Goal: Contribute content: Add original content to the website for others to see

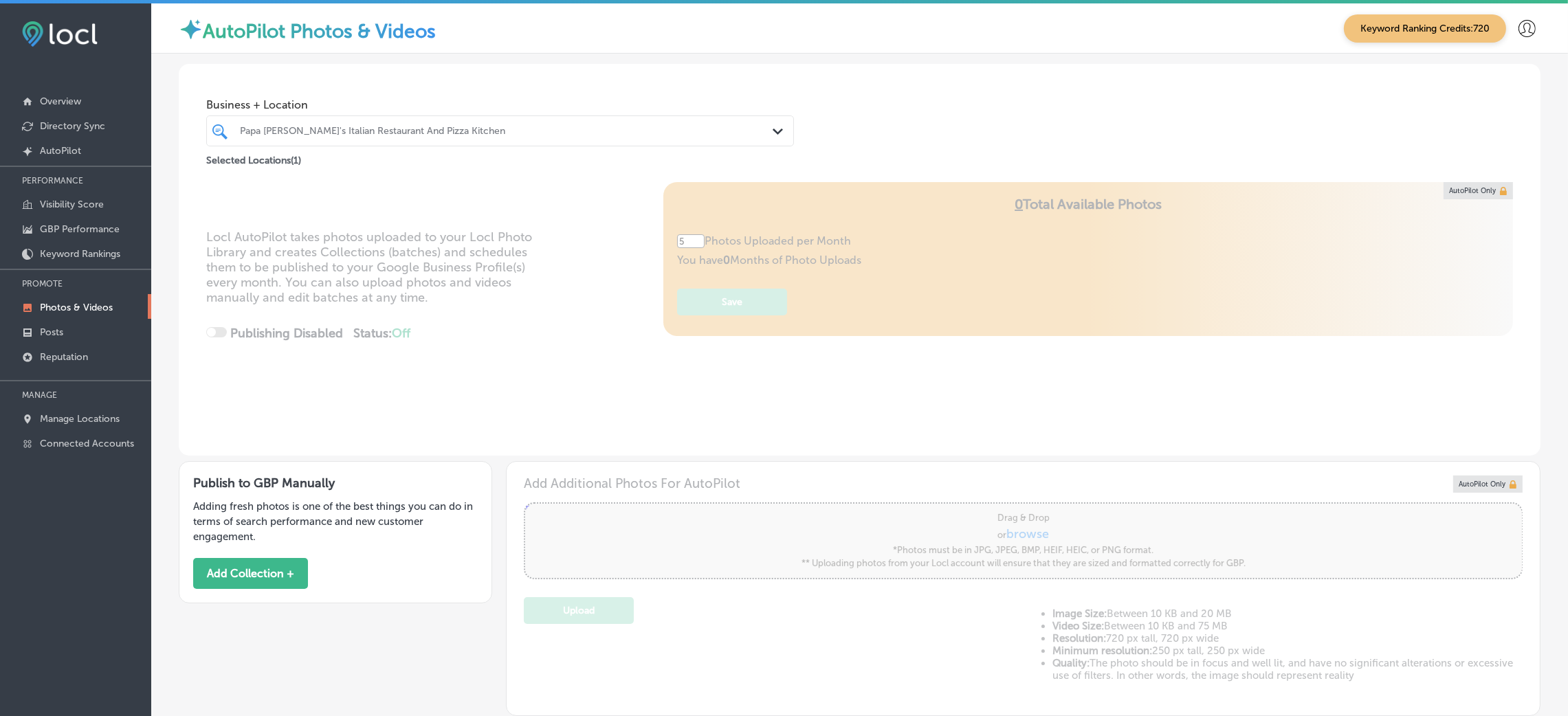
click at [339, 129] on div "Papa [PERSON_NAME]'s Italian Restaurant And Pizza Kitchen" at bounding box center [507, 131] width 534 height 11
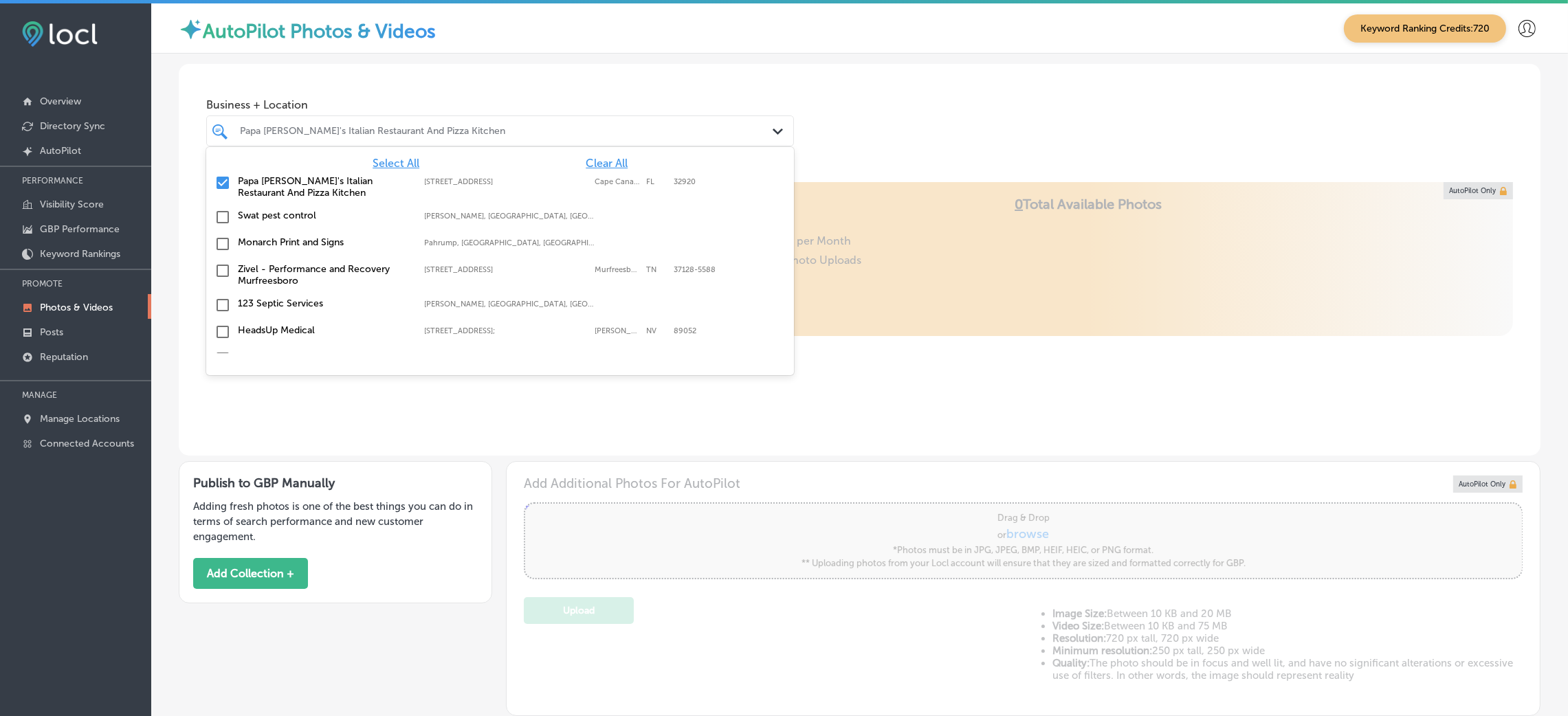
click at [562, 164] on div "Select All Clear All" at bounding box center [500, 163] width 588 height 13
click at [589, 155] on div "Select All Clear All Papa [PERSON_NAME]'s Italian Restaurant And Pizza Kitchen …" at bounding box center [500, 250] width 588 height 206
click at [589, 160] on span "Clear All" at bounding box center [606, 163] width 42 height 13
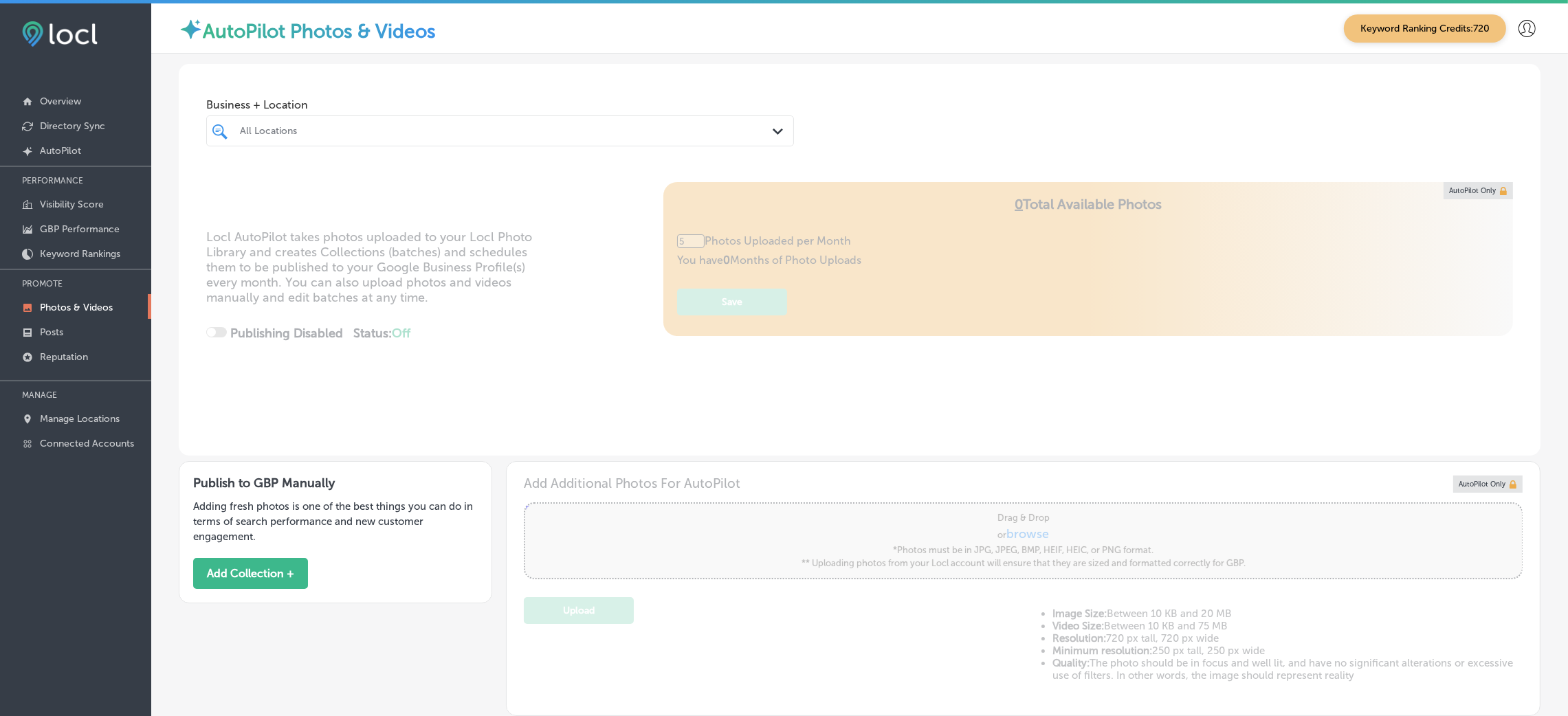
click at [975, 131] on div "Business + Location All Locations Path Created with Sketch." at bounding box center [859, 116] width 1361 height 104
type input "0"
click at [445, 123] on div at bounding box center [474, 130] width 470 height 19
click at [430, 113] on div "Business + Location All Locations Path Created with Sketch." at bounding box center [500, 119] width 588 height 55
click at [426, 125] on div "All Locations" at bounding box center [507, 131] width 534 height 11
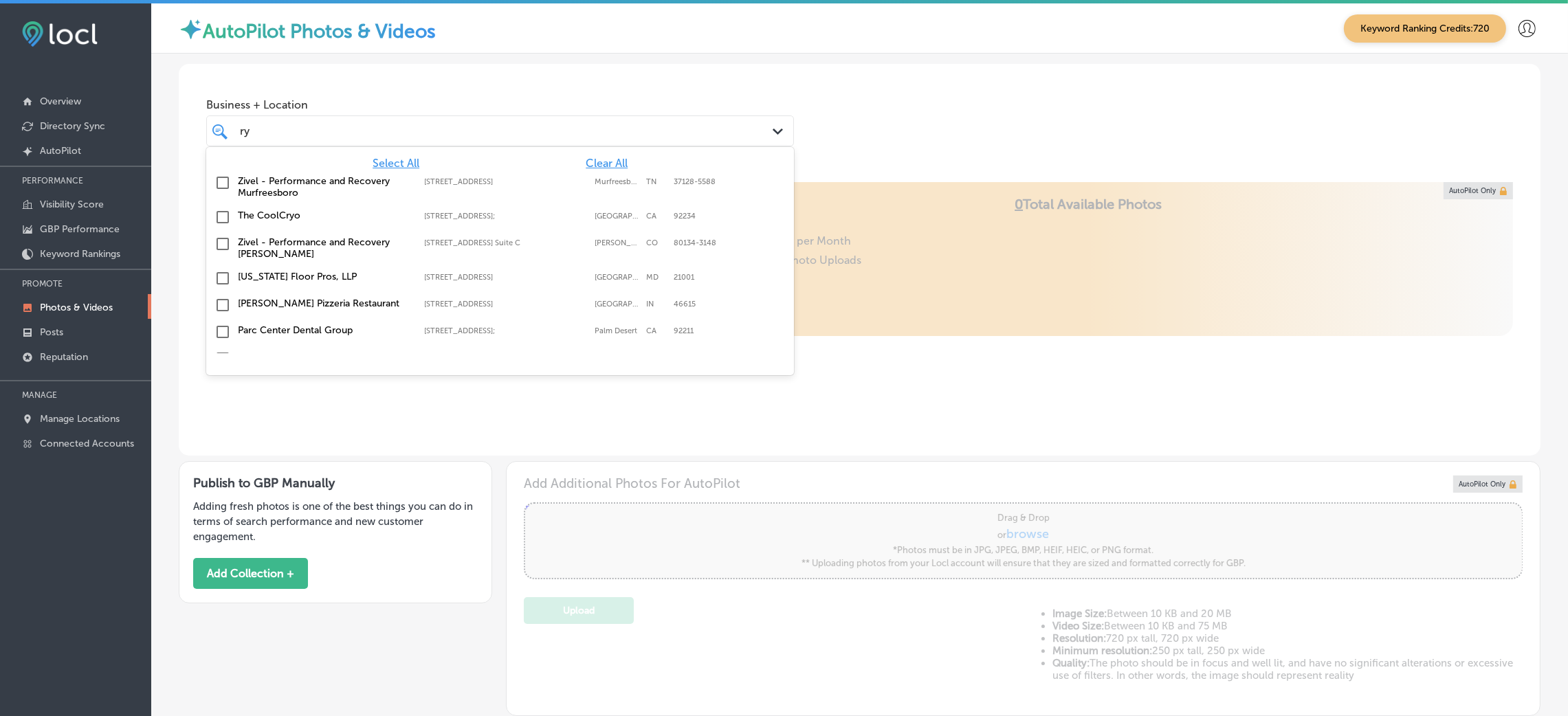
scroll to position [103, 0]
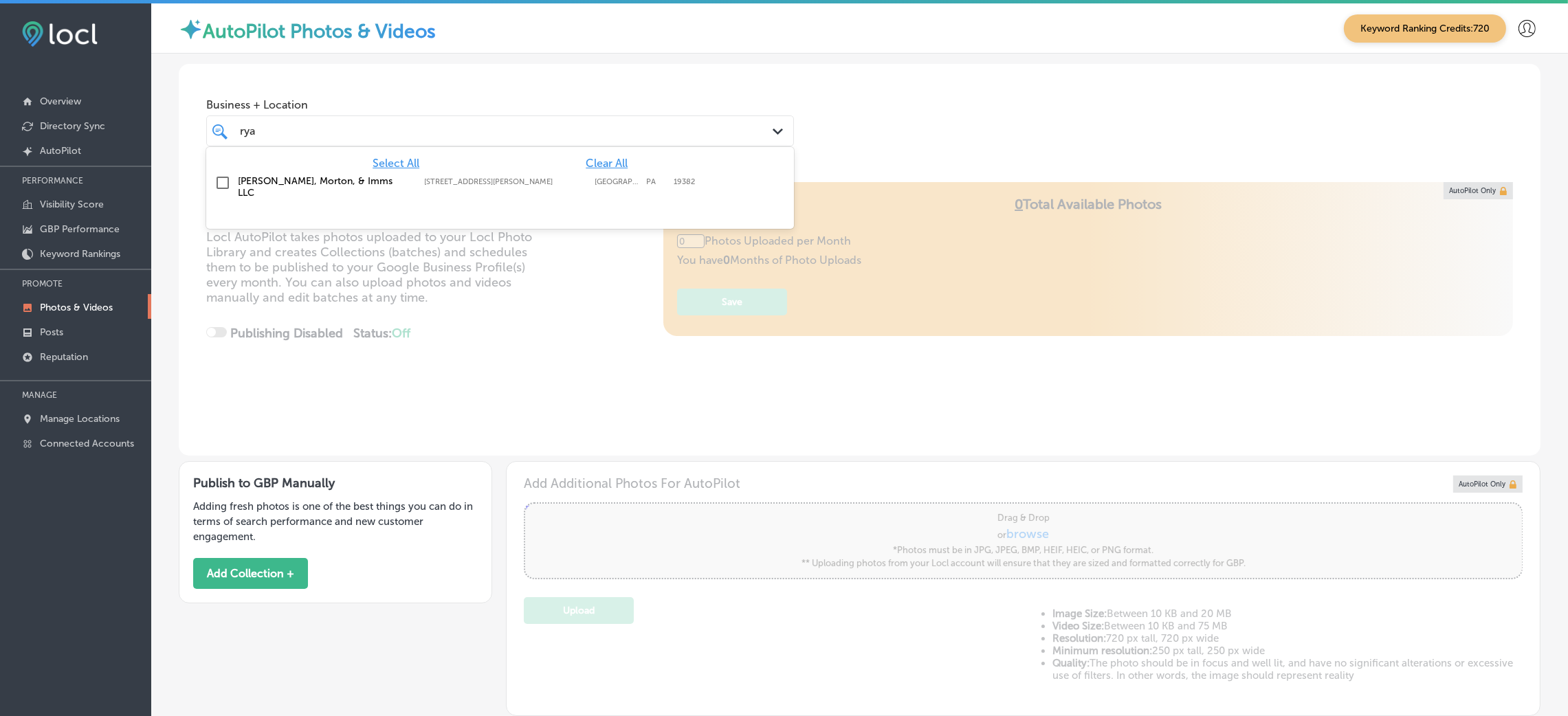
click at [311, 188] on div "[PERSON_NAME], Morton, & Imms LLC [STREET_ADDRESS][PERSON_NAME] [STREET_ADDRESS…" at bounding box center [500, 186] width 577 height 29
type input "rya"
click at [949, 154] on div "Business + Location option [STREET_ADDRESS][PERSON_NAME]. option [STREET_ADDRES…" at bounding box center [859, 116] width 1361 height 104
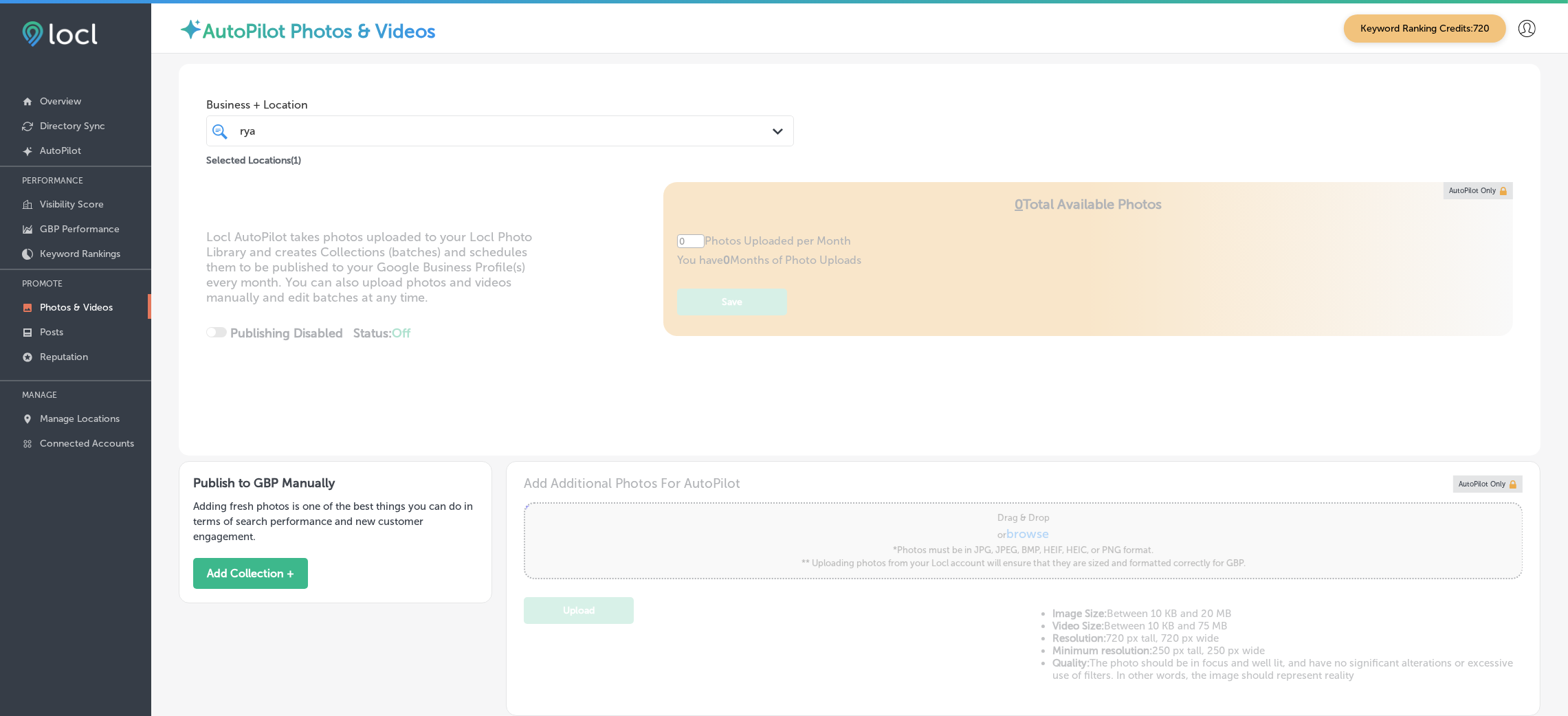
type input "5"
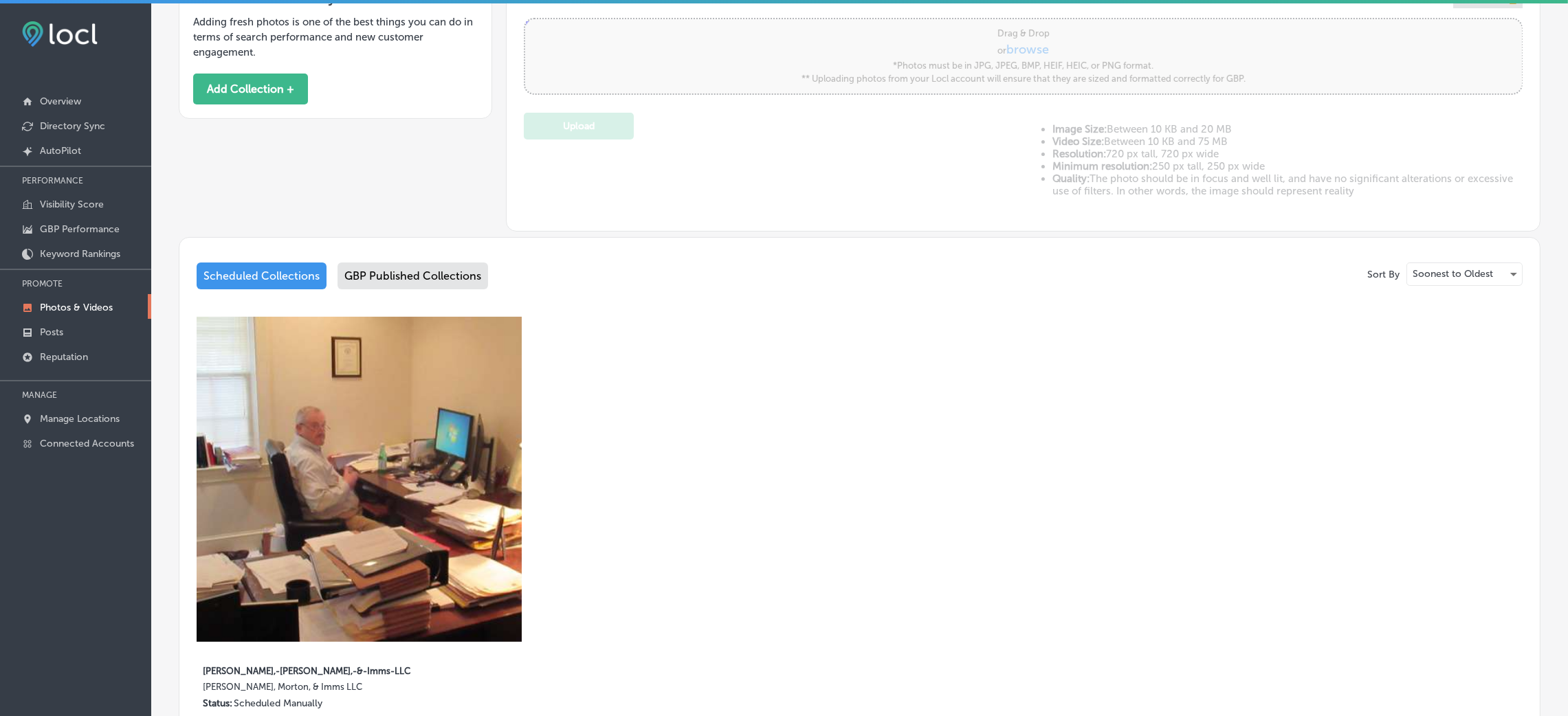
scroll to position [514, 0]
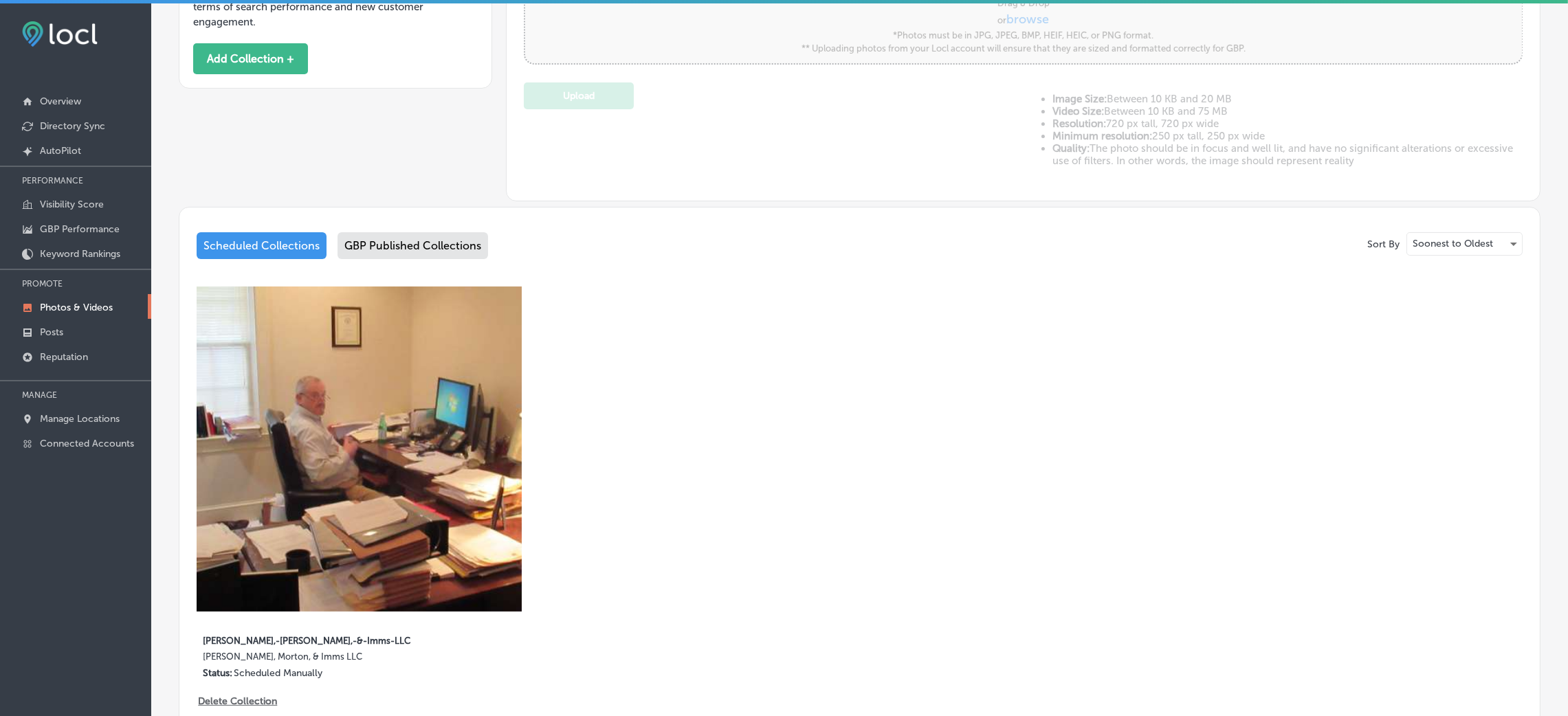
click at [448, 238] on div "GBP Published Collections" at bounding box center [413, 245] width 151 height 27
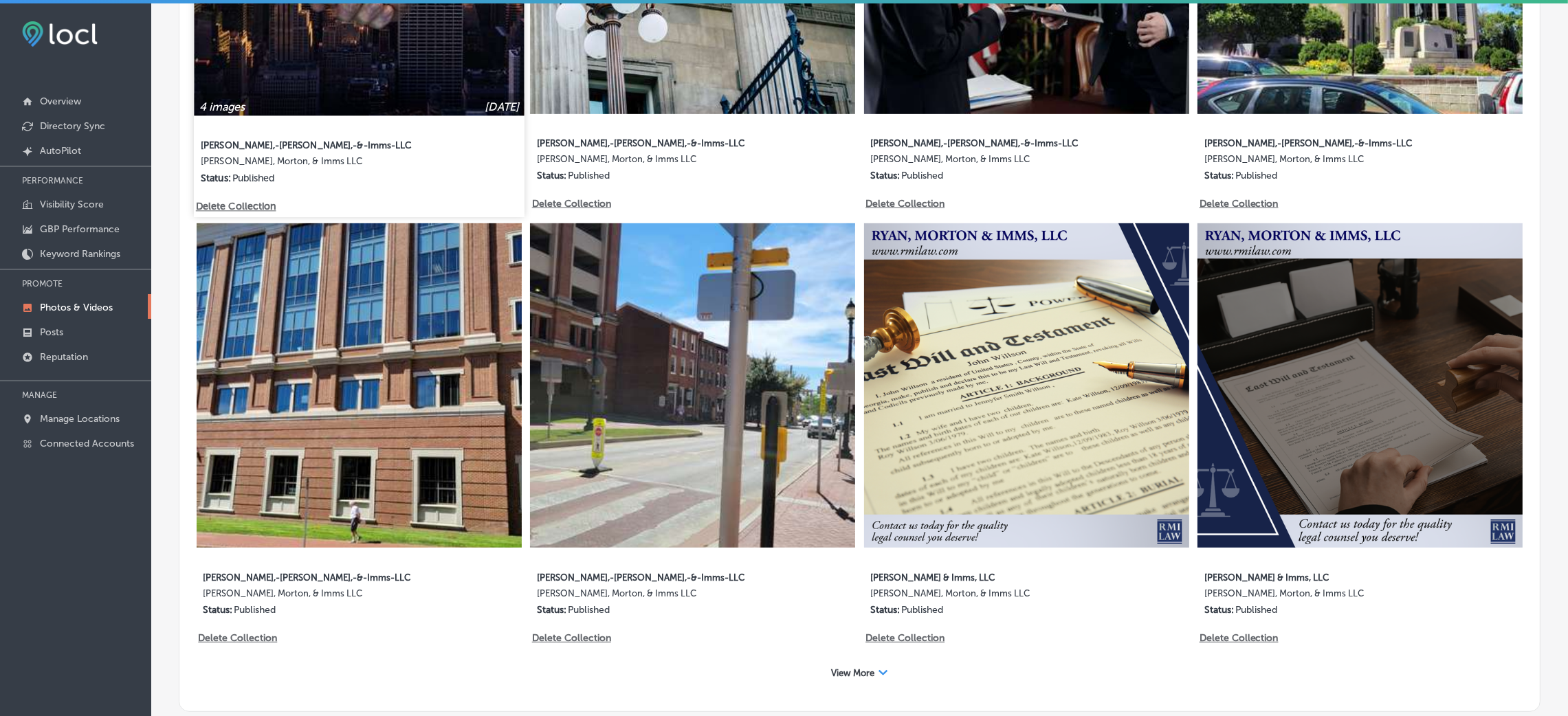
scroll to position [1030, 0]
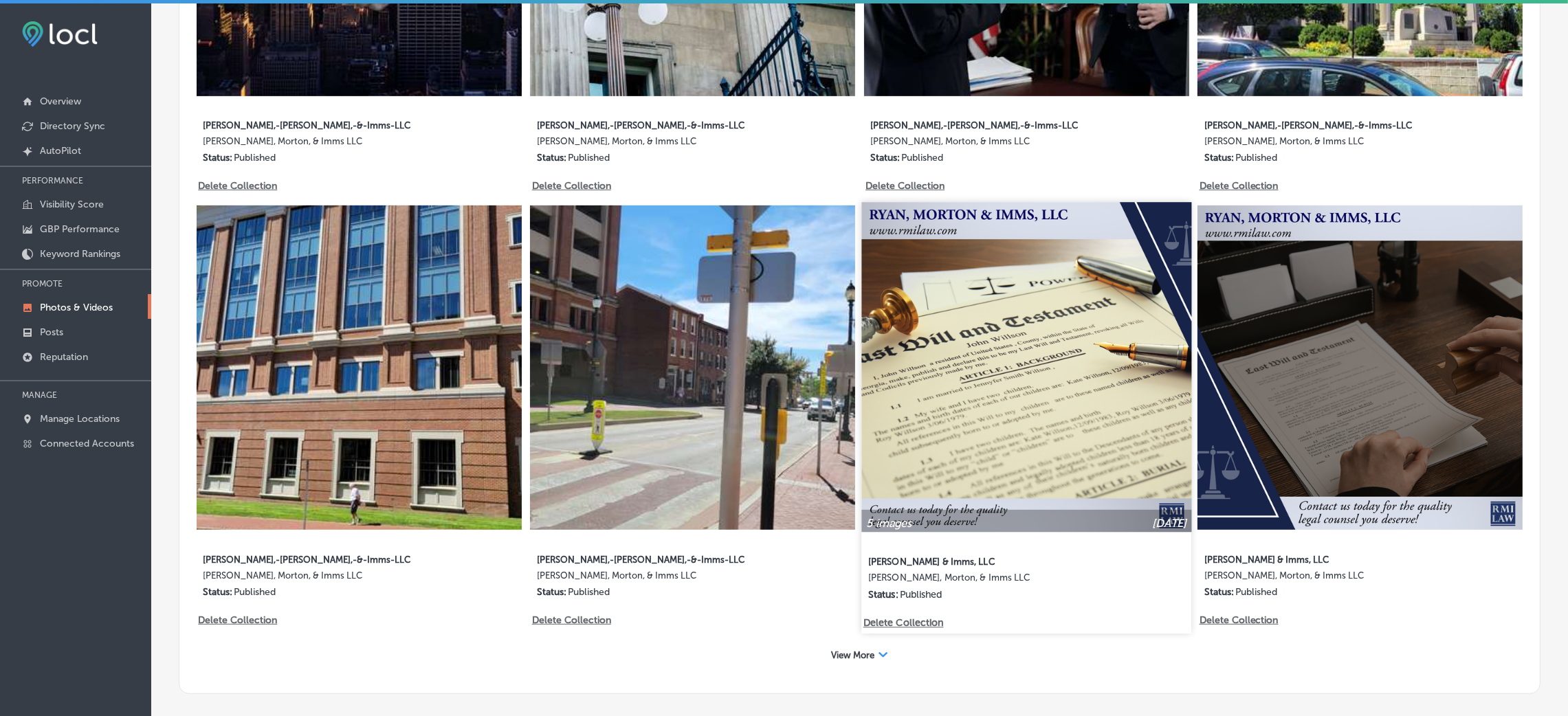
click at [1071, 352] on img at bounding box center [1026, 367] width 330 height 330
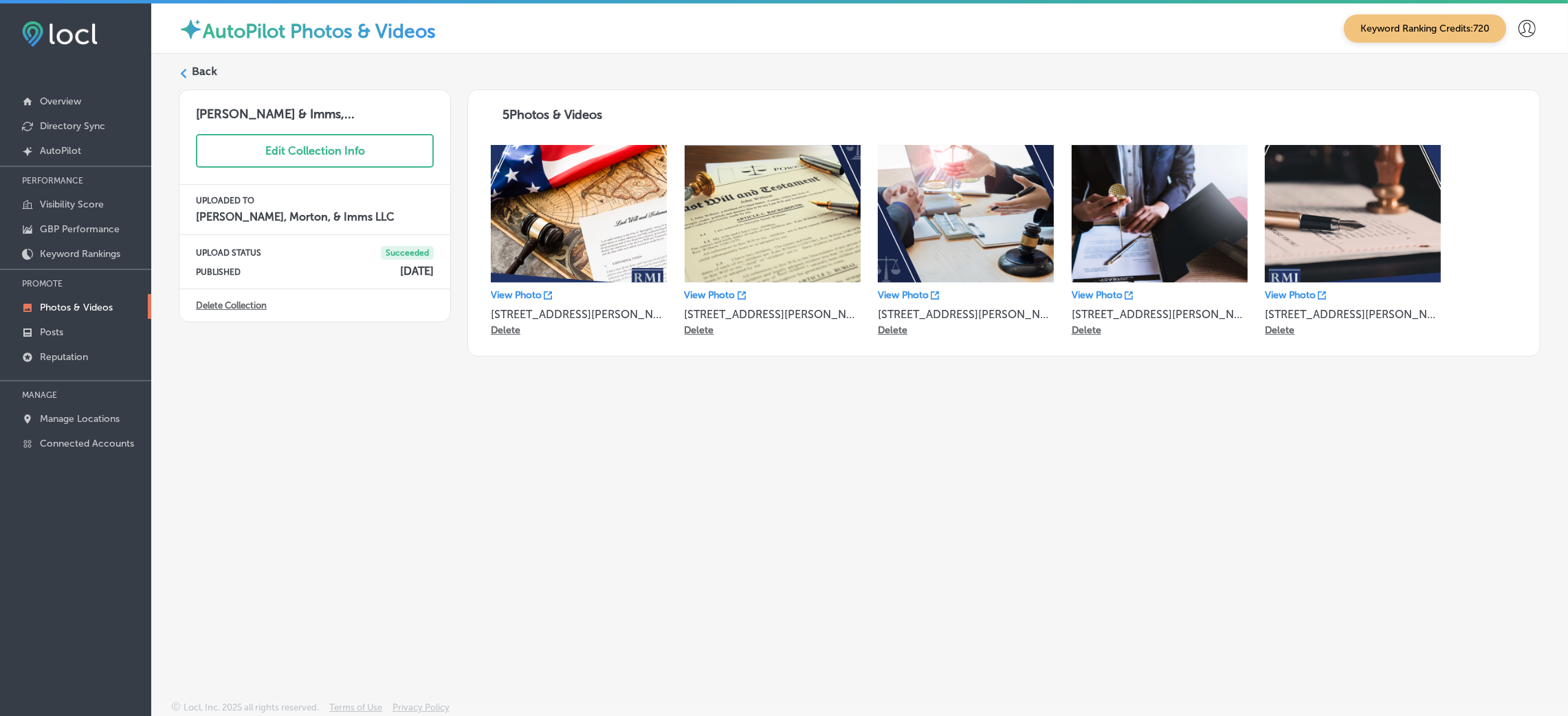
click at [207, 76] on label "Back" at bounding box center [204, 71] width 25 height 15
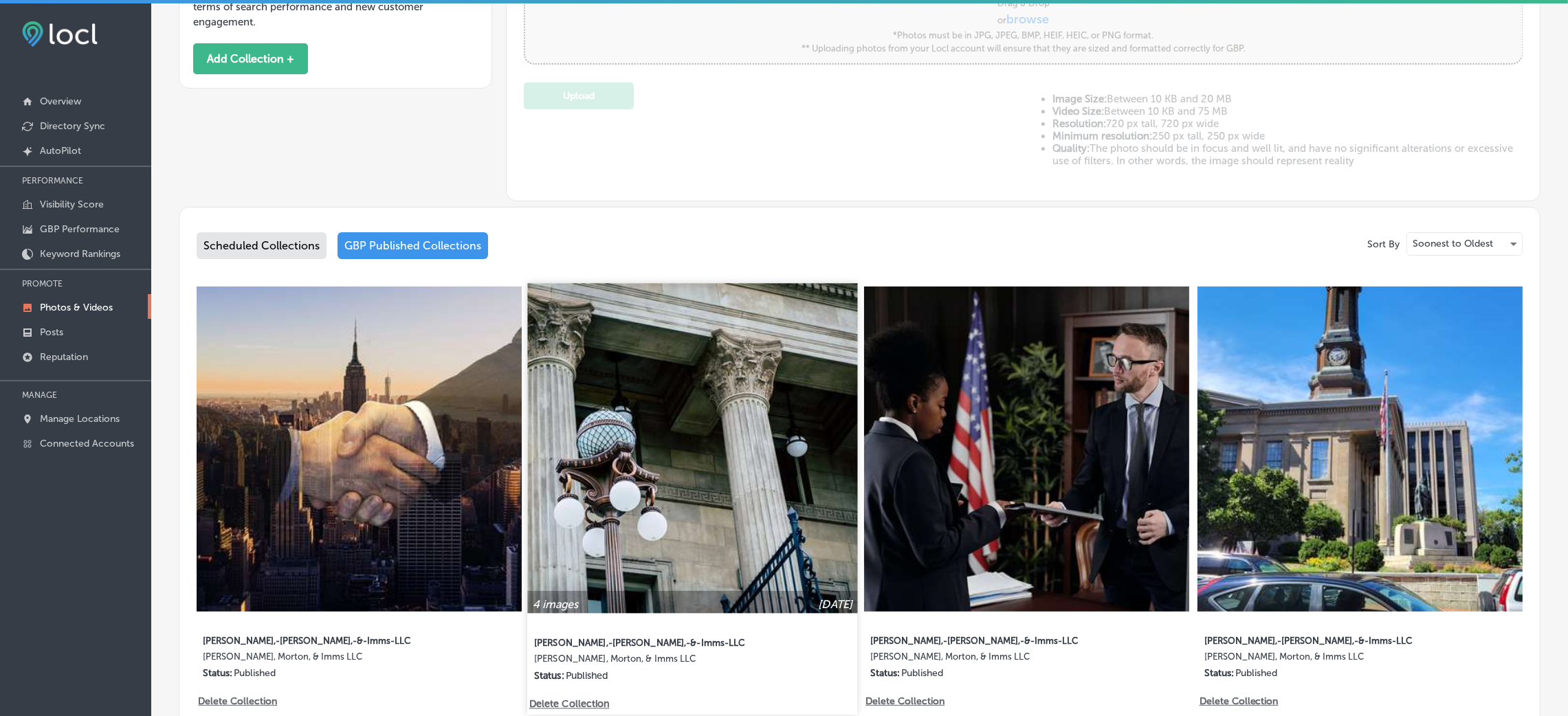
type input "5"
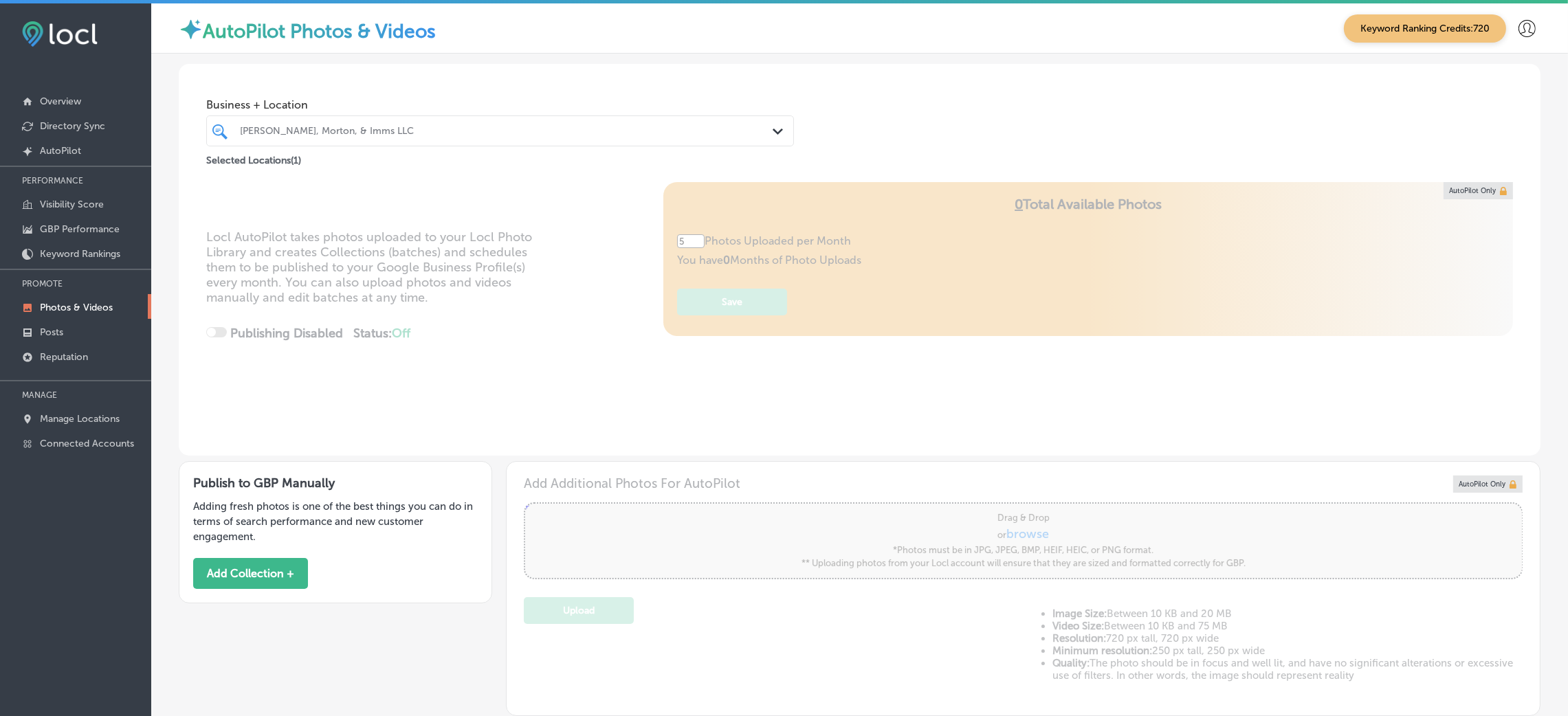
click at [286, 135] on div "[PERSON_NAME], Morton, & Imms LLC" at bounding box center [507, 131] width 534 height 11
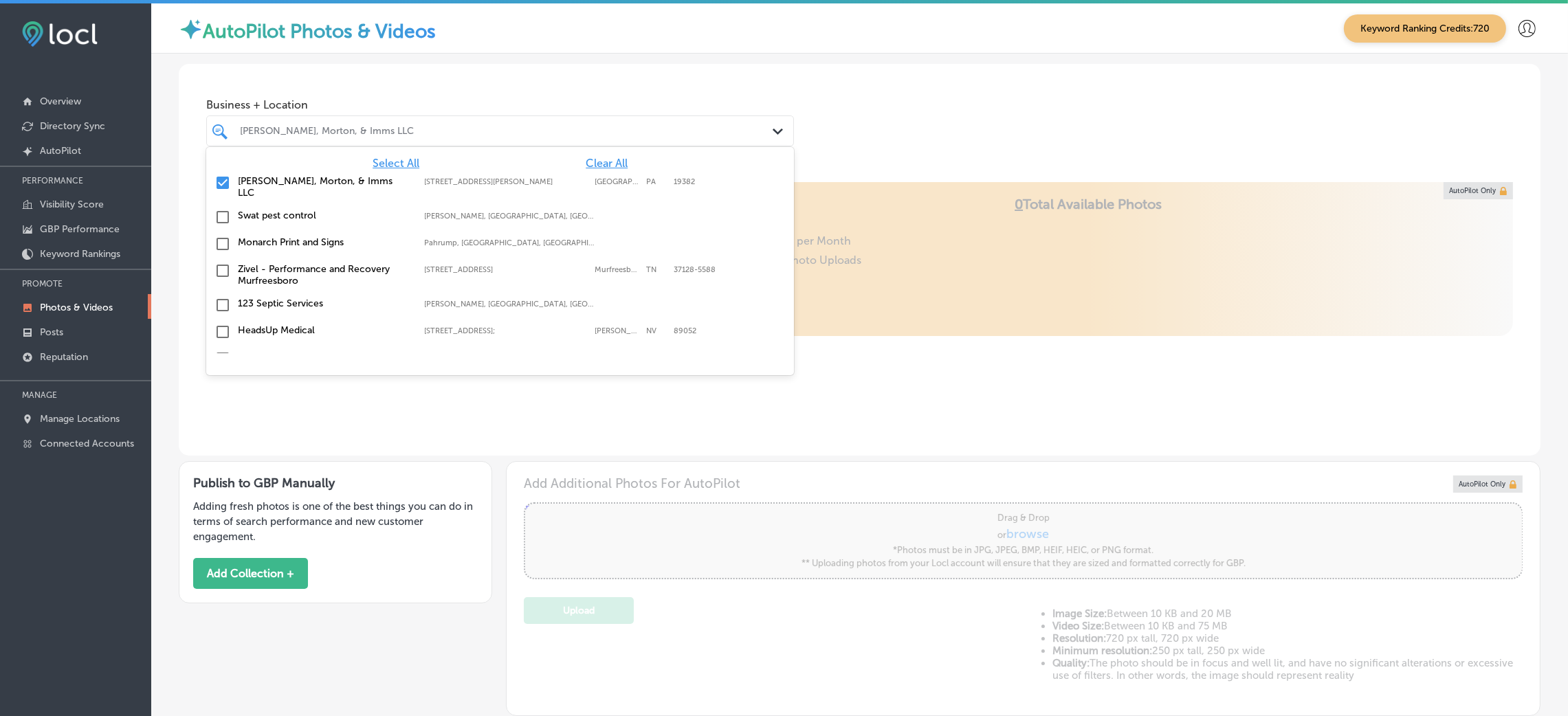
click at [585, 161] on span "Clear All" at bounding box center [606, 163] width 42 height 13
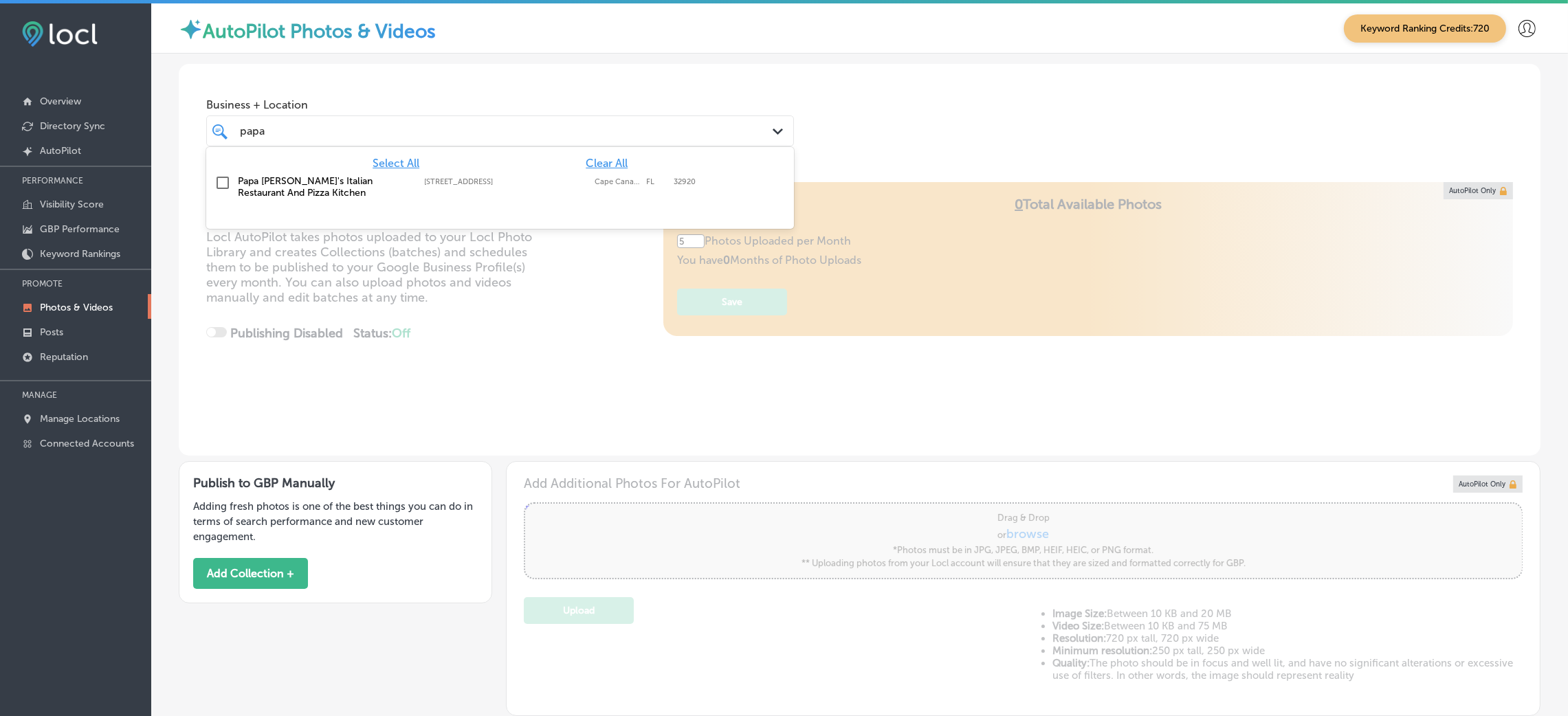
click at [534, 200] on div "Papa [PERSON_NAME]'s Italian Restaurant And Pizza Kitchen [STREET_ADDRESS] [STR…" at bounding box center [500, 186] width 577 height 29
type input "papa"
drag, startPoint x: 988, startPoint y: 147, endPoint x: 993, endPoint y: 156, distance: 10.3
click at [989, 148] on div "Business + Location option [STREET_ADDRESS]. option [STREET_ADDRESS]. 2 results…" at bounding box center [859, 116] width 1361 height 104
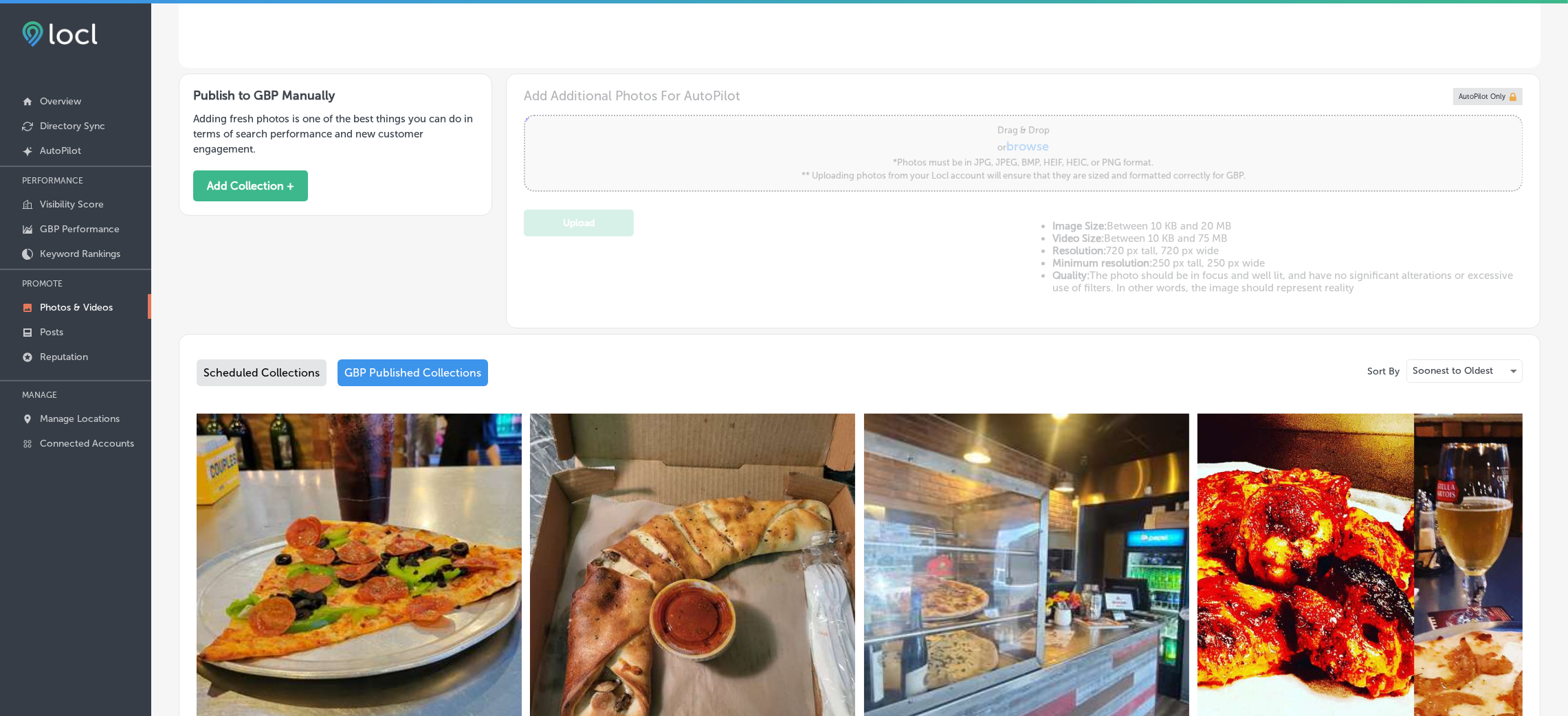
scroll to position [309, 0]
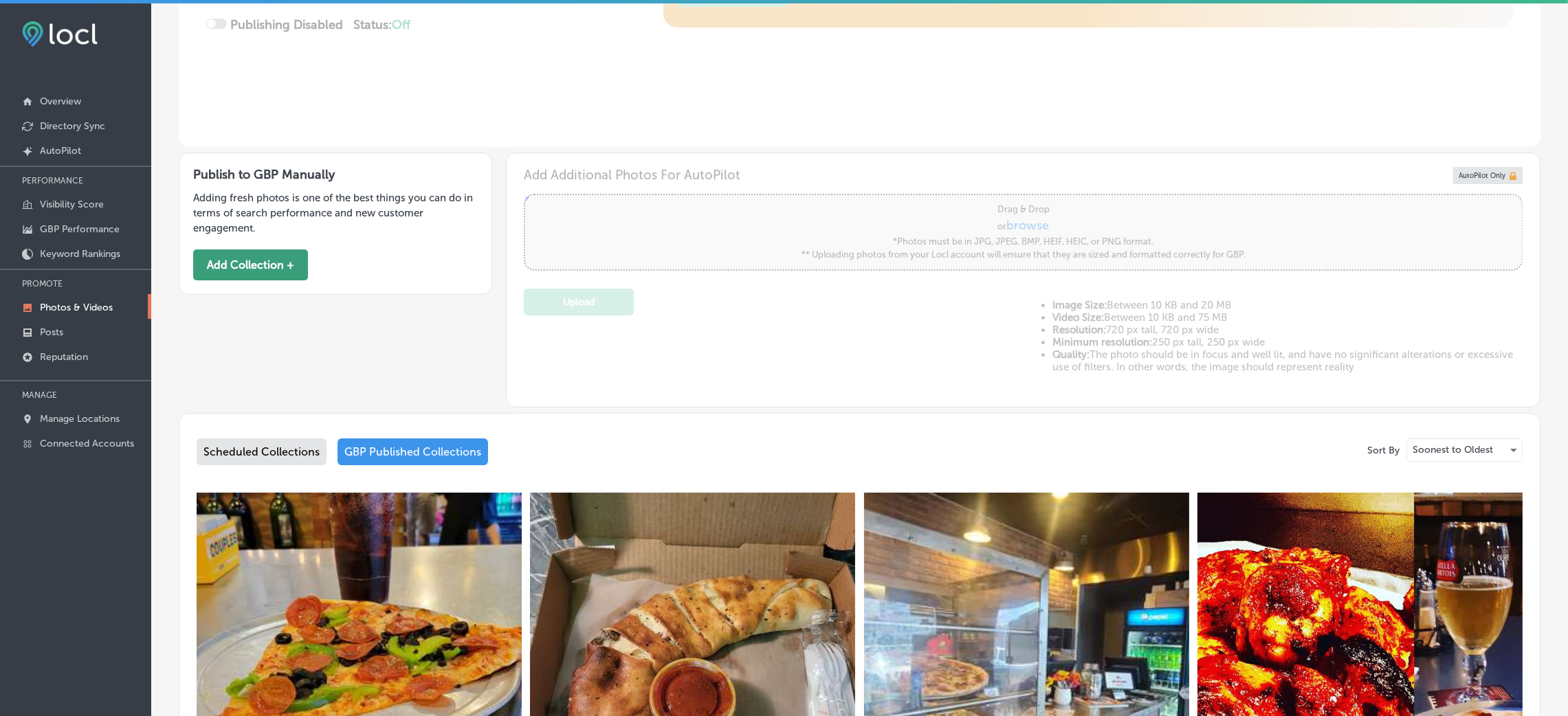
click at [212, 267] on button "Add Collection +" at bounding box center [251, 265] width 115 height 31
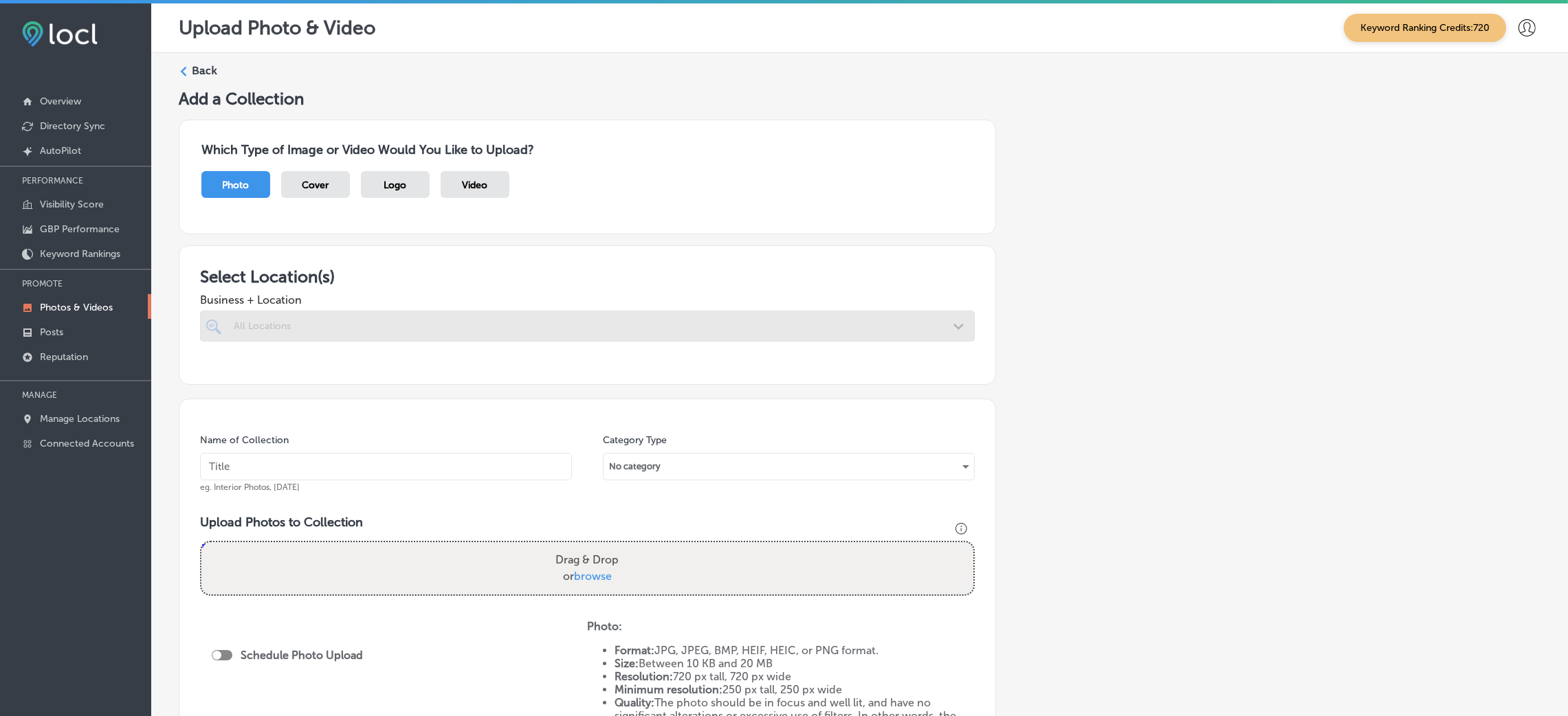
click at [337, 321] on div at bounding box center [587, 326] width 775 height 31
click at [337, 323] on div "All Locations" at bounding box center [594, 326] width 721 height 11
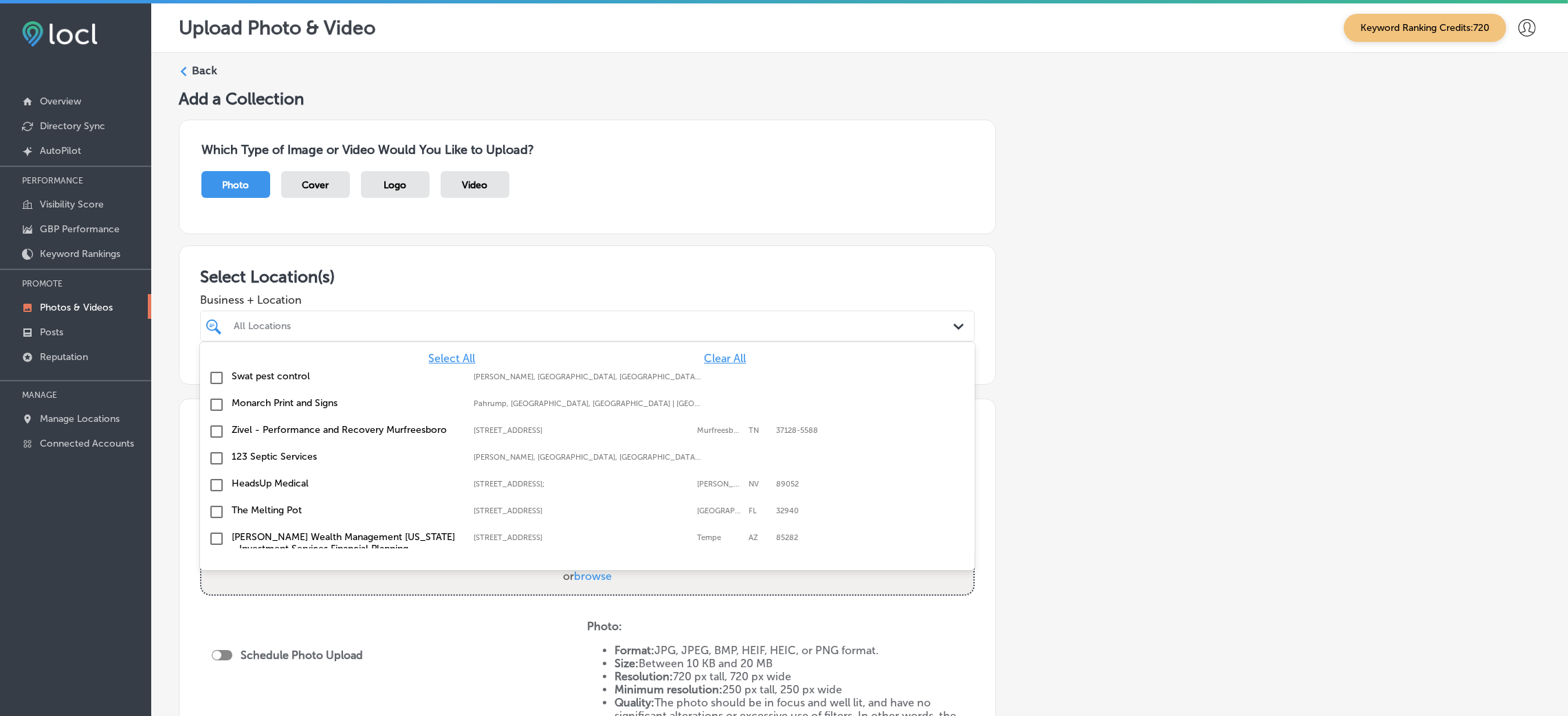
click at [707, 357] on span "Clear All" at bounding box center [725, 358] width 42 height 13
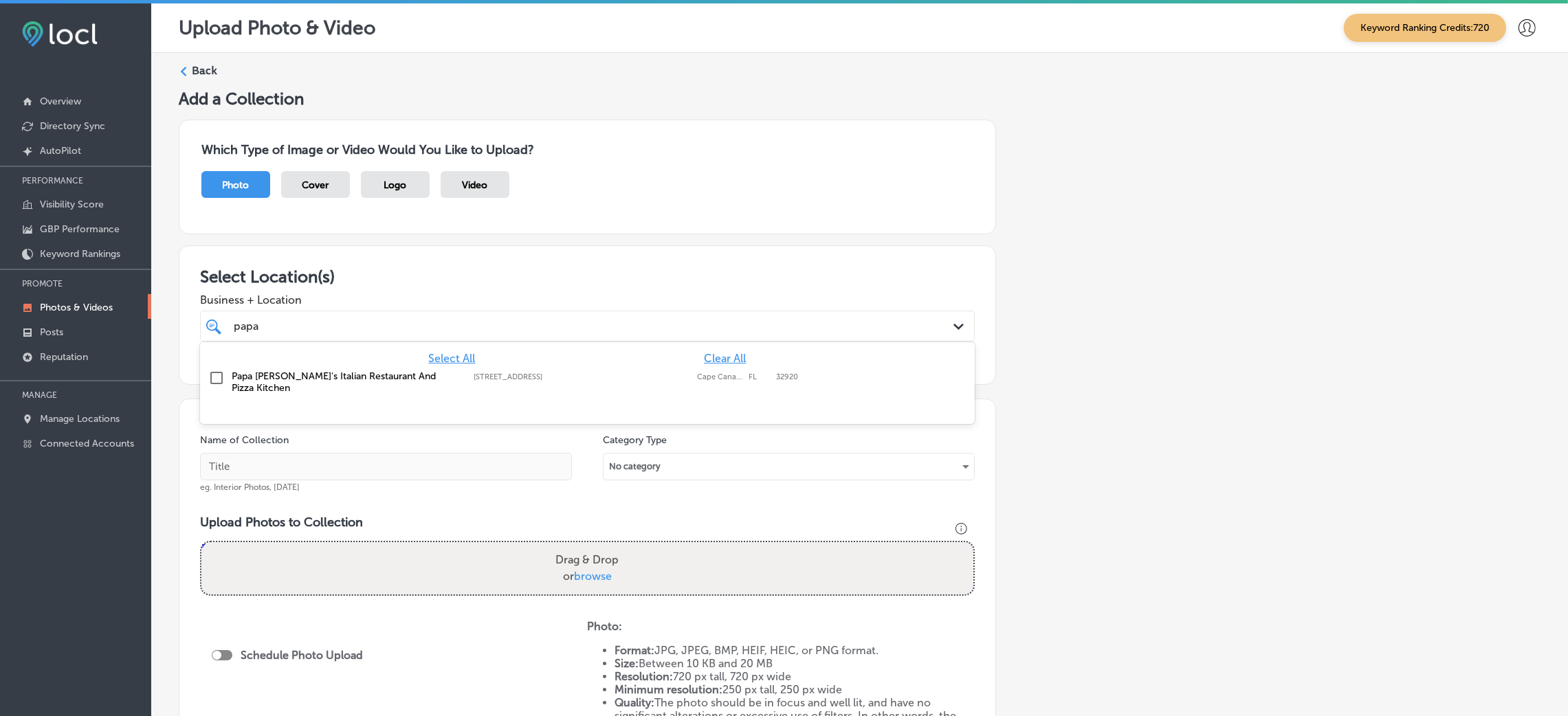
click at [261, 374] on div "Papa [PERSON_NAME]'s Italian Restaurant And Pizza Kitchen [STREET_ADDRESS] [STR…" at bounding box center [588, 382] width 764 height 29
type input "papa"
click at [1065, 358] on div "Add a Collection Which Type of Image or Video Would You Like to Upload? Photo C…" at bounding box center [859, 483] width 1361 height 790
click at [478, 462] on input "text" at bounding box center [386, 467] width 372 height 28
type input "Papa-Vito's-Italian-Restaurant-restaurants"
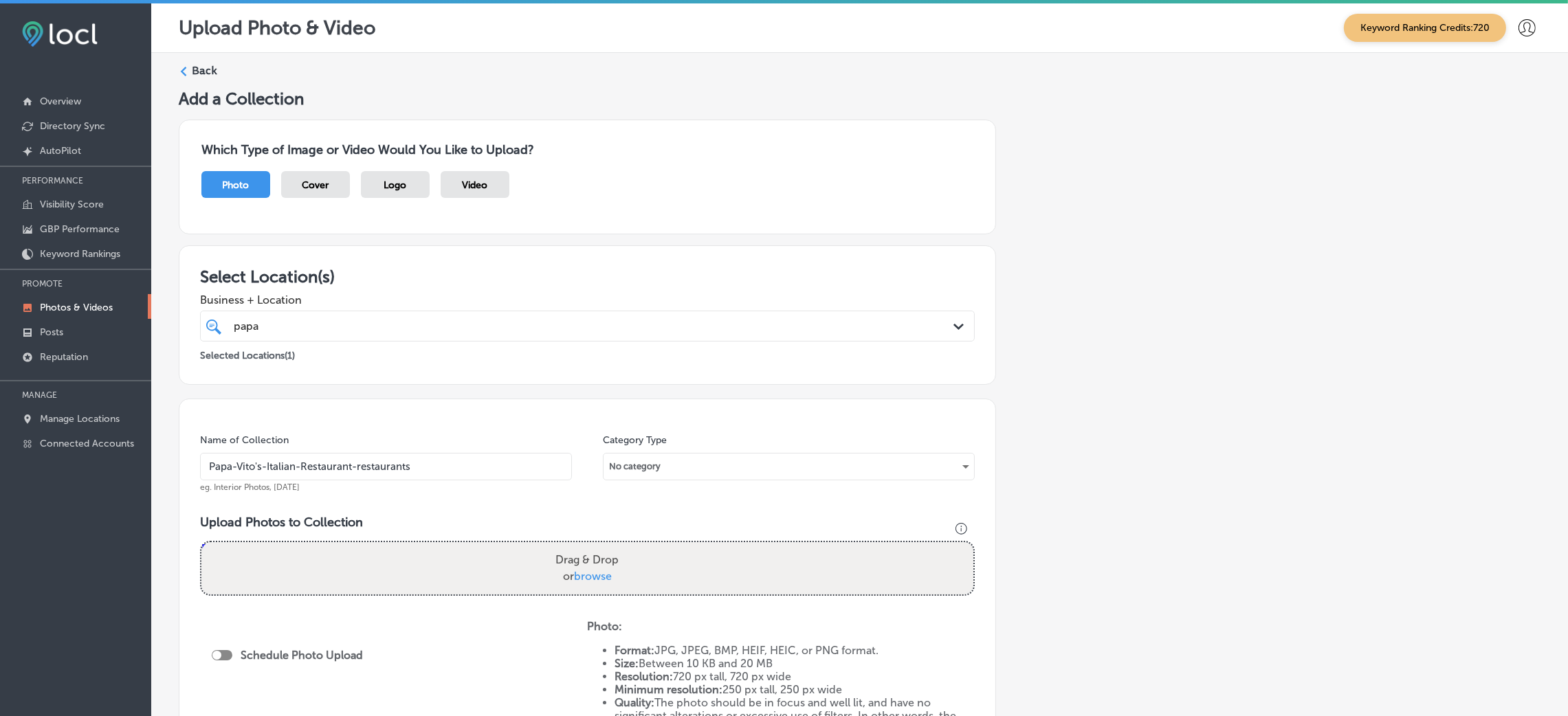
click at [417, 474] on input "Papa-Vito's-Italian-Restaurant-restaurants" at bounding box center [386, 467] width 372 height 28
click at [618, 560] on label "Drag & Drop or browse" at bounding box center [587, 569] width 75 height 44
click at [618, 546] on input "Drag & Drop or browse" at bounding box center [588, 544] width 772 height 4
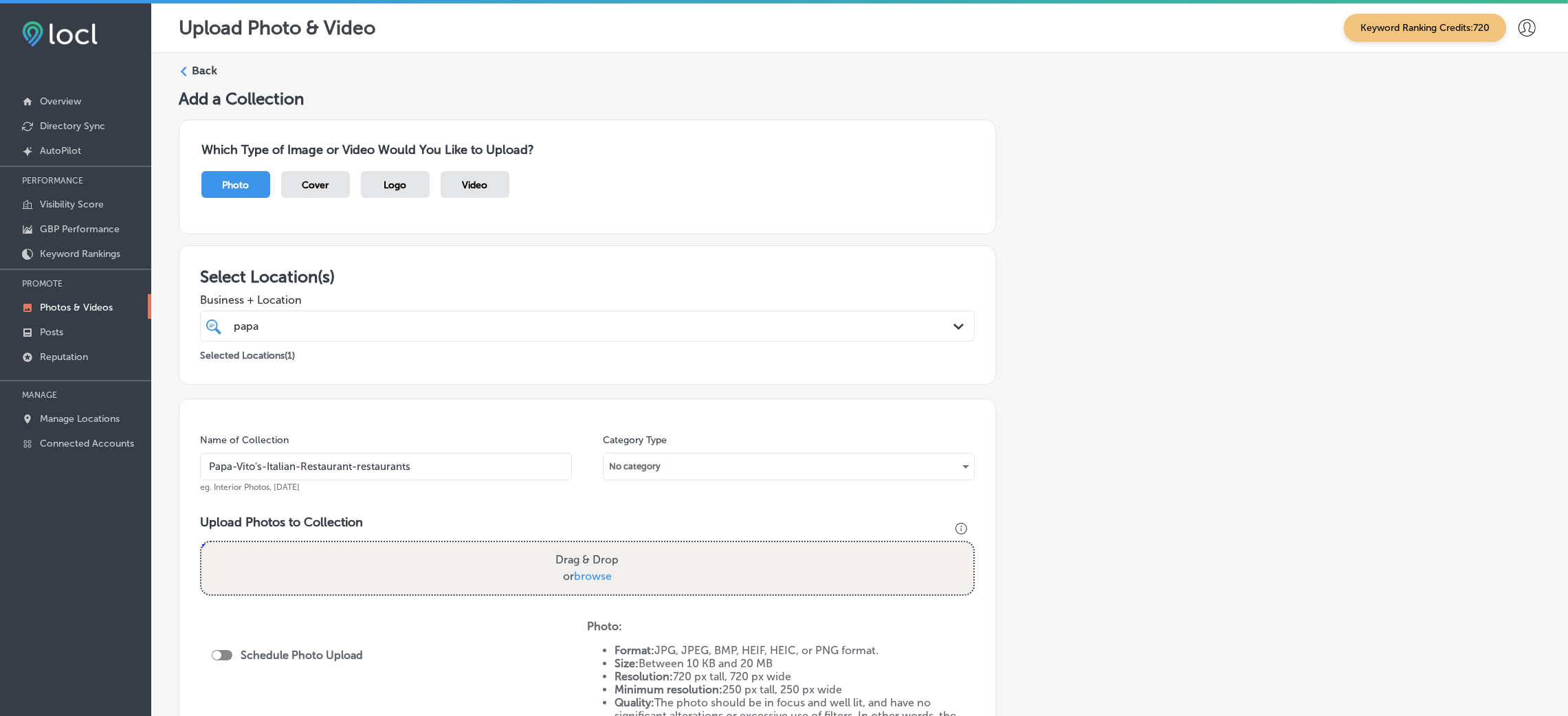
type input "C:\fakepath\pizza restaurants Papa Vito_s Italian FOOD (1).jpg"
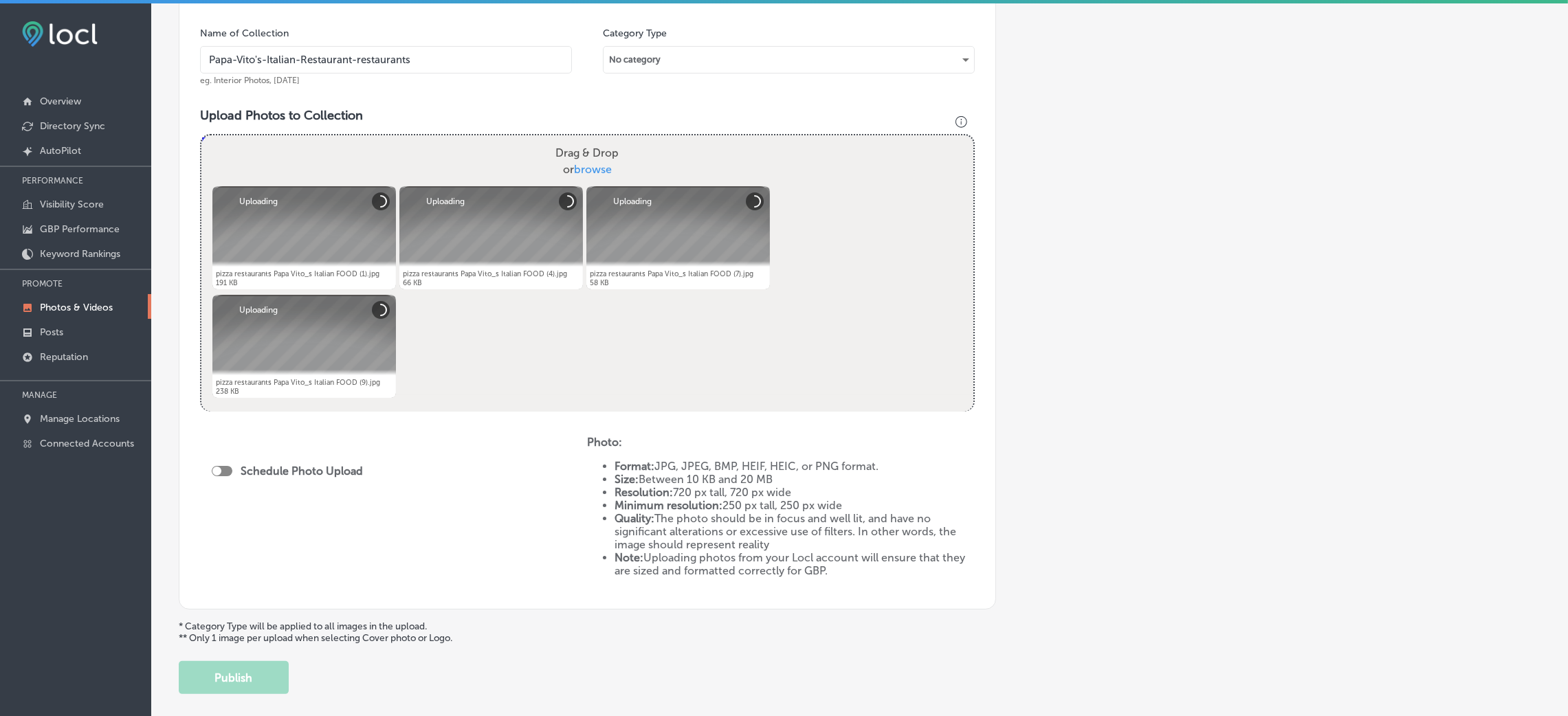
scroll to position [412, 0]
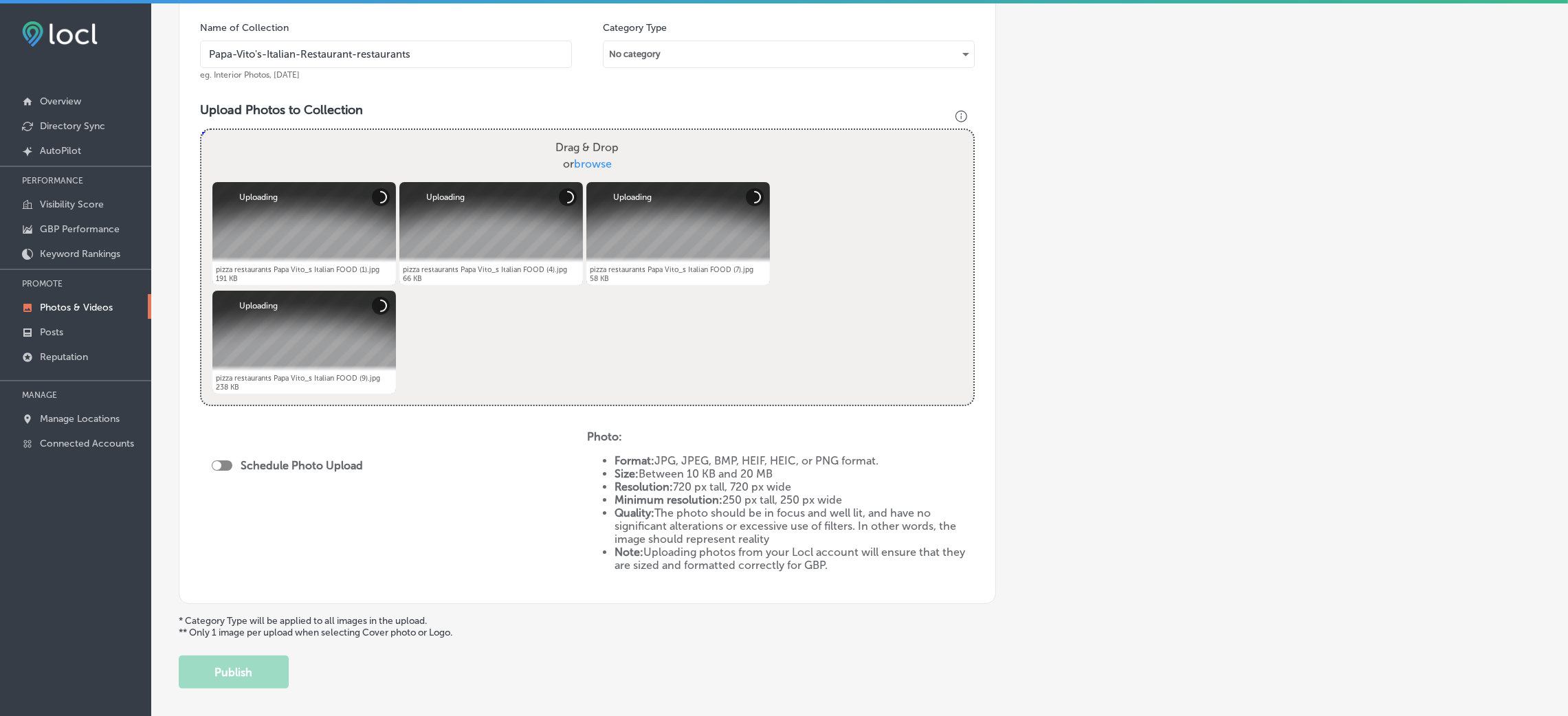
click at [220, 471] on div "Schedule Photo Upload" at bounding box center [290, 465] width 158 height 13
click at [221, 469] on div at bounding box center [221, 465] width 20 height 11
checkbox input "true"
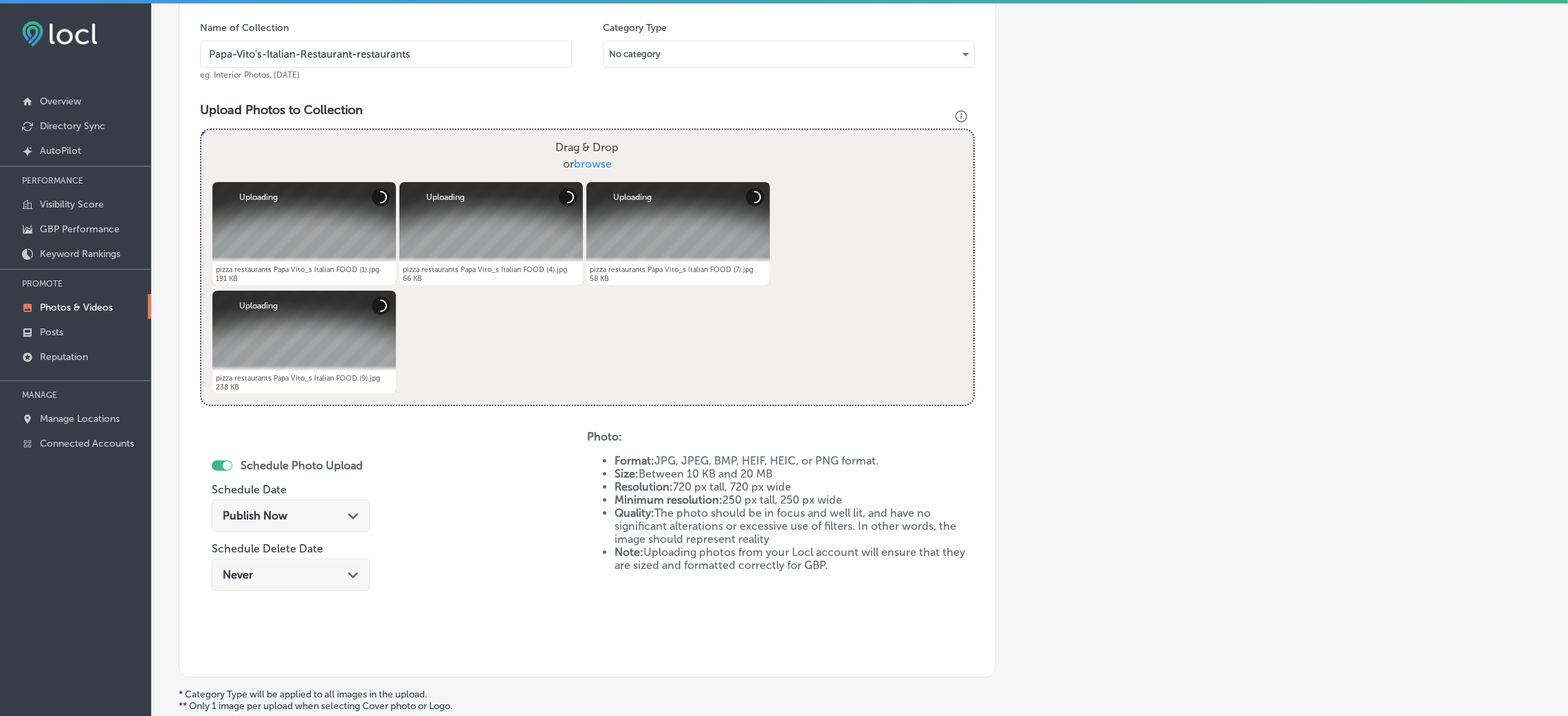
click at [273, 519] on span "Publish Now" at bounding box center [255, 515] width 65 height 13
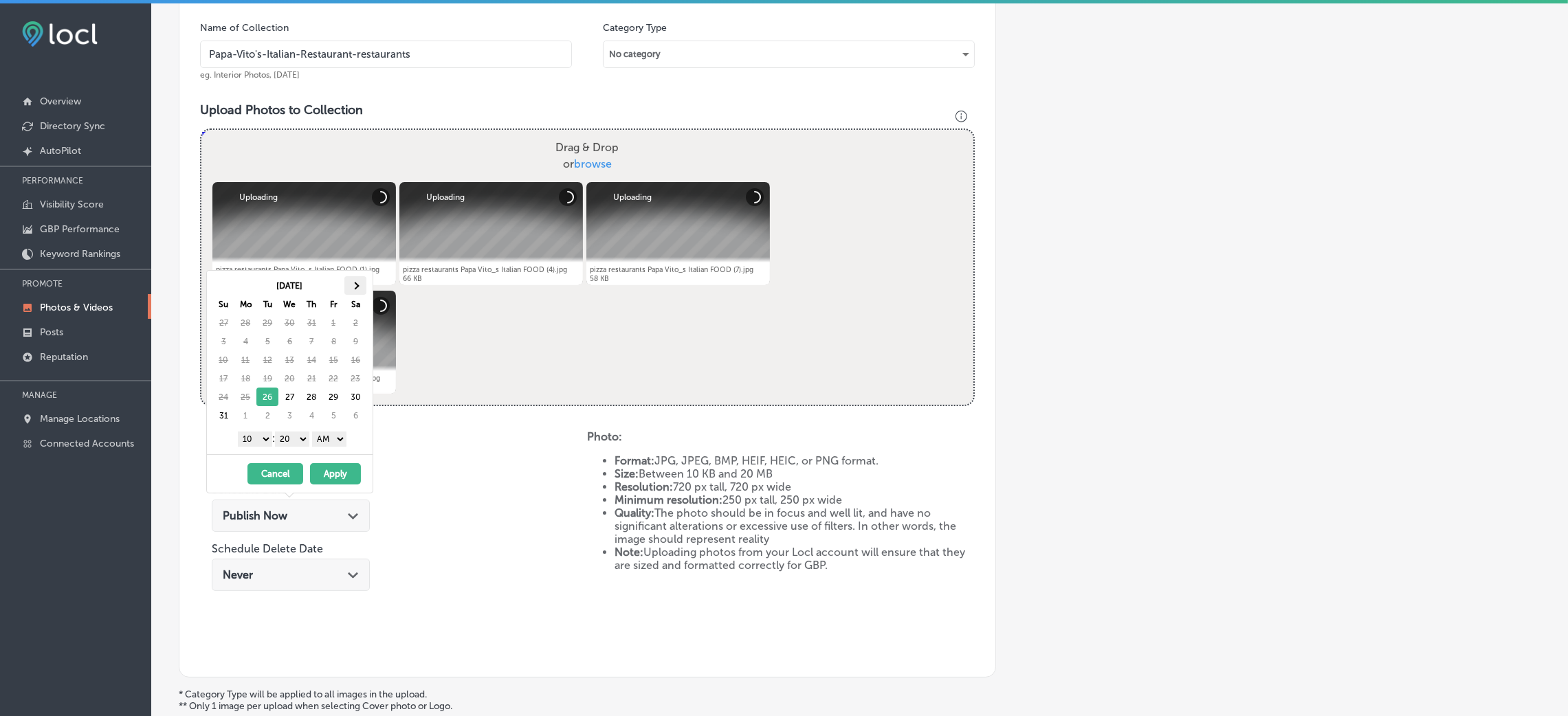
click at [350, 283] on th at bounding box center [355, 285] width 22 height 19
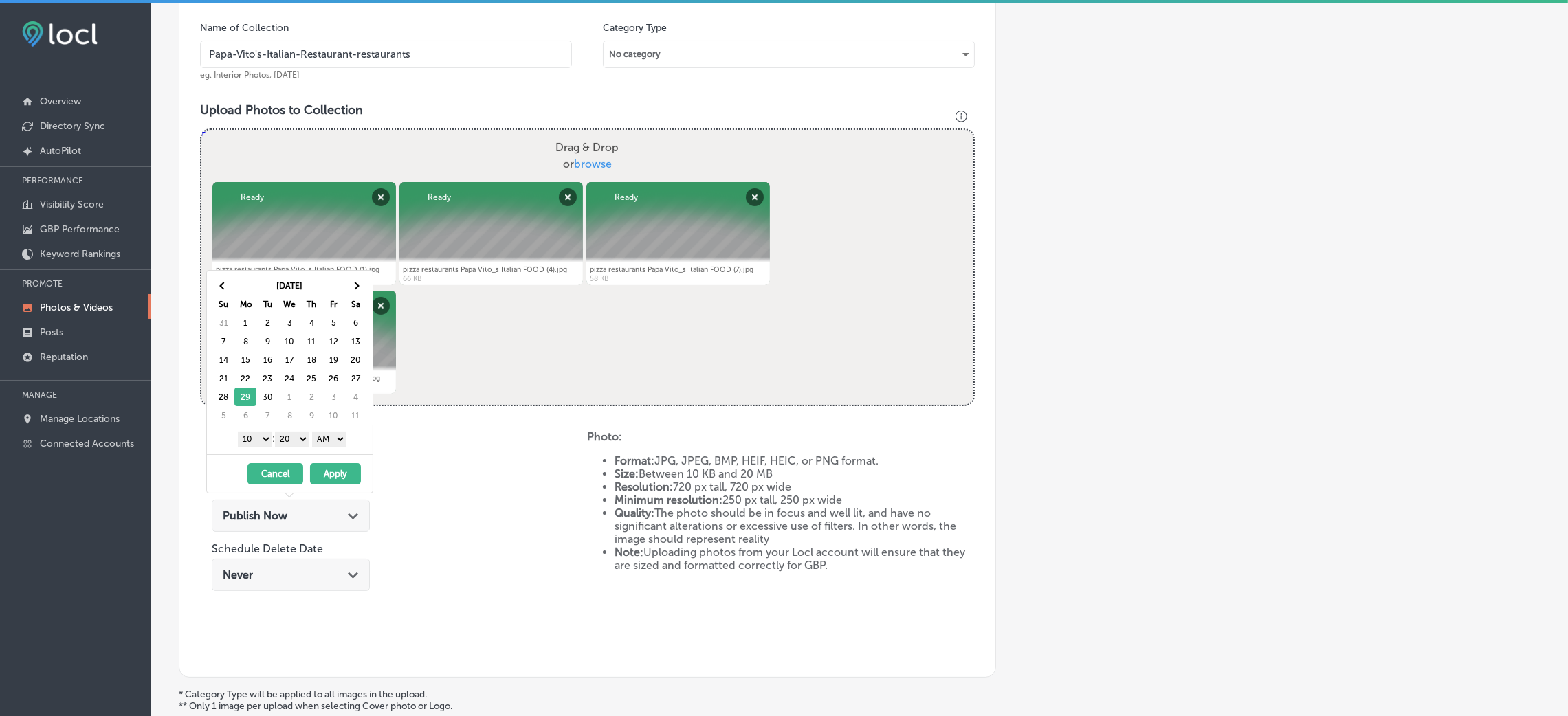
click at [302, 443] on select "00 10 20 30 40 50" at bounding box center [292, 439] width 34 height 15
click at [338, 439] on select "AM PM" at bounding box center [330, 439] width 34 height 15
drag, startPoint x: 254, startPoint y: 441, endPoint x: 258, endPoint y: 455, distance: 14.6
click at [254, 441] on select "1 2 3 4 5 6 7 8 9 10 11 12" at bounding box center [255, 439] width 34 height 15
click at [347, 478] on button "Apply" at bounding box center [335, 474] width 51 height 21
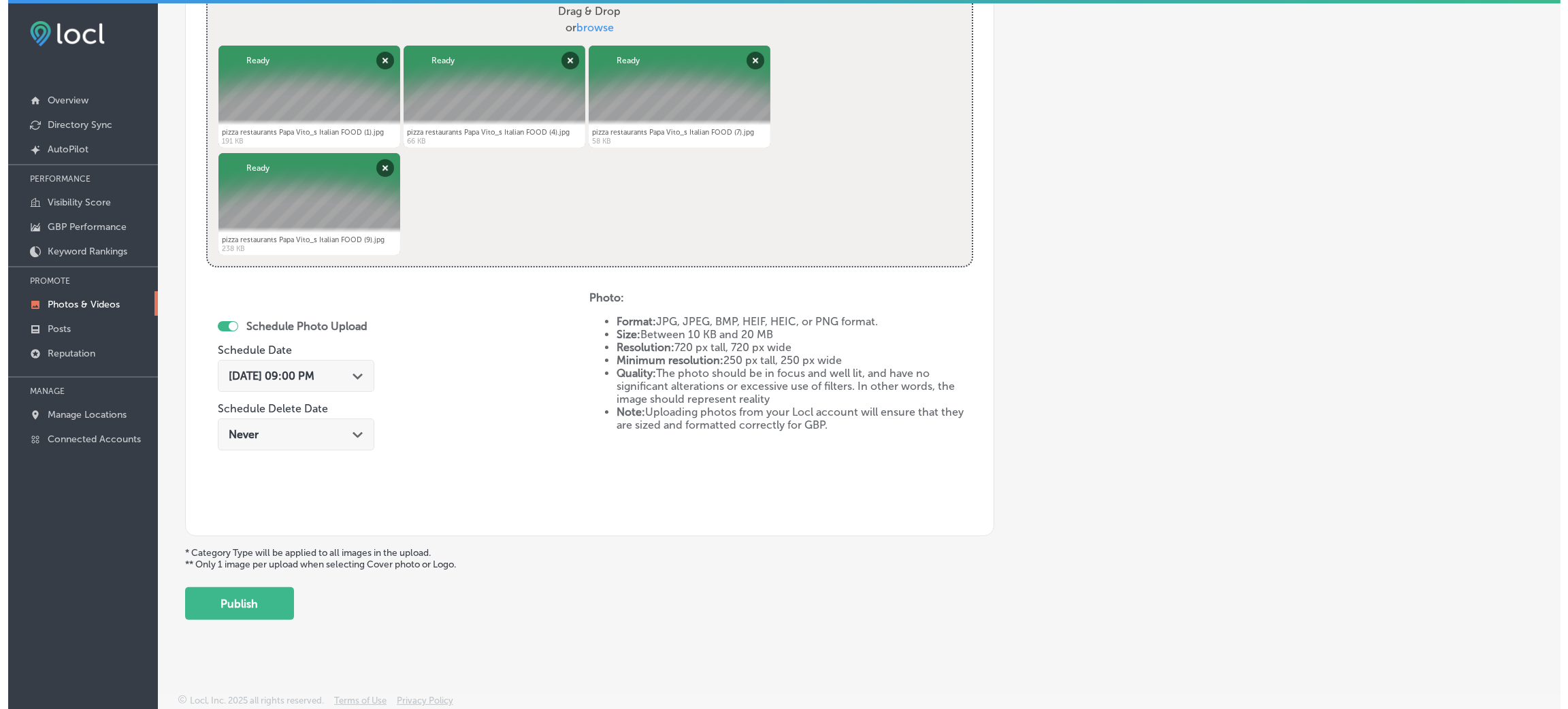
scroll to position [2, 0]
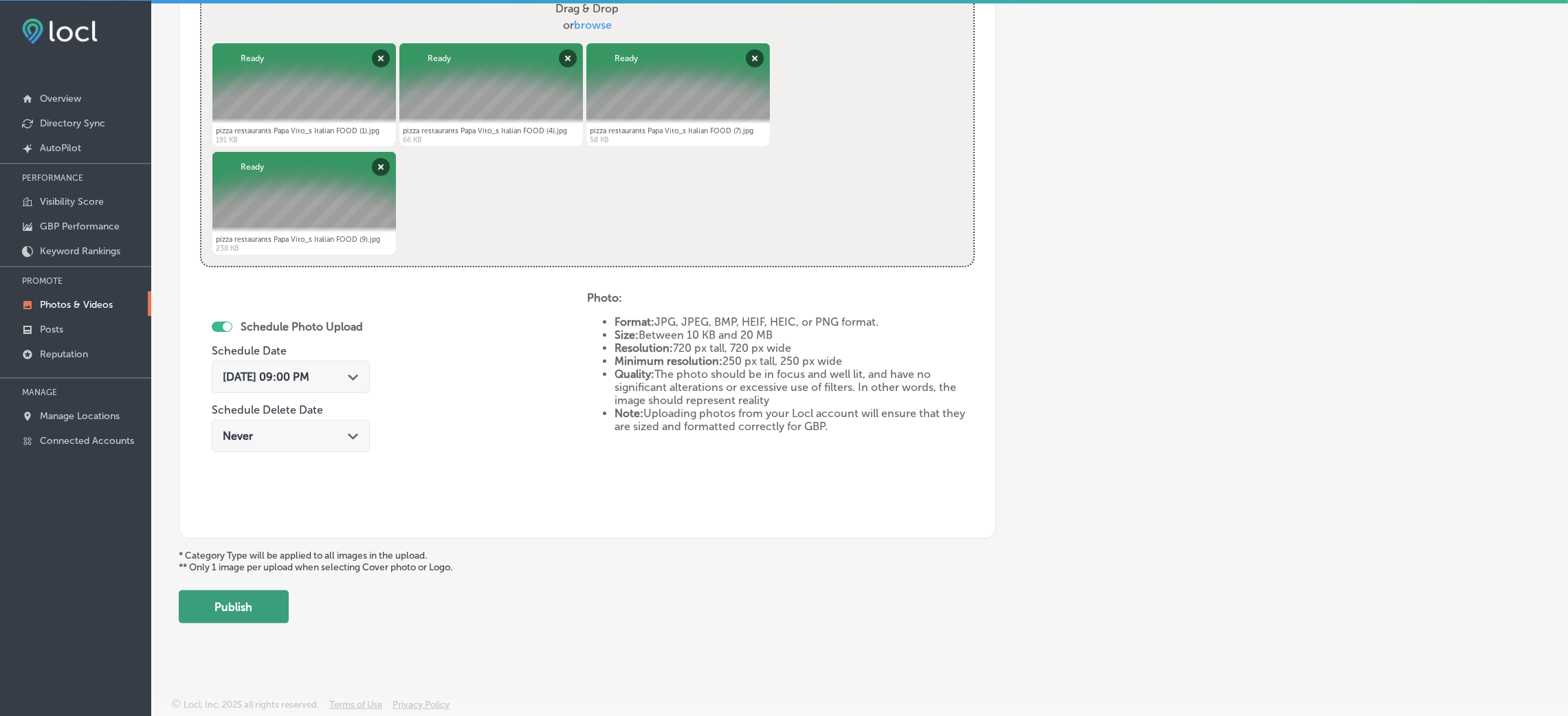
click at [258, 600] on button "Publish" at bounding box center [234, 606] width 110 height 33
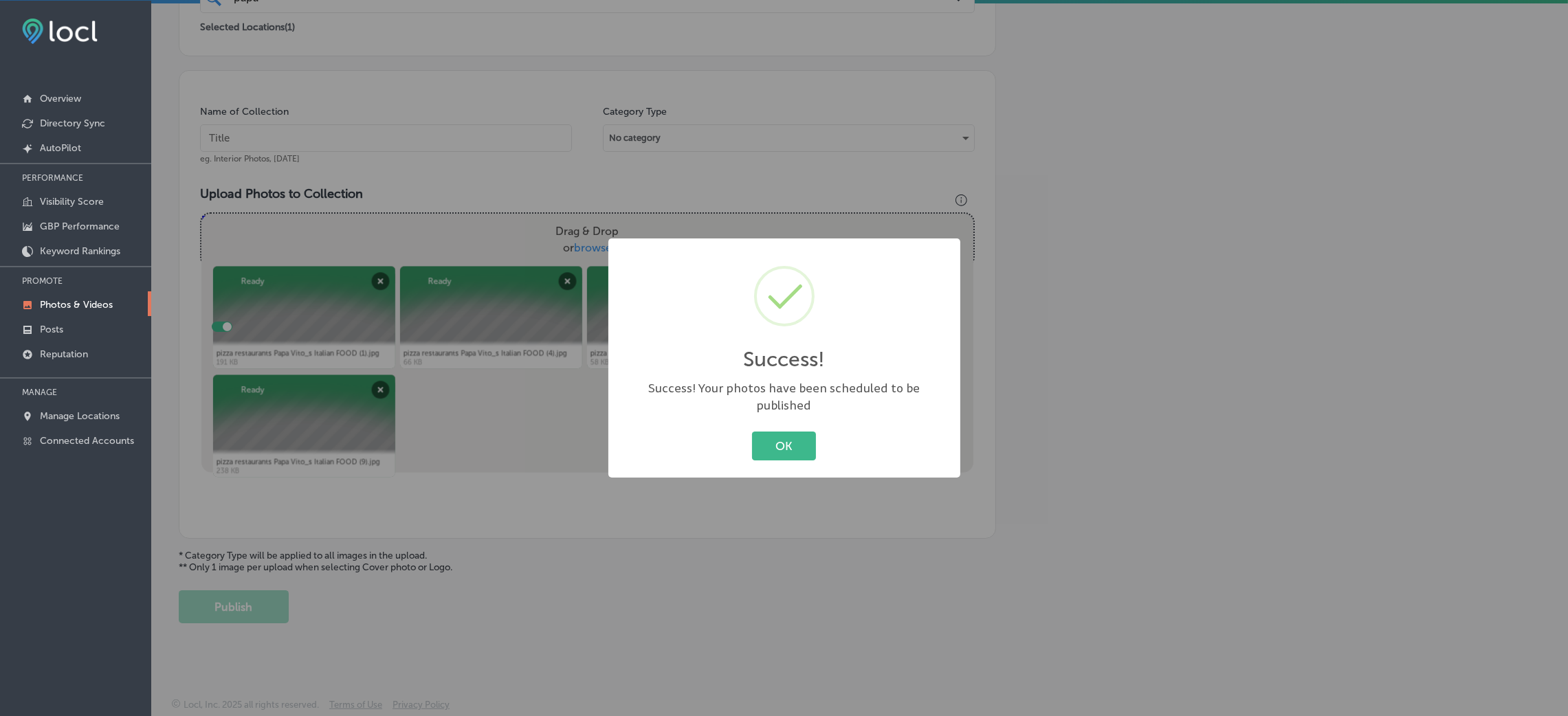
scroll to position [326, 0]
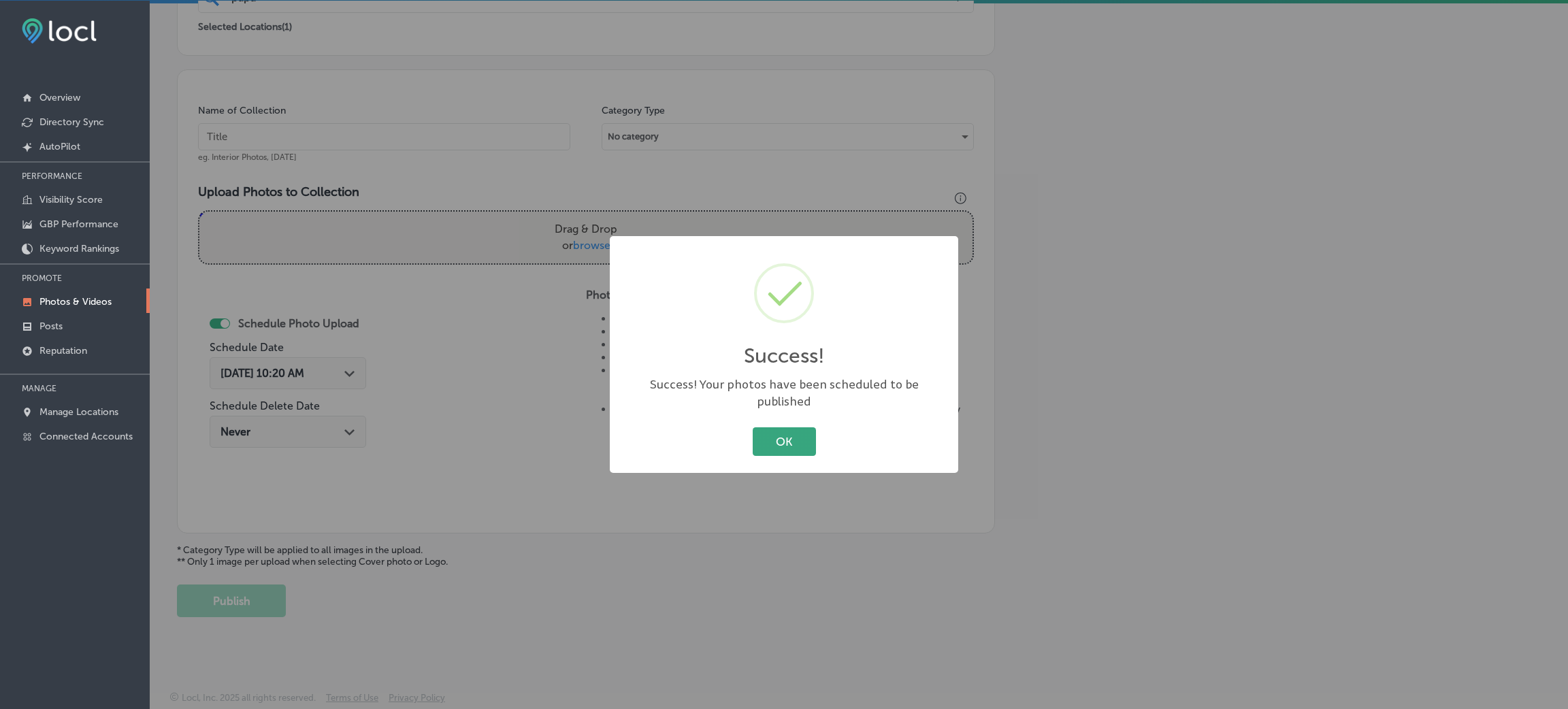
drag, startPoint x: 782, startPoint y: 428, endPoint x: 785, endPoint y: 436, distance: 8.5
click at [785, 432] on button "OK" at bounding box center [784, 441] width 63 height 28
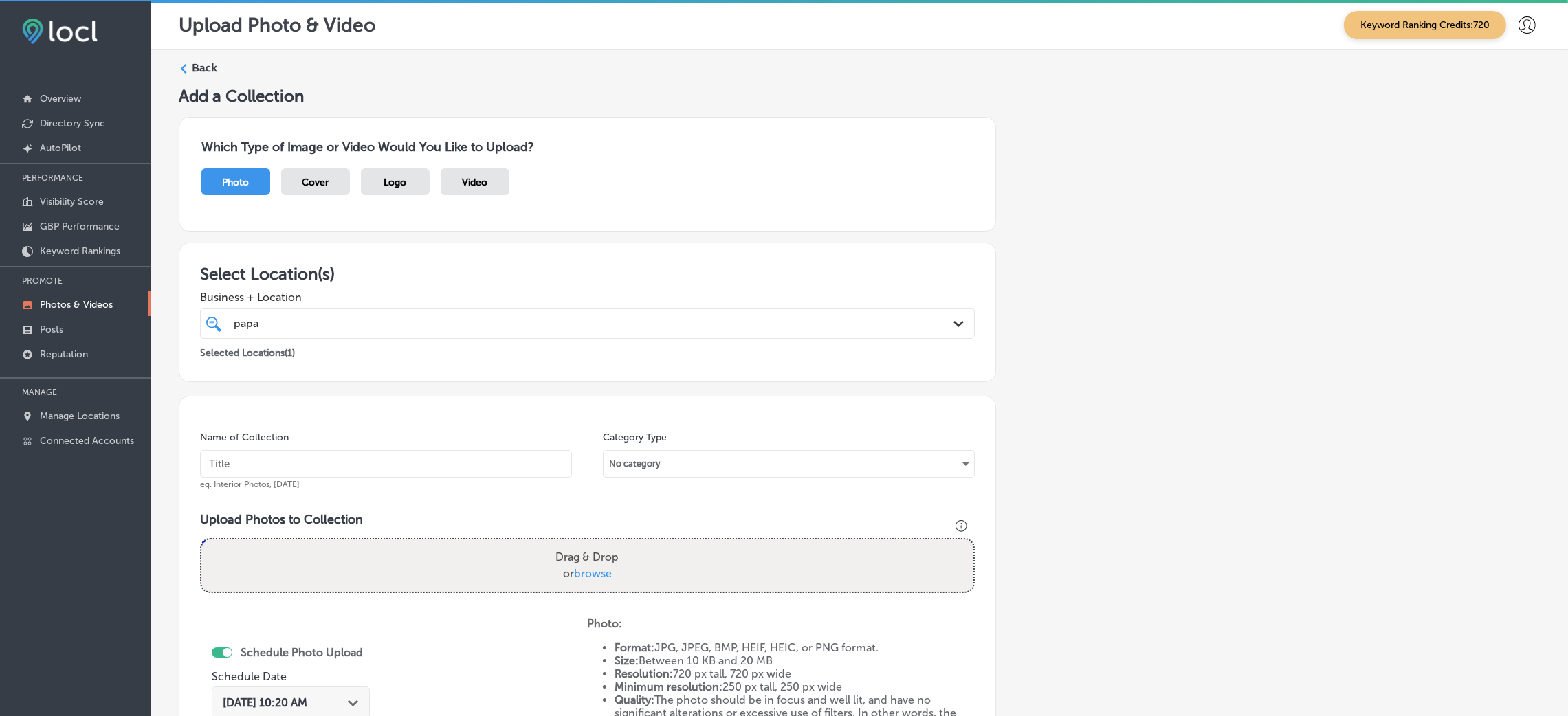
scroll to position [0, 0]
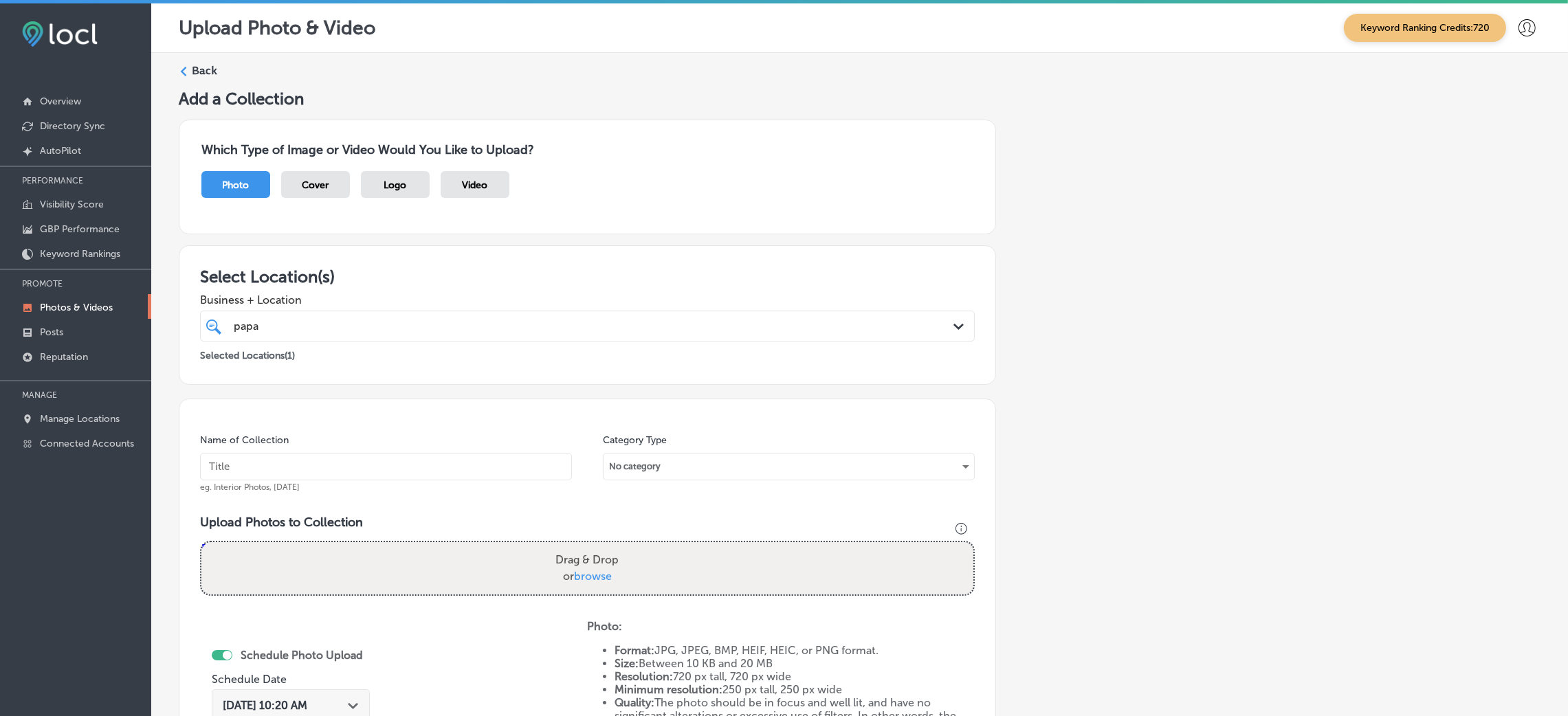
click at [381, 304] on span "Business + Location" at bounding box center [587, 300] width 775 height 13
click at [379, 321] on div "[DEMOGRAPHIC_DATA] papa" at bounding box center [551, 326] width 639 height 19
click at [704, 356] on span "Clear All" at bounding box center [725, 358] width 42 height 13
click at [523, 375] on label "[STREET_ADDRESS][PERSON_NAME]" at bounding box center [582, 377] width 216 height 9
type input "[PERSON_NAME]"
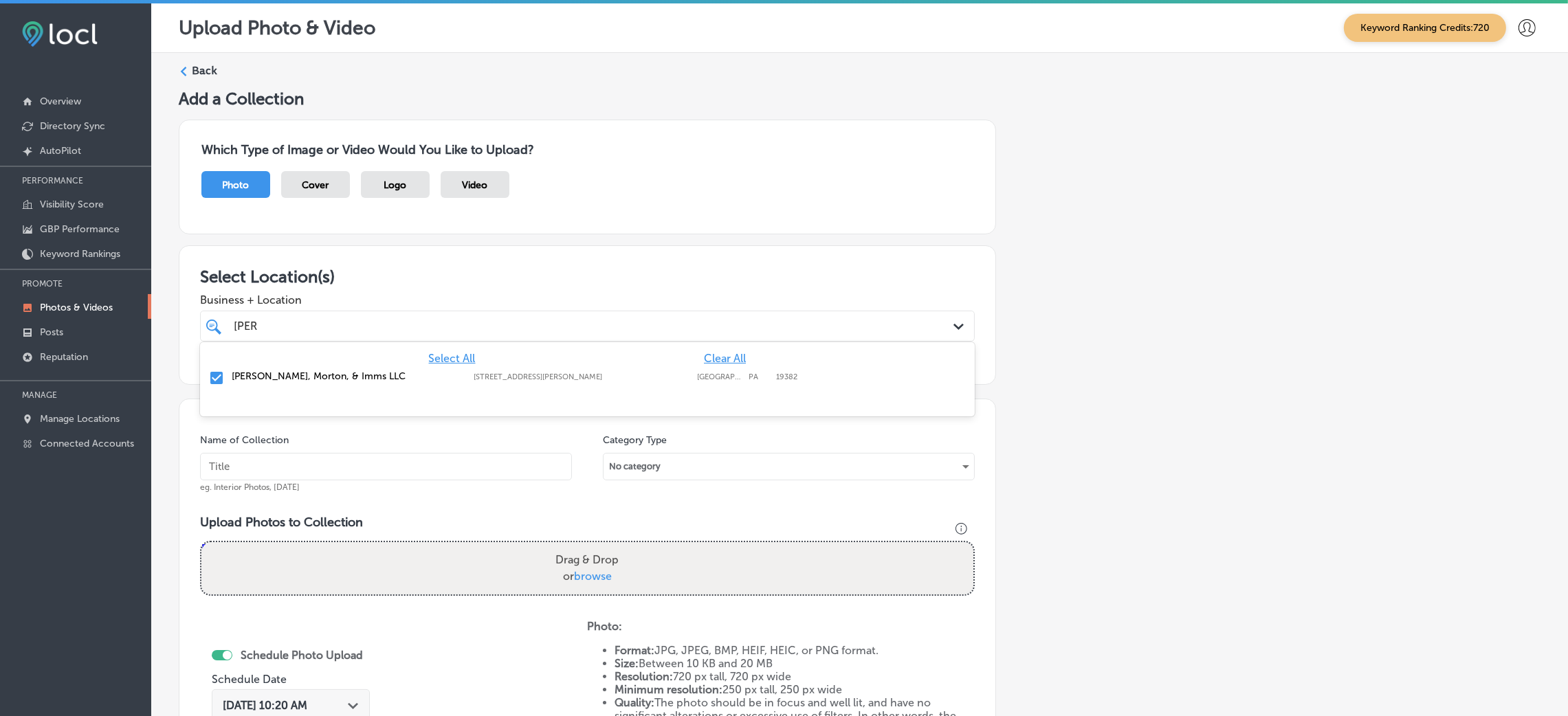
click at [1284, 377] on div "Add a Collection Which Type of Image or Video Would You Like to Upload? Photo C…" at bounding box center [859, 519] width 1361 height 863
click at [534, 471] on input "text" at bounding box center [386, 467] width 372 height 28
type input "[PERSON_NAME]"
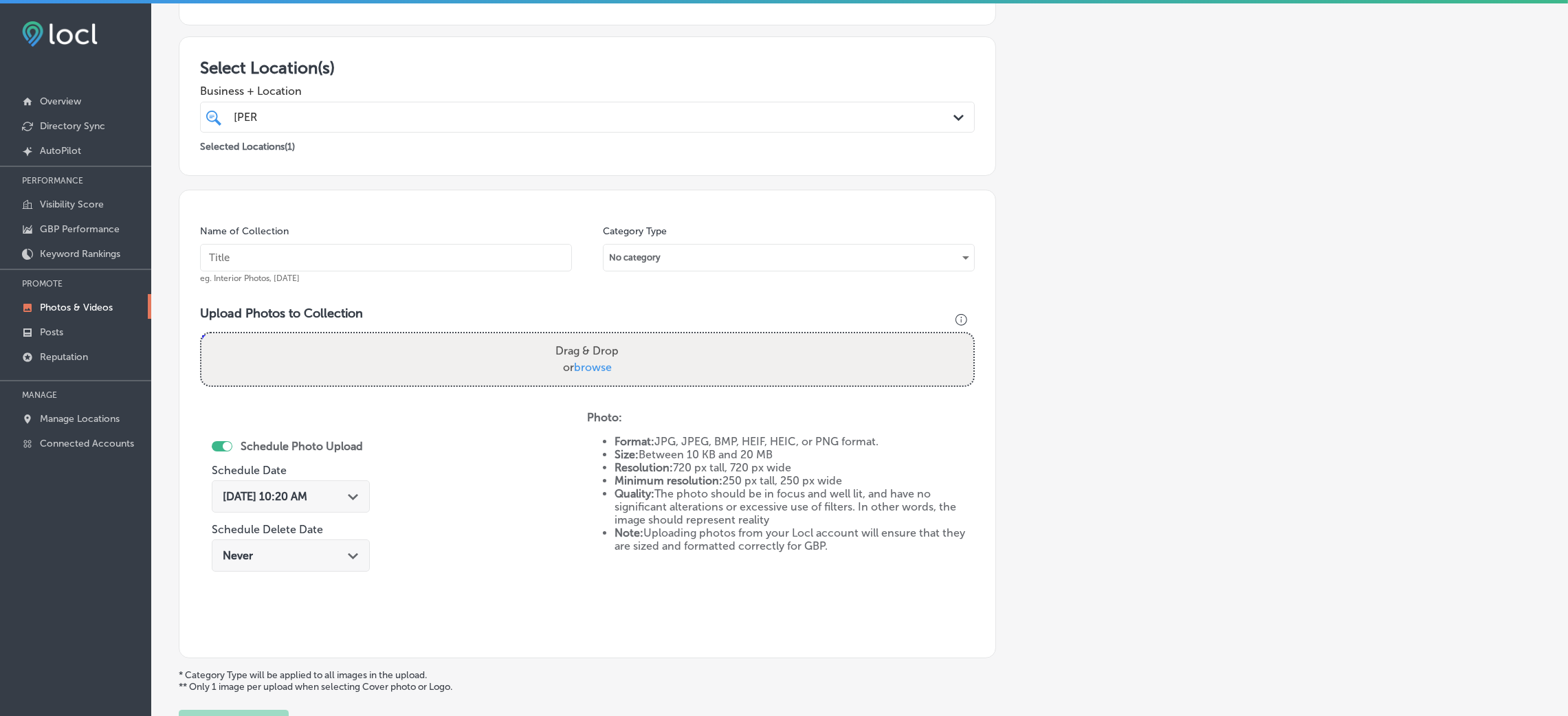
scroll to position [206, 0]
click at [364, 270] on input "text" at bounding box center [386, 261] width 372 height 28
paste input "[PERSON_NAME], Morton, & Imms LLC"
click at [238, 262] on input "[PERSON_NAME], Morton, & Imms LLC" at bounding box center [386, 261] width 372 height 28
paste input "estate planning attorney west chester [GEOGRAPHIC_DATA]"
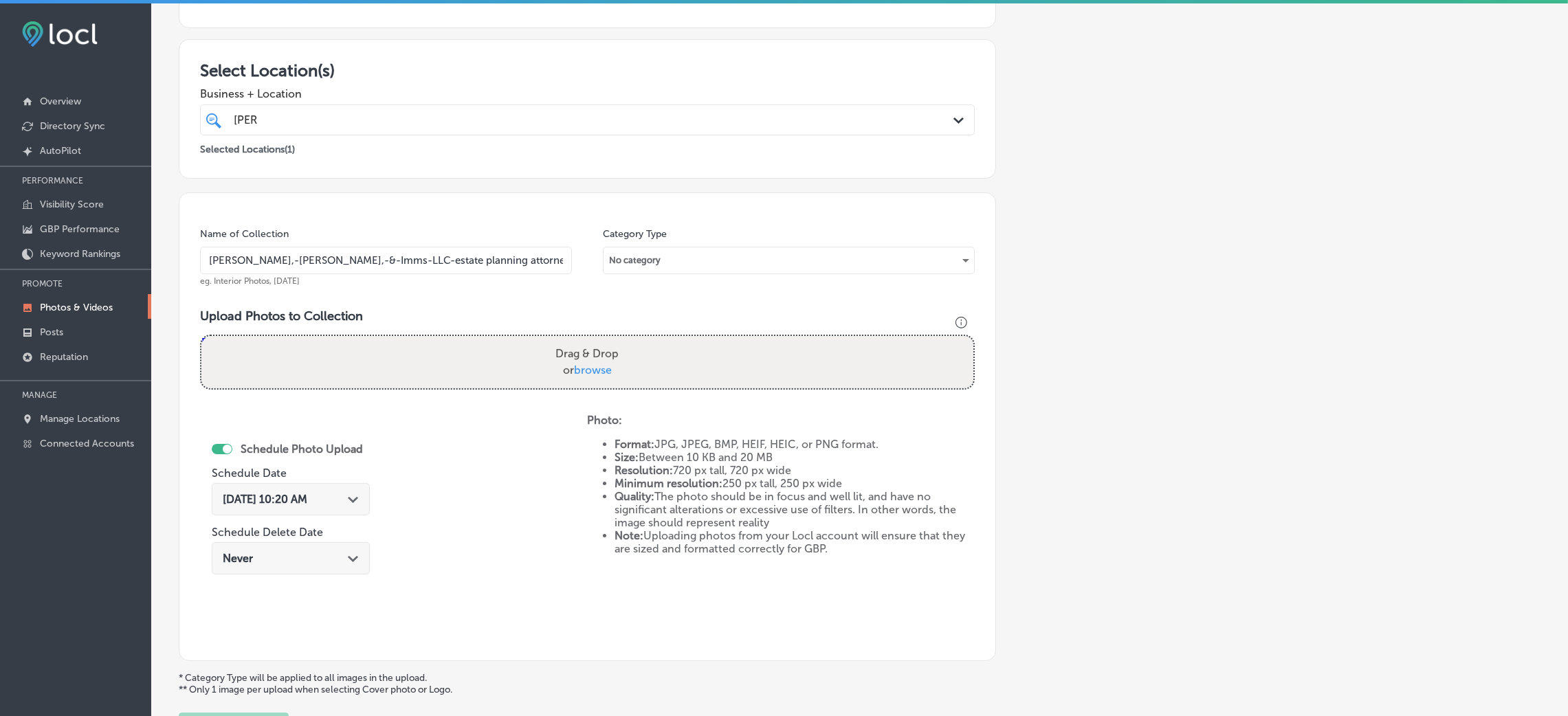
click at [376, 265] on input "[PERSON_NAME],-[PERSON_NAME],-&-Imms-LLC-estate planning attorney [GEOGRAPHIC_D…" at bounding box center [386, 261] width 372 height 28
type input "[PERSON_NAME],-[PERSON_NAME],-&-Imms-LLC-estate-planning-attorney-west-[GEOGRAP…"
click at [486, 122] on div "[PERSON_NAME]" at bounding box center [551, 120] width 639 height 19
click at [1252, 253] on div "Add a Collection Which Type of Image or Video Would You Like to Upload? Photo C…" at bounding box center [859, 314] width 1361 height 863
click at [429, 367] on div "Drag & Drop or browse" at bounding box center [588, 362] width 772 height 52
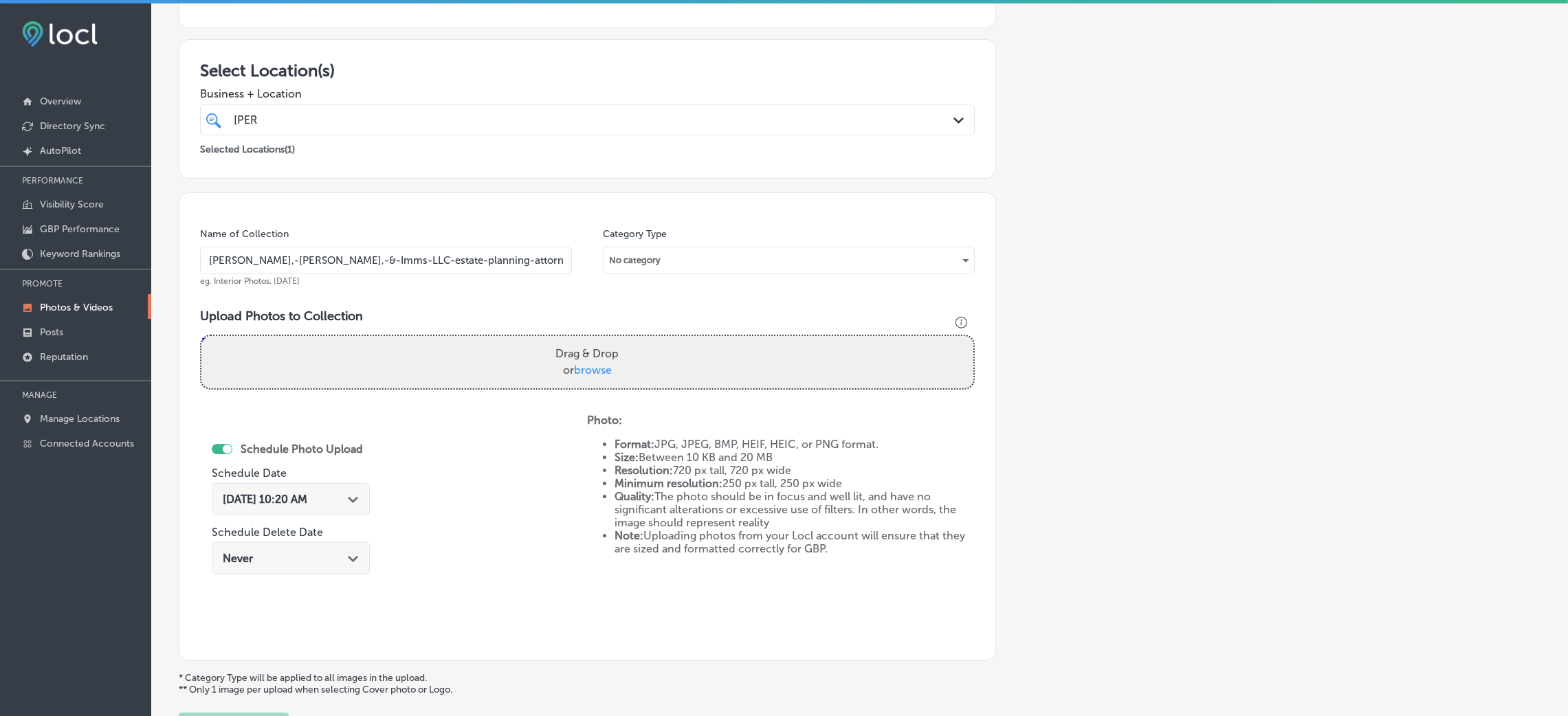
click at [202, 336] on input "Drag & Drop or browse" at bounding box center [588, 338] width 772 height 4
type input "C:\fakepath\[PERSON_NAME], Morton, & Imms LLC (1).jpg"
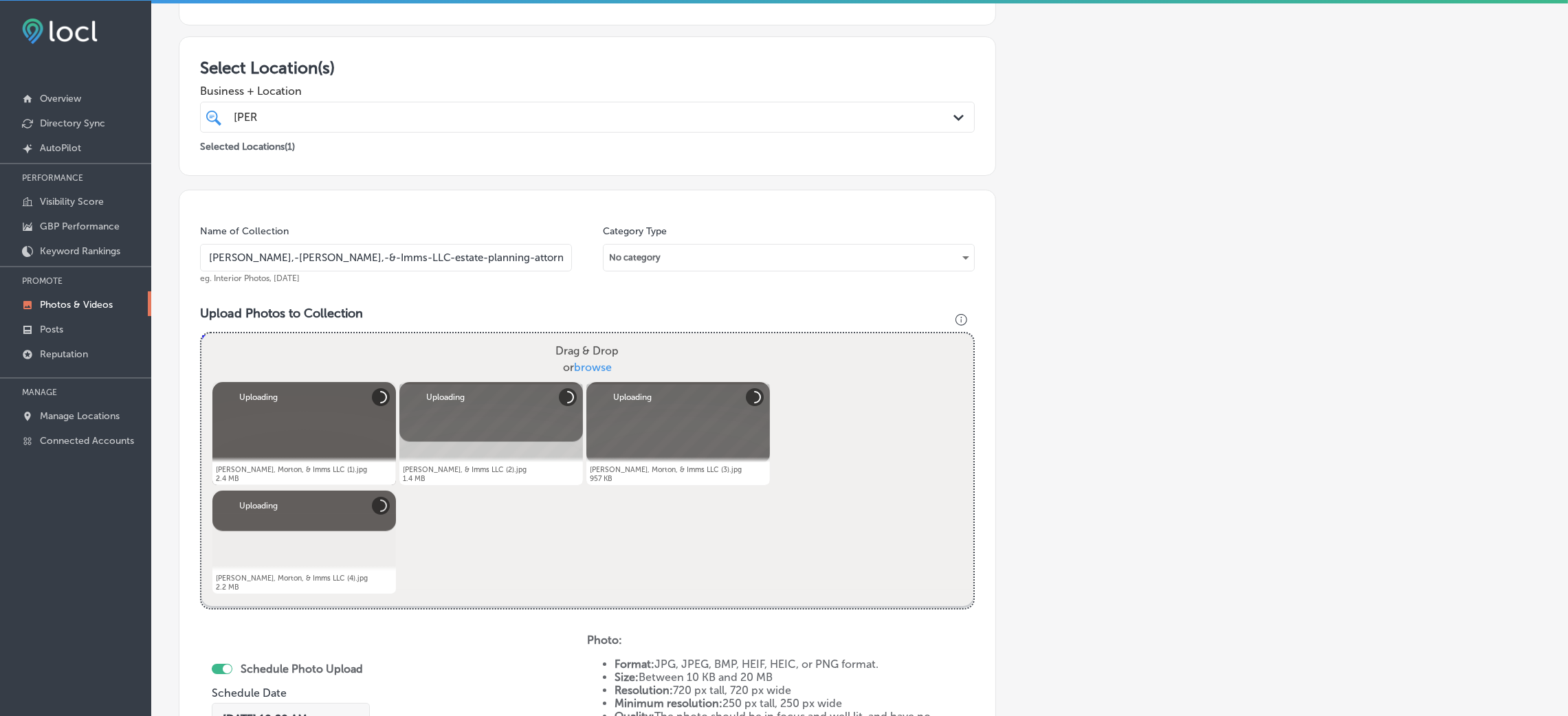
scroll to position [309, 0]
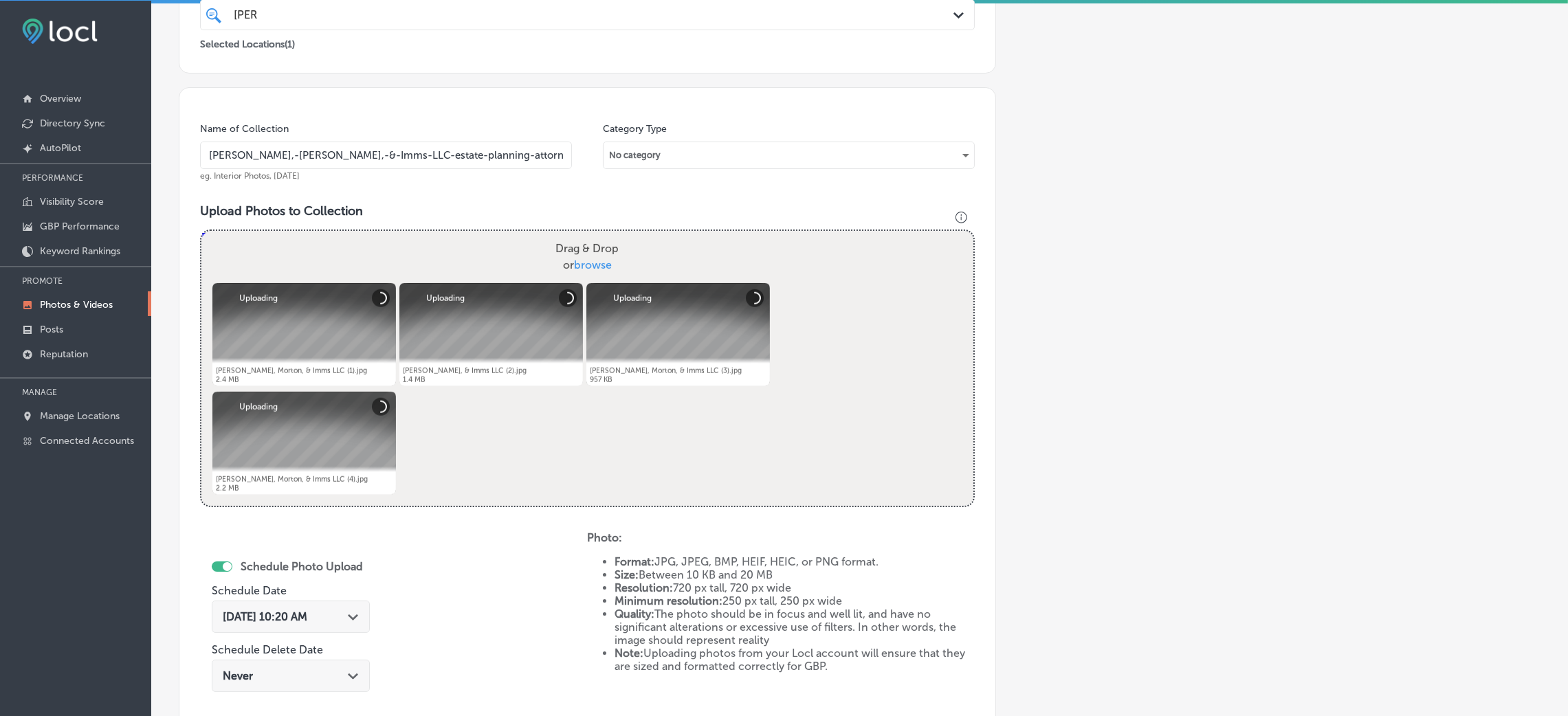
click at [307, 619] on span "[DATE] 10:20 AM" at bounding box center [265, 617] width 84 height 13
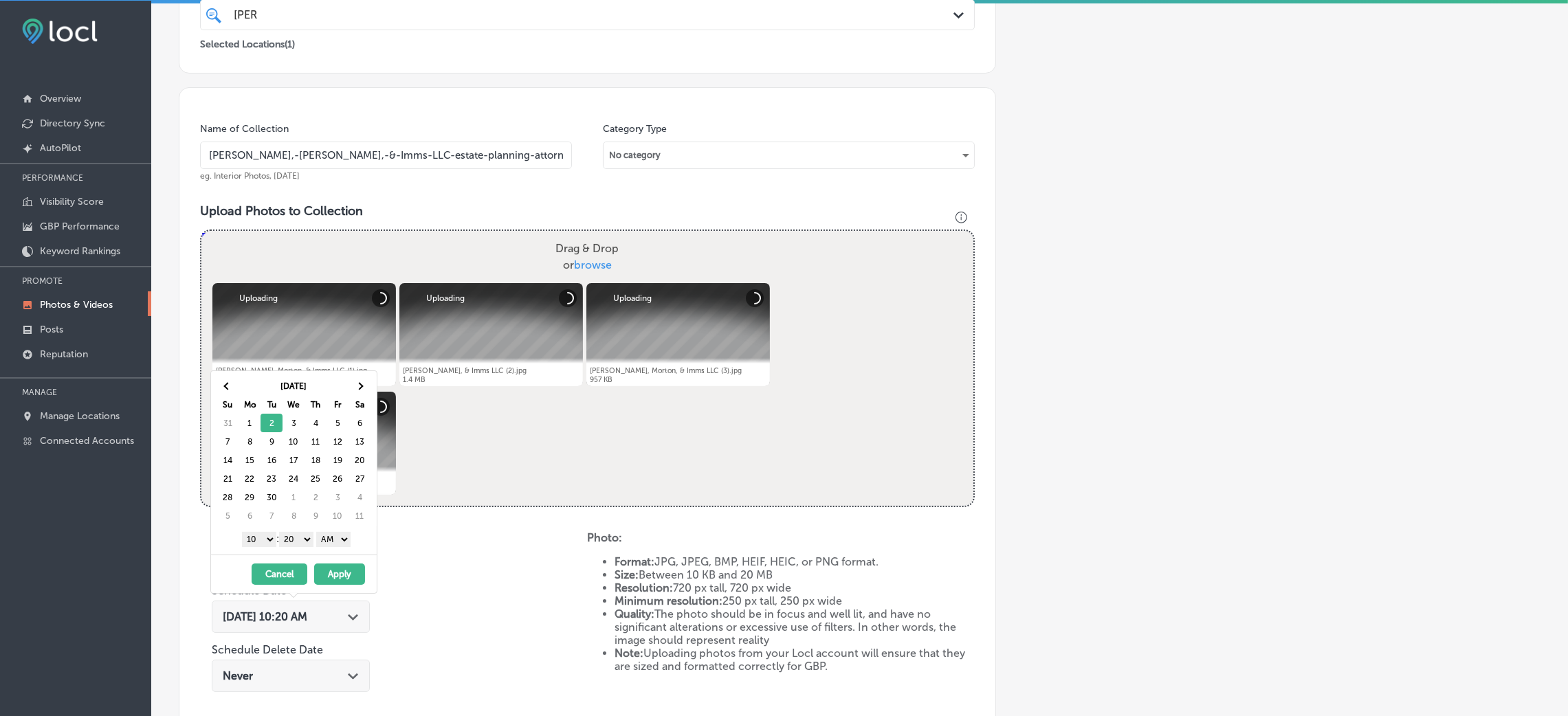
click at [342, 543] on select "AM PM" at bounding box center [334, 539] width 34 height 15
click at [307, 546] on select "00 10 20 30 40 50" at bounding box center [296, 539] width 34 height 15
click at [257, 534] on div "1 2 3 4 5 6 7 8 9 10 11 12 : 00 10 20 30 40 50 AM PM" at bounding box center [296, 538] width 160 height 20
drag, startPoint x: 258, startPoint y: 538, endPoint x: 265, endPoint y: 542, distance: 8.1
click at [258, 539] on select "1 2 3 4 5 6 7 8 9 10 11 12" at bounding box center [259, 539] width 34 height 15
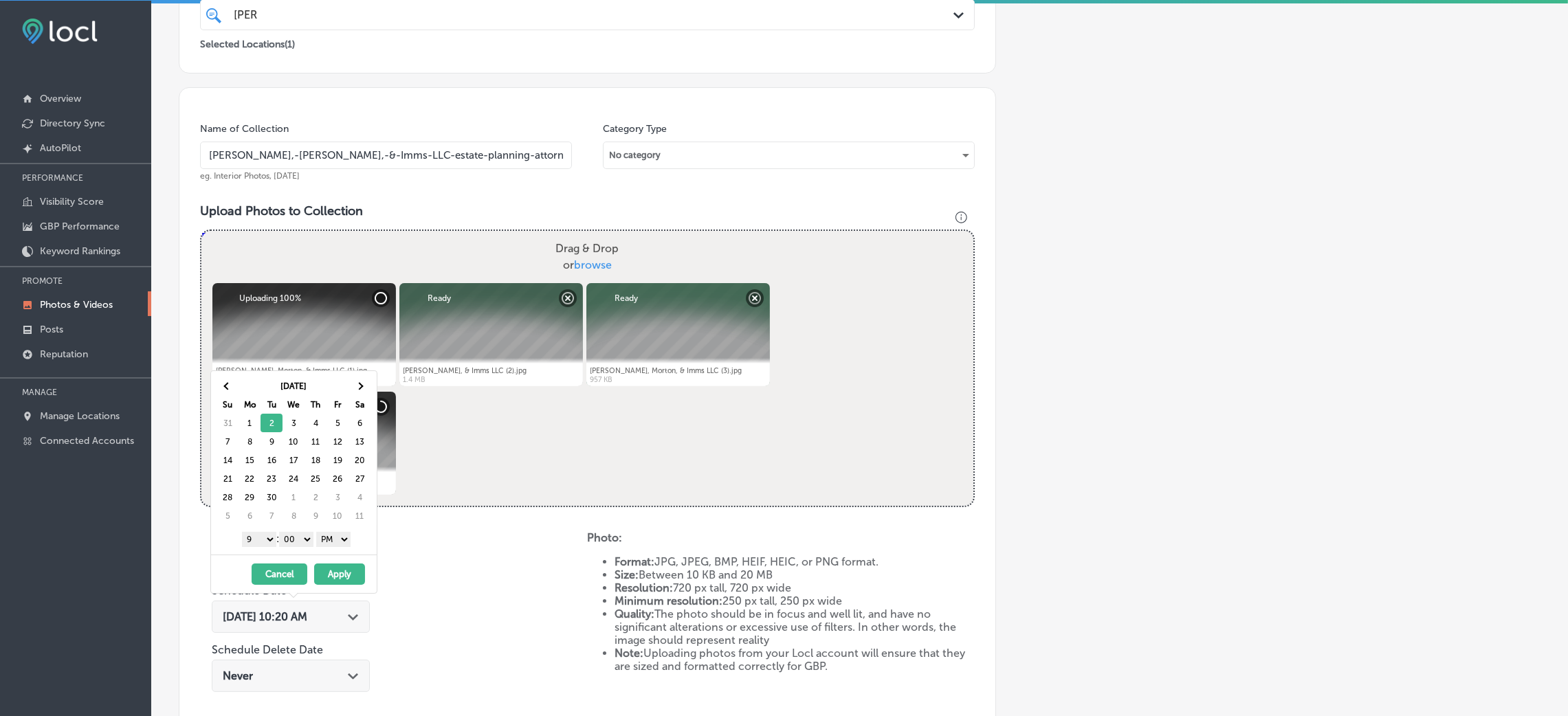
click at [348, 570] on button "Apply" at bounding box center [339, 574] width 51 height 21
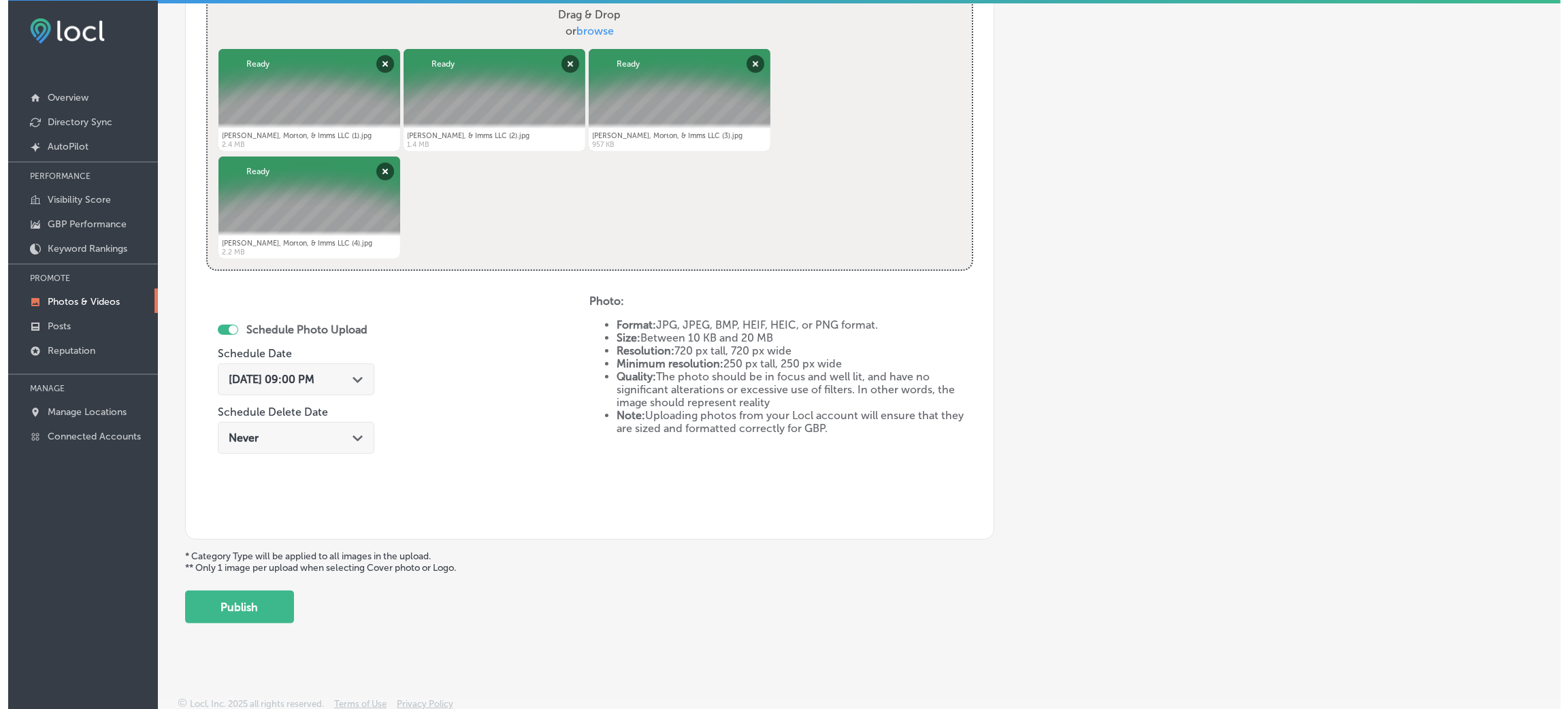
scroll to position [544, 0]
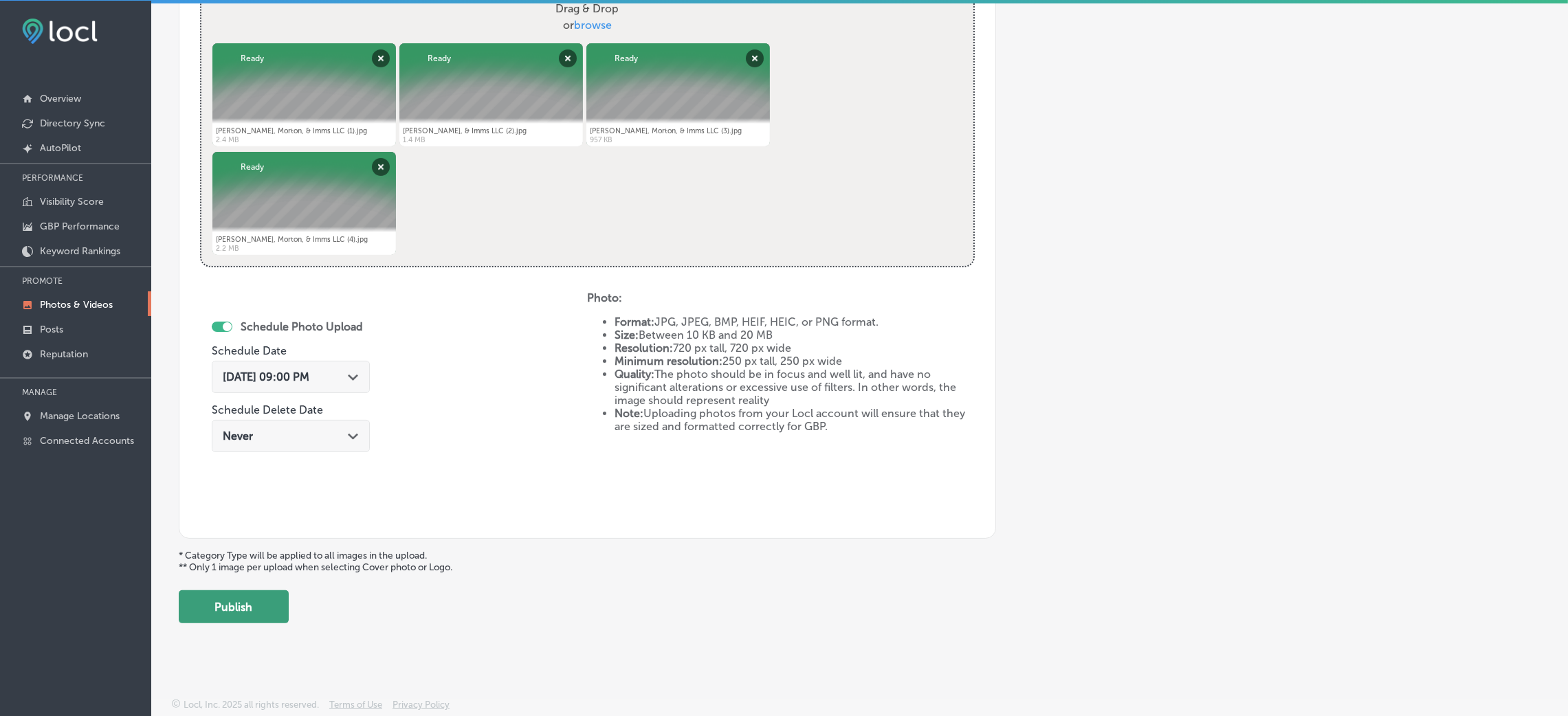
click at [258, 614] on button "Publish" at bounding box center [234, 606] width 110 height 33
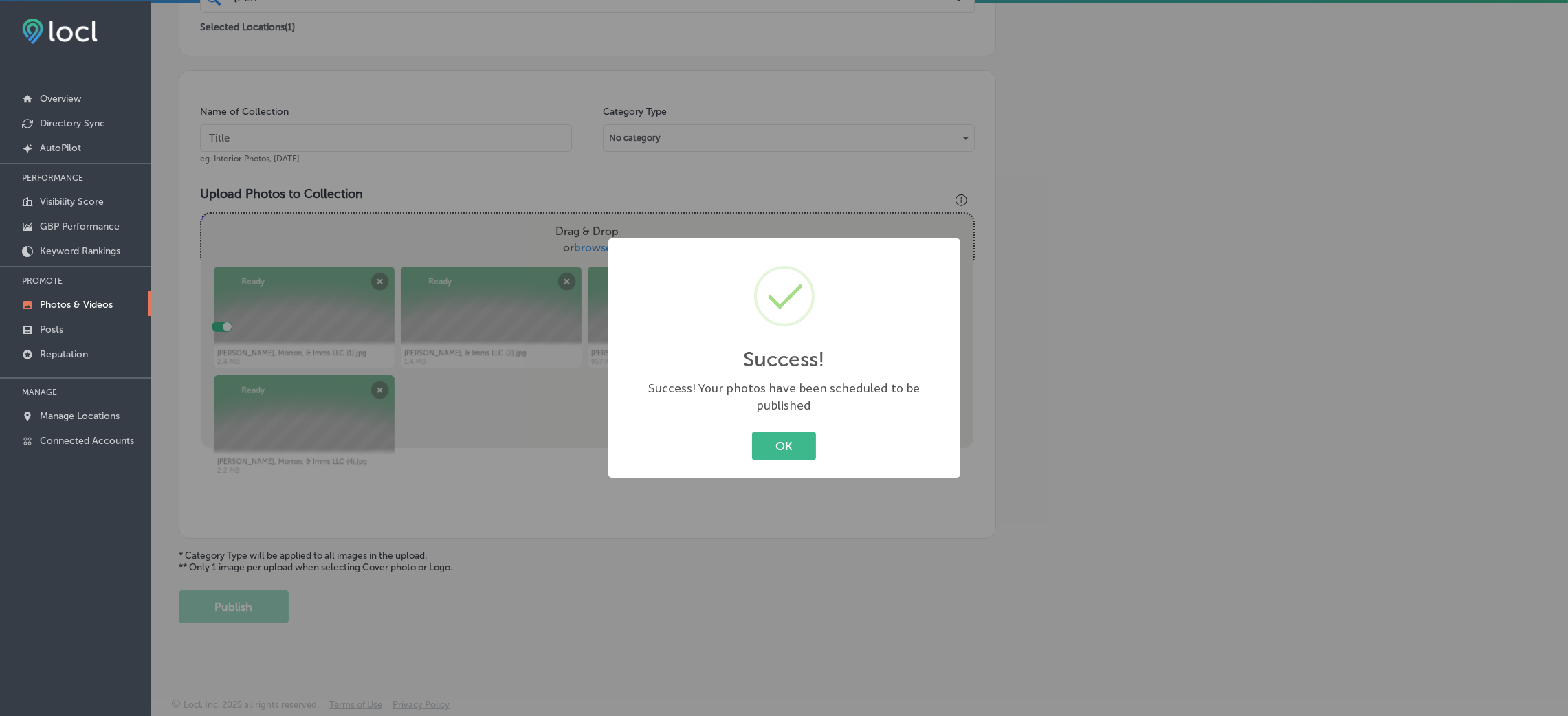
scroll to position [326, 0]
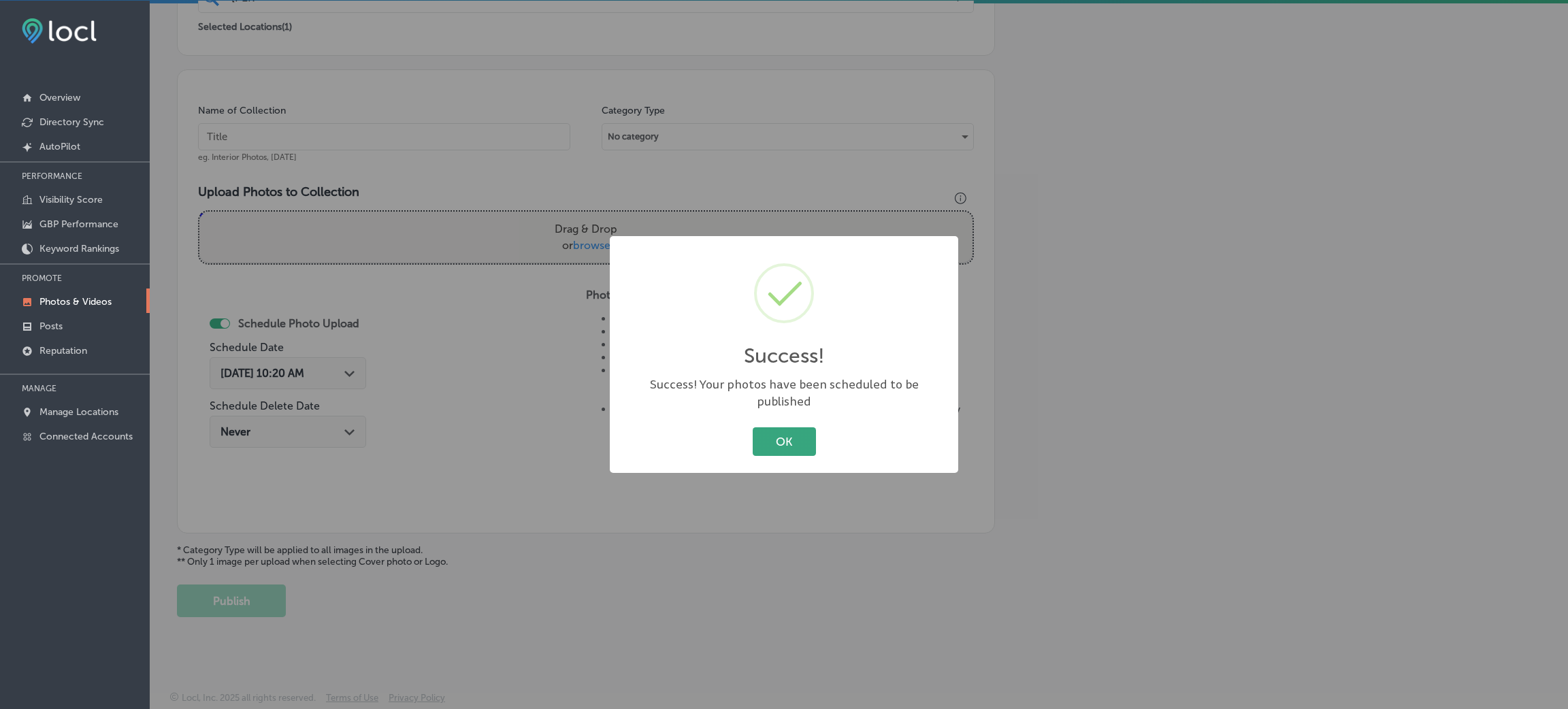
click at [785, 428] on button "OK" at bounding box center [784, 441] width 63 height 28
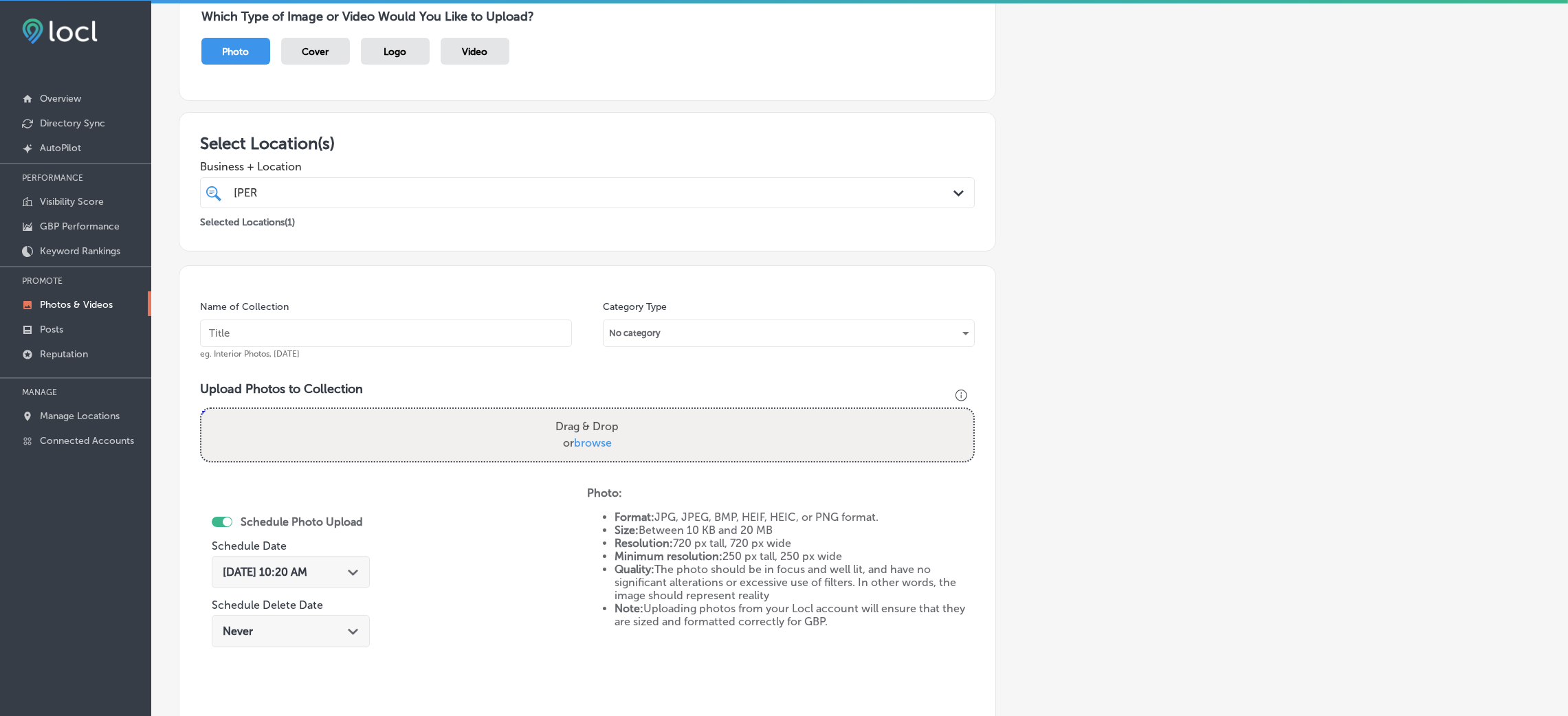
scroll to position [120, 0]
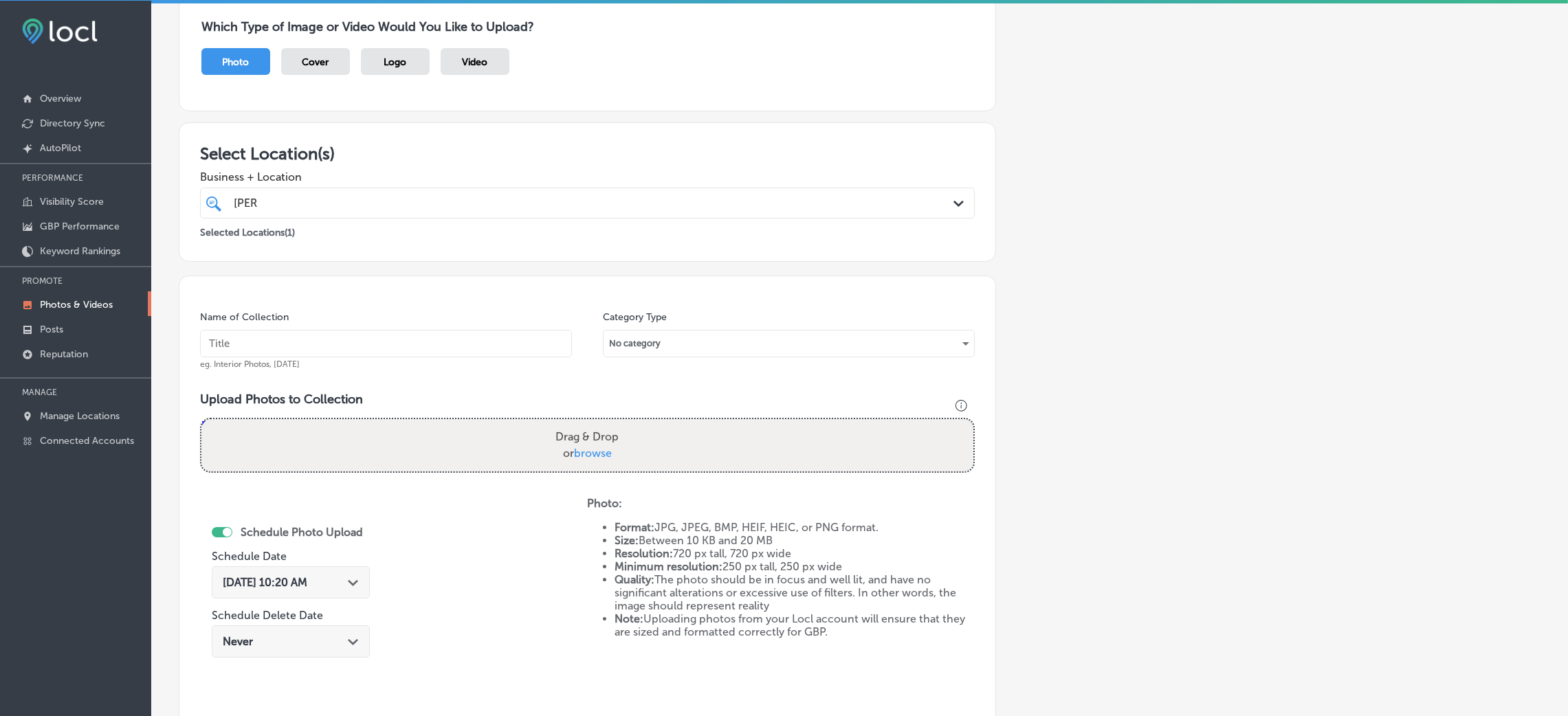
click at [432, 333] on input "text" at bounding box center [386, 344] width 372 height 28
paste input "[PERSON_NAME],-[PERSON_NAME],-&-Imms-LLC-estate-planning-attorney-west-[GEOGRAP…"
type input "[PERSON_NAME],-[PERSON_NAME],-&-Imms-LLC-estate-planning-attorney-west-[GEOGRAP…"
click at [467, 465] on div "Drag & Drop or browse" at bounding box center [588, 446] width 772 height 52
click at [202, 419] on input "Drag & Drop or browse" at bounding box center [588, 421] width 772 height 4
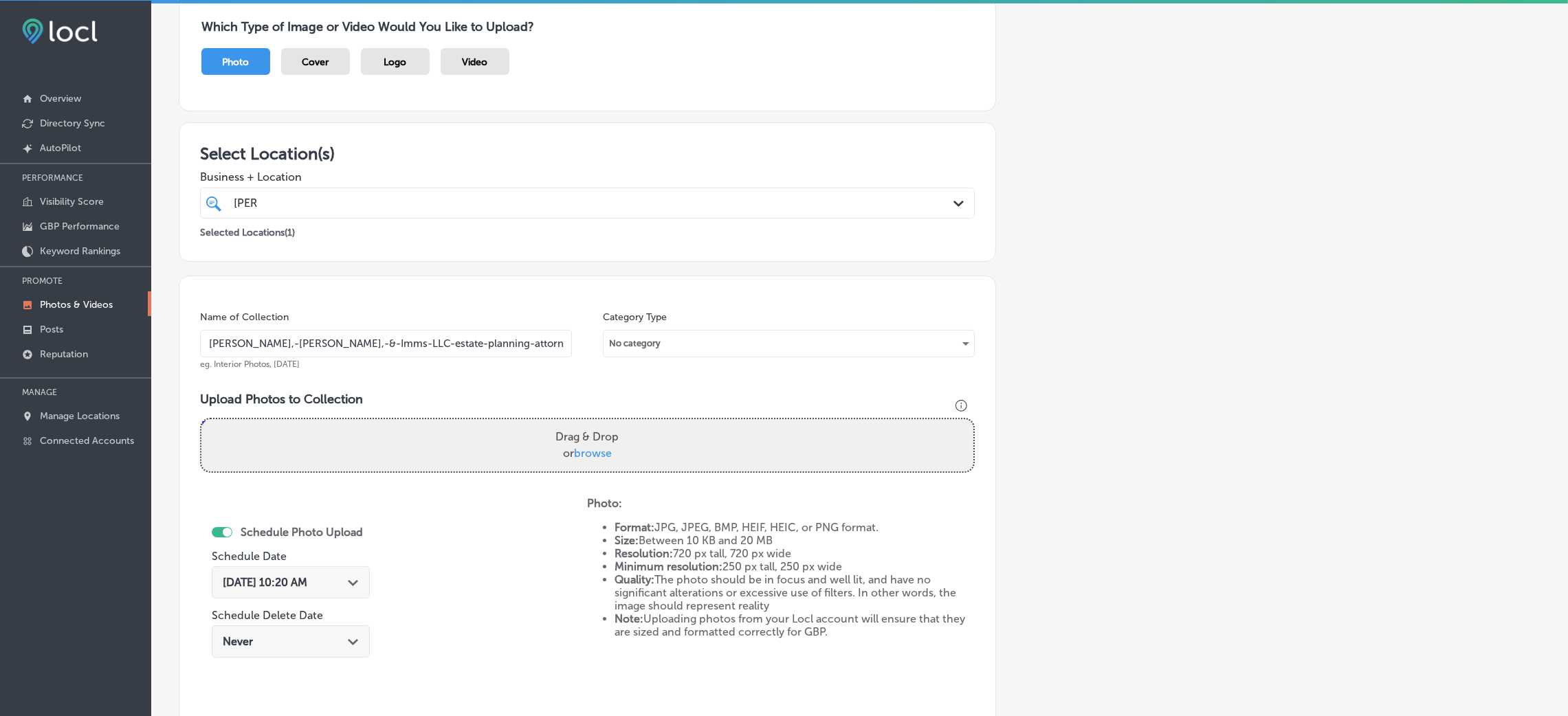
type input "C:\fakepath\[PERSON_NAME], & Imms LLC (5).jpg"
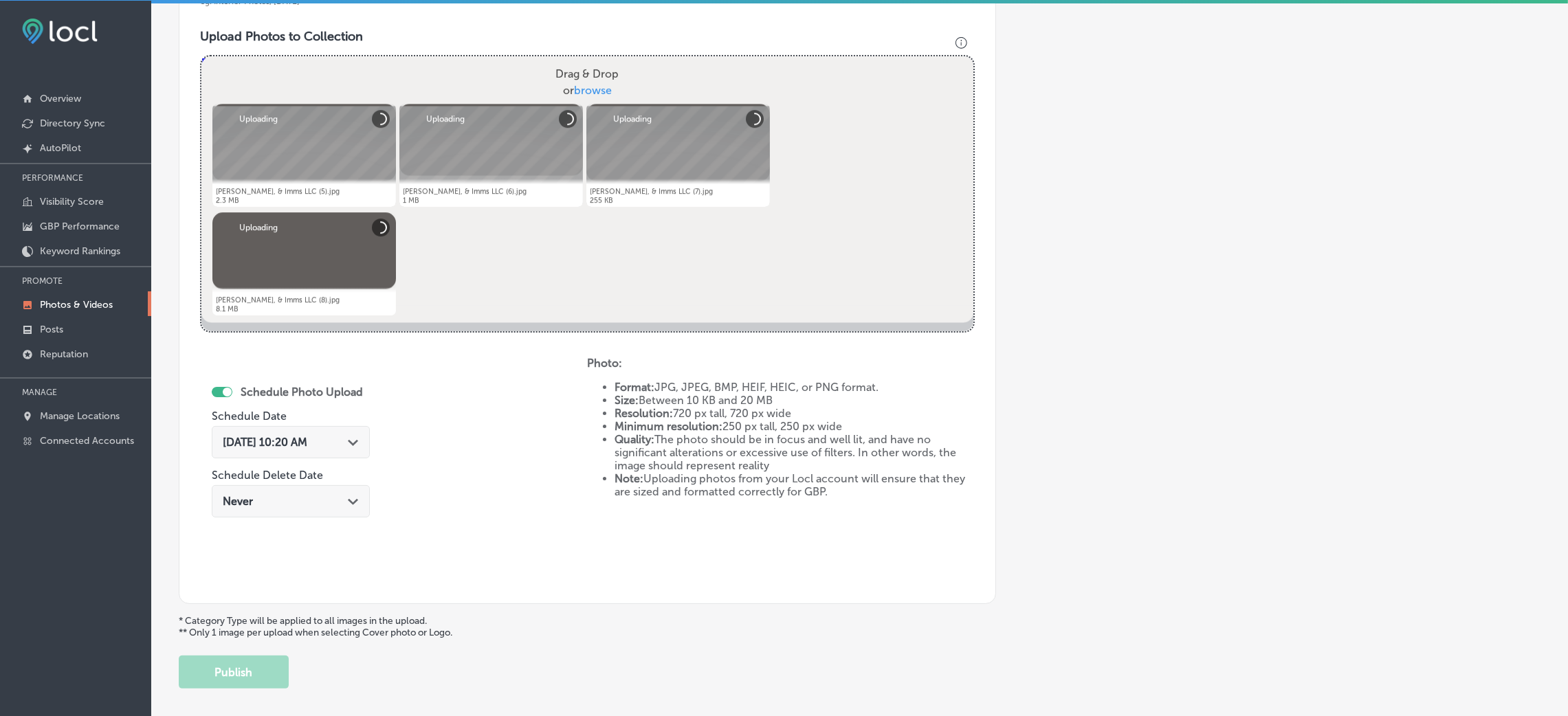
scroll to position [532, 0]
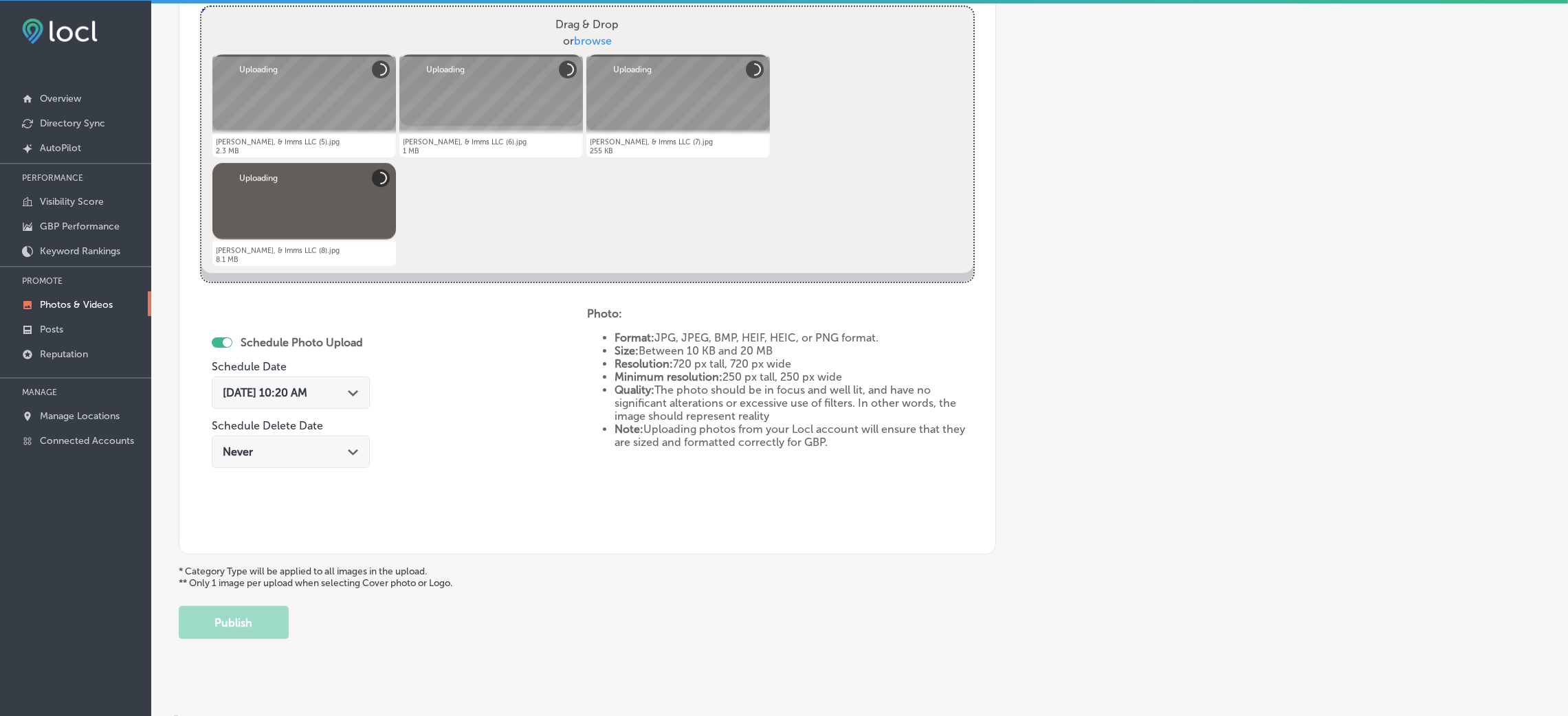
click at [298, 406] on div "[DATE] 10:20 AM Path Created with Sketch." at bounding box center [290, 392] width 158 height 32
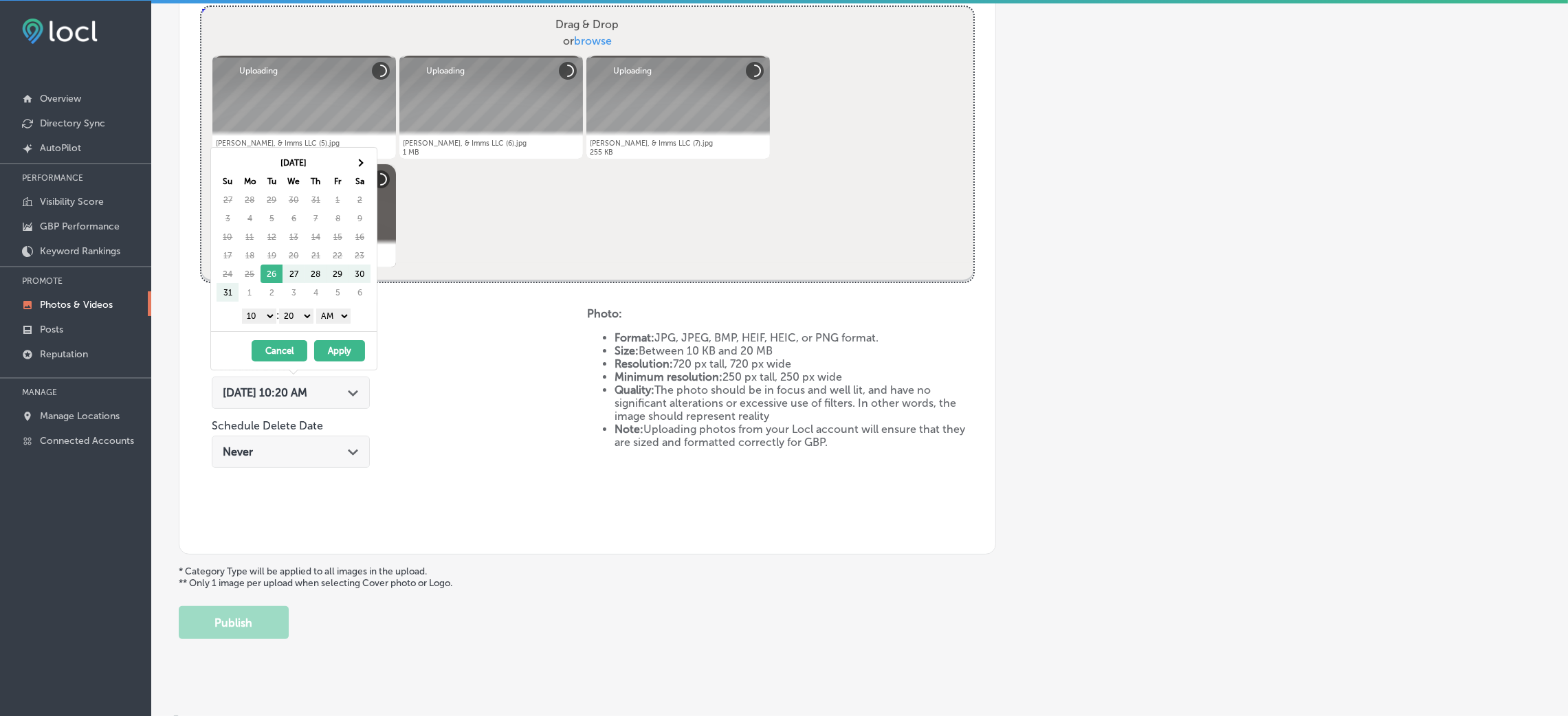
click at [300, 387] on span "[DATE] 10:20 AM" at bounding box center [265, 392] width 84 height 13
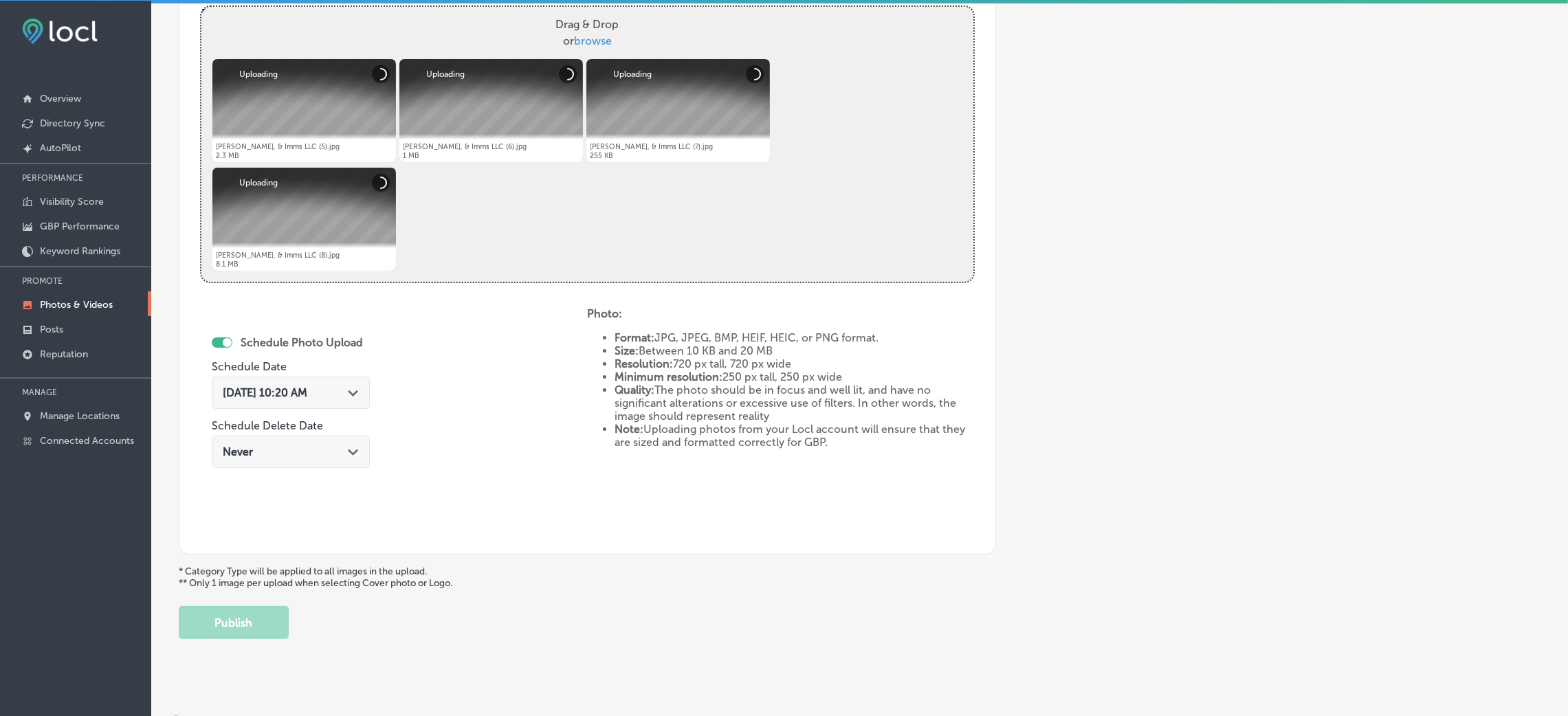
click at [353, 389] on div "Path Created with Sketch." at bounding box center [352, 391] width 11 height 11
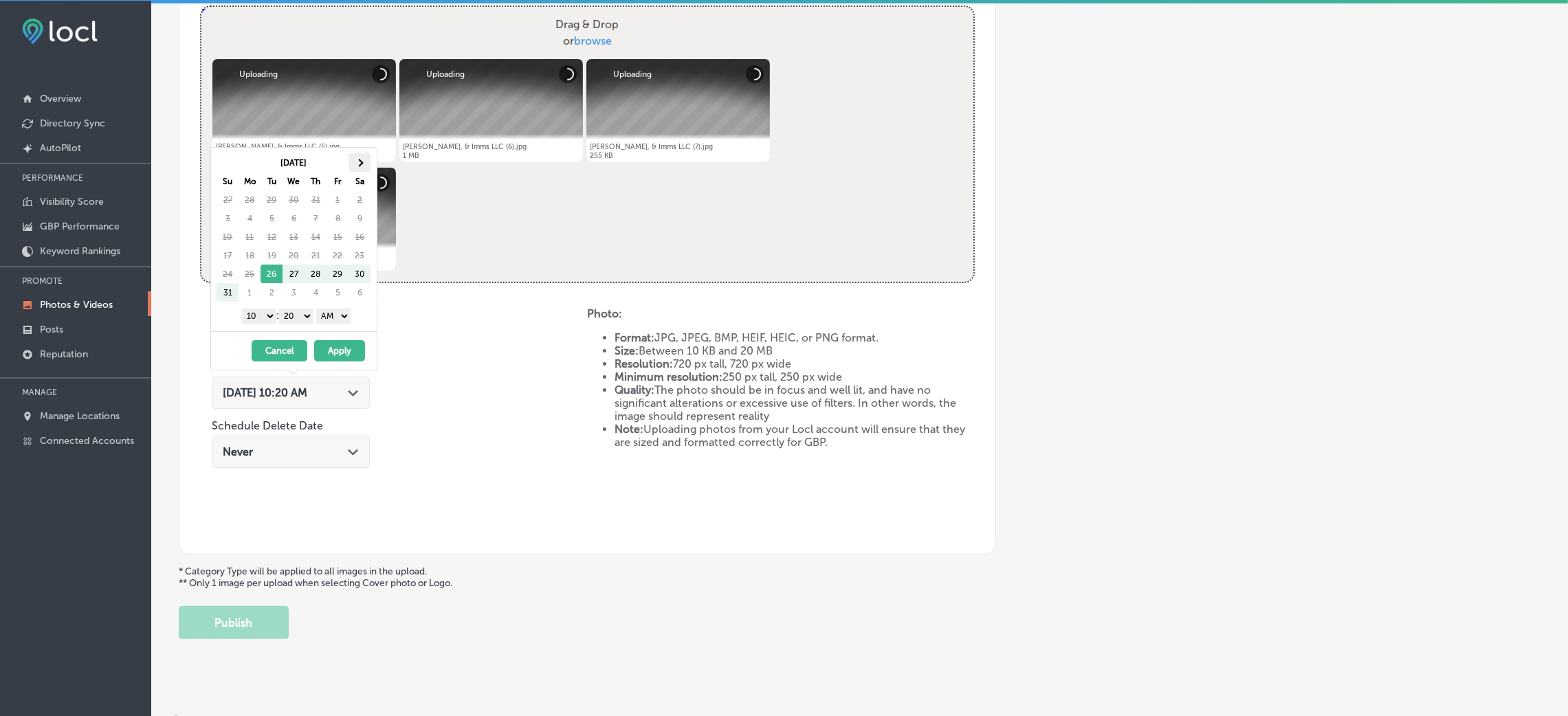
click at [361, 167] on th at bounding box center [359, 162] width 22 height 19
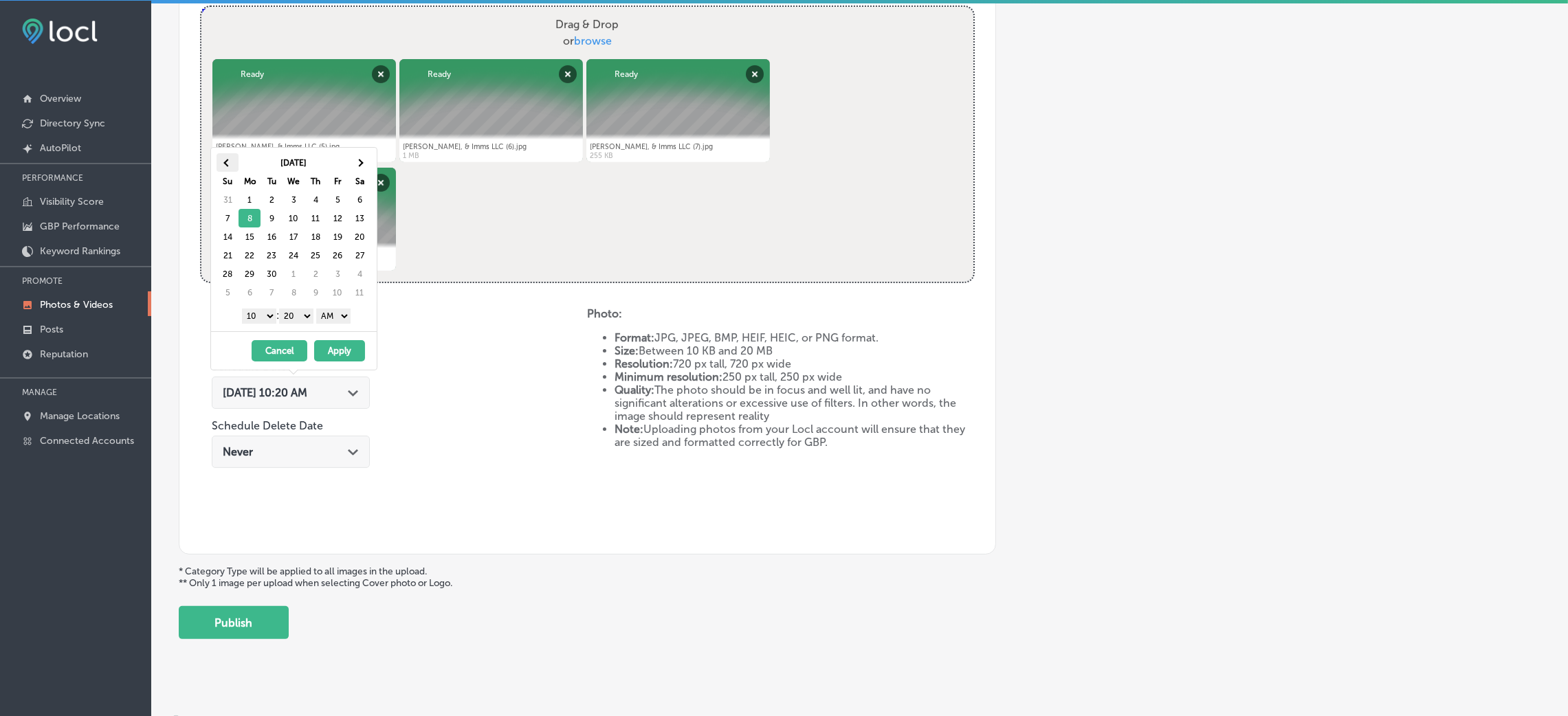
click at [236, 161] on th at bounding box center [227, 162] width 22 height 19
click at [356, 163] on span at bounding box center [359, 162] width 7 height 7
click at [225, 155] on th at bounding box center [227, 162] width 22 height 19
click at [366, 153] on th at bounding box center [359, 162] width 22 height 19
click at [298, 316] on select "00 10 20 30 40 50" at bounding box center [296, 316] width 34 height 15
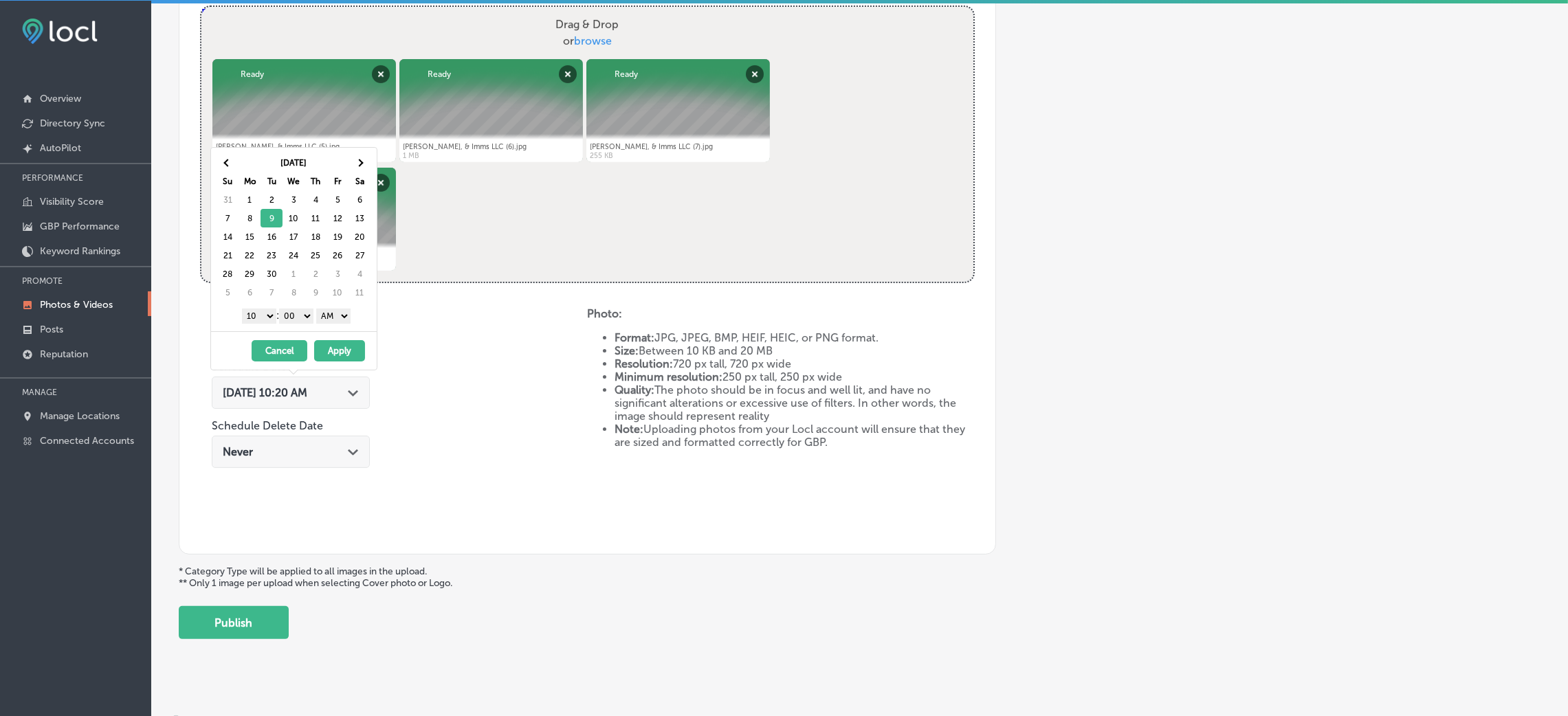
drag, startPoint x: 340, startPoint y: 303, endPoint x: 339, endPoint y: 311, distance: 8.1
click at [340, 304] on div "[DATE] Su Mo Tu We Th Fr Sa 31 1 2 3 4 5 6 7 8 9 10 11 12 13 14 15 16 17 18 19 …" at bounding box center [293, 239] width 166 height 184
click at [339, 313] on select "AM PM" at bounding box center [334, 316] width 34 height 15
drag, startPoint x: 263, startPoint y: 312, endPoint x: 270, endPoint y: 321, distance: 11.4
click at [263, 315] on select "1 2 3 4 5 6 7 8 9 10 11 12" at bounding box center [259, 316] width 34 height 15
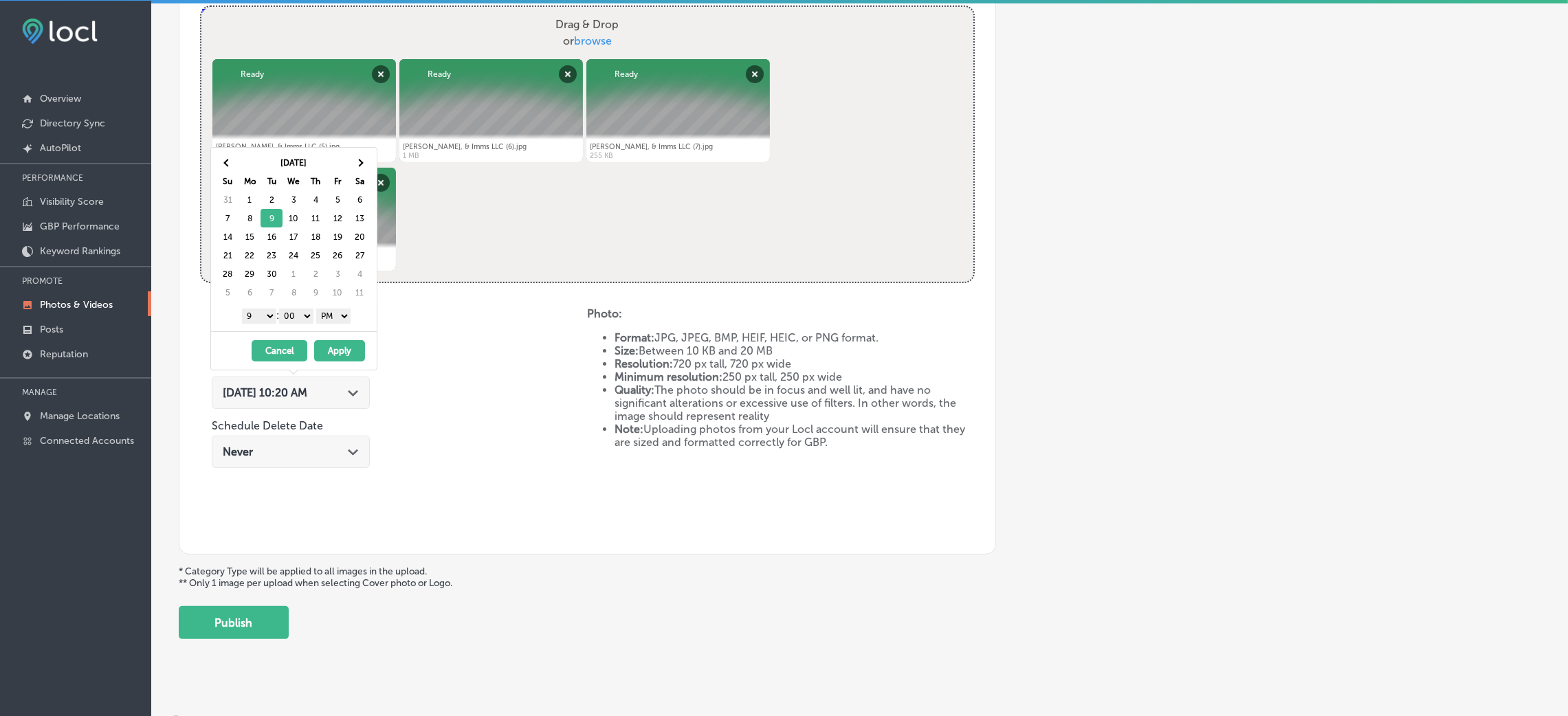
click at [328, 353] on button "Apply" at bounding box center [339, 351] width 51 height 21
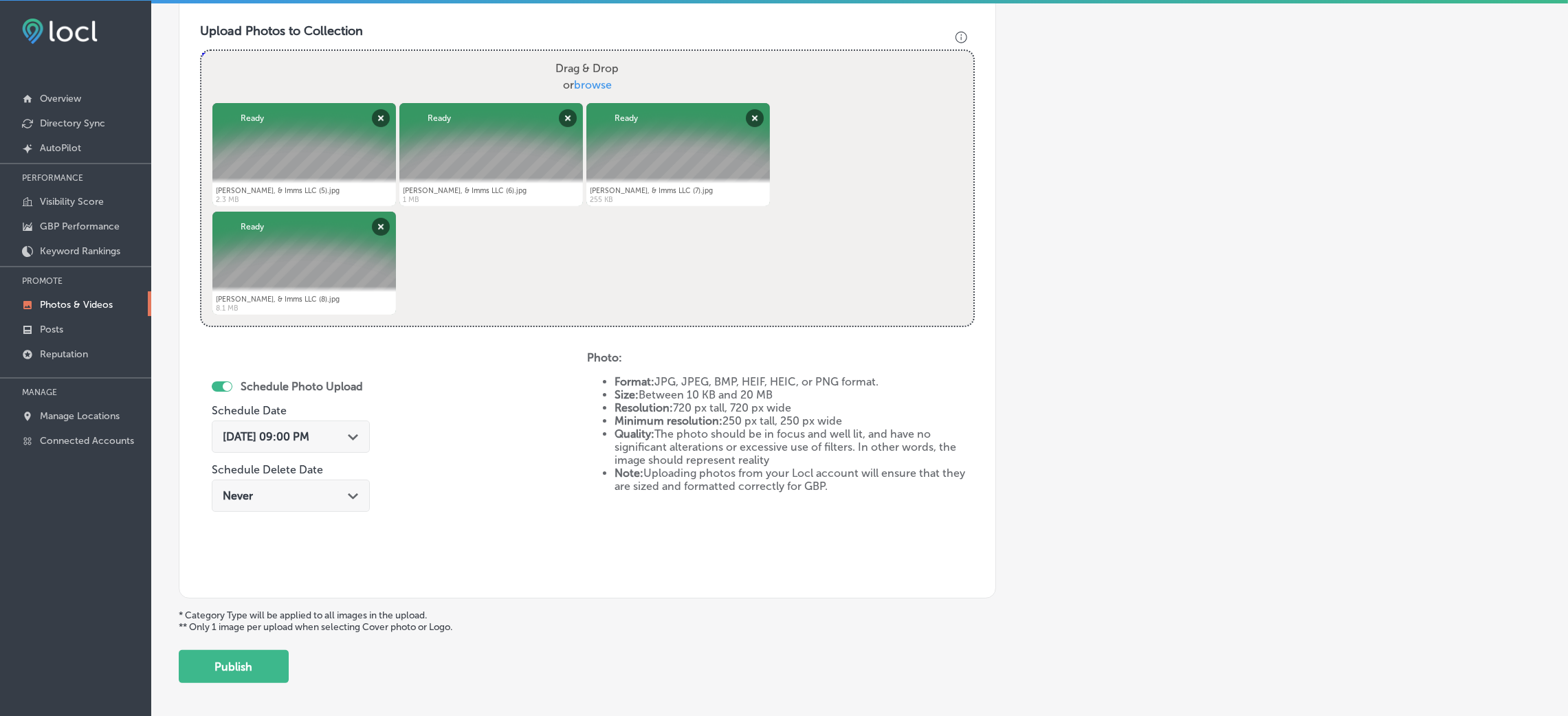
scroll to position [549, 0]
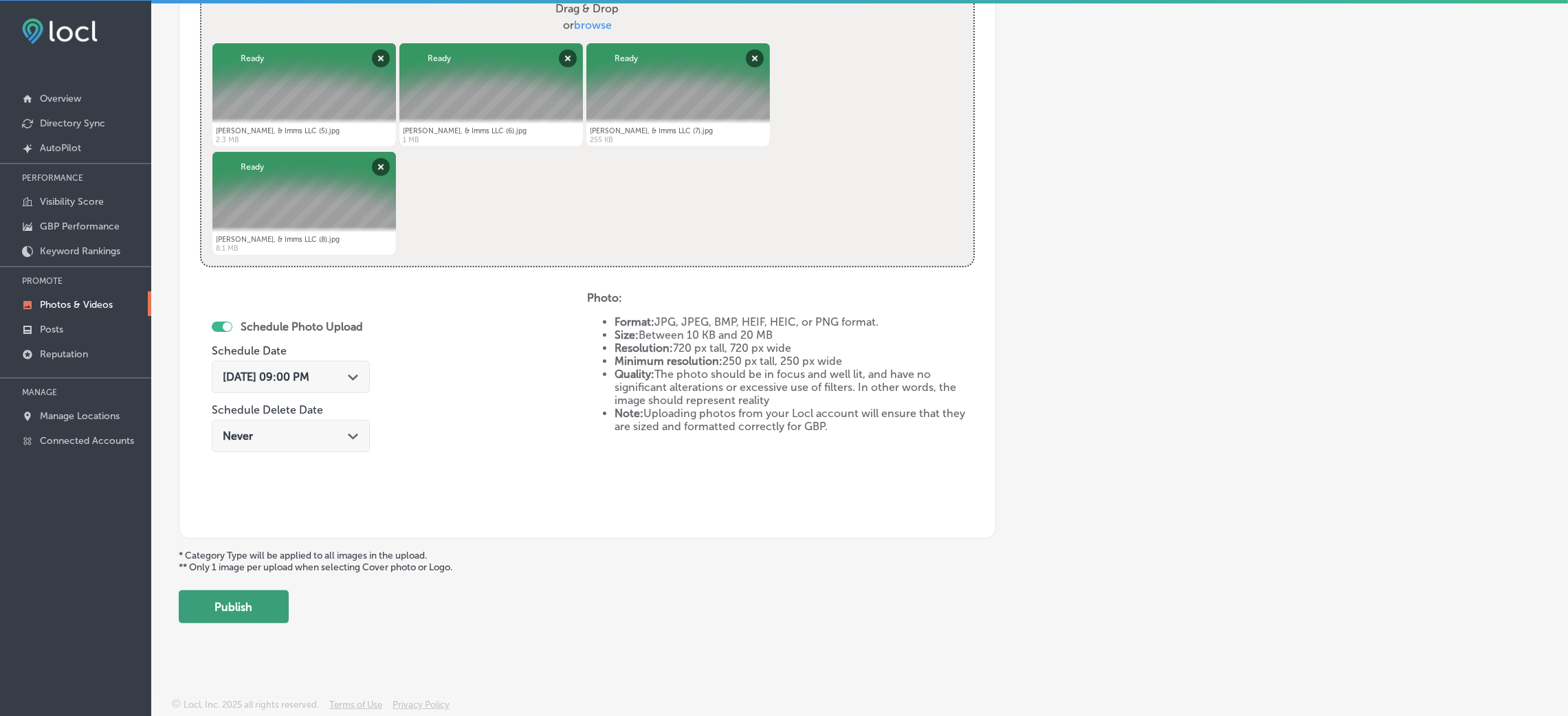
click at [225, 605] on button "Publish" at bounding box center [234, 606] width 110 height 33
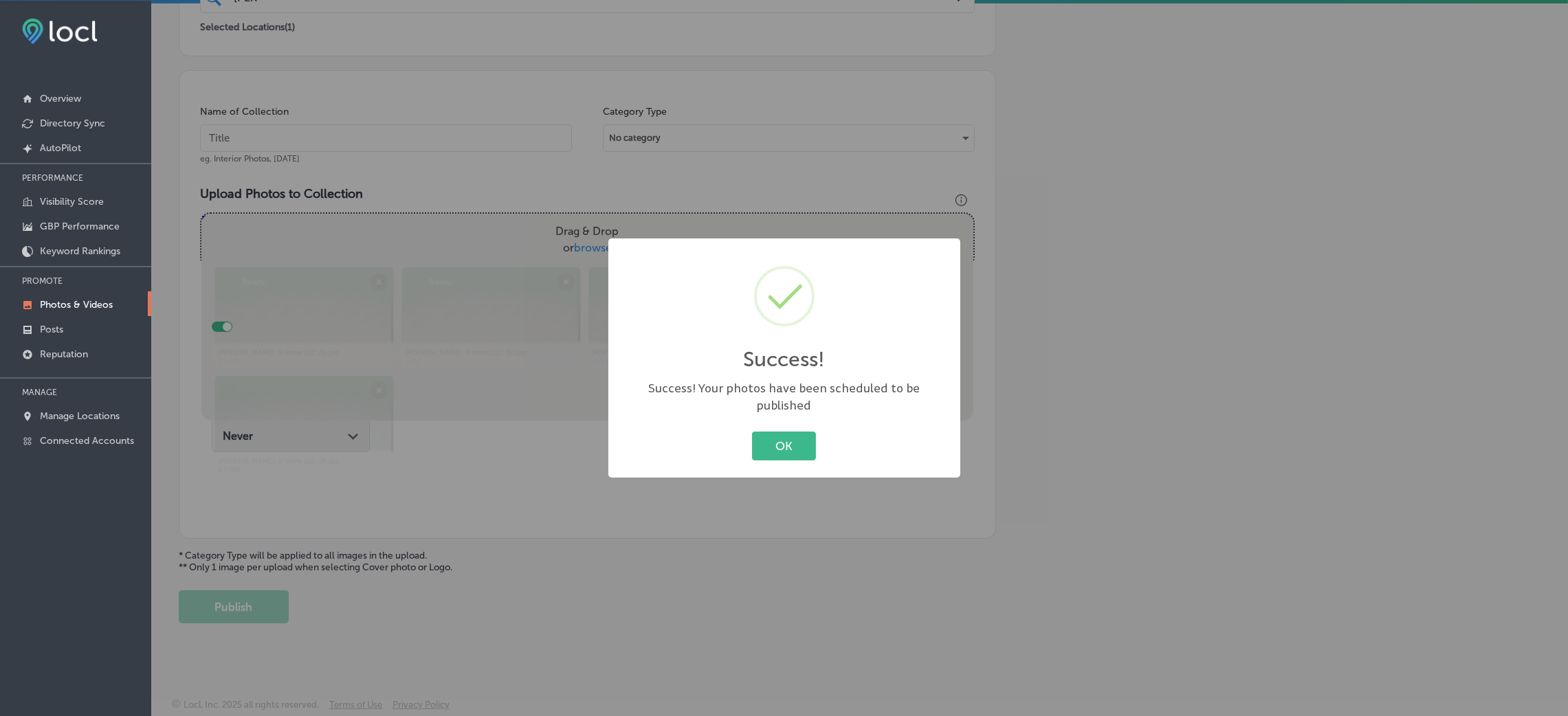
scroll to position [326, 0]
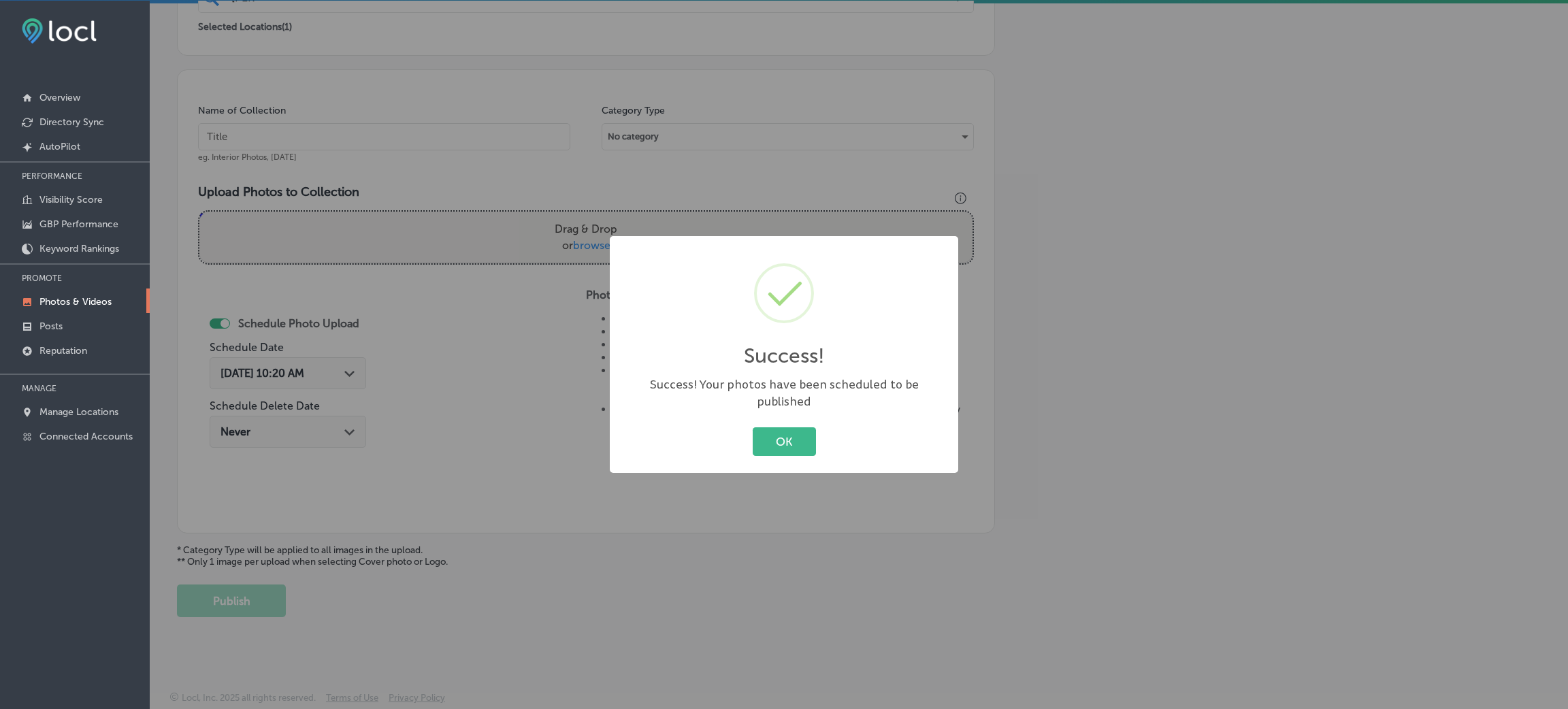
drag, startPoint x: 825, startPoint y: 439, endPoint x: 799, endPoint y: 448, distance: 27.5
click at [825, 440] on div "OK Cancel" at bounding box center [784, 441] width 321 height 36
click at [799, 448] on div "OK Cancel" at bounding box center [784, 441] width 321 height 36
click at [786, 436] on button "OK" at bounding box center [784, 441] width 63 height 28
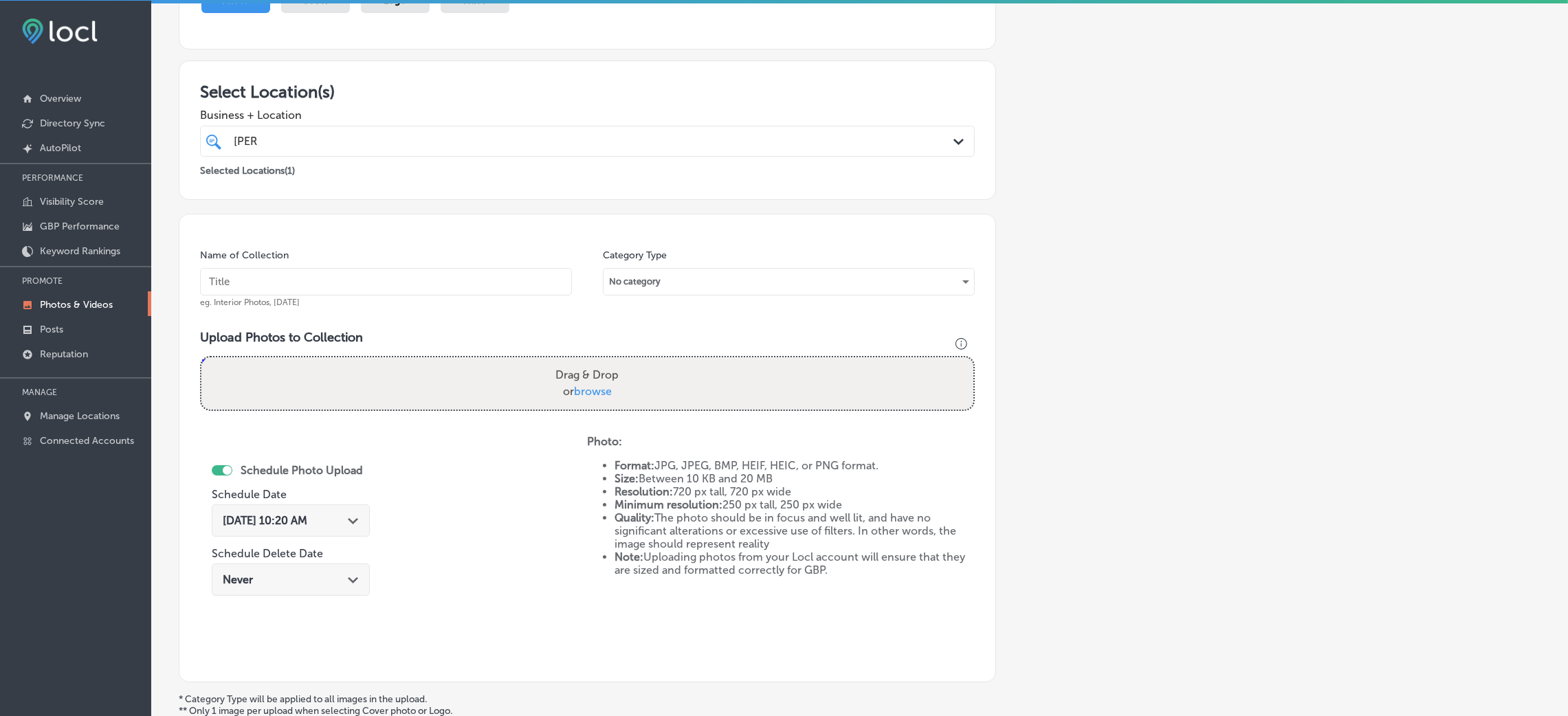
scroll to position [120, 0]
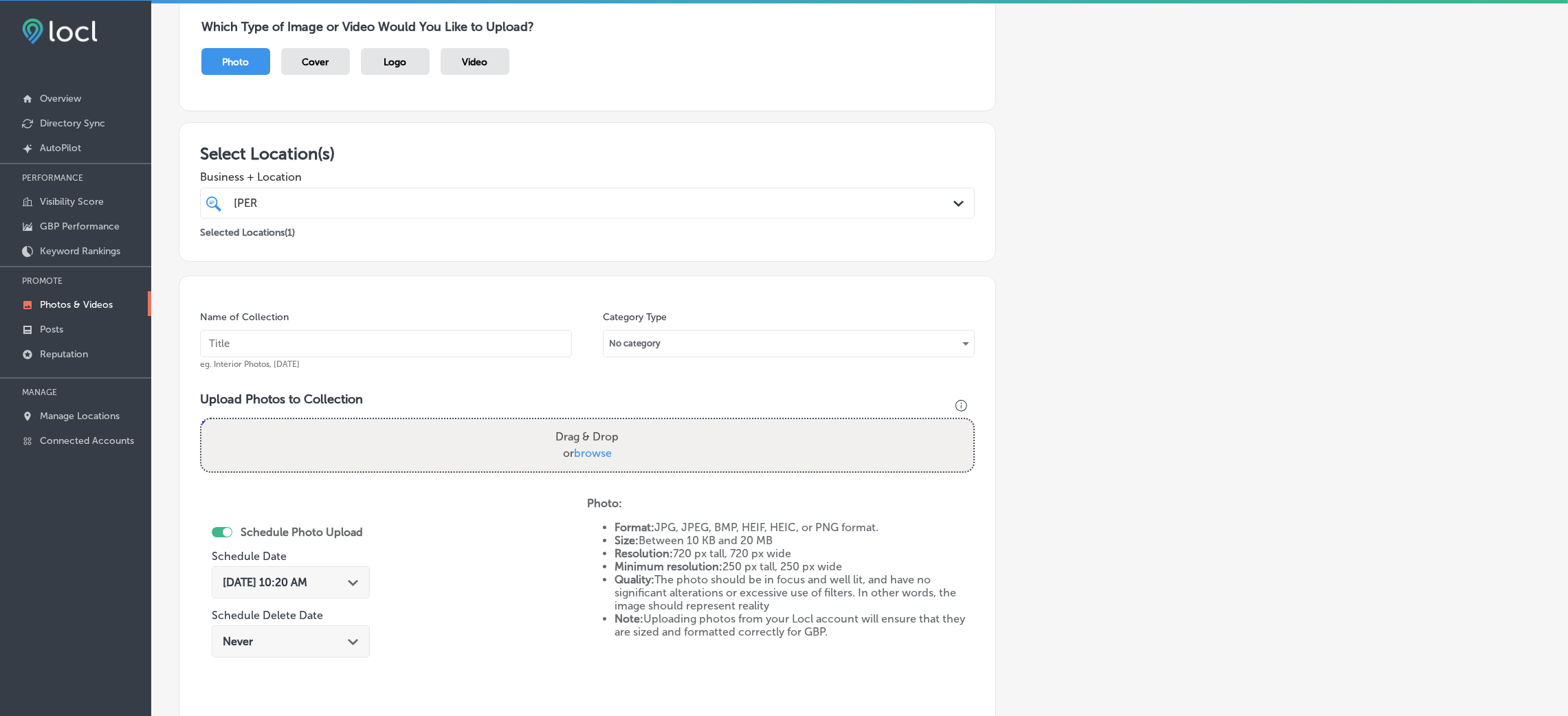
click at [294, 312] on div "Name of Collection eg. Interior Photos, [DATE]" at bounding box center [386, 340] width 372 height 59
click at [285, 336] on input "text" at bounding box center [386, 344] width 372 height 28
paste input "[PERSON_NAME],-[PERSON_NAME],-&-Imms-LLC-estate-planning-attorney-west-[GEOGRAP…"
type input "[PERSON_NAME],-[PERSON_NAME],-&-Imms-LLC-estate-planning-attorney-west-[GEOGRAP…"
click at [346, 441] on div "Drag & Drop or browse" at bounding box center [588, 446] width 772 height 52
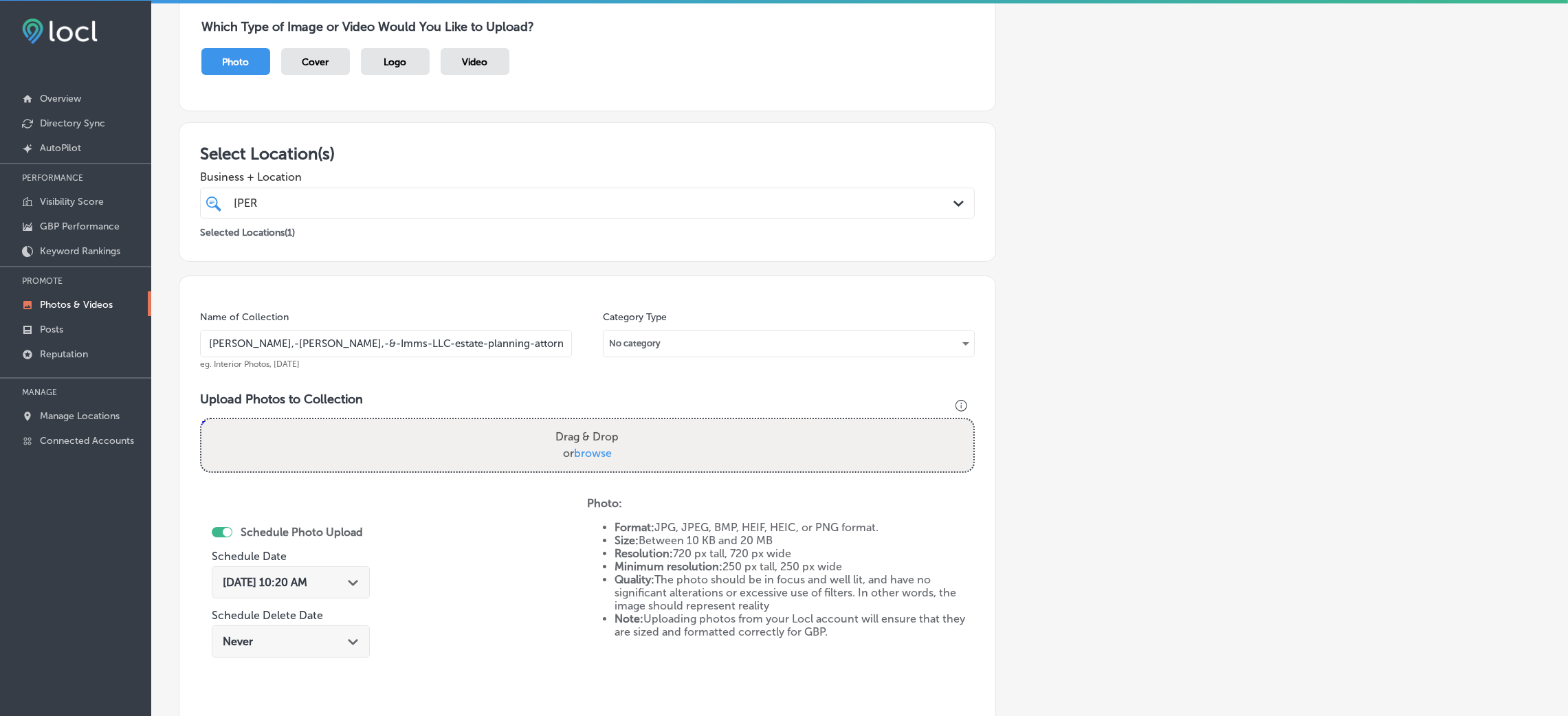
click at [202, 419] on input "Drag & Drop or browse" at bounding box center [588, 421] width 772 height 4
type input "C:\fakepath\[PERSON_NAME], & Imms LLC (9).jpg"
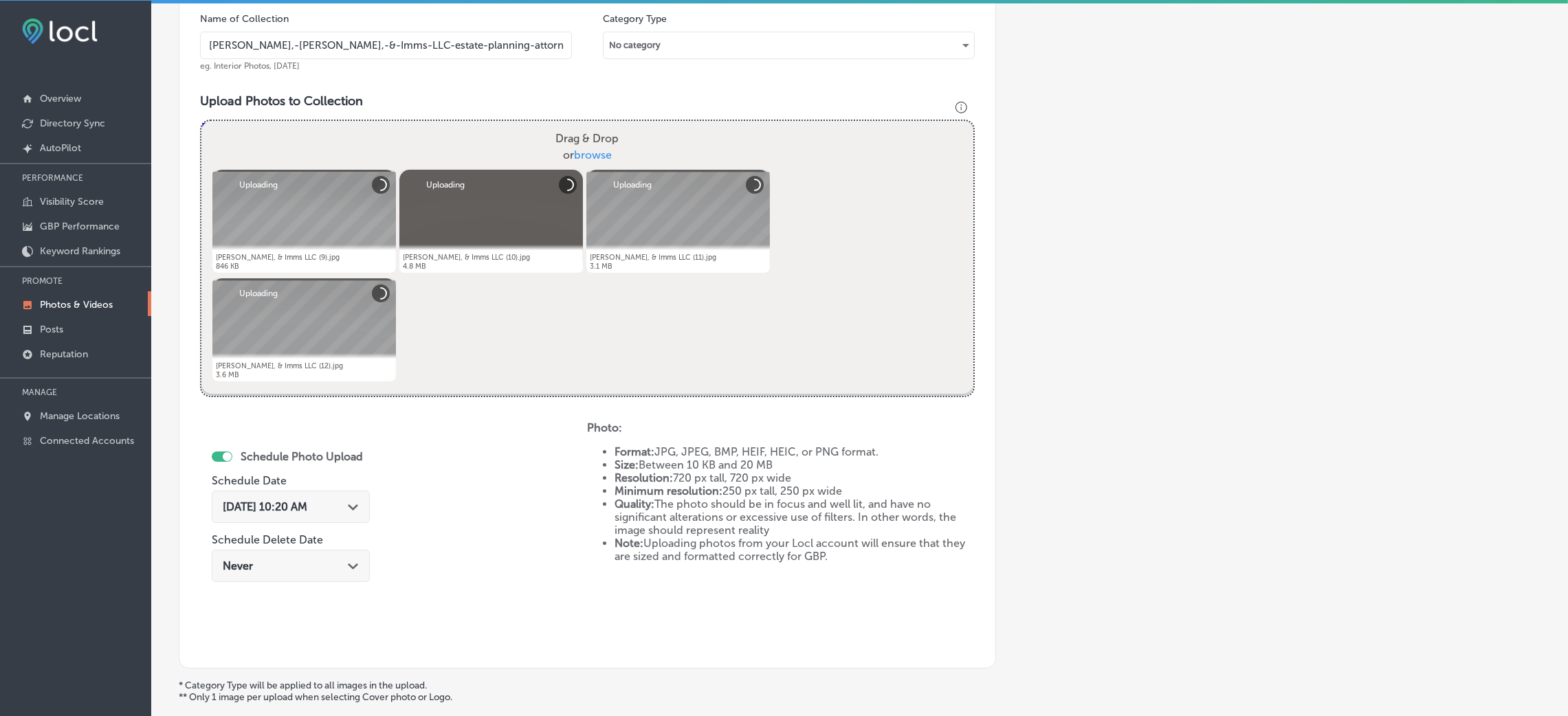
scroll to position [429, 0]
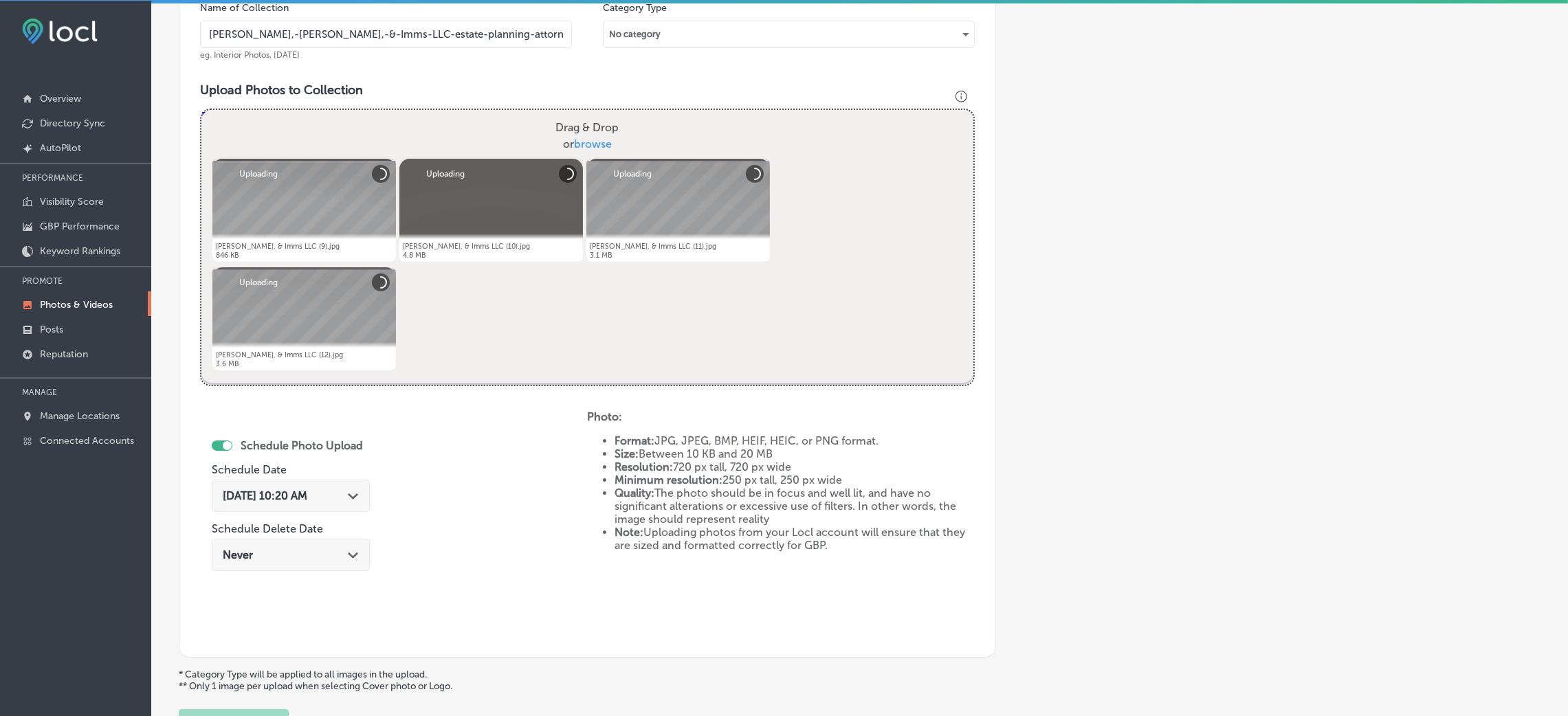
click at [307, 492] on span "[DATE] 10:20 AM" at bounding box center [265, 496] width 84 height 13
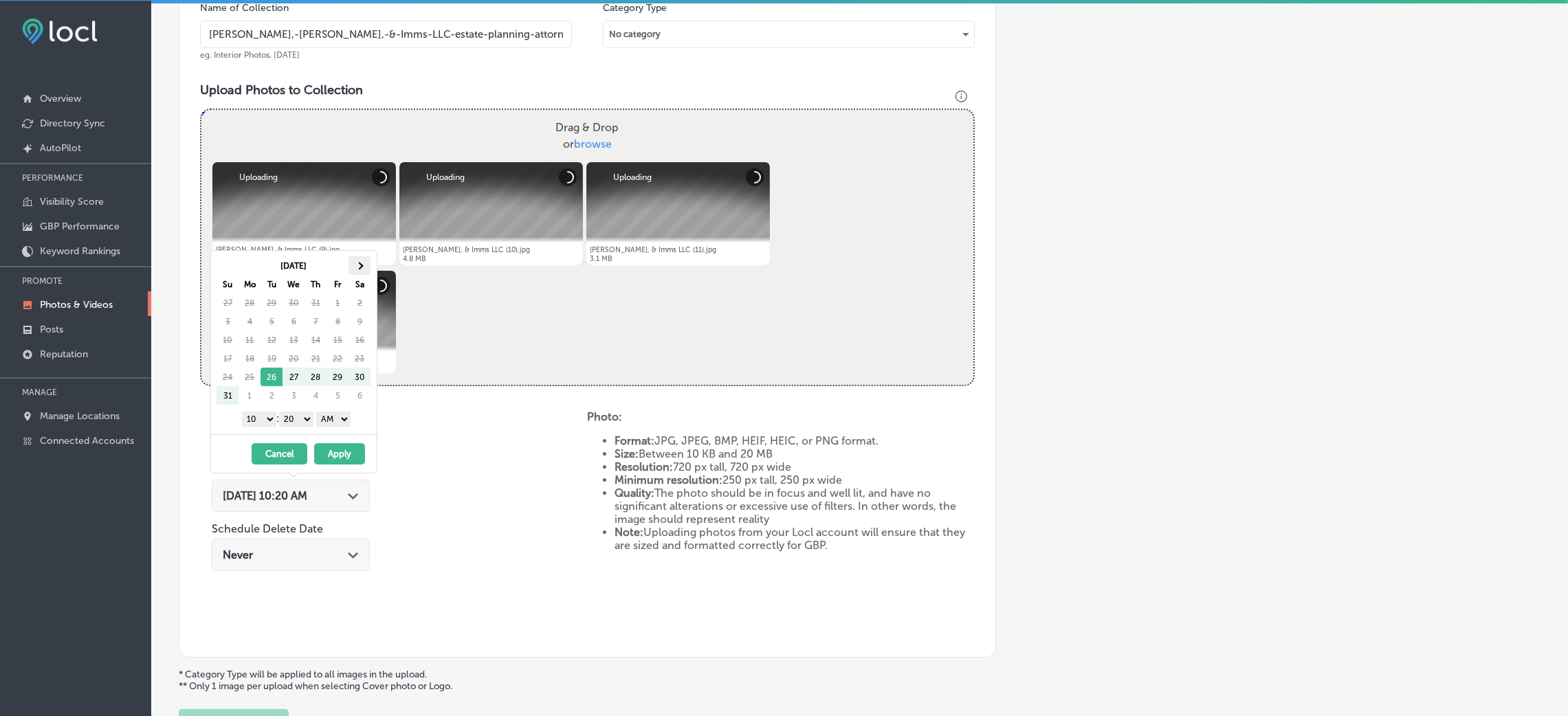
click at [356, 258] on th at bounding box center [359, 265] width 22 height 19
click at [304, 418] on select "00 10 20 30 40 50" at bounding box center [296, 419] width 34 height 15
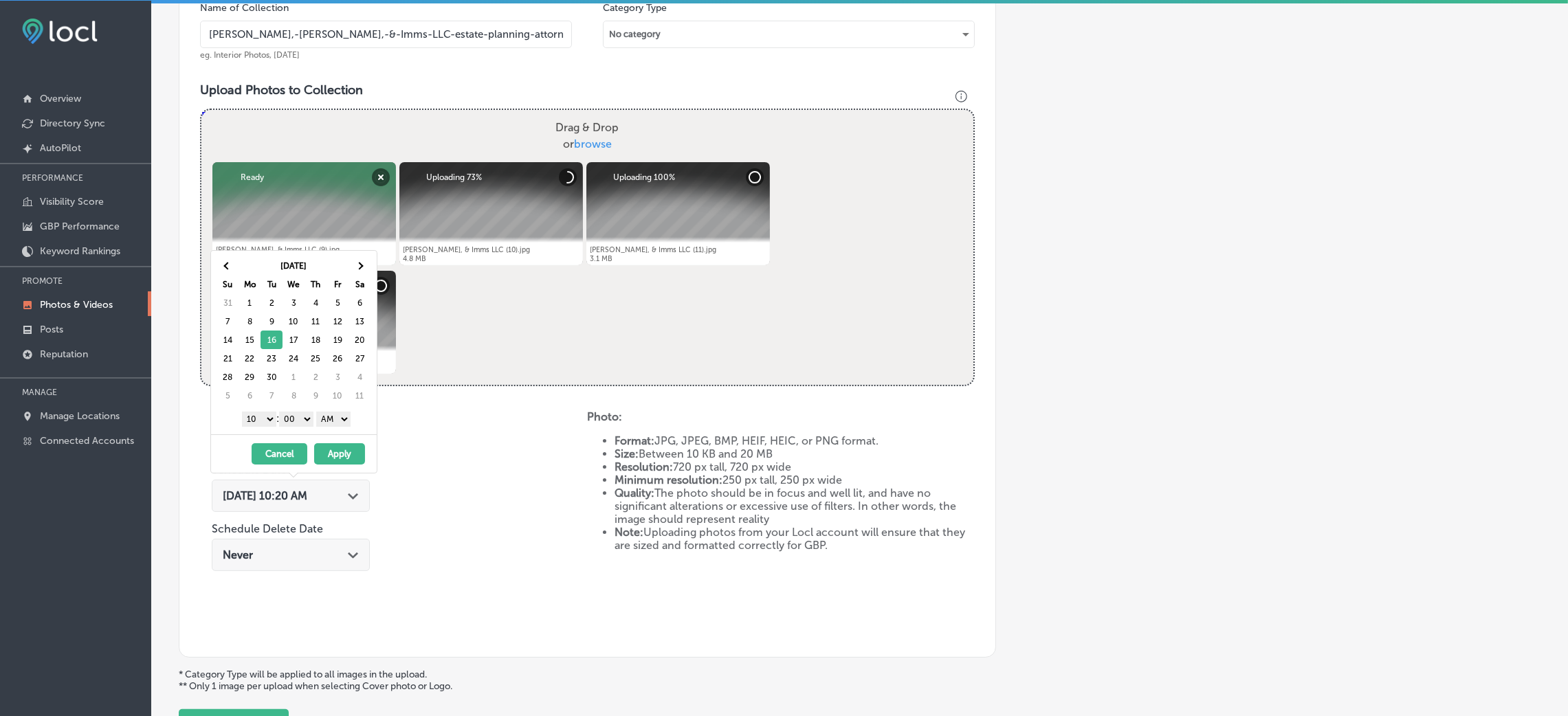
click at [325, 426] on select "AM PM" at bounding box center [334, 419] width 34 height 15
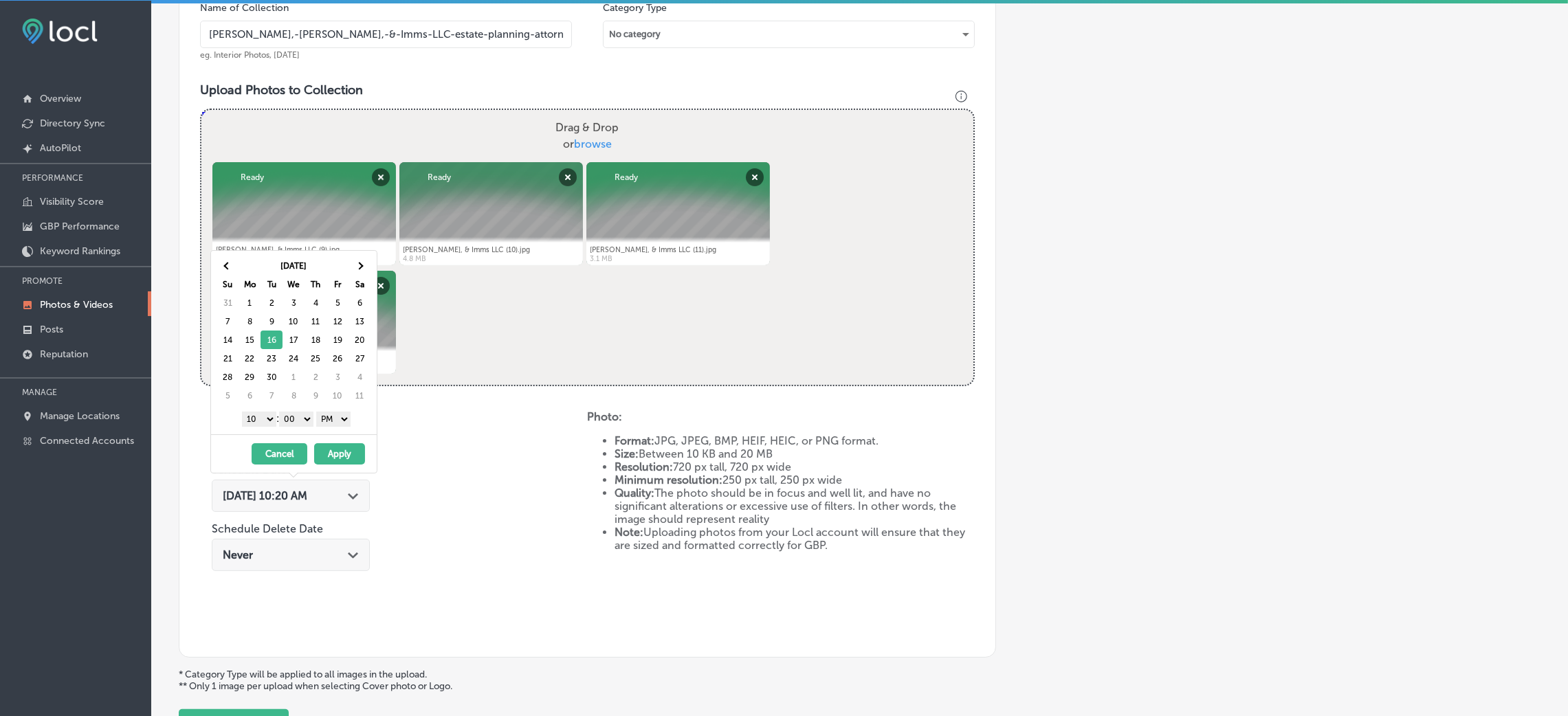
click at [258, 416] on select "1 2 3 4 5 6 7 8 9 10 11 12" at bounding box center [259, 419] width 34 height 15
click at [334, 455] on button "Apply" at bounding box center [339, 454] width 51 height 21
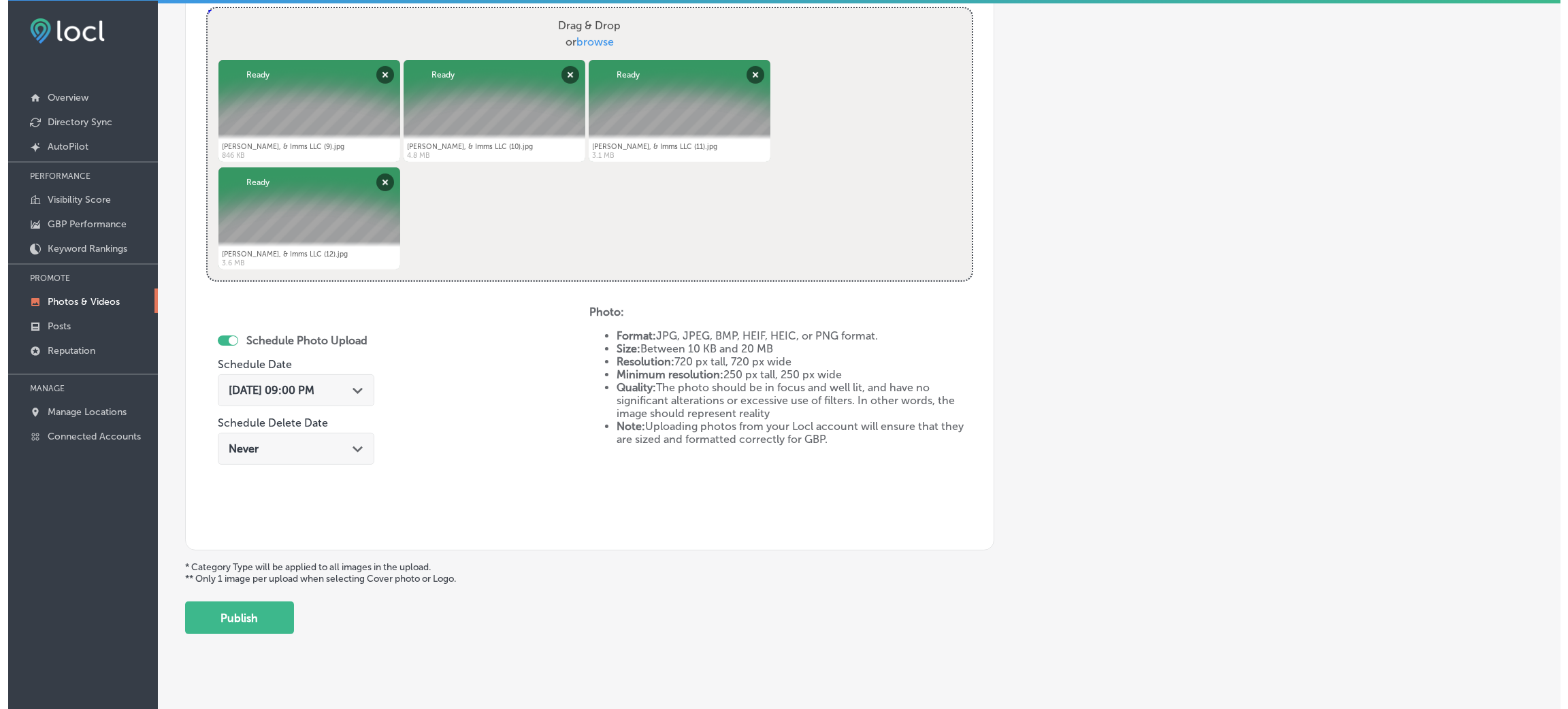
scroll to position [544, 0]
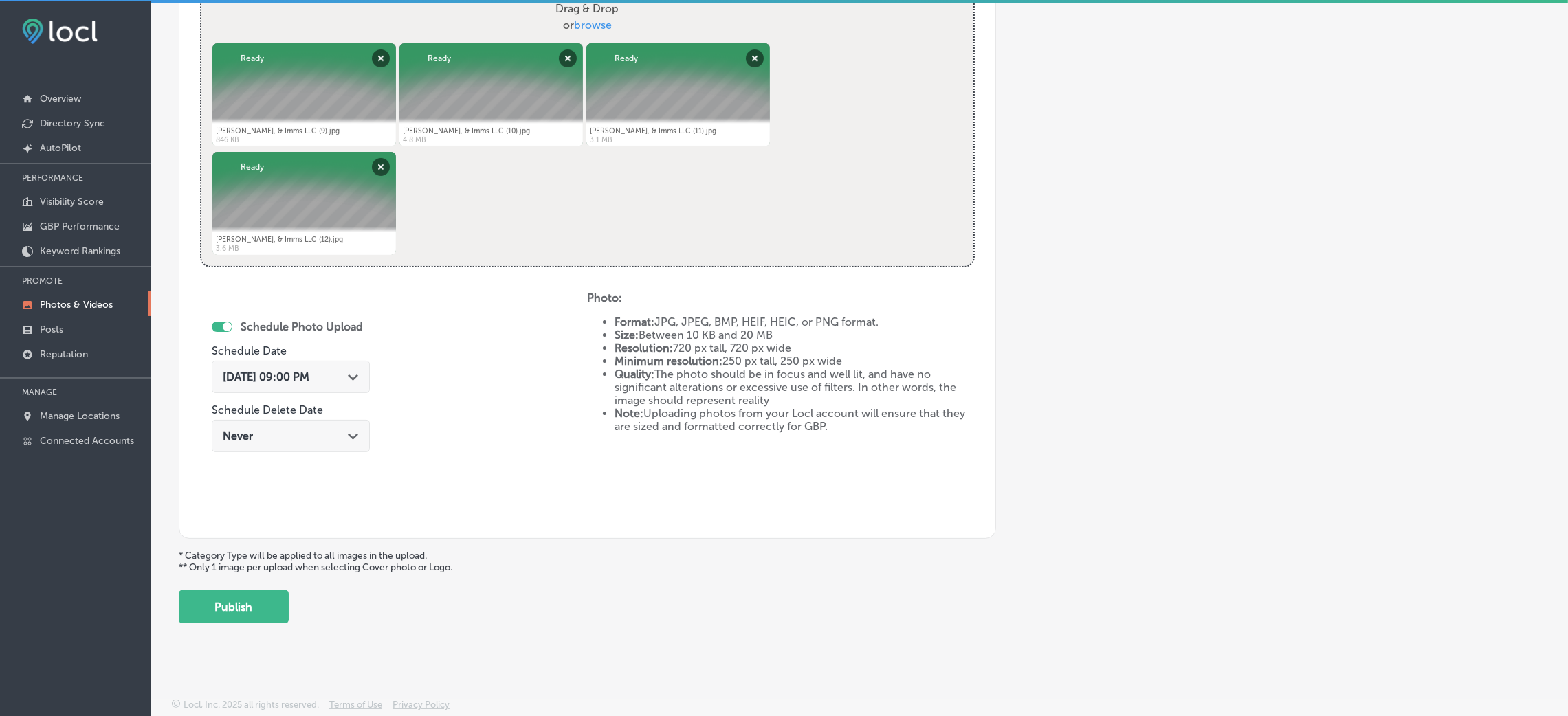
click at [282, 603] on button "Publish" at bounding box center [234, 606] width 110 height 33
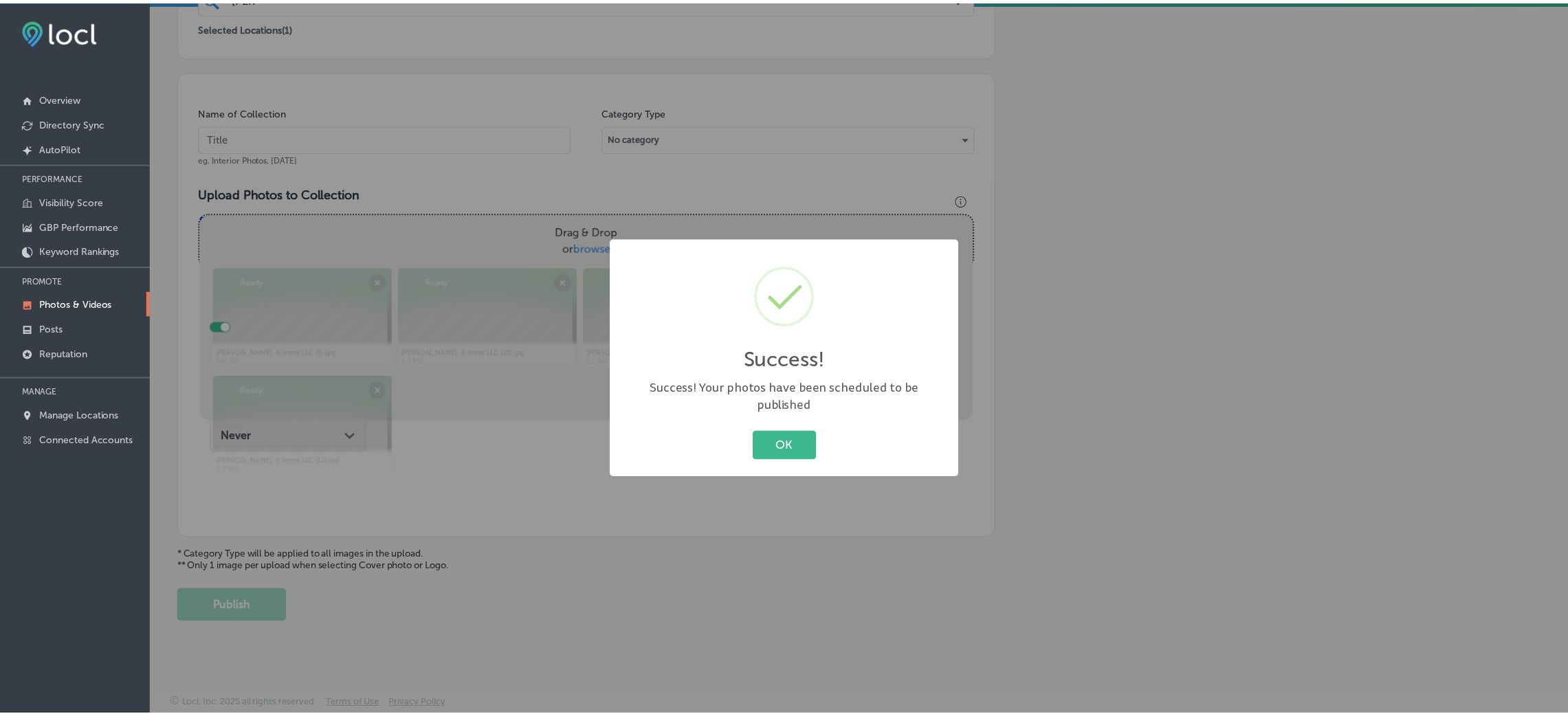
scroll to position [326, 0]
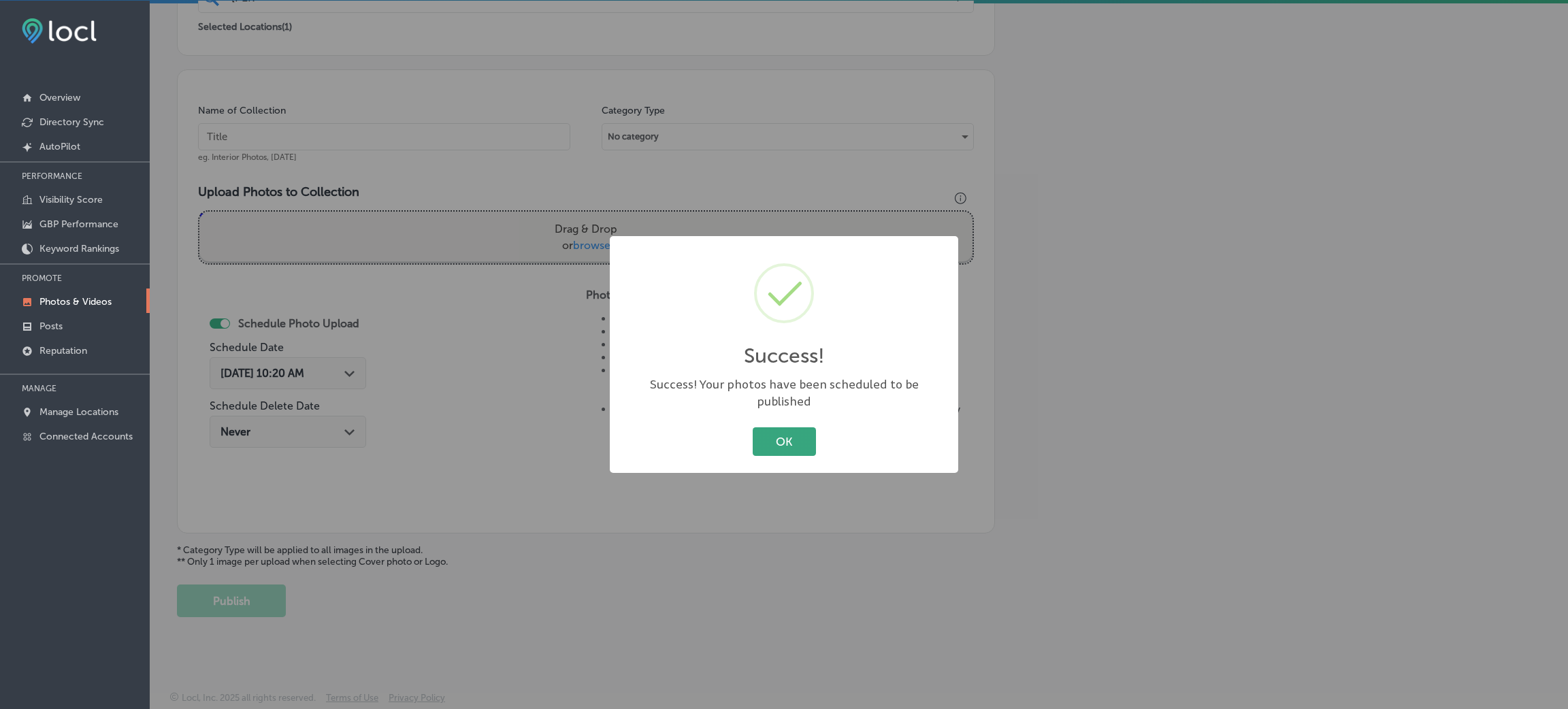
click at [782, 435] on button "OK" at bounding box center [784, 441] width 63 height 28
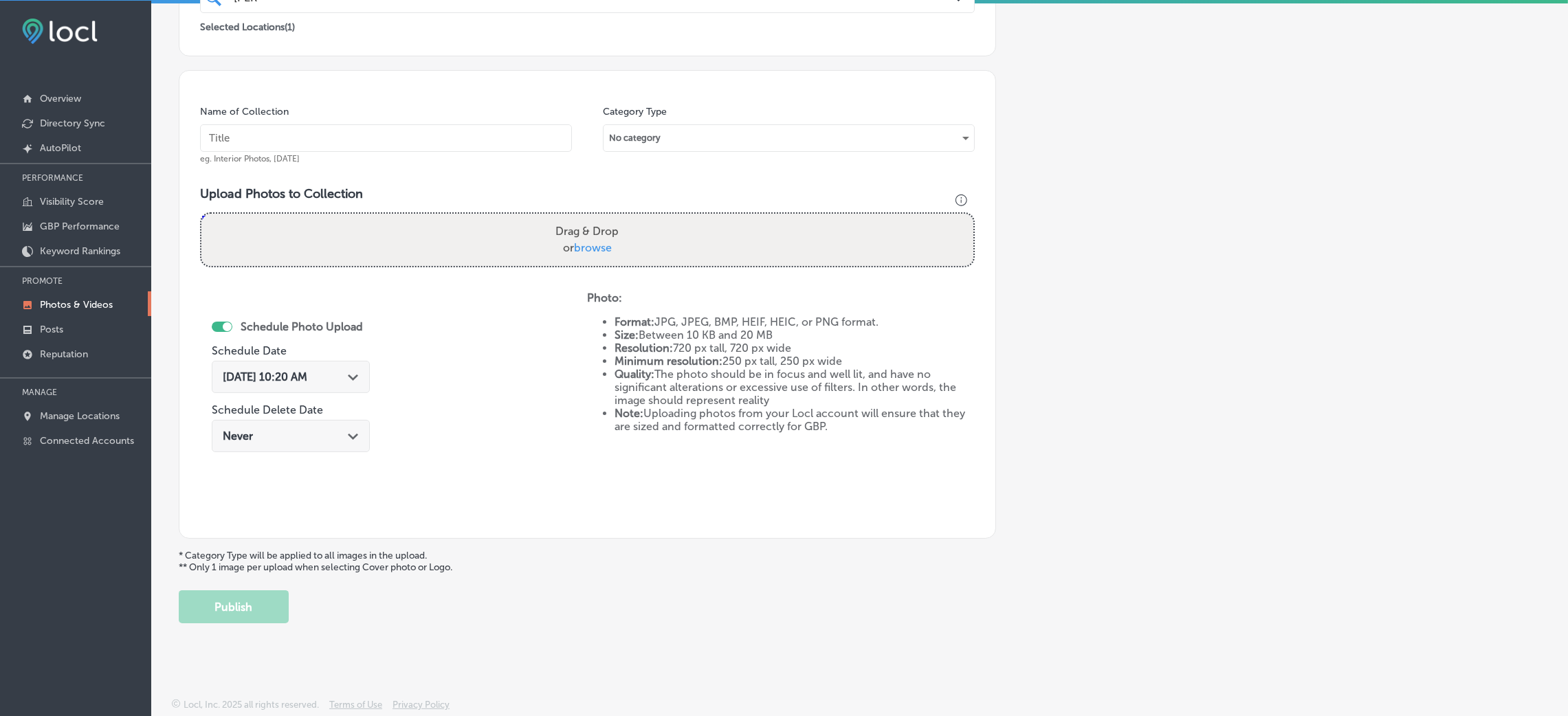
click at [439, 130] on input "text" at bounding box center [386, 138] width 372 height 28
paste input "[PERSON_NAME],-[PERSON_NAME],-&-Imms-LLC-estate-planning-attorney-west-[GEOGRAP…"
type input "[PERSON_NAME],-[PERSON_NAME],-&-Imms-LLC-estate-planning-attorney-west-[GEOGRAP…"
click at [589, 238] on label "Drag & Drop or browse" at bounding box center [587, 240] width 75 height 44
click at [589, 218] on input "Drag & Drop or browse" at bounding box center [588, 215] width 772 height 4
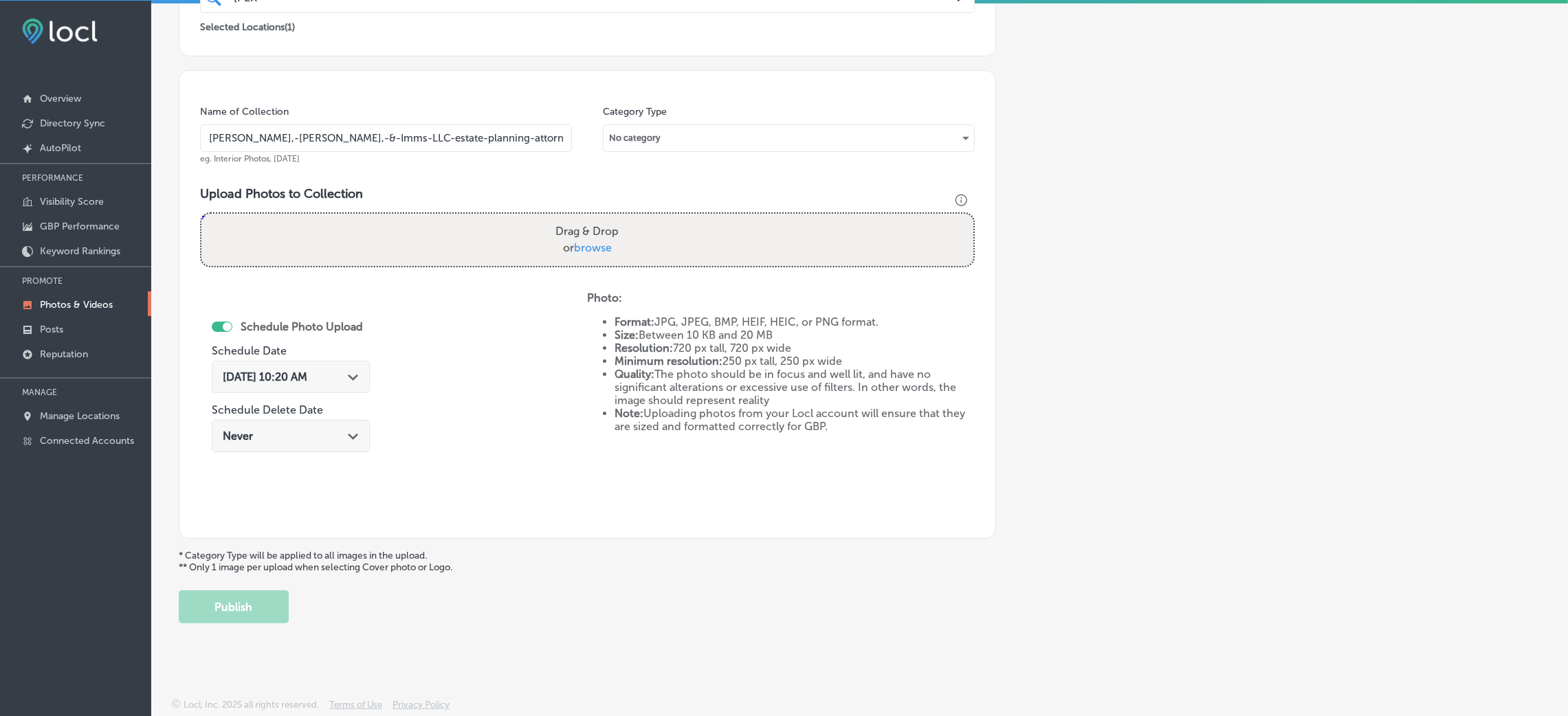
type input "C:\fakepath\[PERSON_NAME], & Imms LLC (13).jpg"
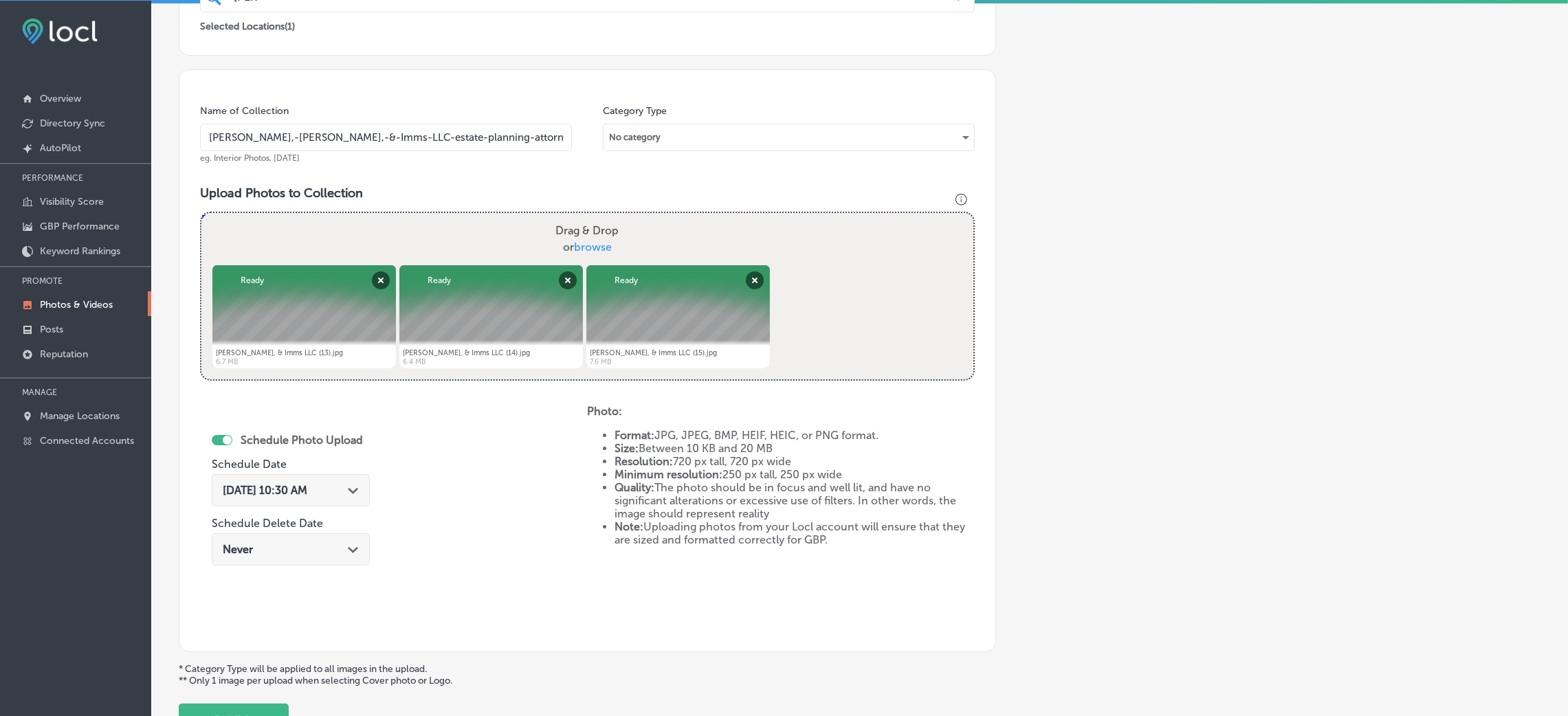
click at [603, 231] on label "Drag & Drop or browse" at bounding box center [587, 239] width 75 height 44
click at [603, 217] on input "Drag & Drop or browse" at bounding box center [588, 215] width 772 height 4
type input "C:\fakepath\law firm in [GEOGRAPHIC_DATA](17).jpg"
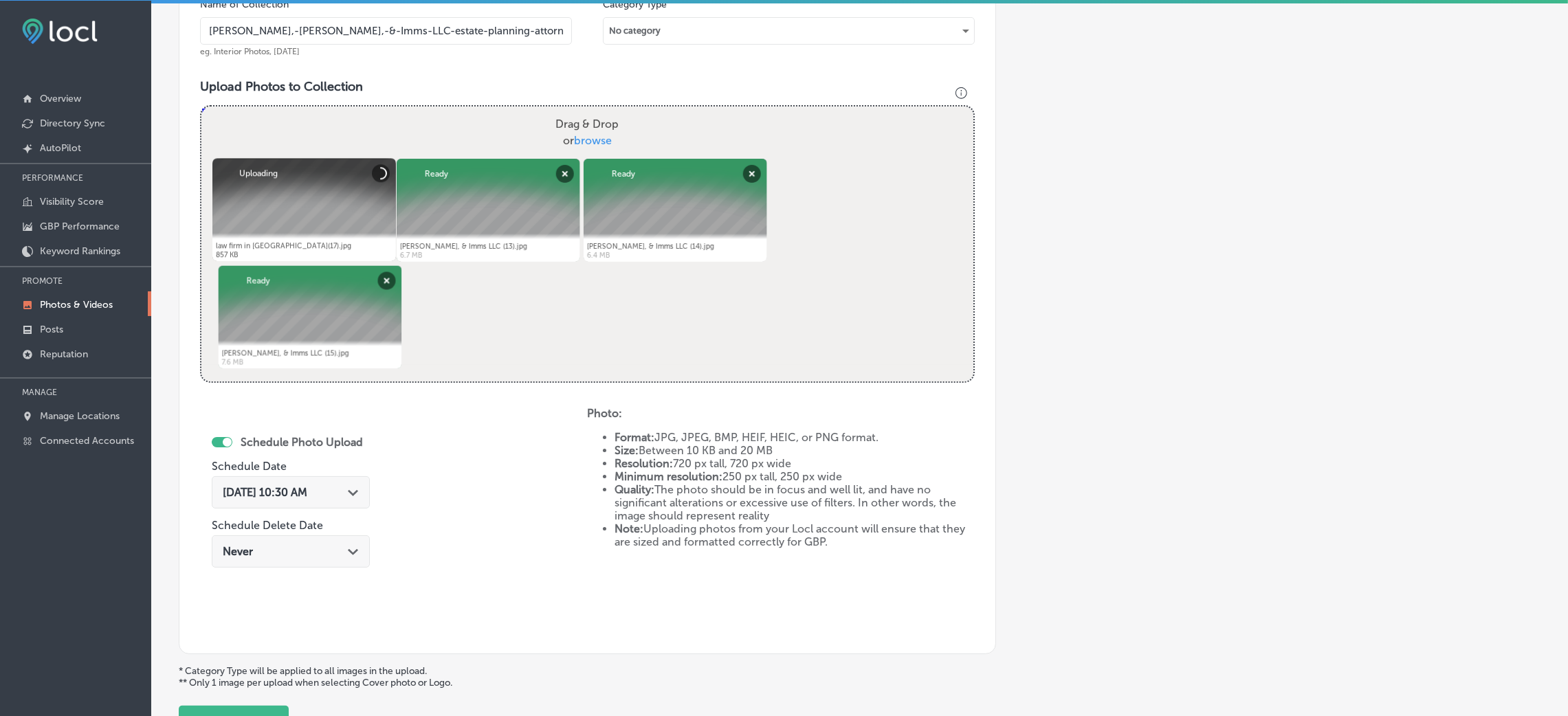
scroll to position [532, 0]
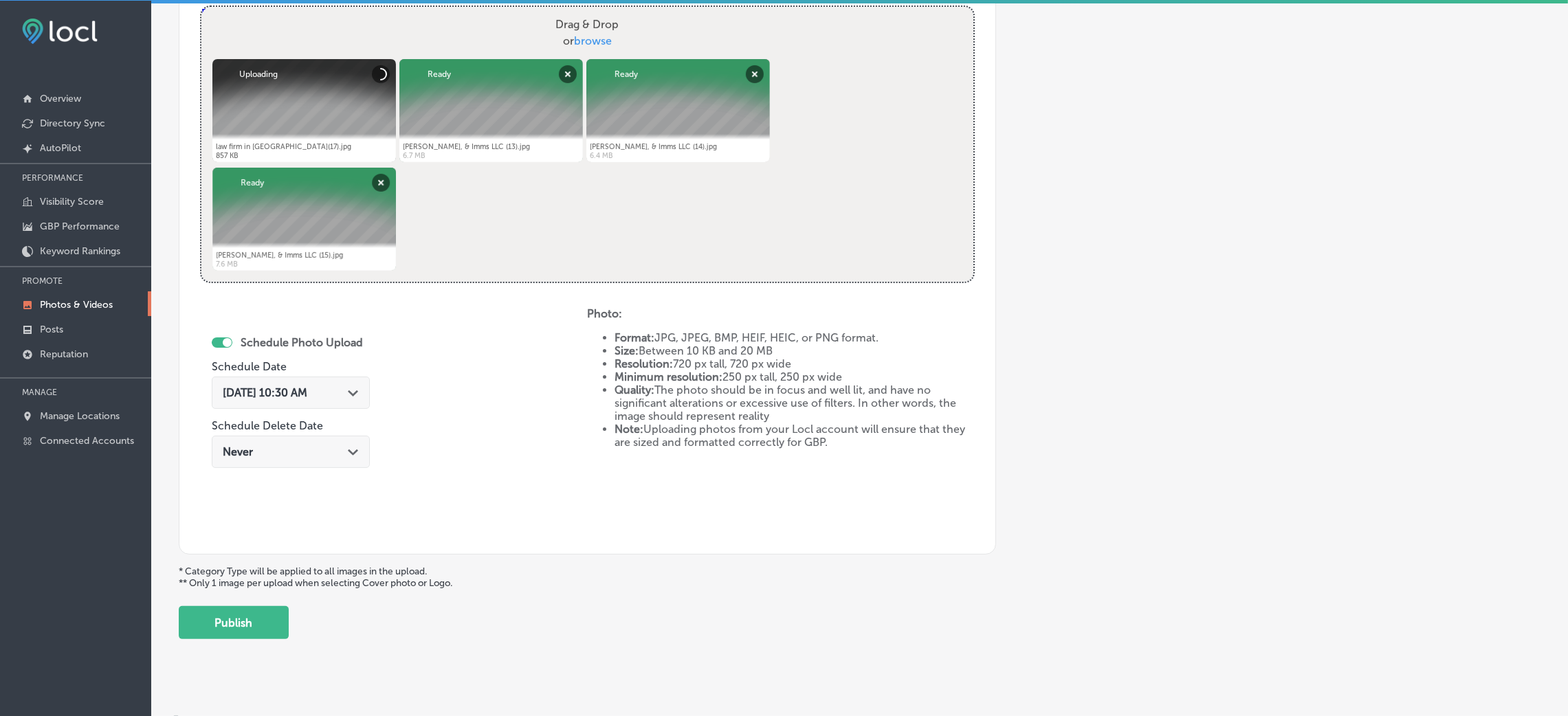
click at [346, 386] on div "[DATE] 10:30 AM Path Created with Sketch." at bounding box center [291, 392] width 136 height 13
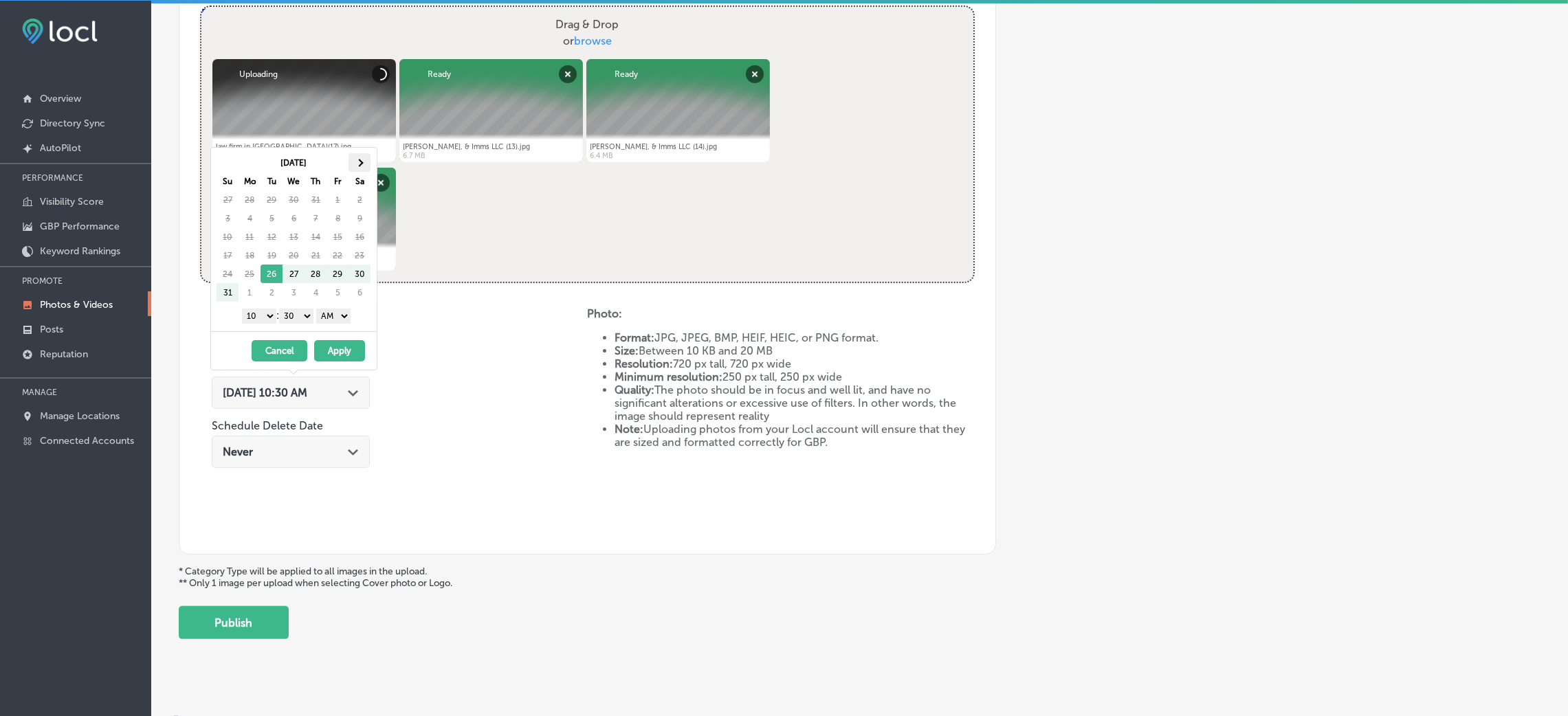
click at [362, 168] on th at bounding box center [359, 162] width 22 height 19
click at [299, 321] on select "00 10 20 30 40 50" at bounding box center [296, 316] width 34 height 15
click at [325, 321] on select "AM PM" at bounding box center [334, 316] width 34 height 15
click at [262, 316] on select "1 2 3 4 5 6 7 8 9 10 11 12" at bounding box center [259, 316] width 34 height 15
click at [330, 346] on button "Apply" at bounding box center [339, 351] width 51 height 21
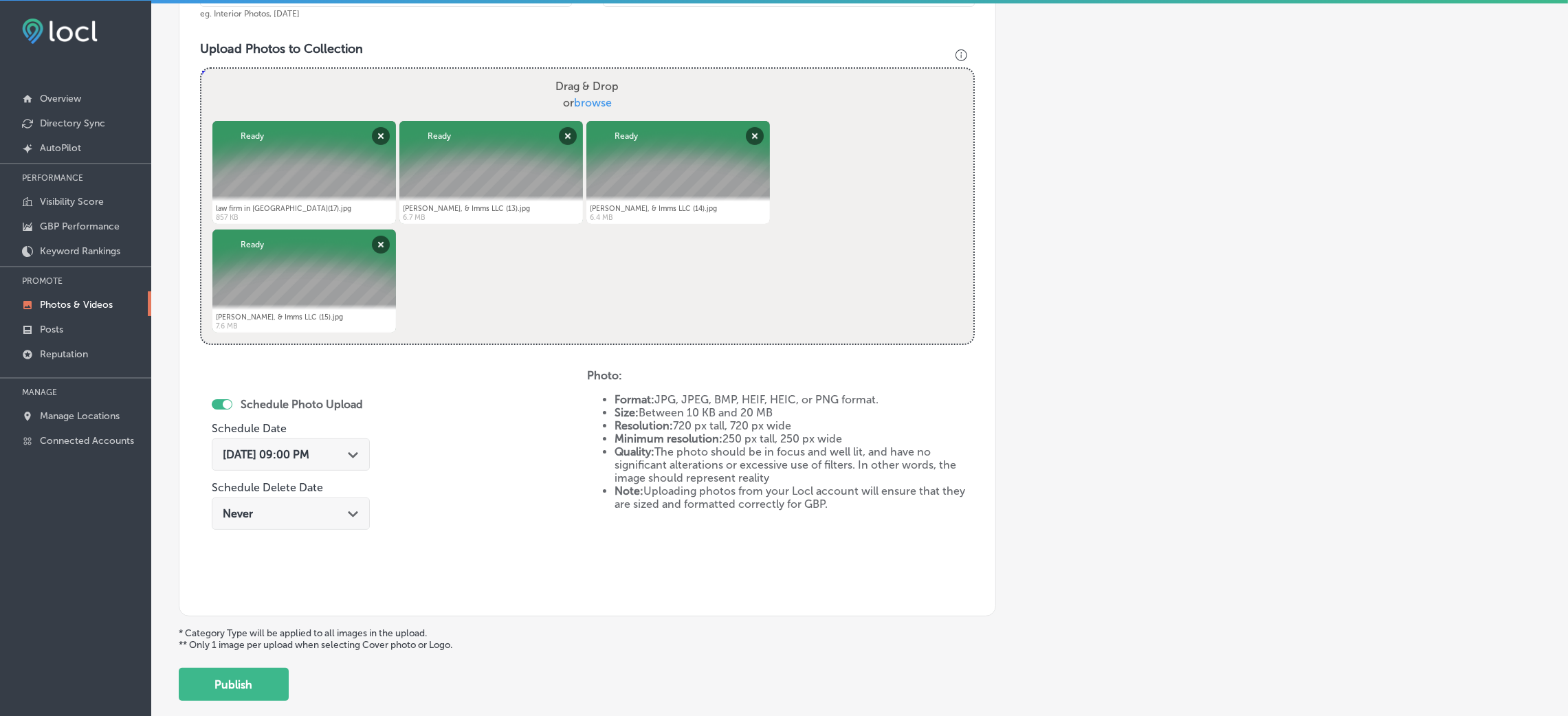
scroll to position [549, 0]
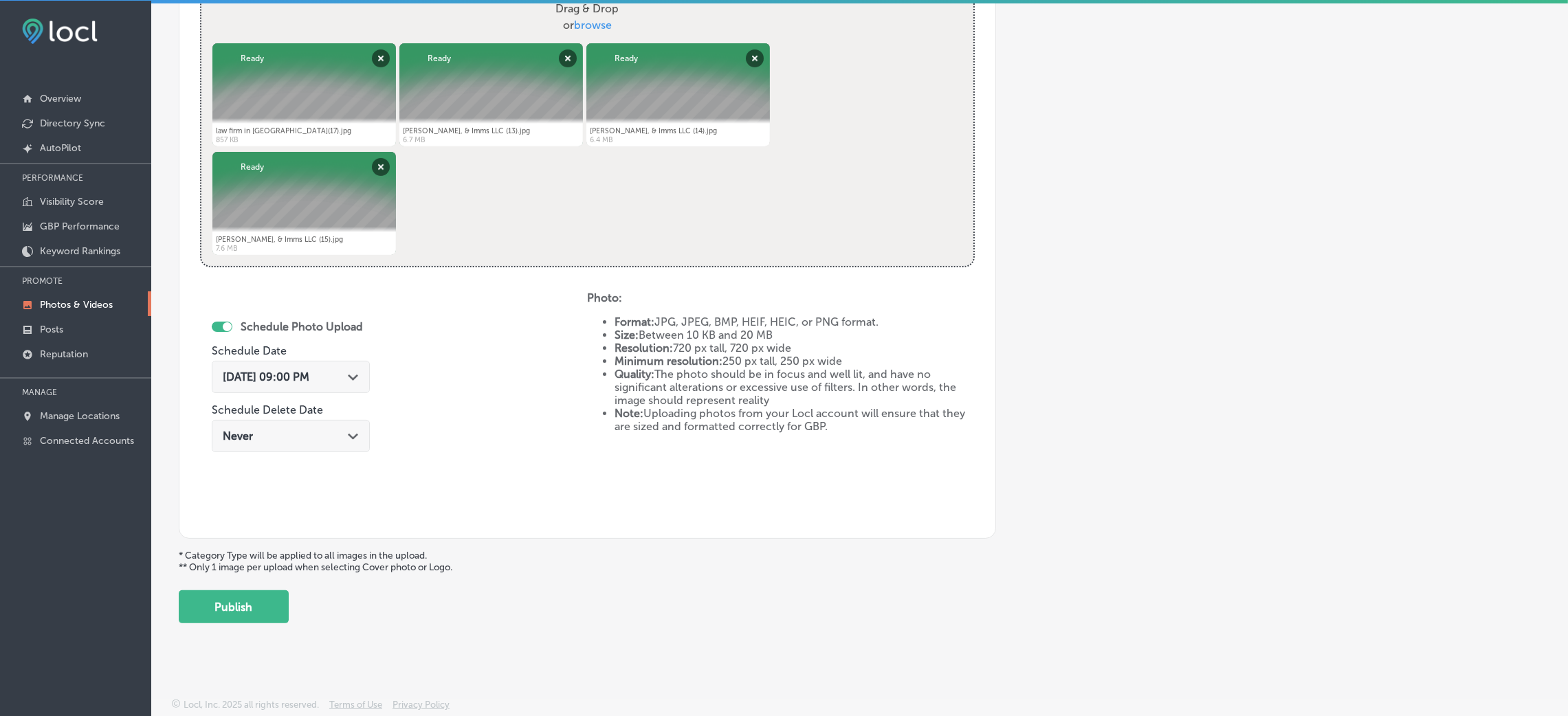
click at [309, 374] on span "[DATE] 09:00 PM" at bounding box center [266, 377] width 87 height 13
click at [535, 365] on div "Schedule Photo Upload Schedule Date [DATE] 09:00 PM Path Created with Sketch. S…" at bounding box center [393, 405] width 387 height 226
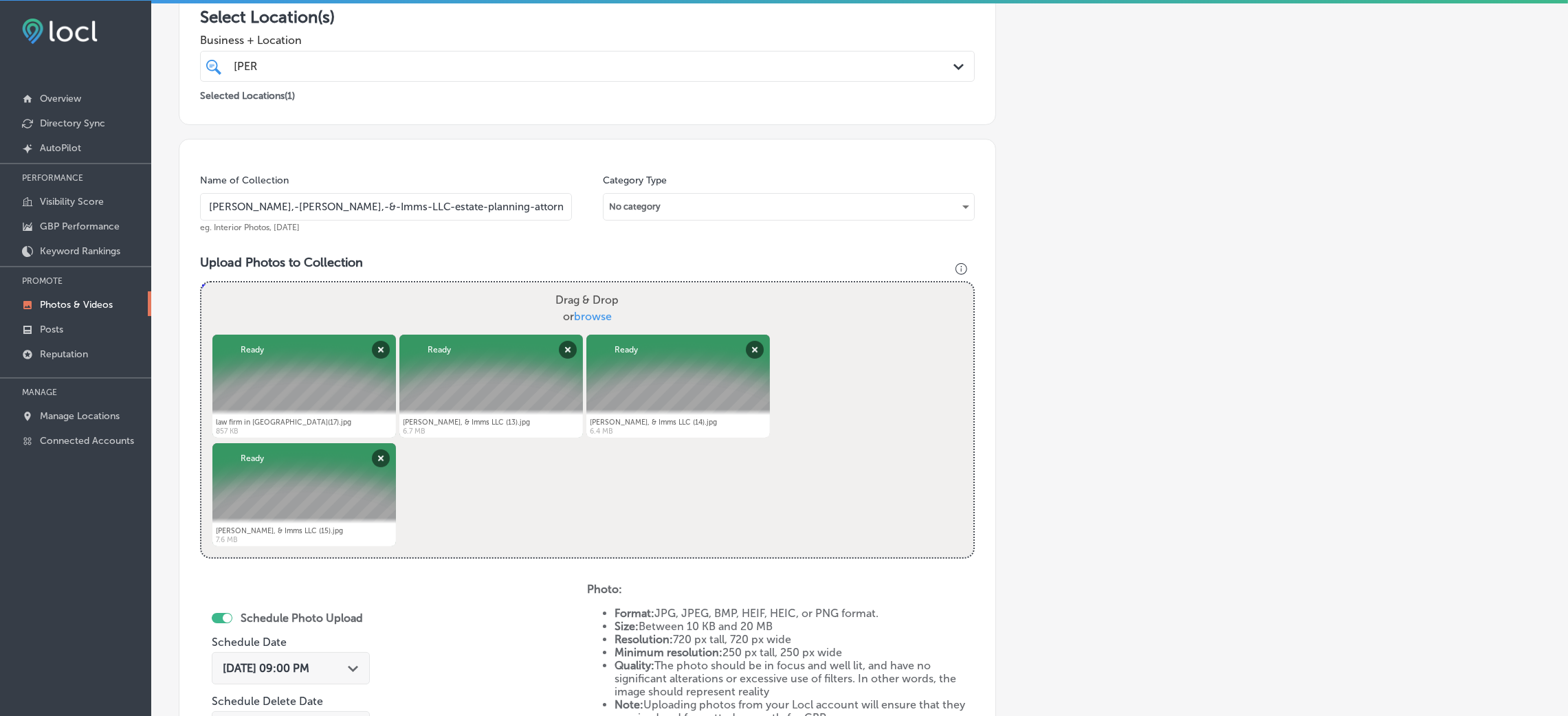
scroll to position [240, 0]
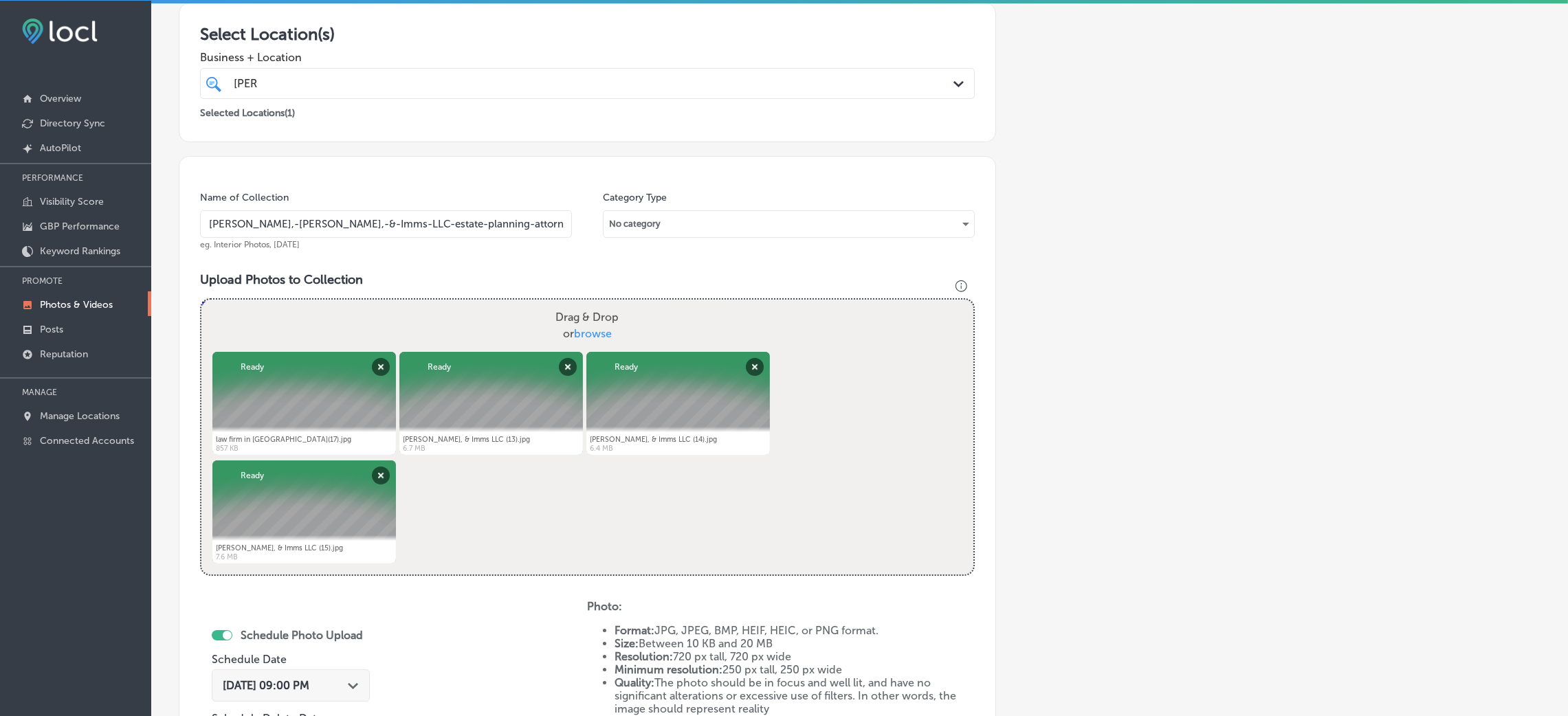
click at [415, 227] on input "[PERSON_NAME],-[PERSON_NAME],-&-Imms-LLC-estate-planning-attorney-west-[GEOGRAP…" at bounding box center [386, 224] width 372 height 28
click at [438, 263] on div "Name of Collection [PERSON_NAME],-[PERSON_NAME],-&-Imms-LLC-estate-planning-att…" at bounding box center [587, 501] width 817 height 691
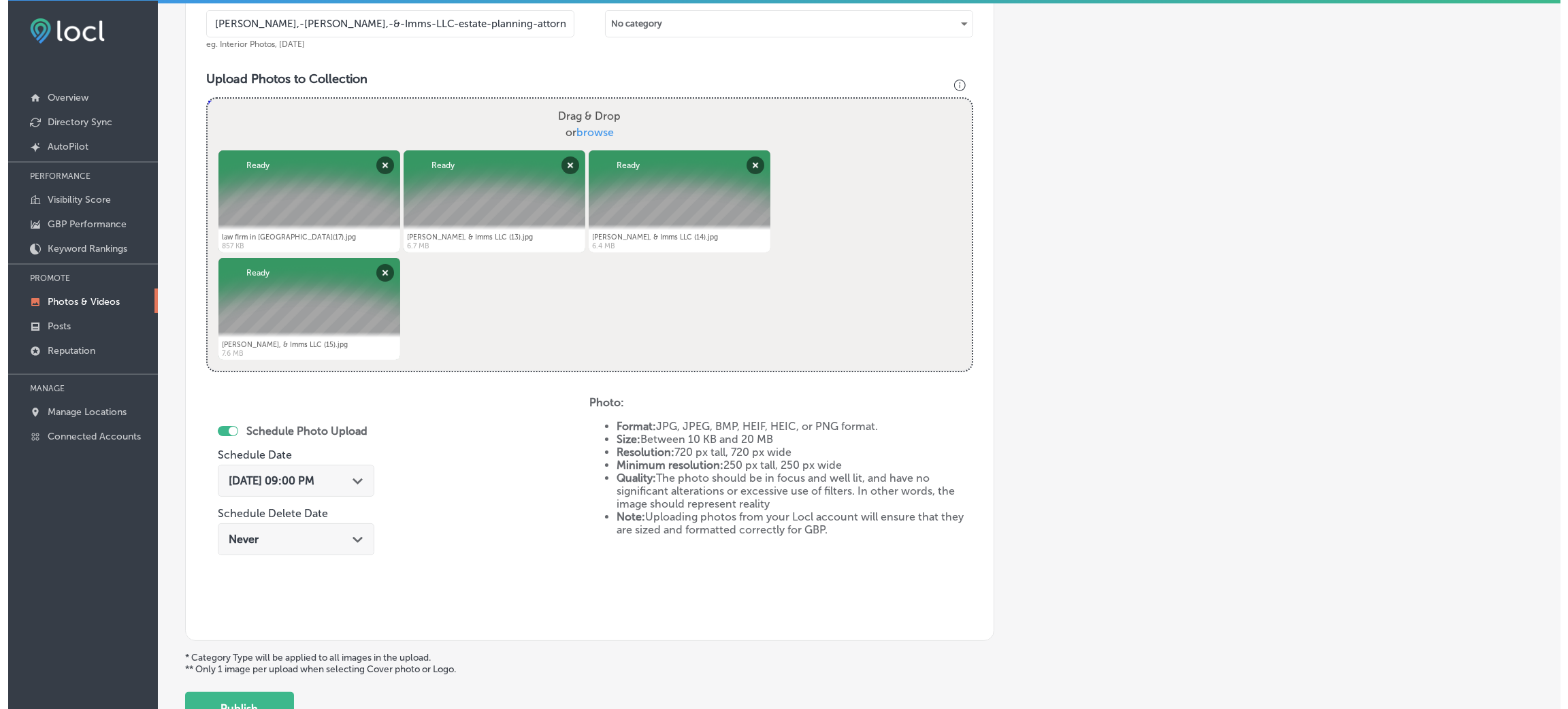
scroll to position [544, 0]
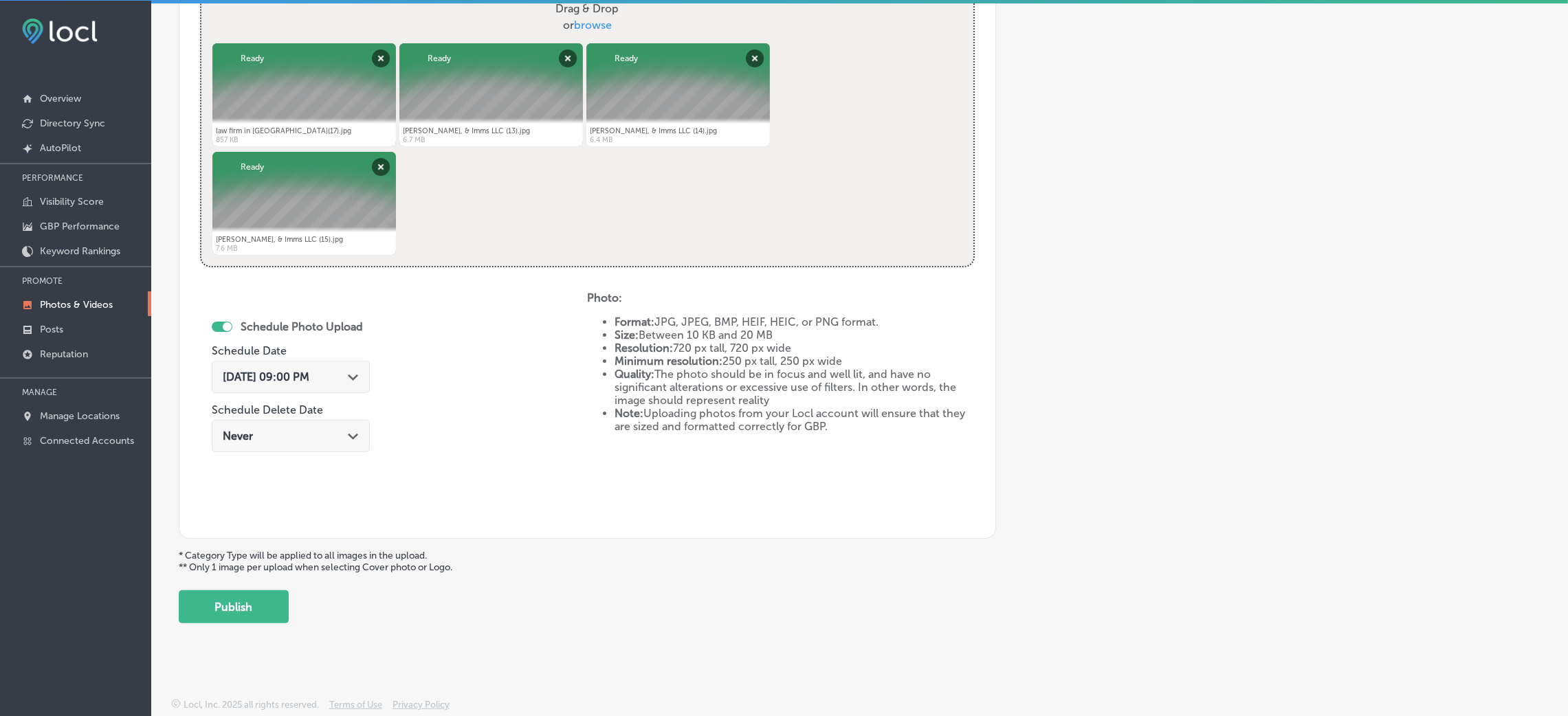
click at [262, 604] on button "Publish" at bounding box center [234, 606] width 110 height 33
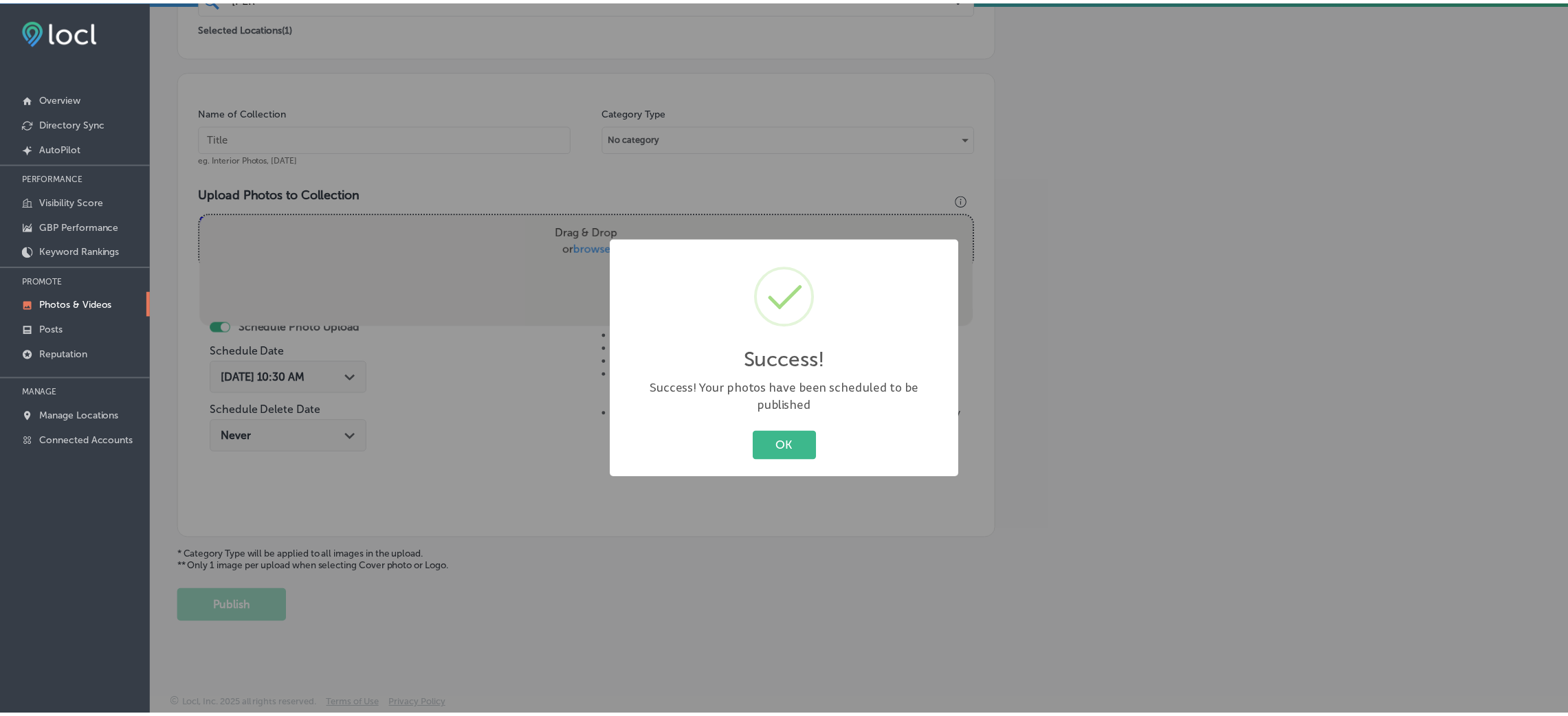
scroll to position [326, 0]
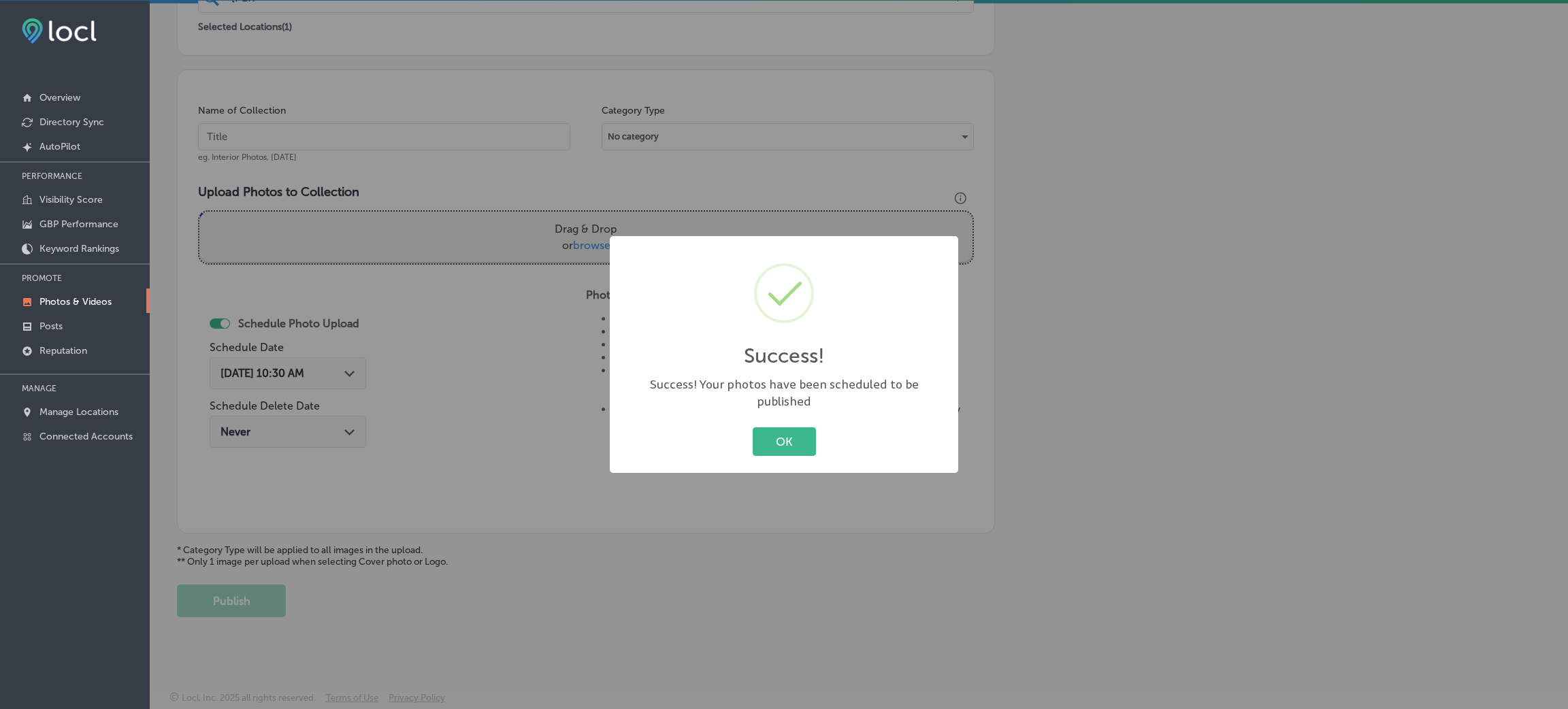
click at [819, 444] on div "OK Cancel" at bounding box center [784, 441] width 321 height 36
click at [798, 432] on button "OK" at bounding box center [784, 441] width 63 height 28
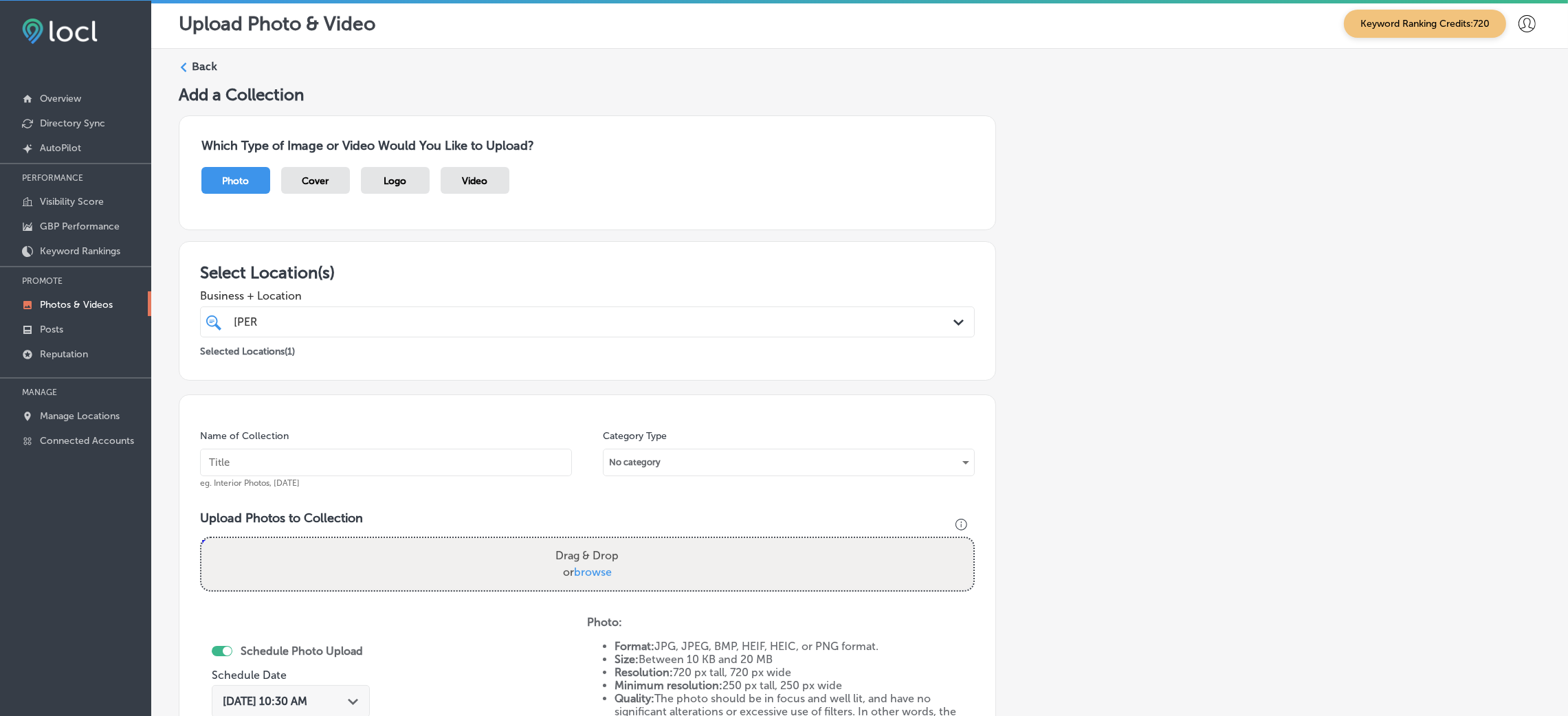
scroll to position [0, 0]
click at [198, 64] on label "Back" at bounding box center [204, 68] width 25 height 15
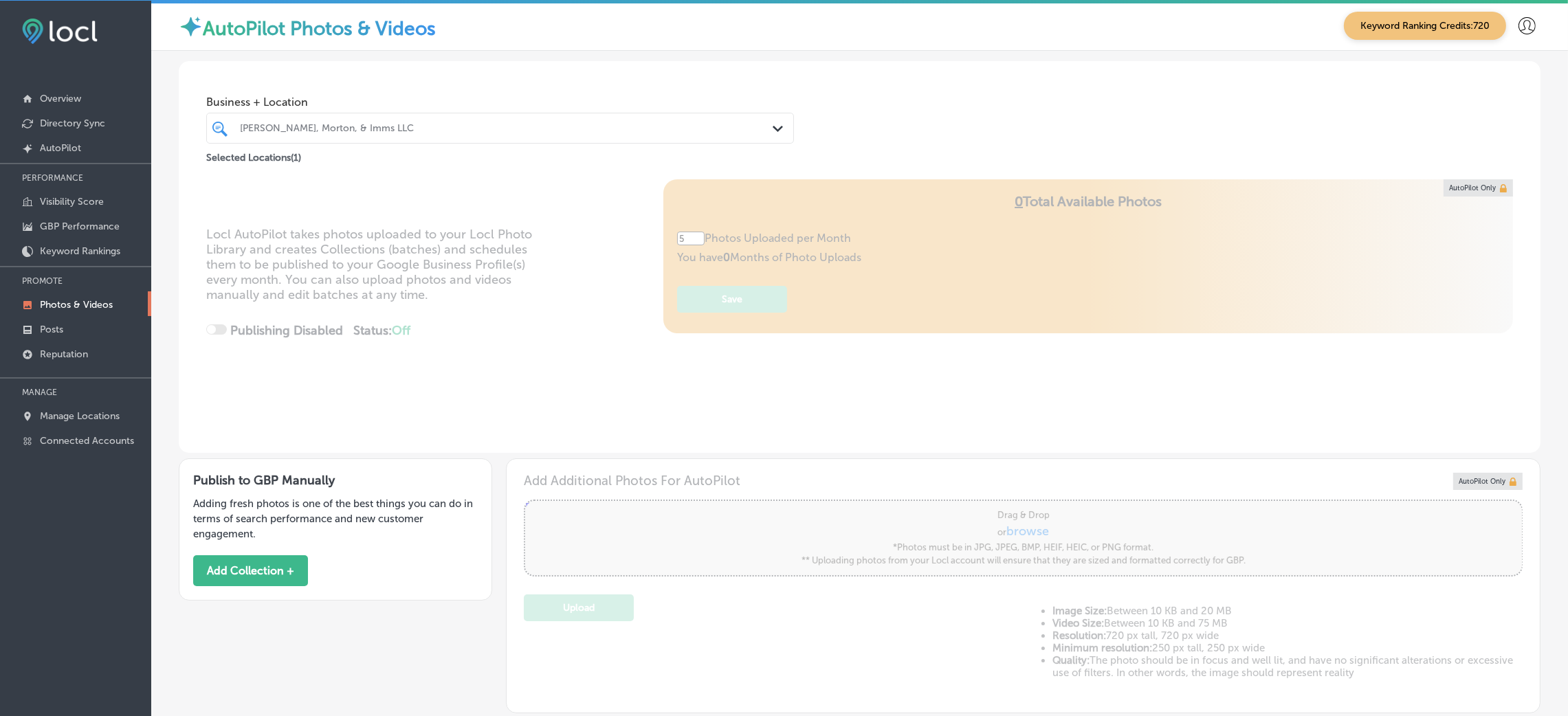
click at [377, 138] on div "[PERSON_NAME], Morton, & Imms LLC" at bounding box center [500, 128] width 534 height 21
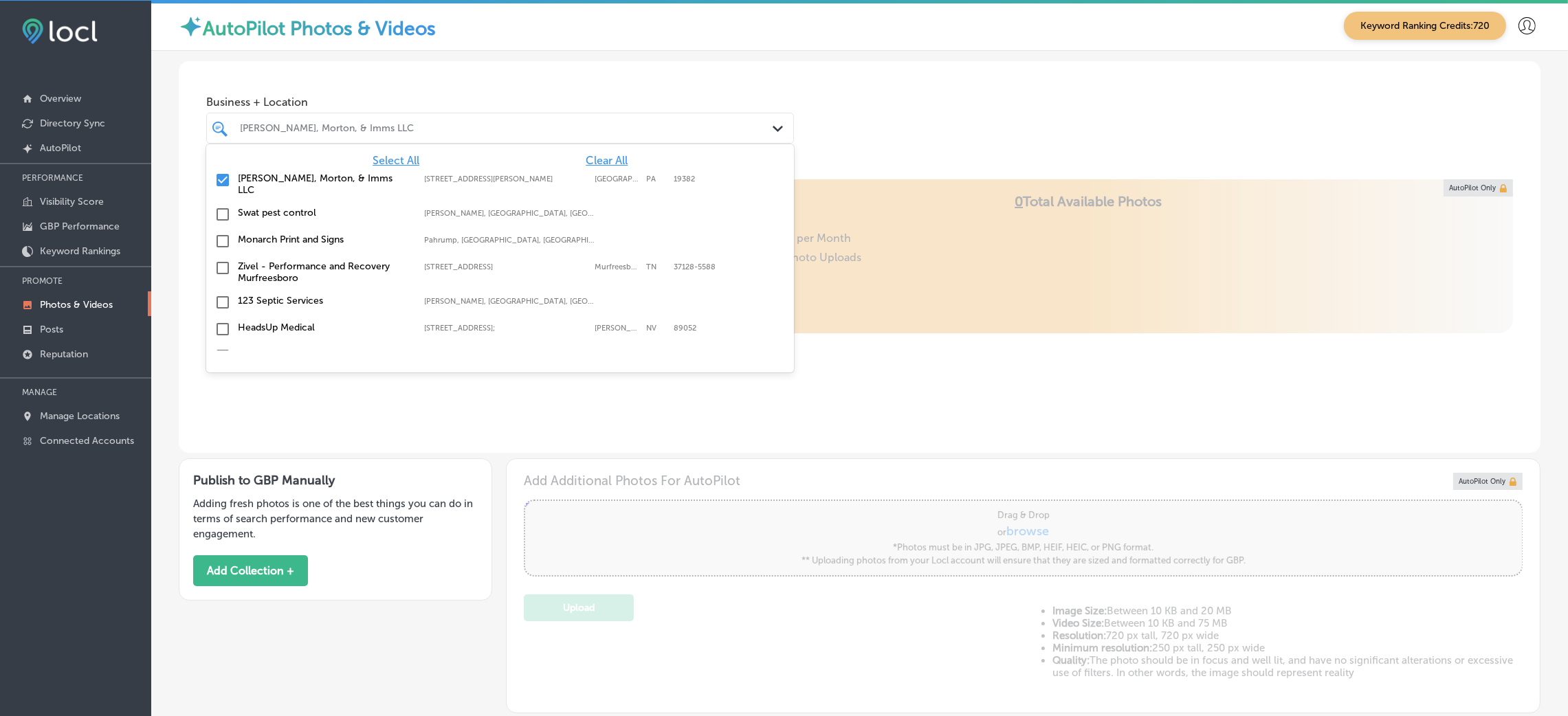
click at [586, 154] on span "Clear All" at bounding box center [606, 161] width 42 height 13
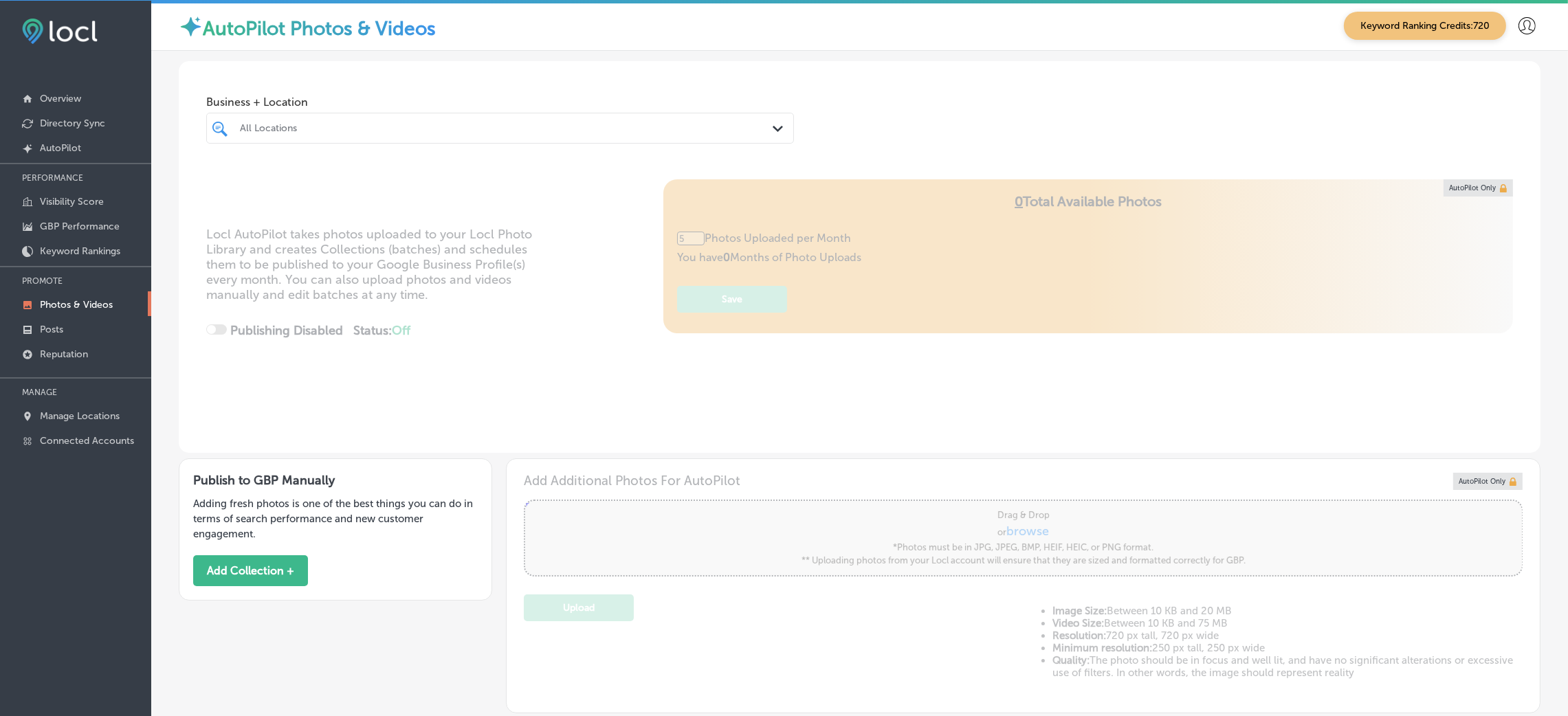
click at [959, 147] on div "Business + Location All Locations Path Created with Sketch." at bounding box center [859, 113] width 1361 height 104
type input "0"
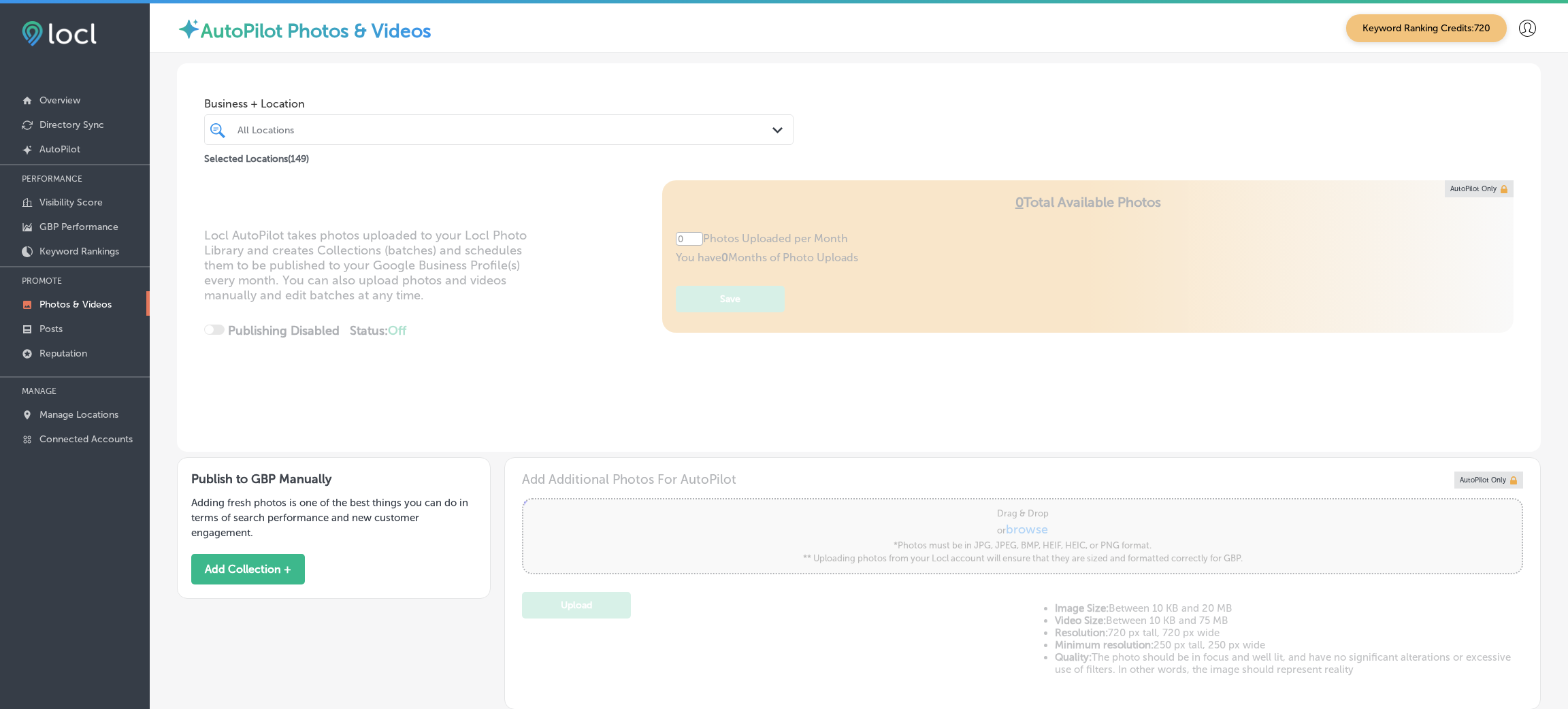
type input "5"
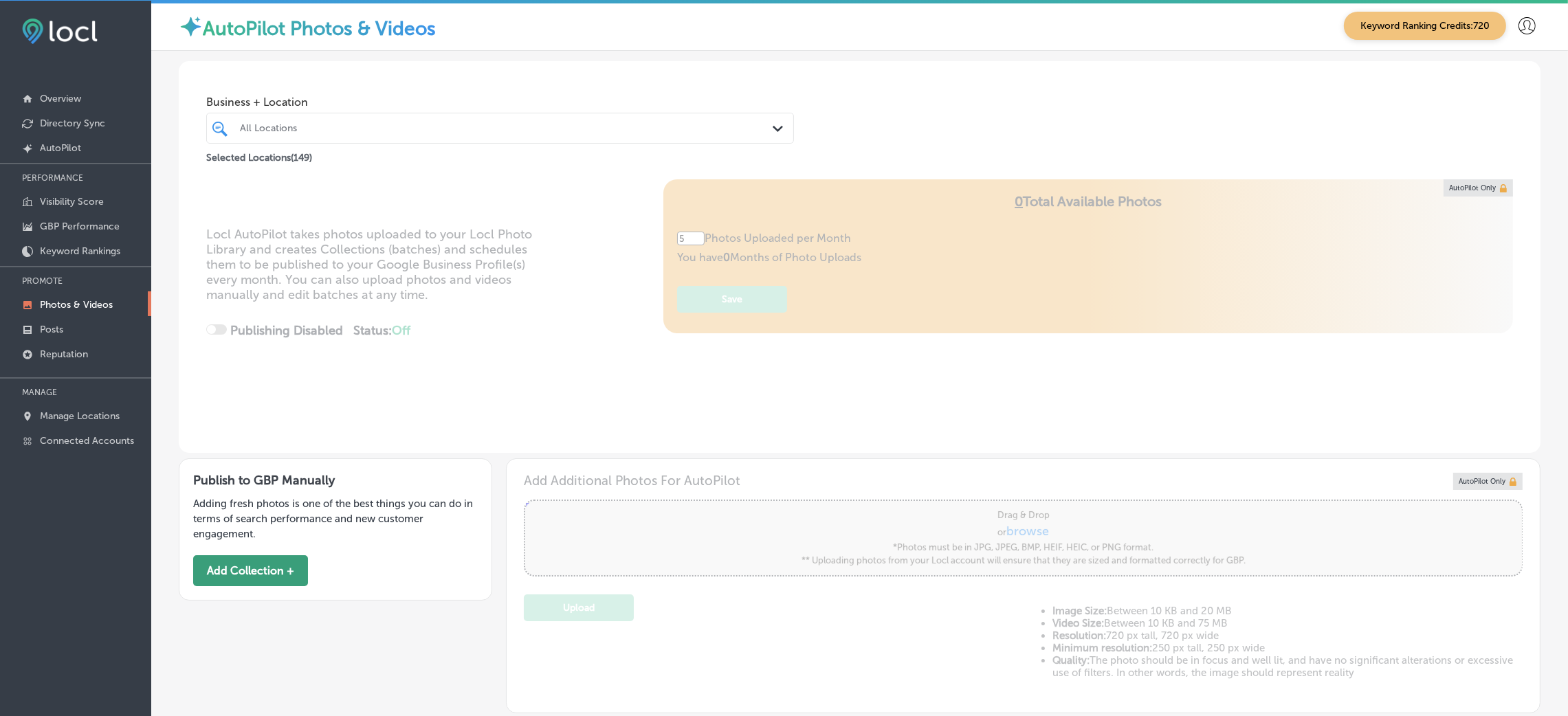
click at [228, 560] on button "Add Collection +" at bounding box center [251, 571] width 115 height 31
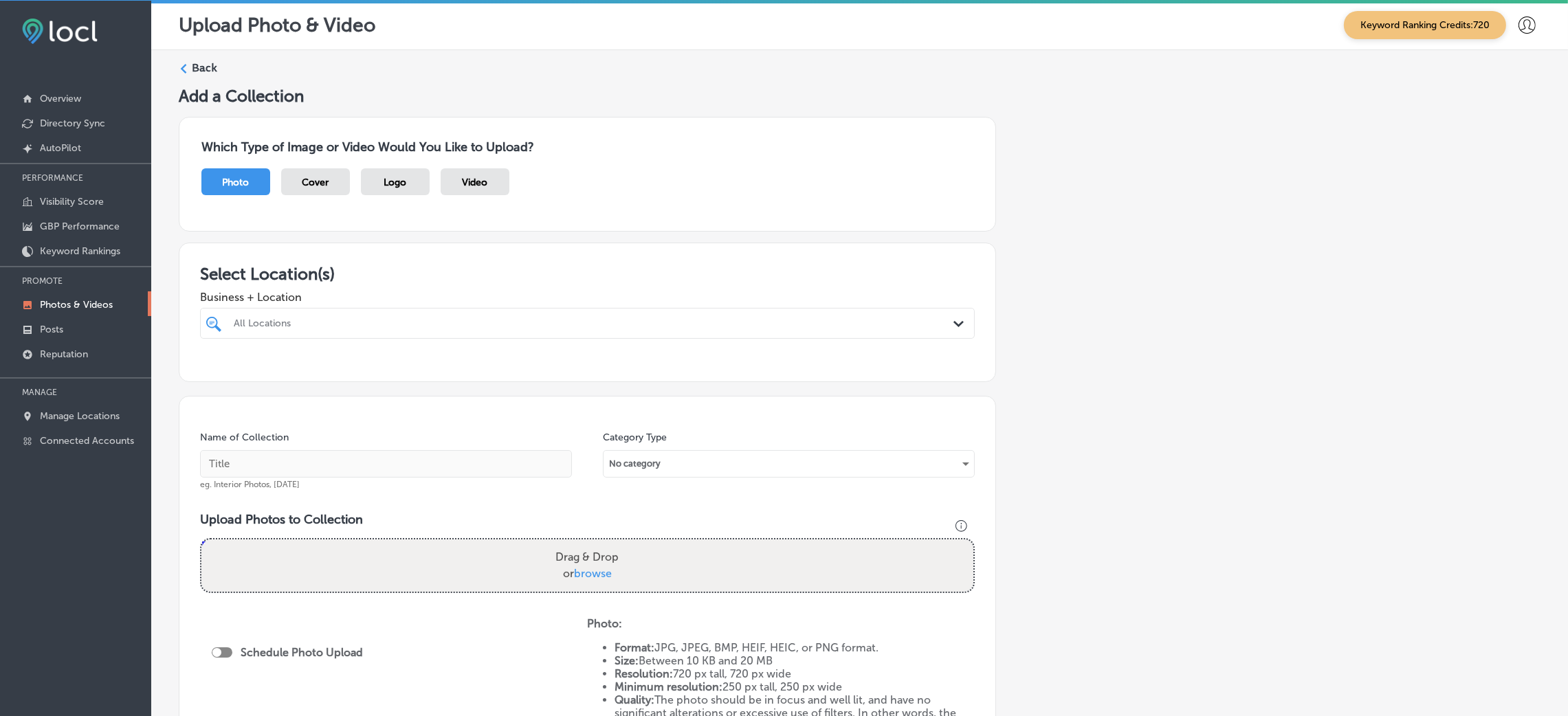
click at [325, 329] on div at bounding box center [551, 323] width 639 height 19
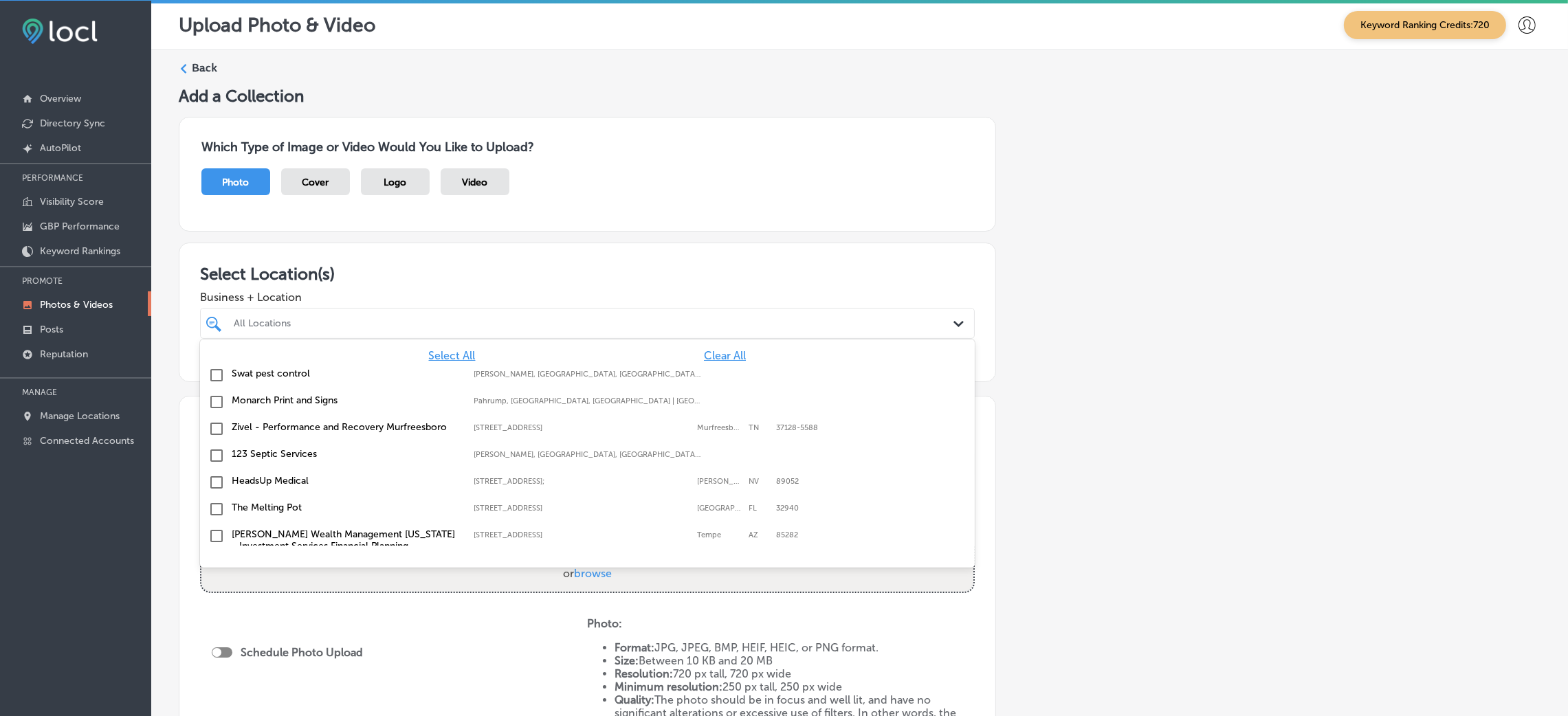
click at [704, 354] on span "Clear All" at bounding box center [725, 356] width 42 height 13
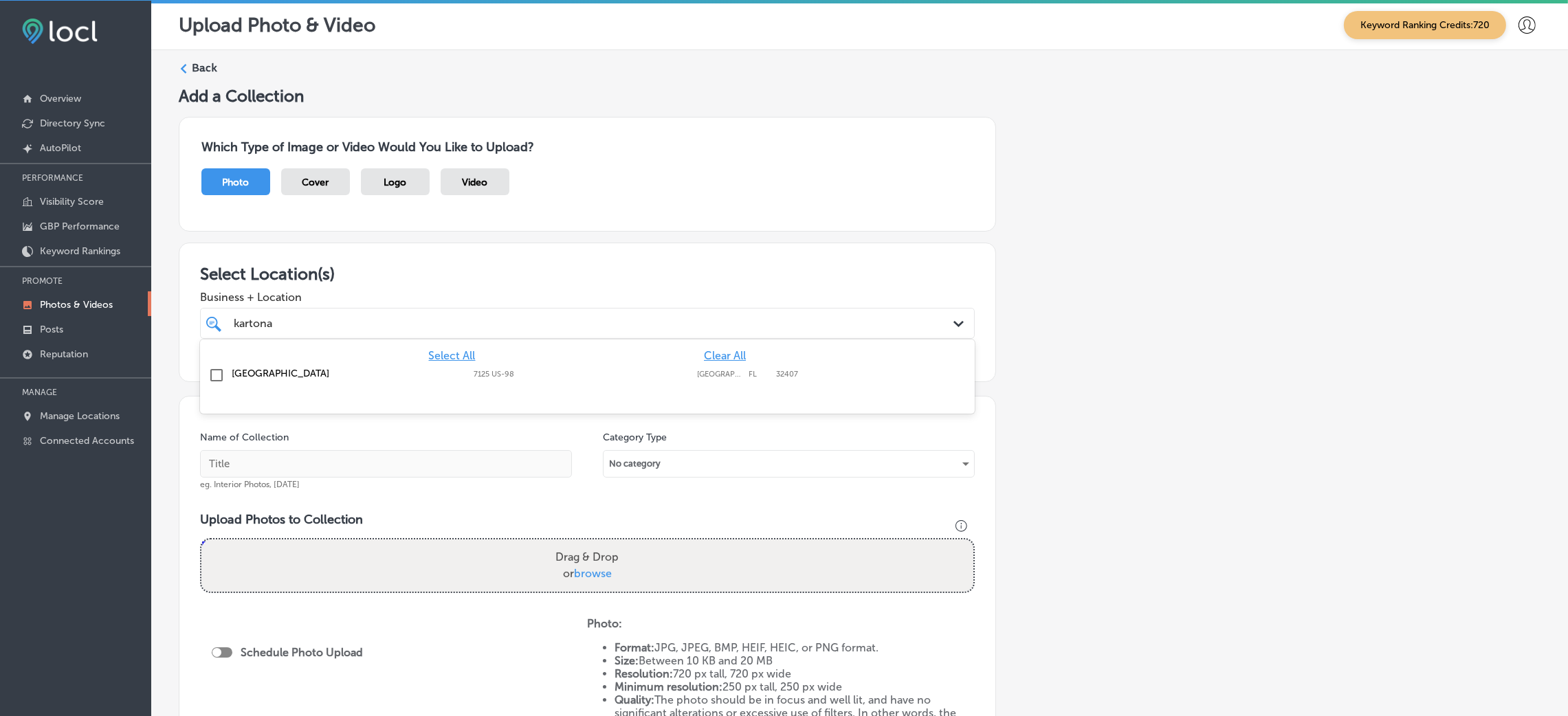
click at [654, 373] on label "7125 US-98" at bounding box center [582, 374] width 216 height 9
type input "kartona"
click at [1132, 383] on div "Add a Collection Which Type of Image or Video Would You Like to Upload? Photo C…" at bounding box center [859, 481] width 1361 height 790
click at [323, 463] on input "text" at bounding box center [386, 464] width 372 height 28
paste input "[GEOGRAPHIC_DATA]"
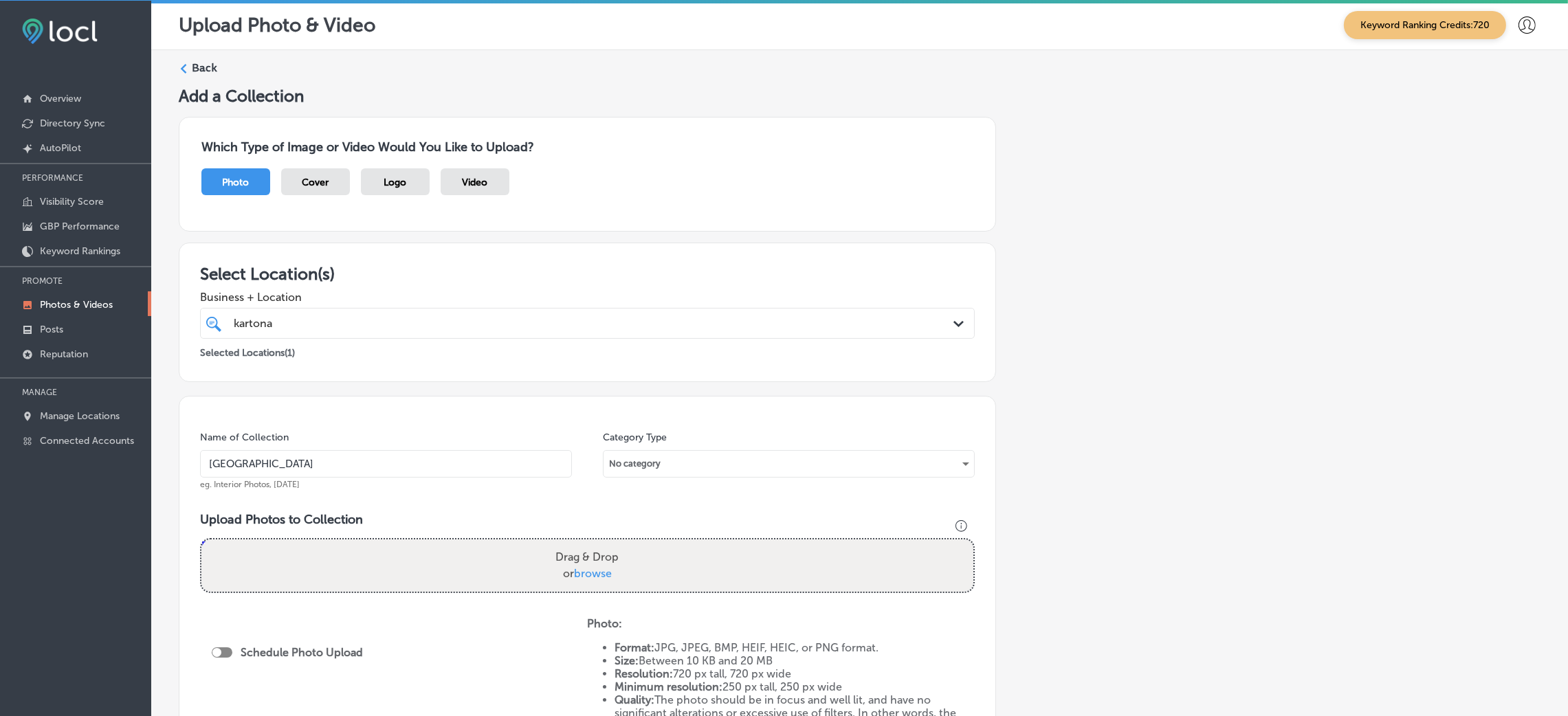
click at [252, 466] on input "[GEOGRAPHIC_DATA]" at bounding box center [386, 464] width 372 height 28
click at [376, 469] on input "Kartona-Electric-Speedway-" at bounding box center [386, 464] width 372 height 28
paste input "go karts near me"
click at [360, 467] on input "Kartona-Electric-Speedway-go karts near me" at bounding box center [386, 464] width 372 height 28
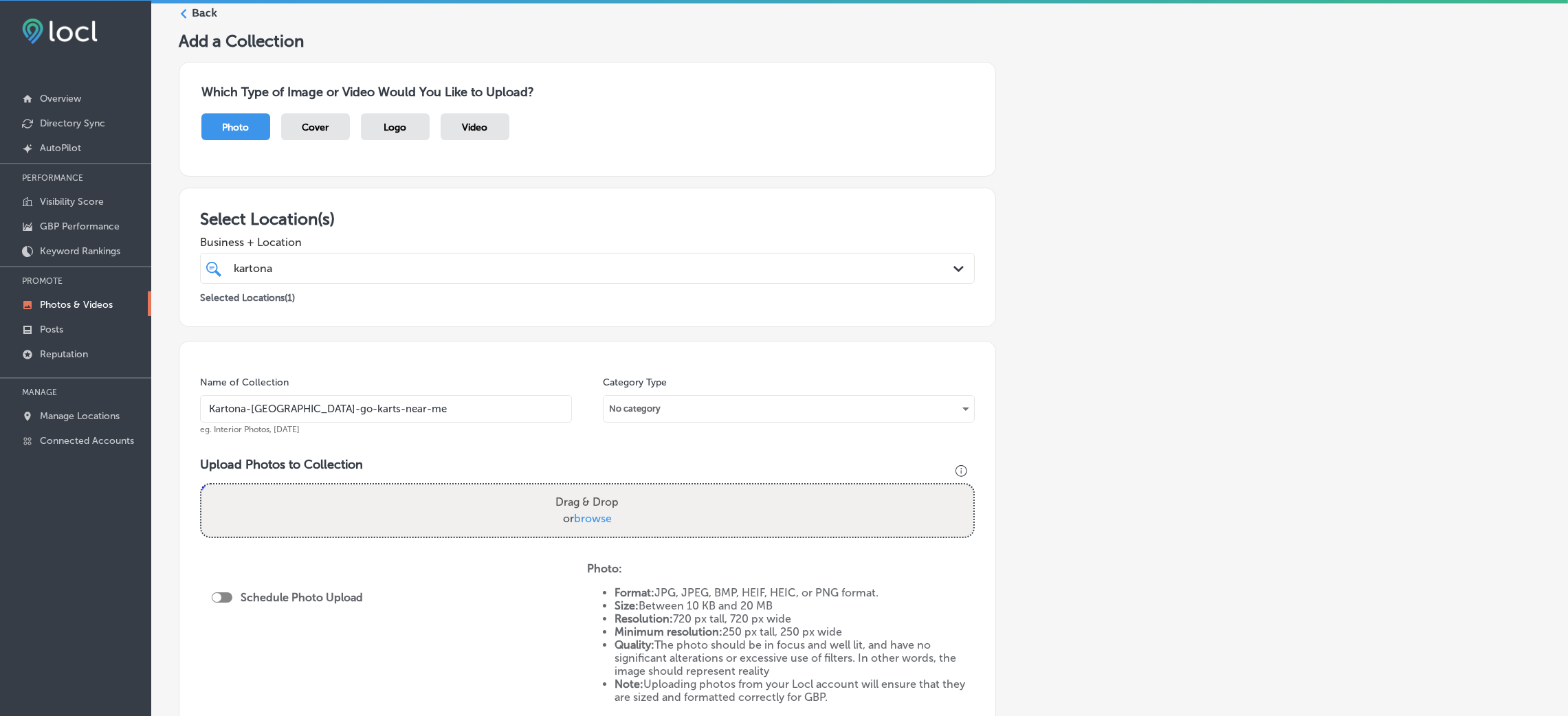
scroll to position [103, 0]
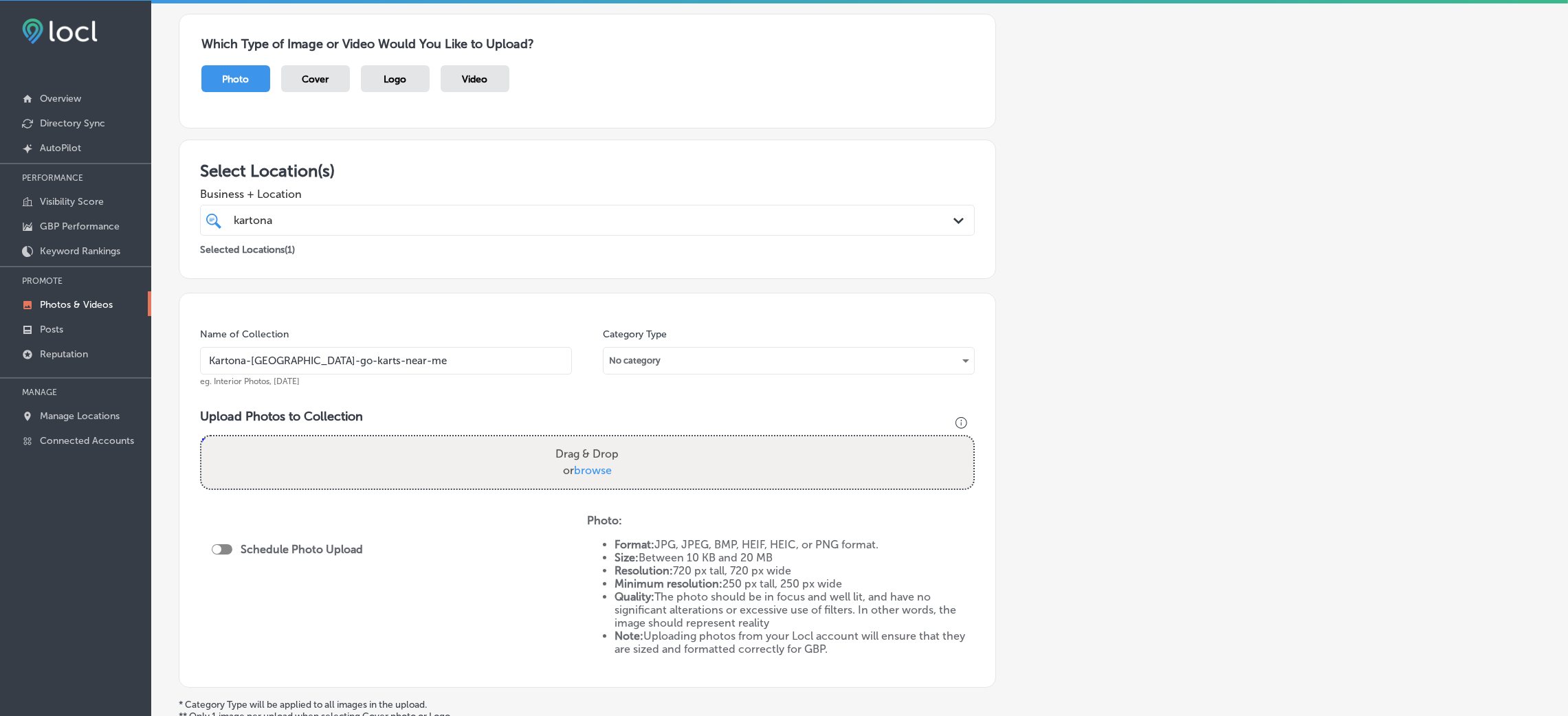
type input "Kartona-Electric-Speedway-go-karts-near-me"
click at [517, 464] on div "Drag & Drop or browse" at bounding box center [588, 462] width 772 height 52
click at [202, 436] on input "Drag & Drop or browse" at bounding box center [588, 437] width 772 height 4
type input "C:\fakepath\Kartona Electric Speedway (1).heic"
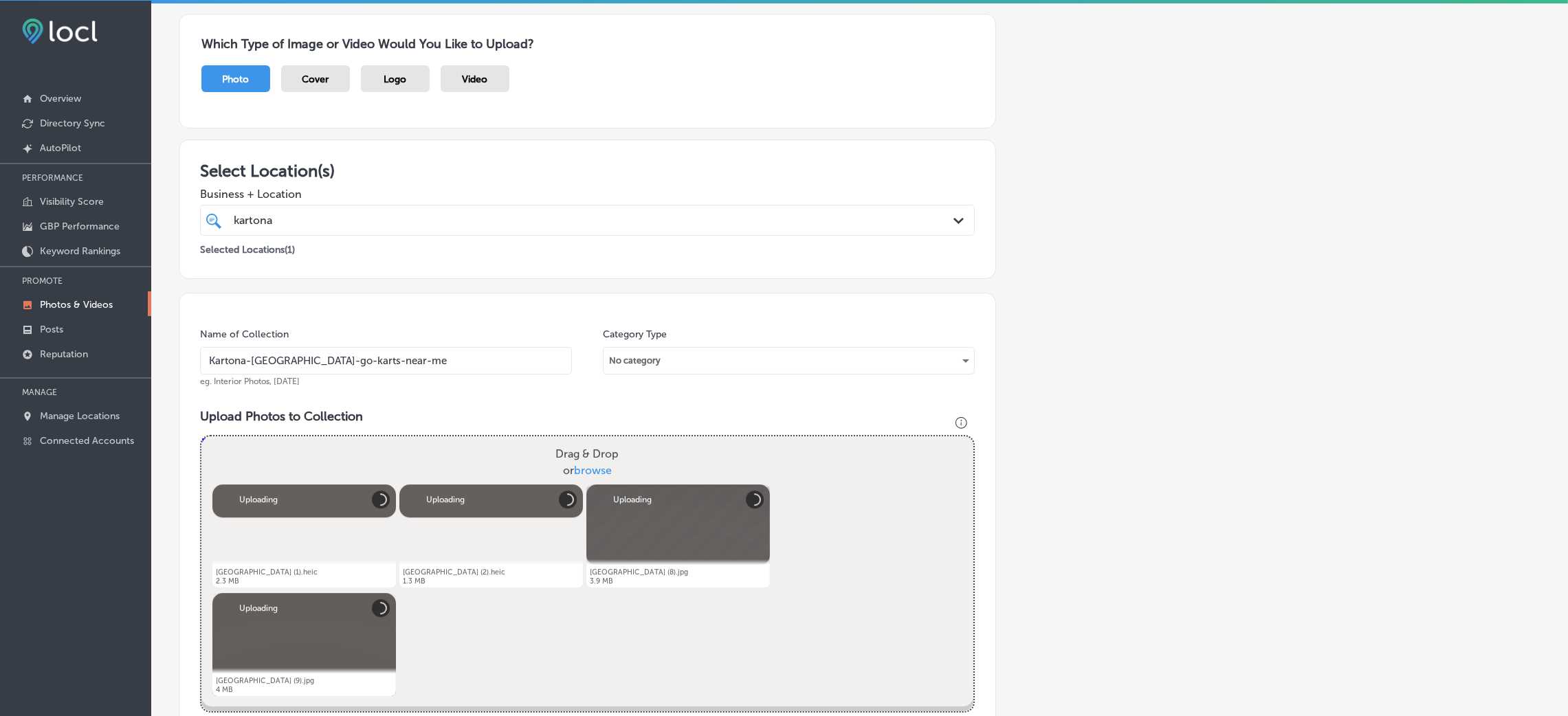
scroll to position [412, 0]
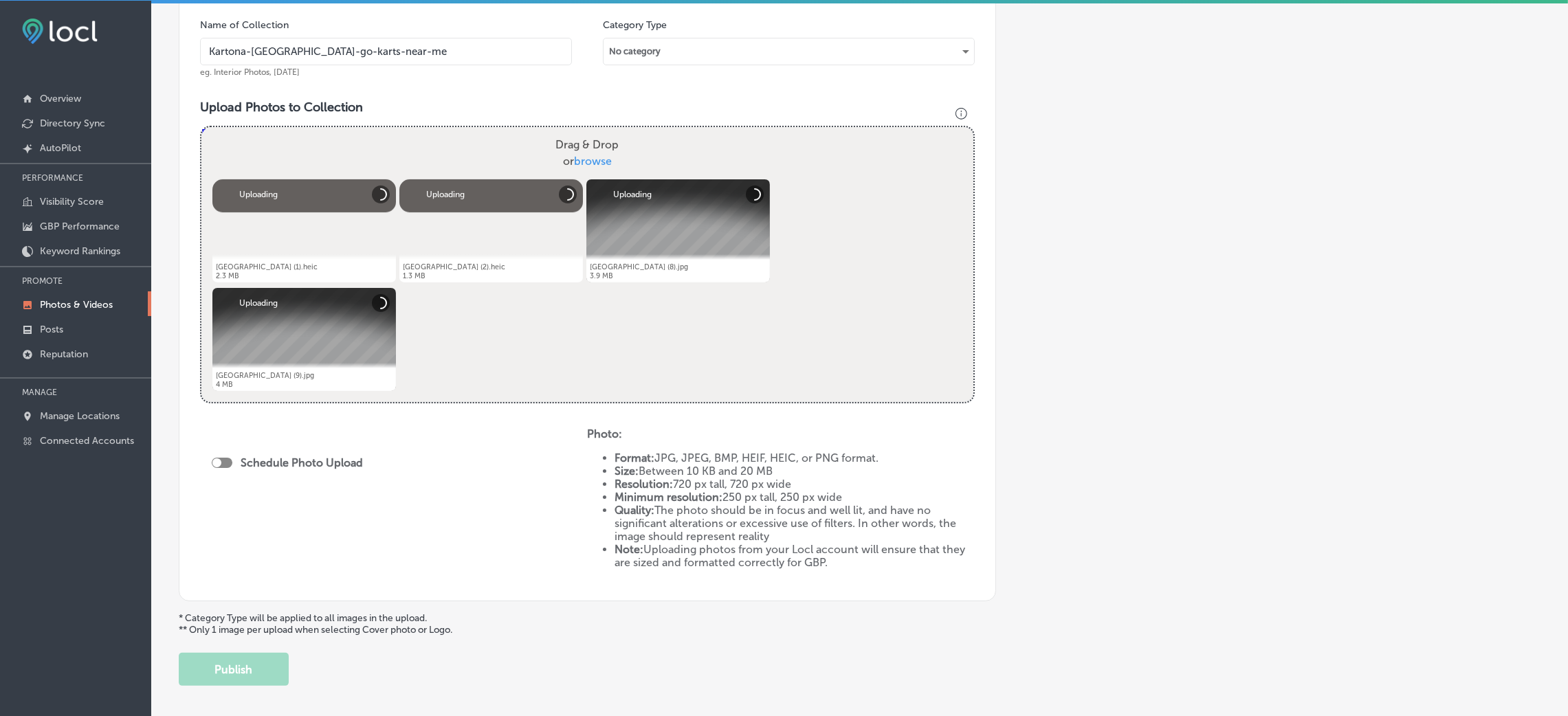
click at [398, 61] on input "Kartona-Electric-Speedway-go-karts-near-me" at bounding box center [386, 52] width 372 height 28
click at [220, 460] on div at bounding box center [216, 462] width 9 height 9
checkbox input "true"
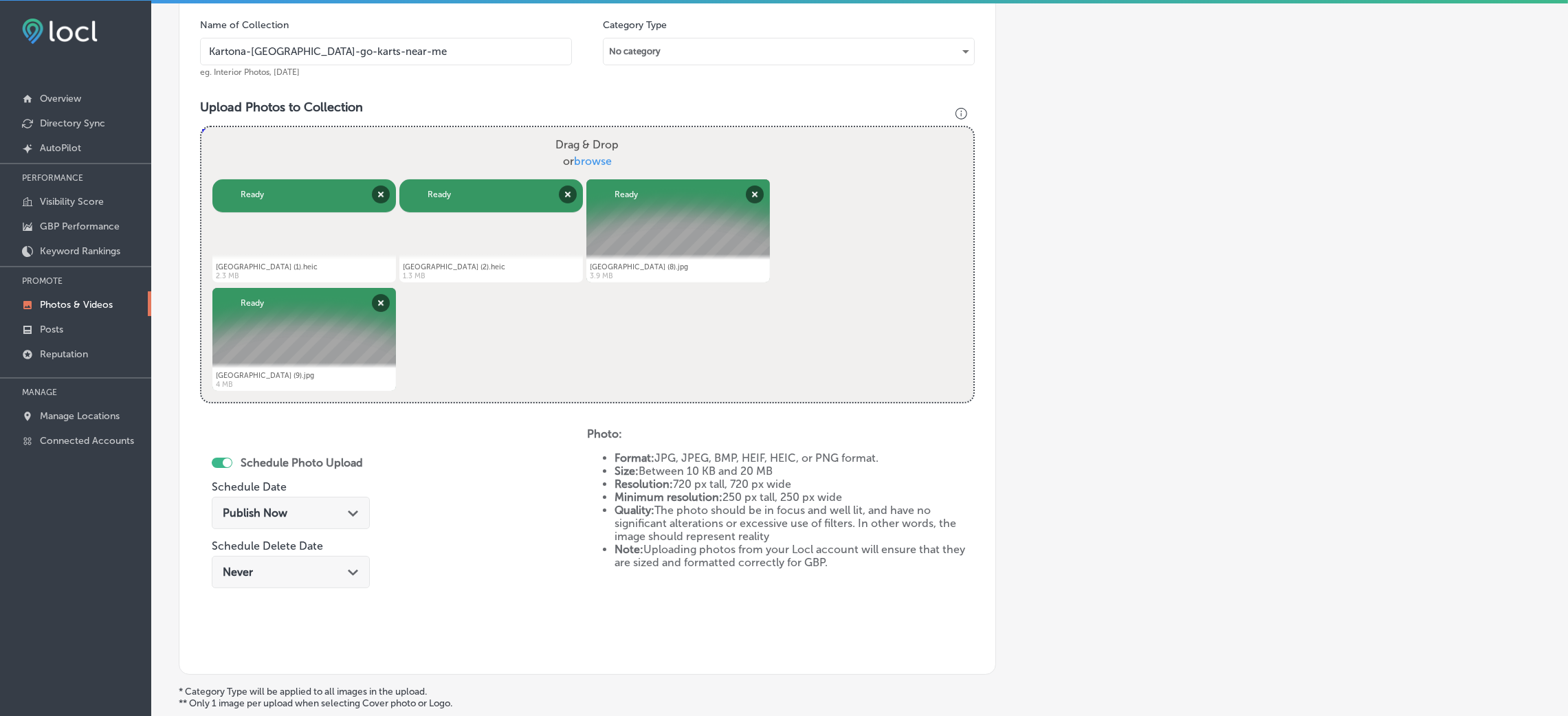
click at [325, 517] on div "Publish Now Path Created with Sketch." at bounding box center [291, 513] width 136 height 13
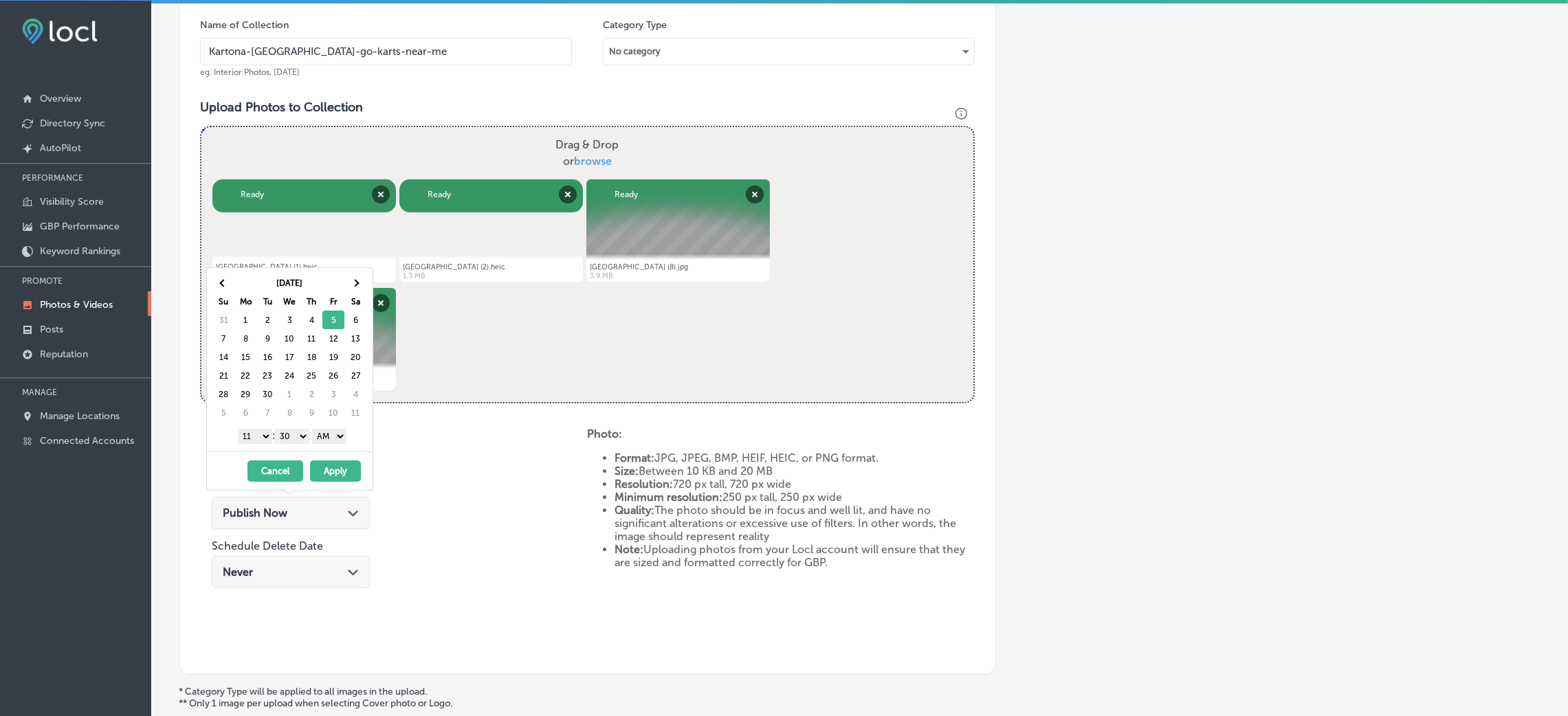
click at [303, 435] on select "00 10 20 30 40 50" at bounding box center [292, 436] width 34 height 15
click at [324, 431] on select "AM PM" at bounding box center [330, 436] width 34 height 15
click at [263, 441] on select "1 2 3 4 5 6 7 8 9 10 11 12" at bounding box center [255, 436] width 34 height 15
click at [334, 473] on button "Apply" at bounding box center [335, 471] width 51 height 21
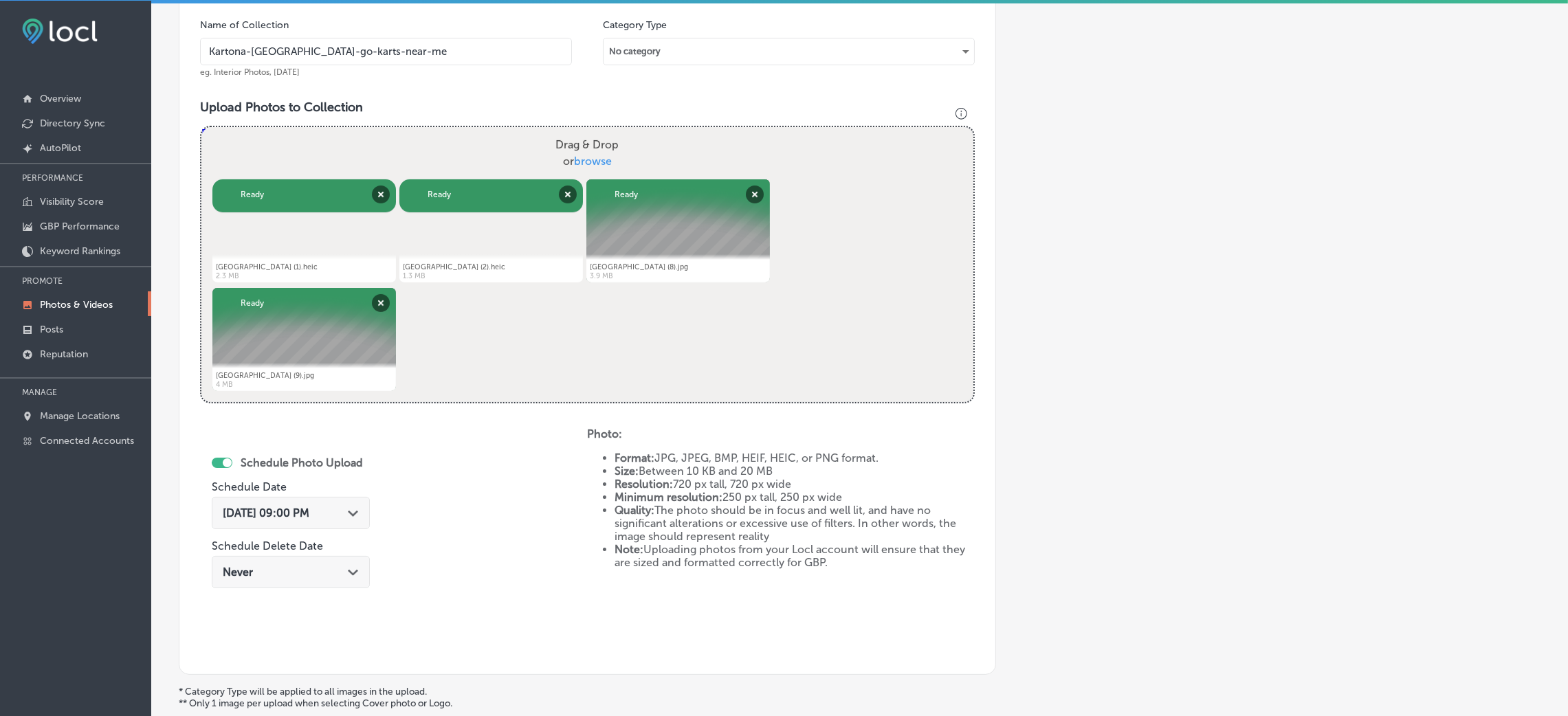
click at [452, 57] on input "Kartona-Electric-Speedway-go-karts-near-me" at bounding box center [386, 52] width 372 height 28
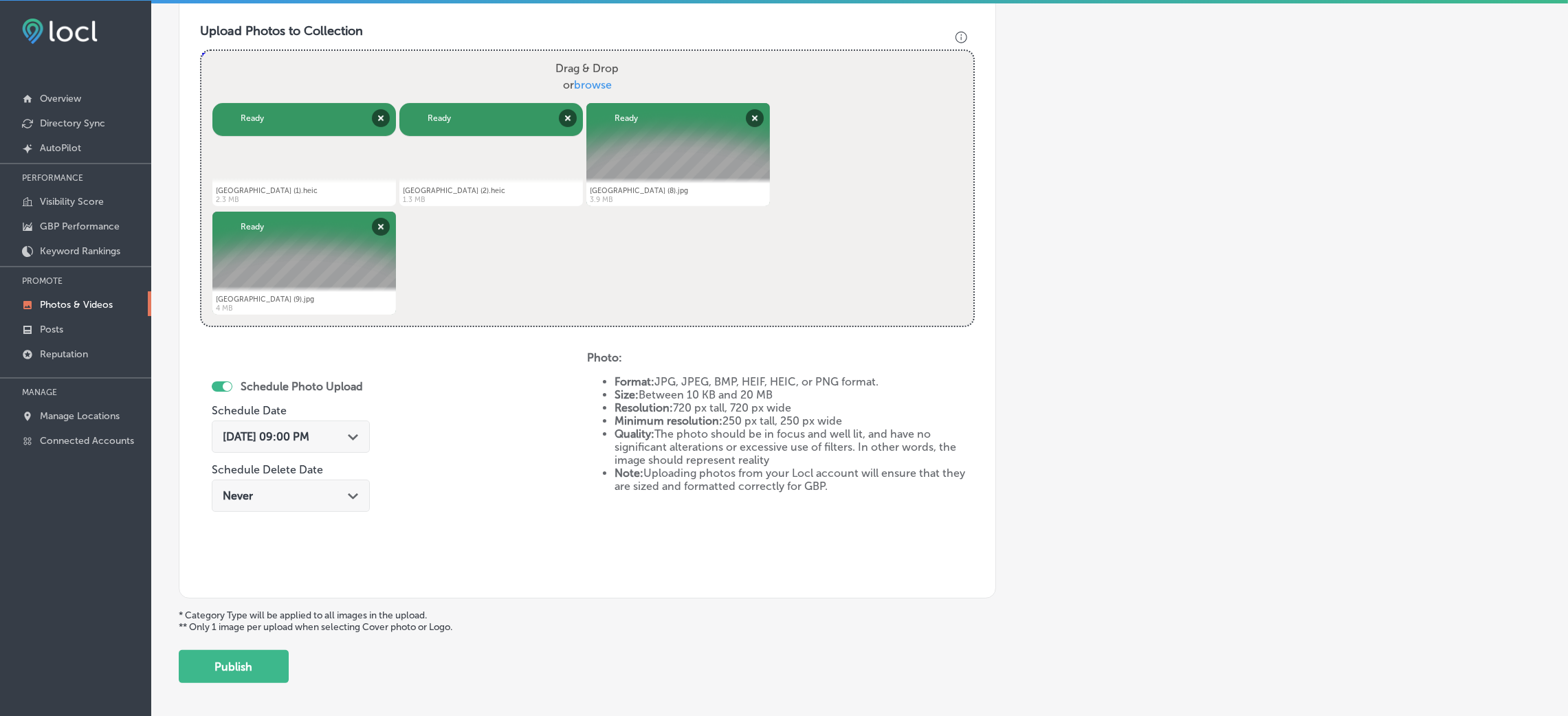
scroll to position [549, 0]
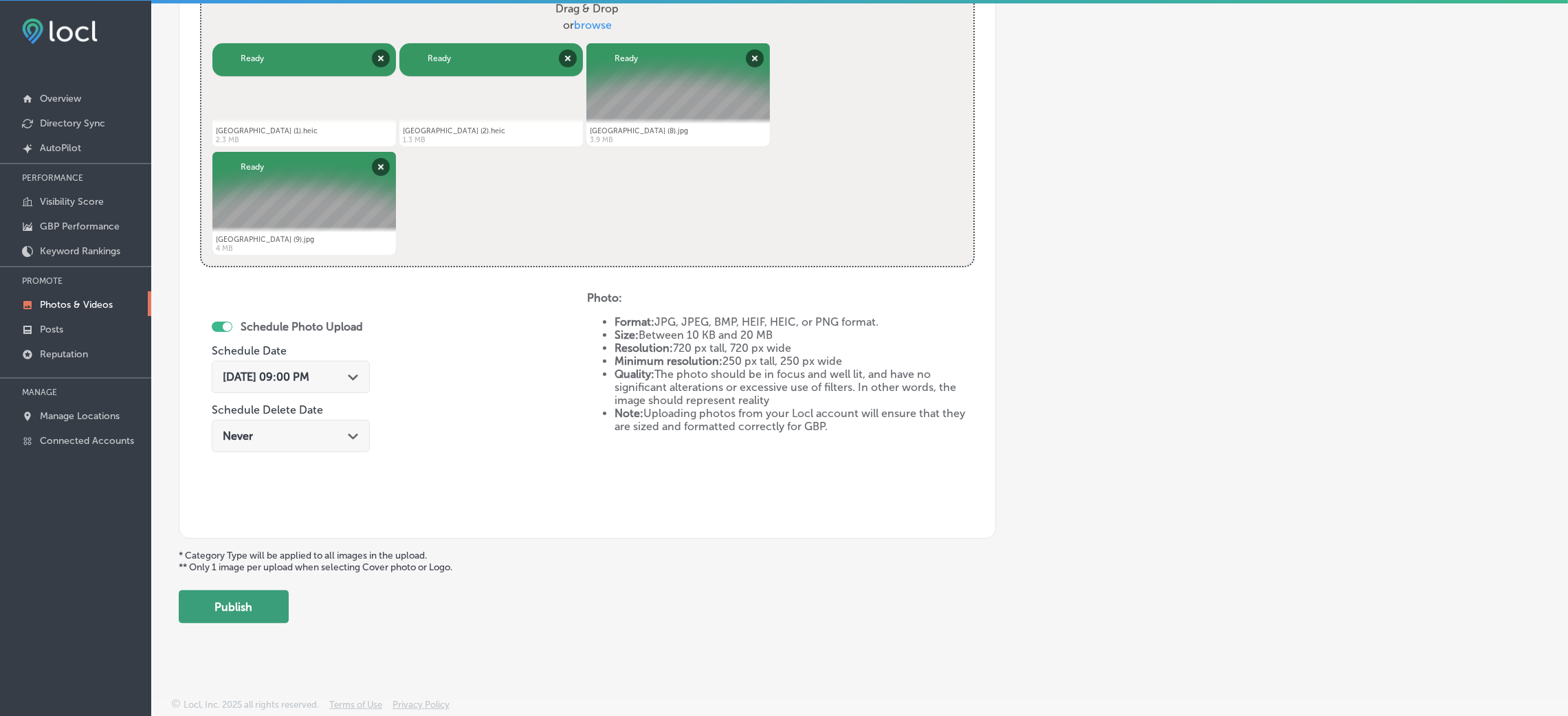
click at [265, 611] on button "Publish" at bounding box center [234, 606] width 110 height 33
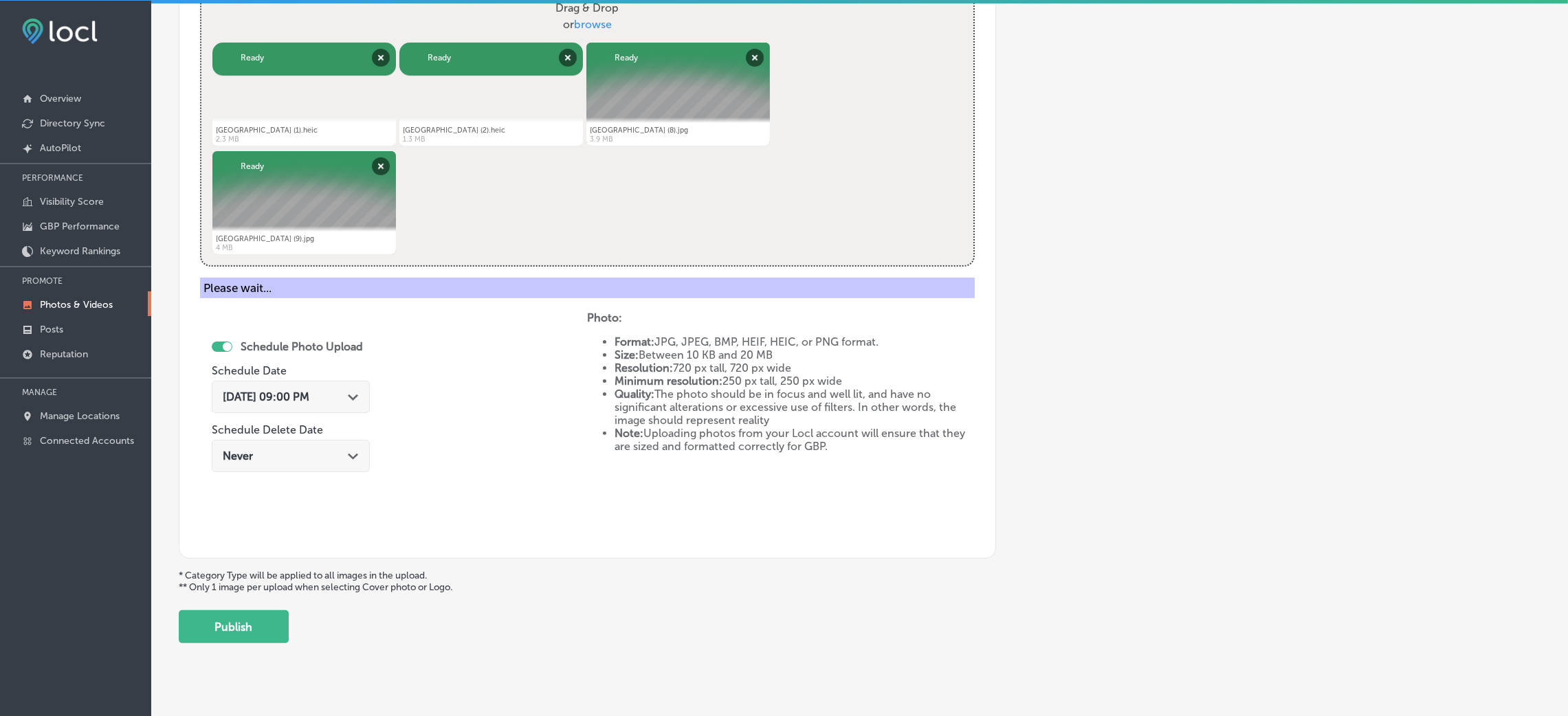
scroll to position [0, 0]
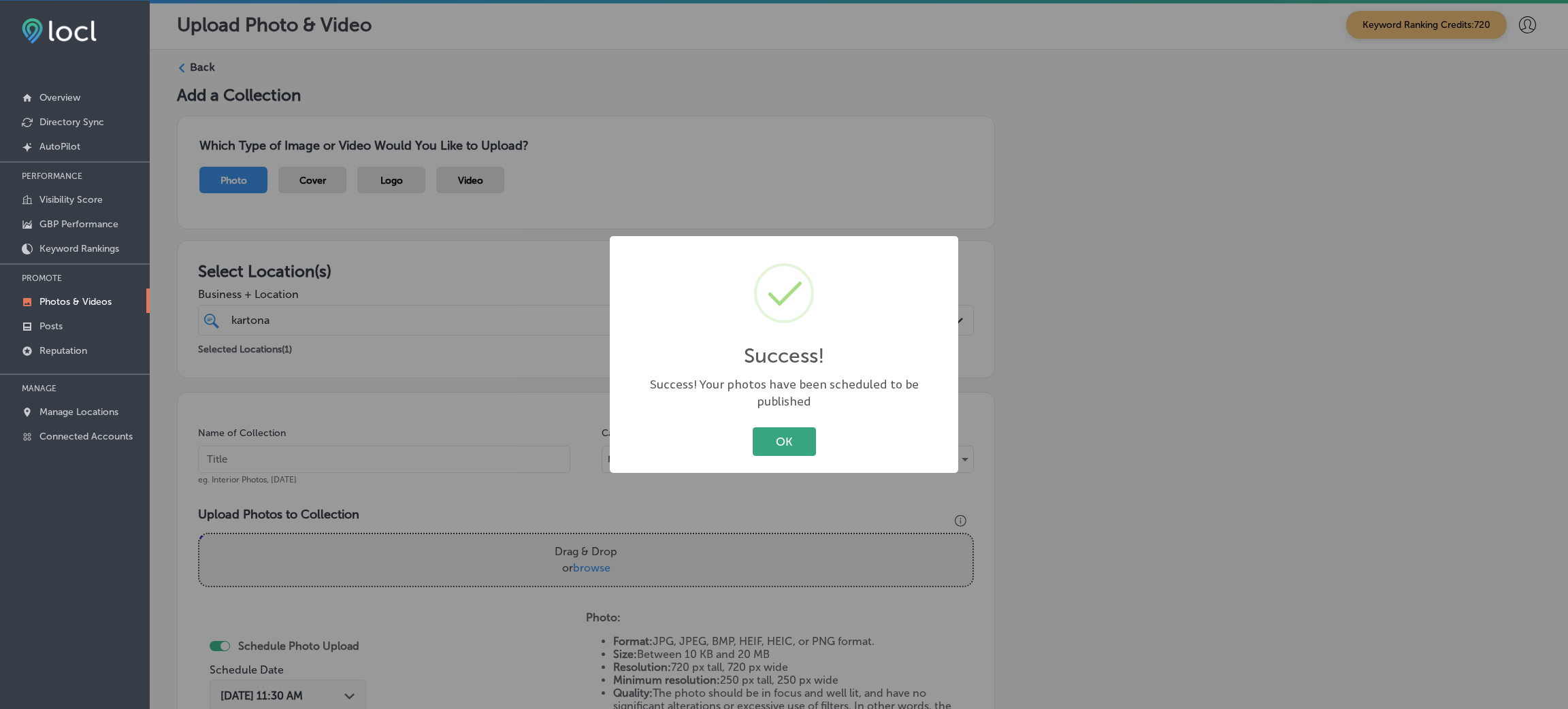
click at [783, 428] on button "OK" at bounding box center [784, 441] width 63 height 28
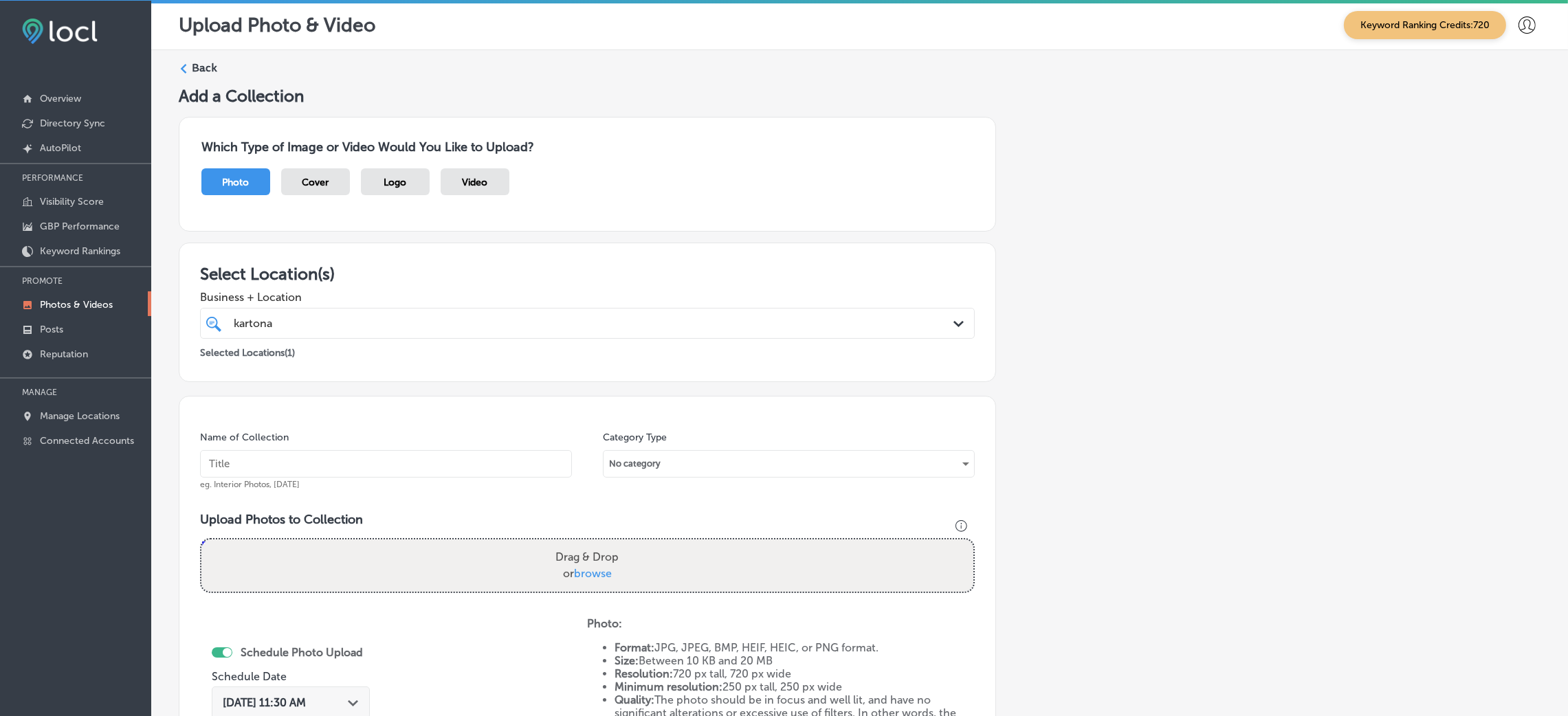
click at [574, 321] on div "kartona kartona" at bounding box center [551, 323] width 639 height 19
click at [629, 247] on div "Select Location(s) Business + Location option 7125 US-98, selected. option focu…" at bounding box center [587, 312] width 817 height 139
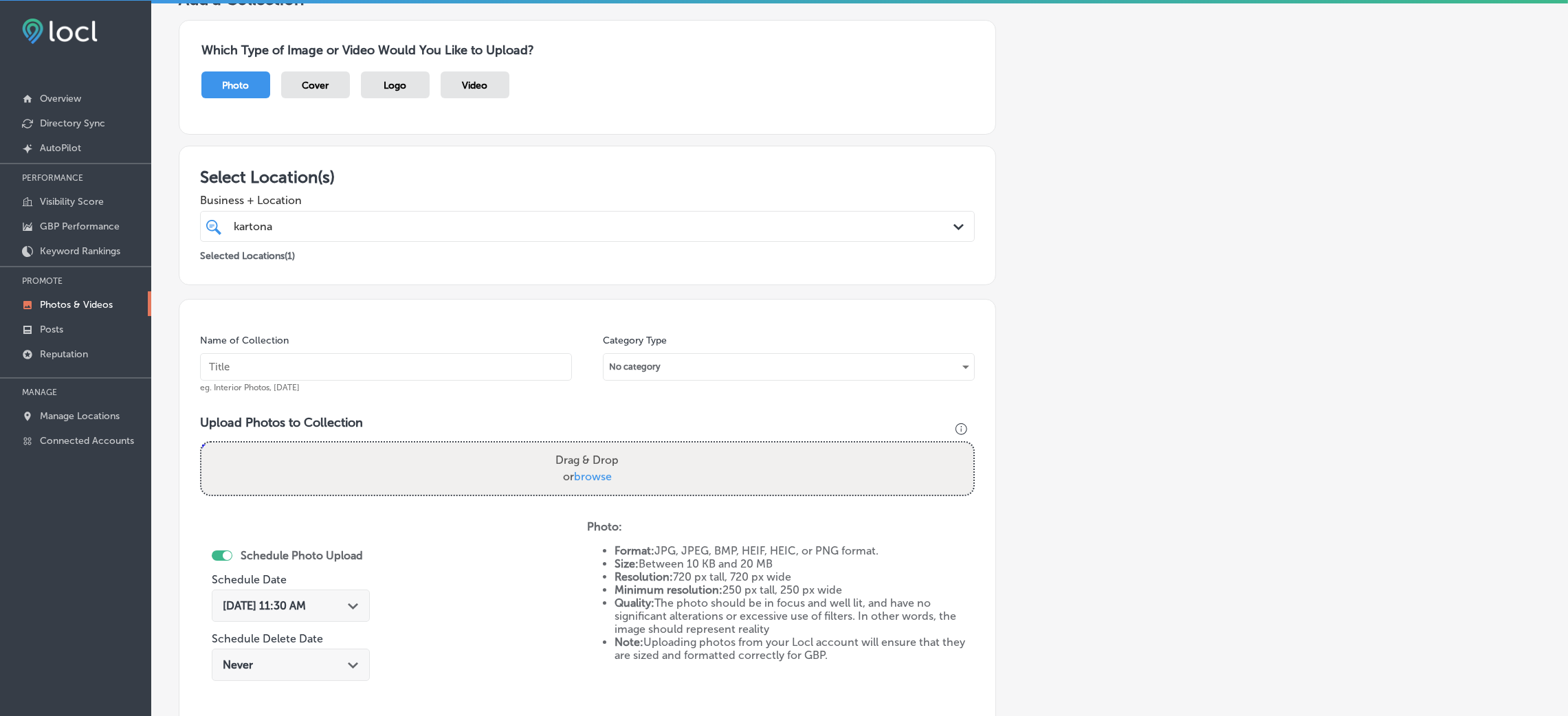
scroll to position [206, 0]
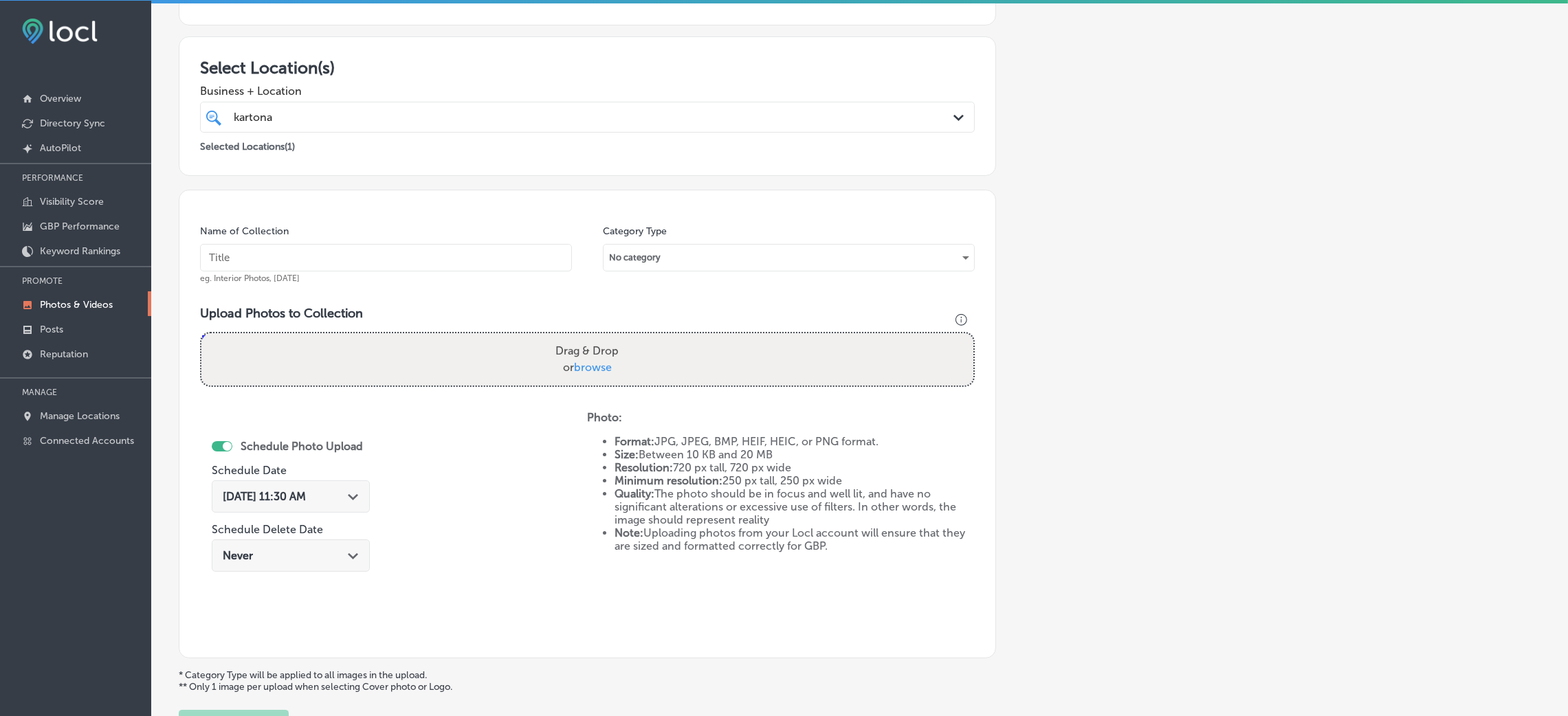
click at [402, 264] on input "text" at bounding box center [386, 258] width 372 height 28
paste input "Kartona-Electric-Speedway-go-karts-near-me"
type input "Kartona-Electric-Speedway-go-karts-near-me"
click at [456, 325] on div "Upload Photos to Collection Powered by PQINA Drag & Drop or browse Kartona Elec…" at bounding box center [587, 351] width 775 height 92
click at [449, 347] on div "Drag & Drop or browse" at bounding box center [588, 360] width 772 height 52
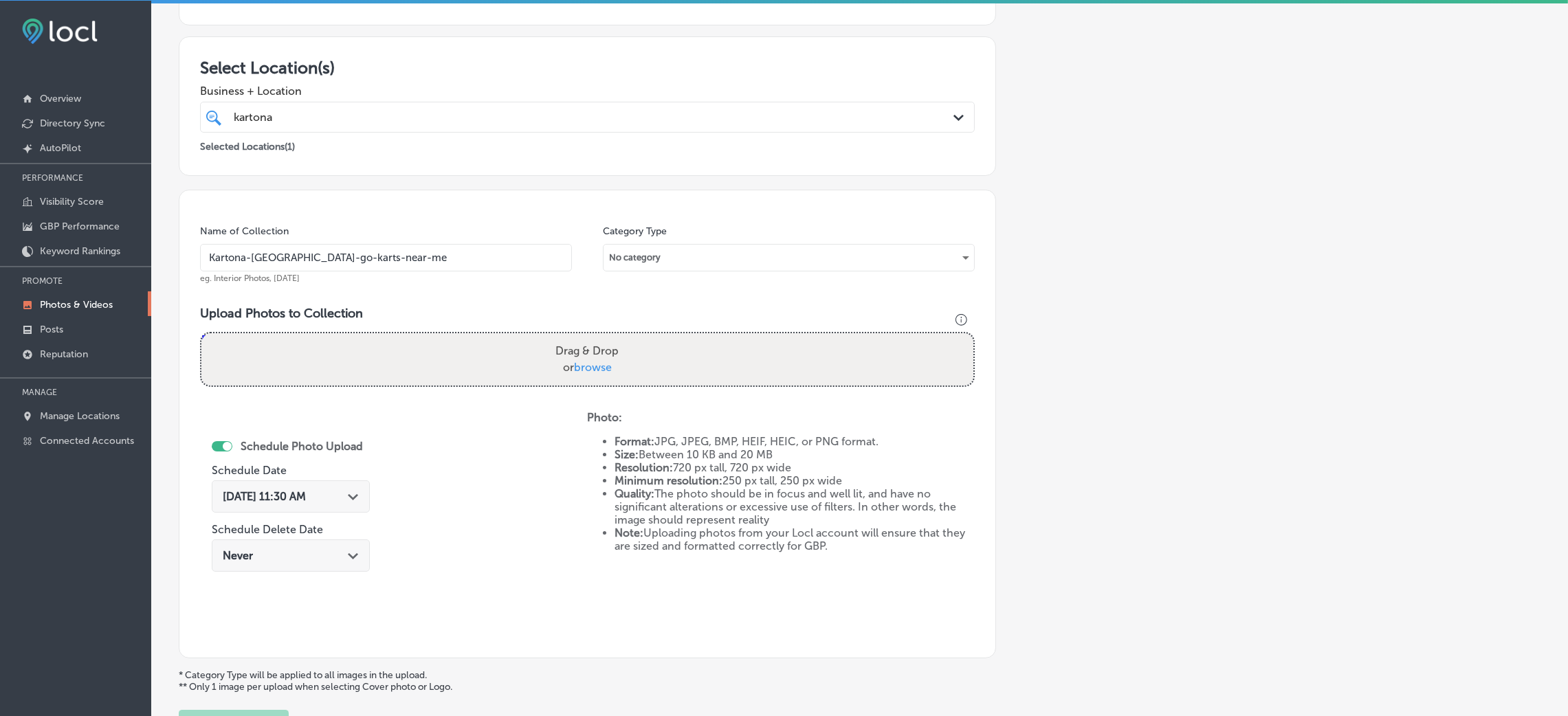
click at [202, 333] on input "Drag & Drop or browse" at bounding box center [588, 335] width 772 height 4
type input "C:\fakepath\Kartona Electric Speedway (10).jpg"
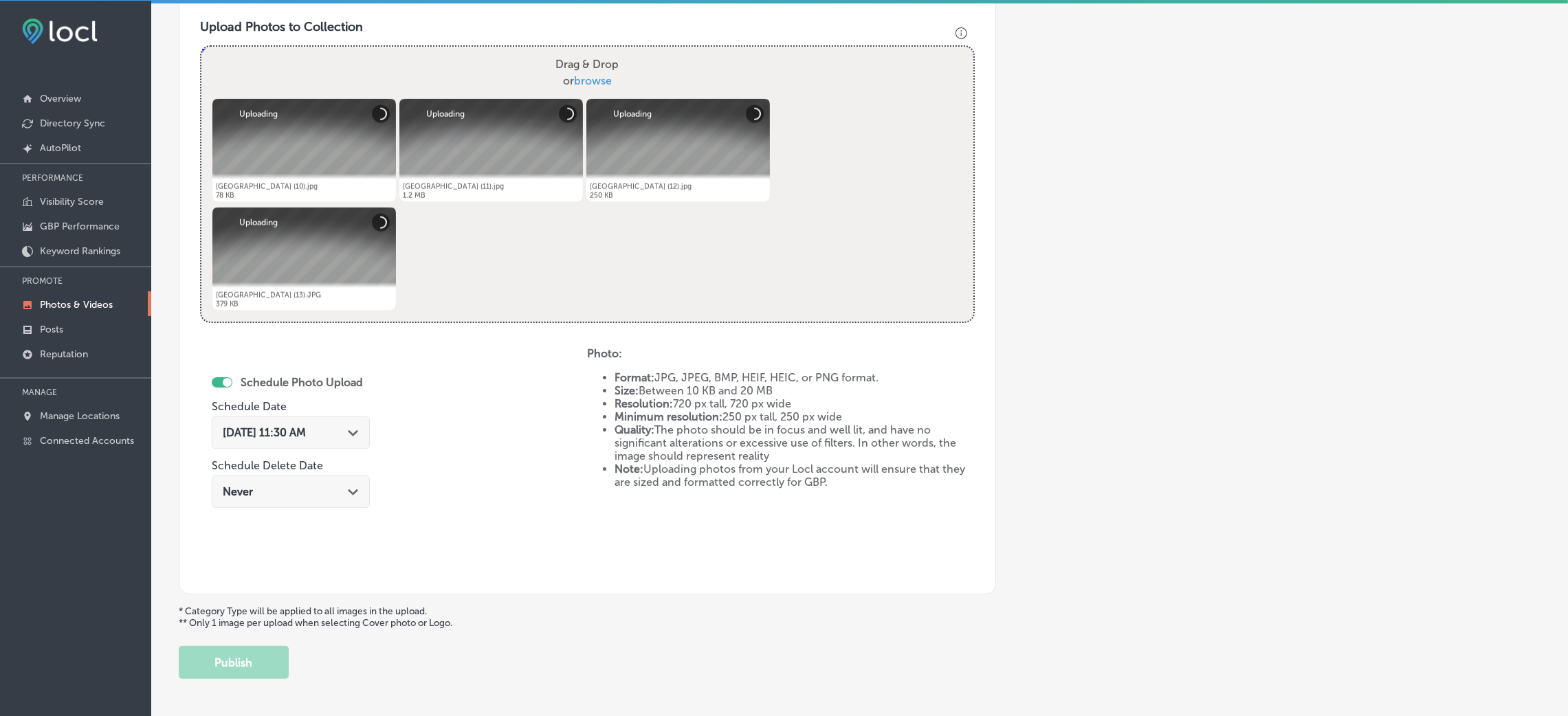
scroll to position [514, 0]
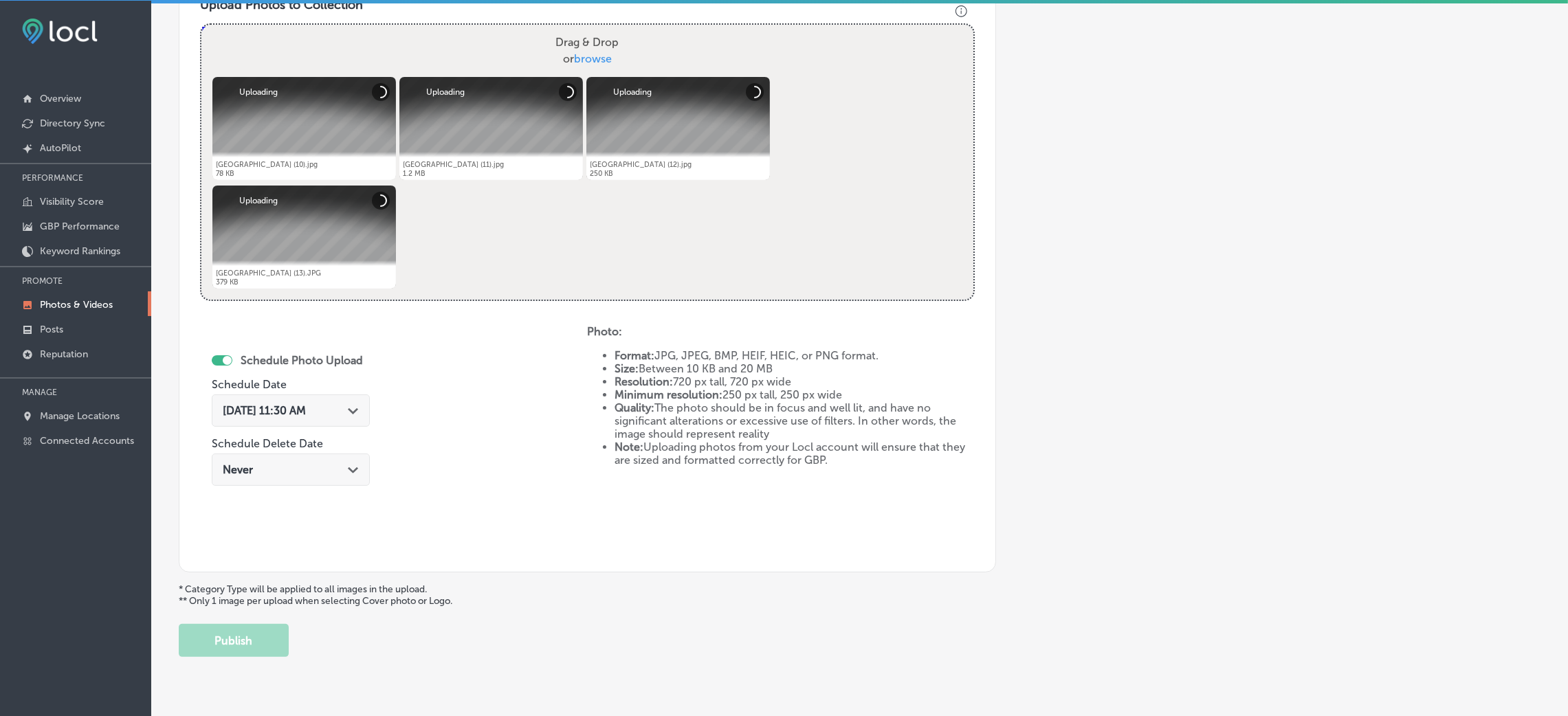
click at [349, 422] on div "Aug 26, 2025 11:30 AM Path Created with Sketch." at bounding box center [290, 410] width 158 height 32
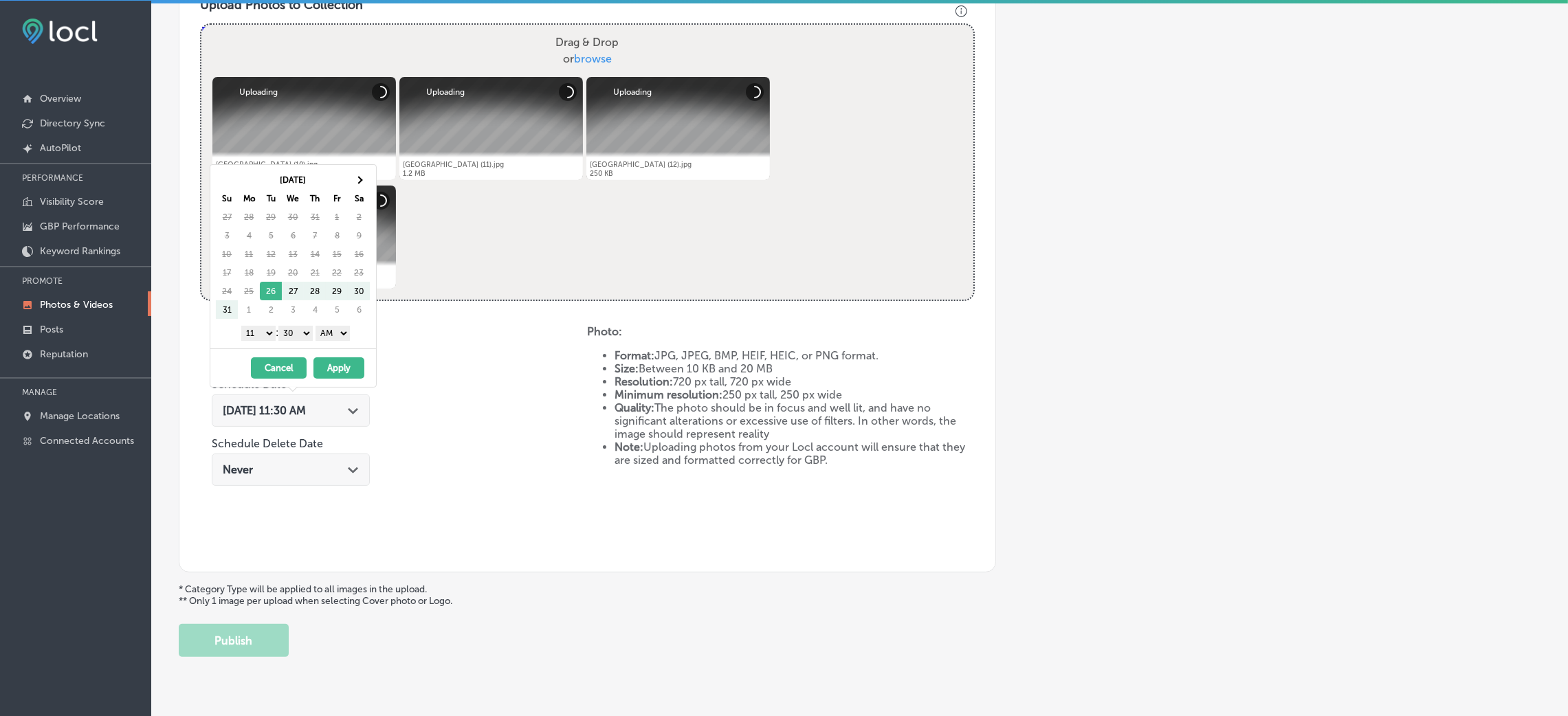
click at [350, 415] on div "Aug 26, 2025 11:30 AM Path Created with Sketch." at bounding box center [291, 410] width 136 height 13
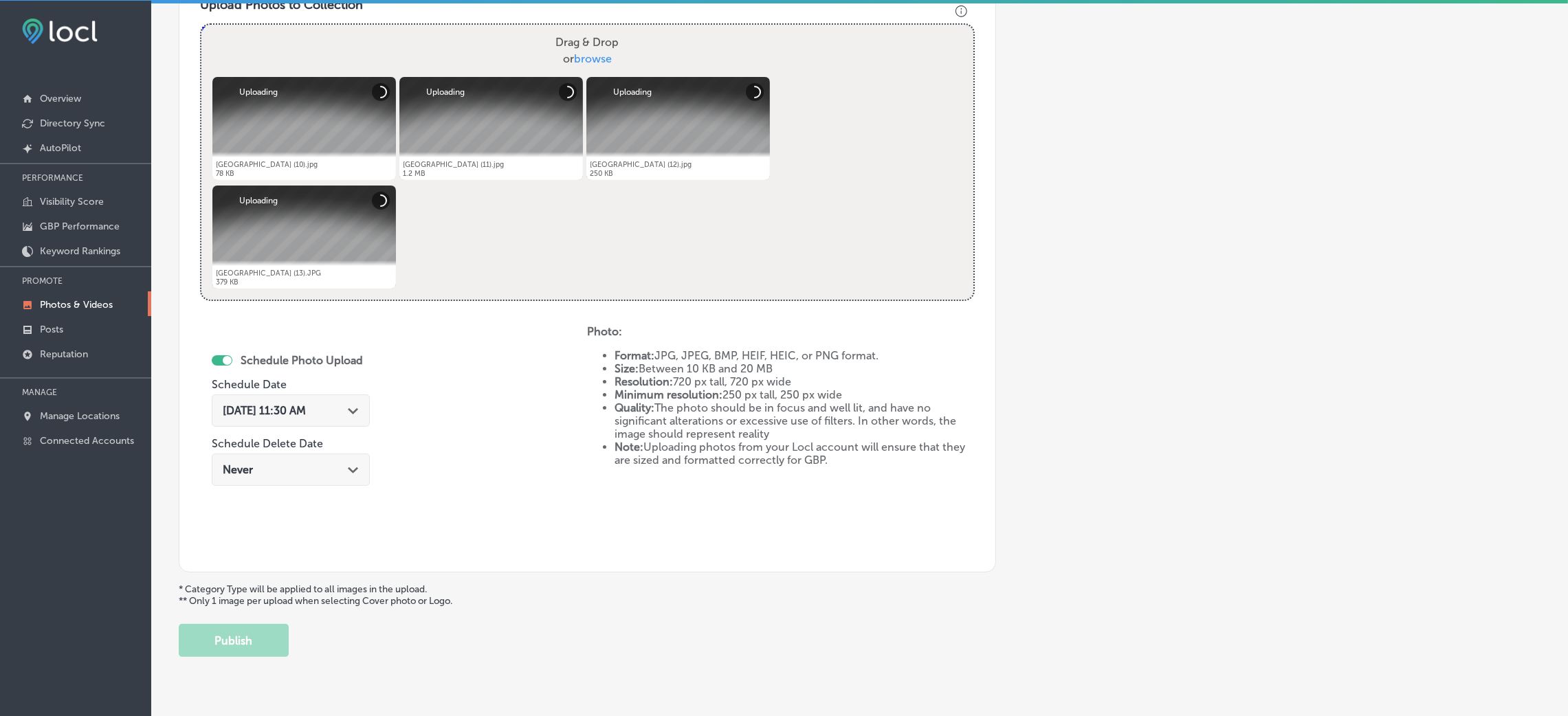
click at [352, 408] on polygon at bounding box center [352, 411] width 11 height 7
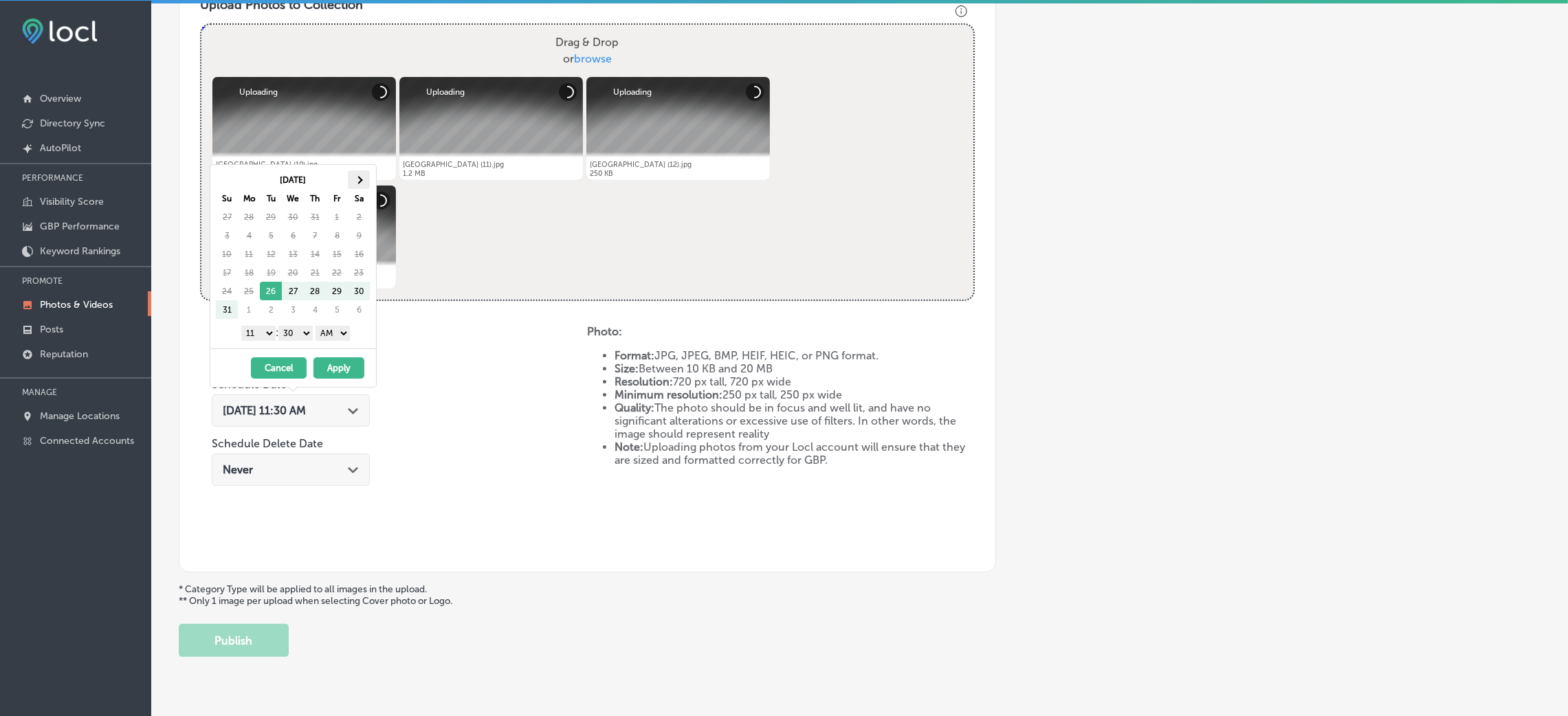
click at [353, 180] on th at bounding box center [358, 179] width 22 height 19
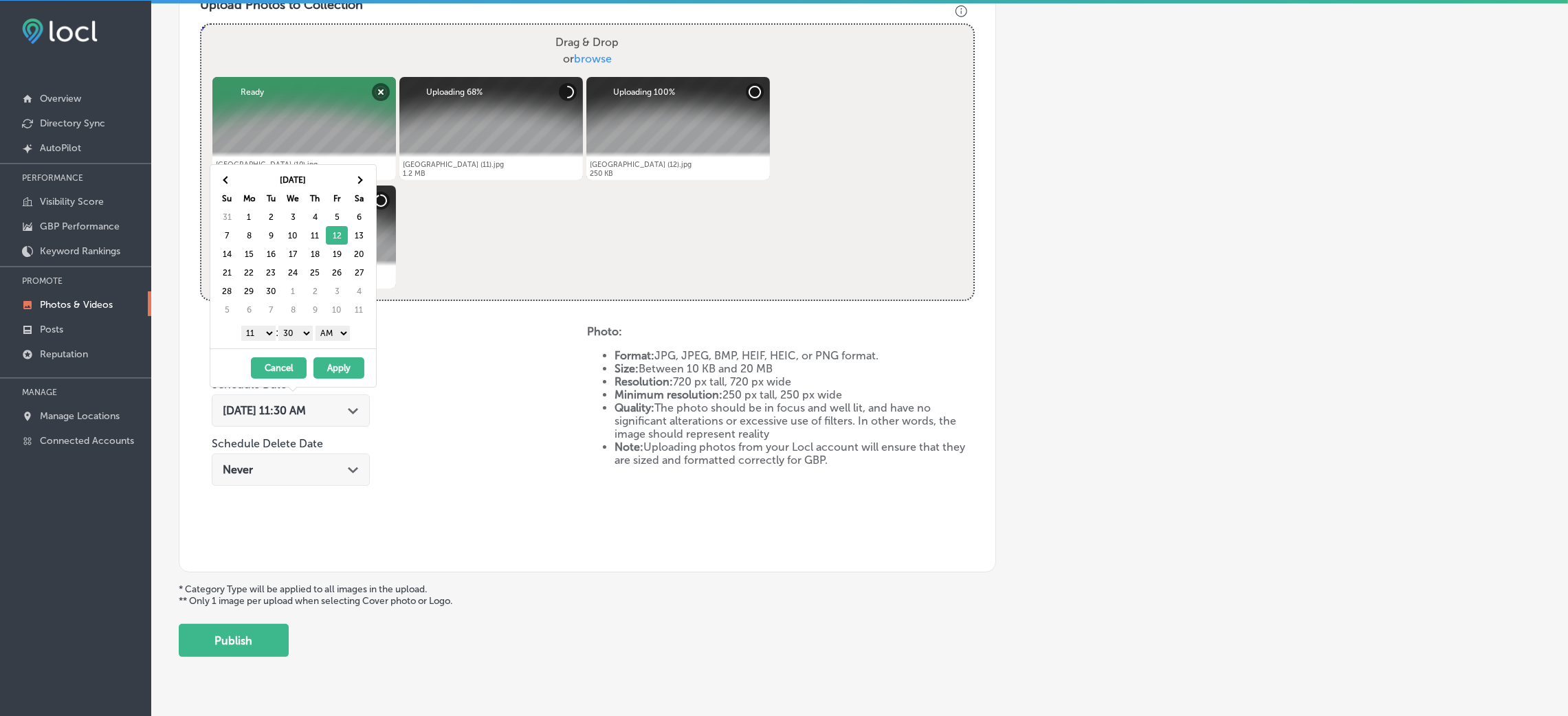
click at [335, 338] on select "AM PM" at bounding box center [333, 333] width 34 height 15
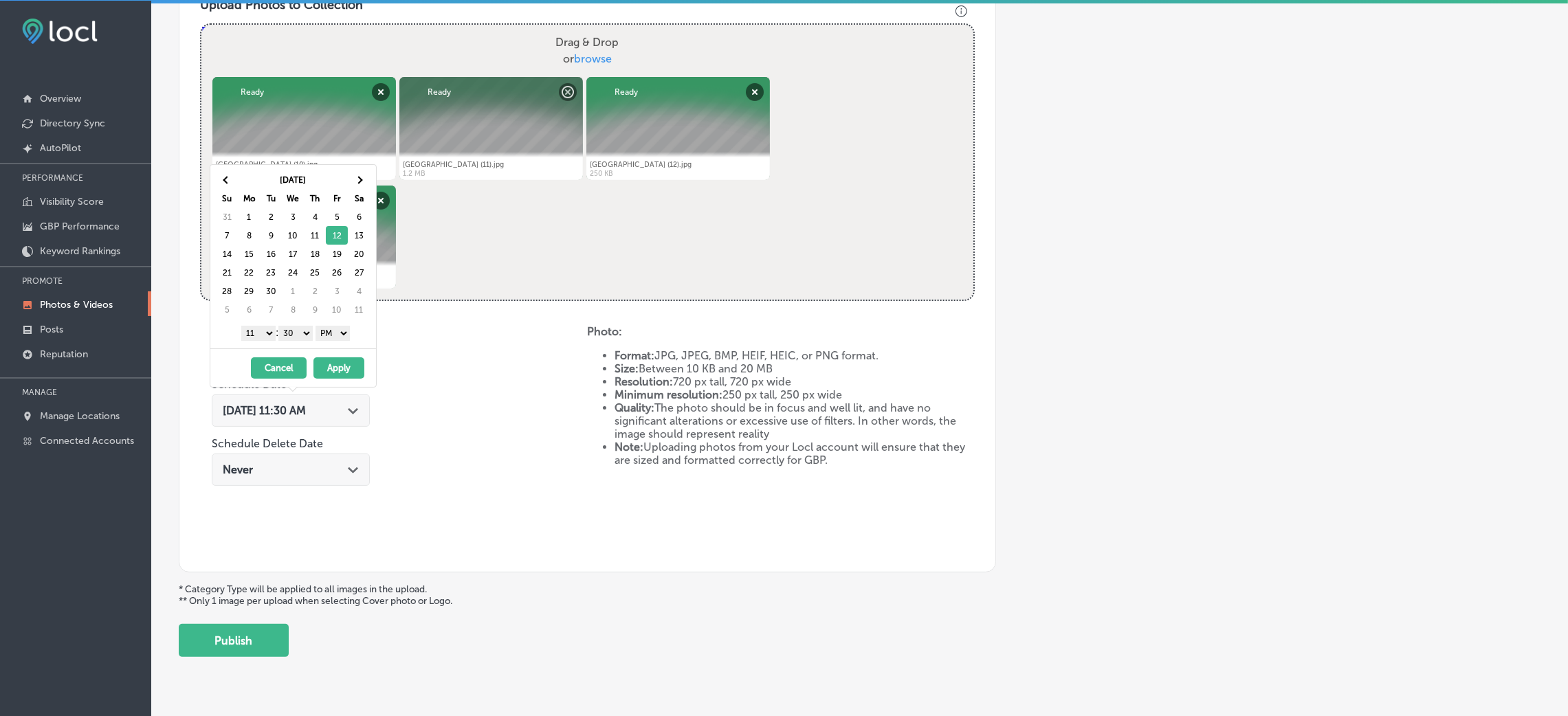
click at [300, 325] on div "1 2 3 4 5 6 7 8 9 10 11 12 : 00 10 20 30 40 50 AM PM" at bounding box center [295, 332] width 160 height 20
click at [300, 332] on select "00 10 20 30 40 50" at bounding box center [296, 333] width 34 height 15
drag, startPoint x: 259, startPoint y: 331, endPoint x: 259, endPoint y: 339, distance: 8.0
click at [259, 331] on select "1 2 3 4 5 6 7 8 9 10 11 12" at bounding box center [258, 333] width 34 height 15
click at [324, 364] on button "Apply" at bounding box center [339, 368] width 51 height 21
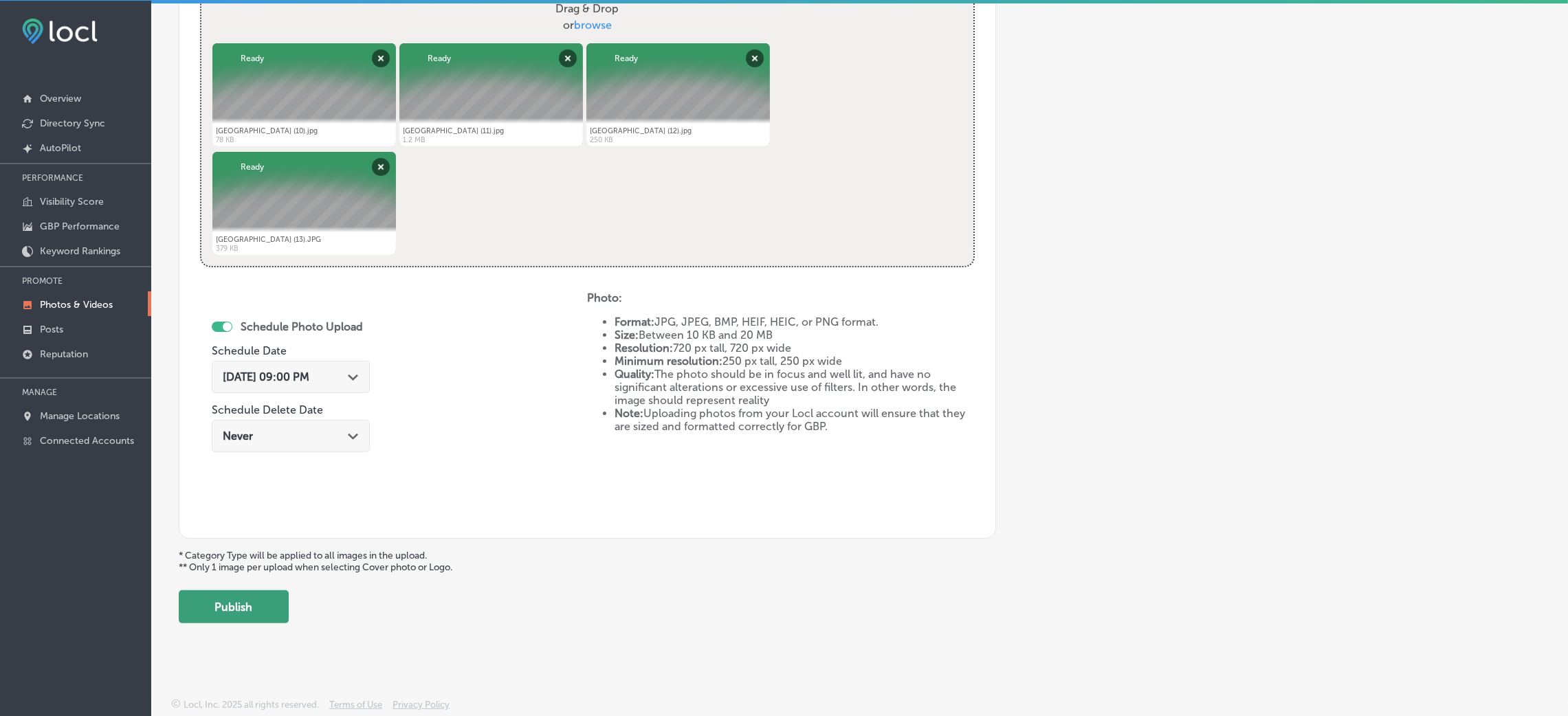
click at [275, 613] on button "Publish" at bounding box center [234, 606] width 110 height 33
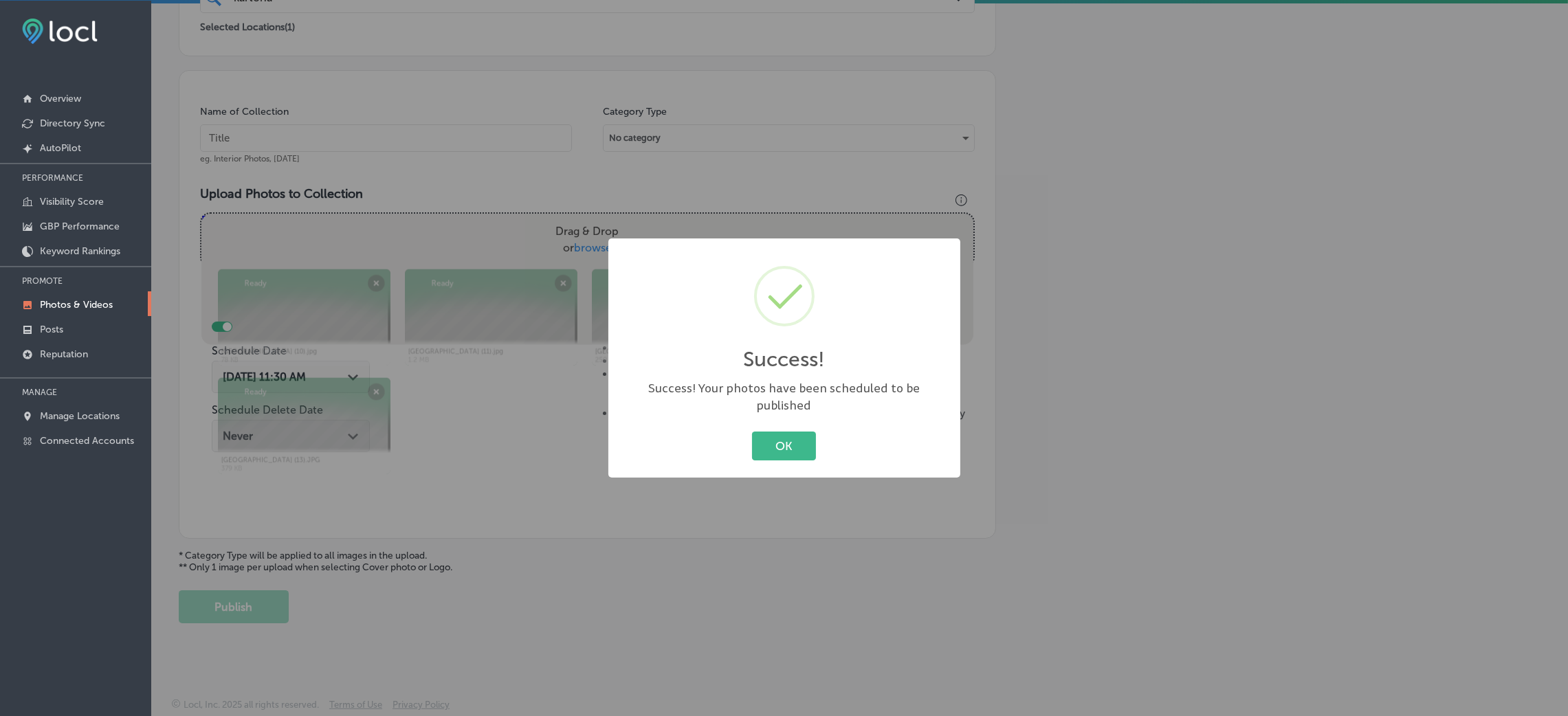
scroll to position [326, 0]
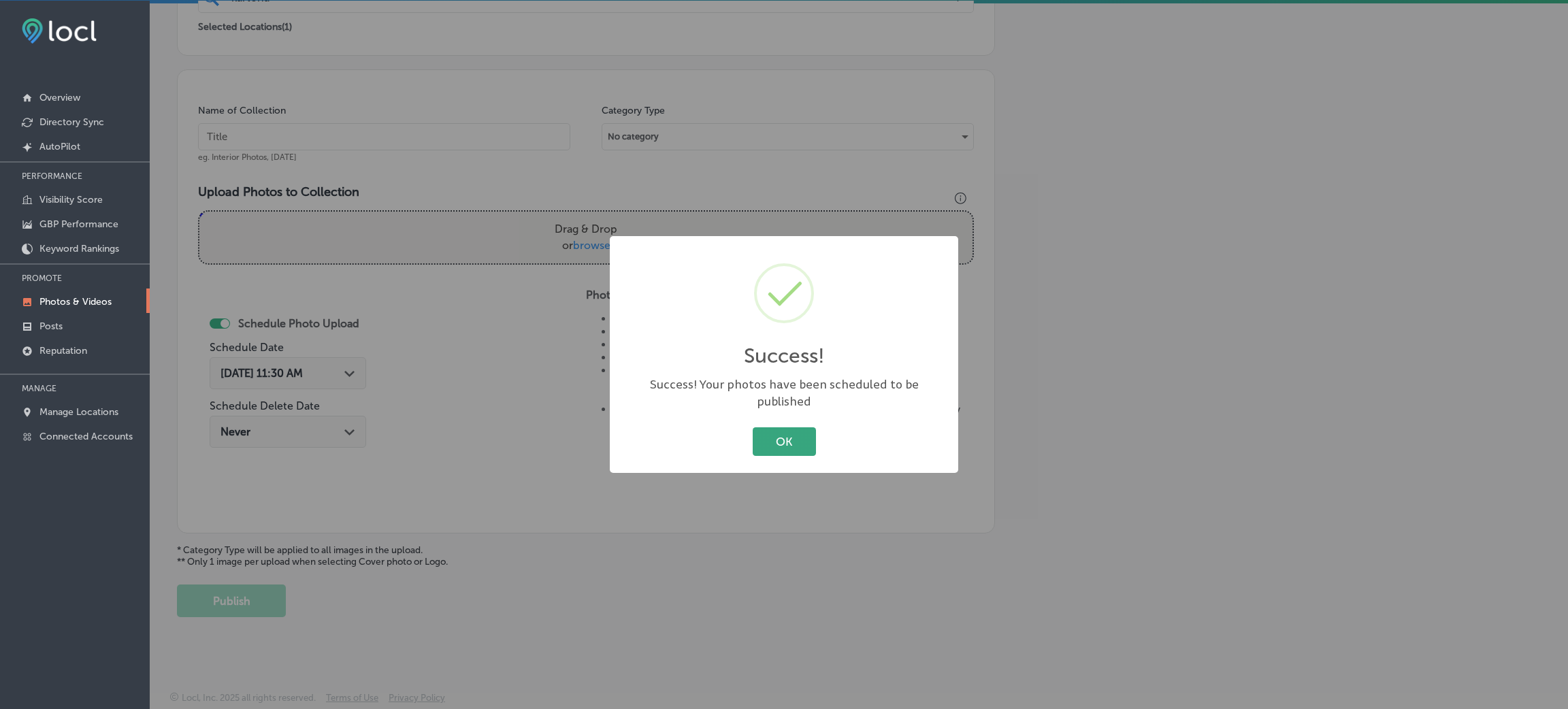
click at [754, 434] on button "OK" at bounding box center [784, 441] width 63 height 28
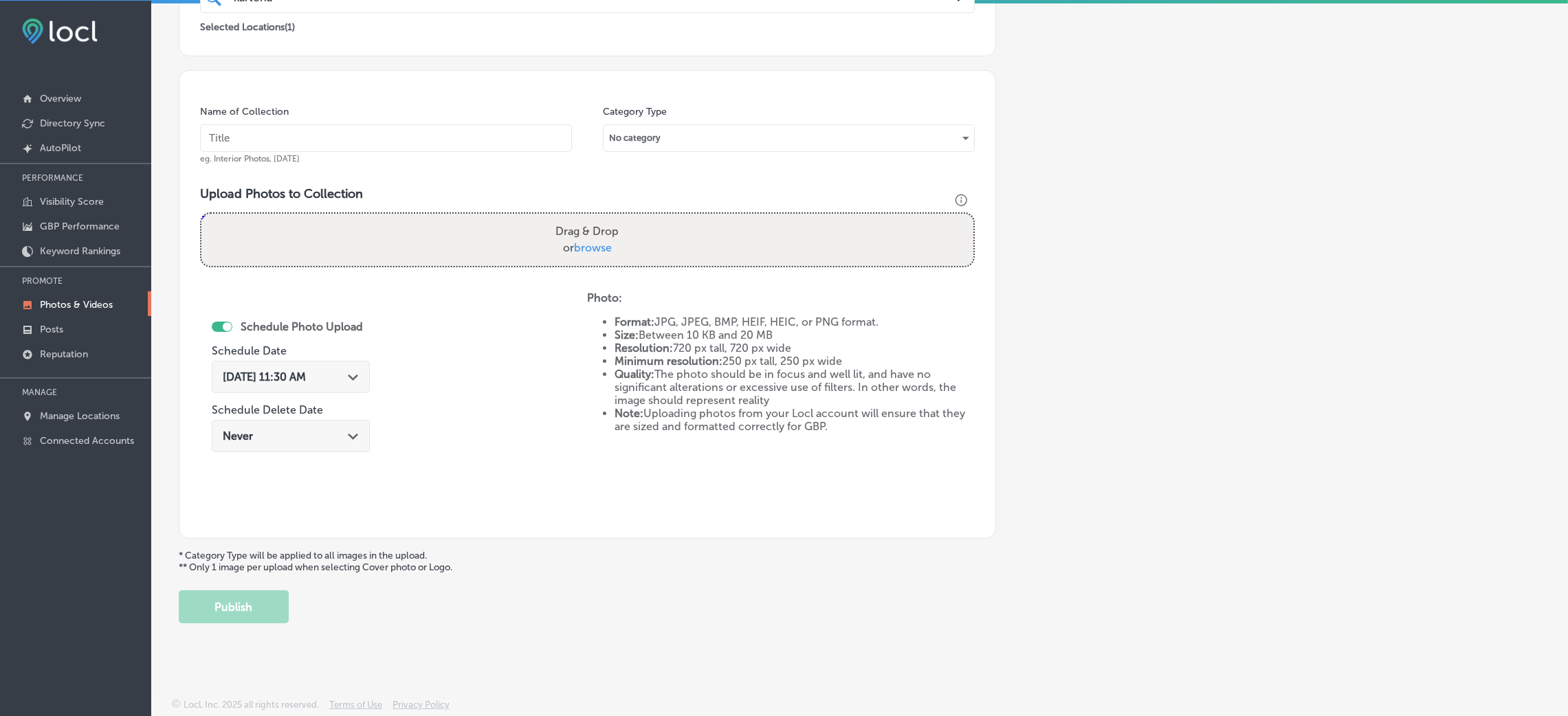
click at [474, 135] on input "text" at bounding box center [386, 138] width 372 height 28
paste input "Kartona-Electric-Speedway-go-karts-near-me"
type input "Kartona-Electric-Speedway-go-karts-near-me"
click at [556, 224] on label "Drag & Drop or browse" at bounding box center [587, 240] width 75 height 44
click at [556, 218] on input "Drag & Drop or browse" at bounding box center [588, 215] width 772 height 4
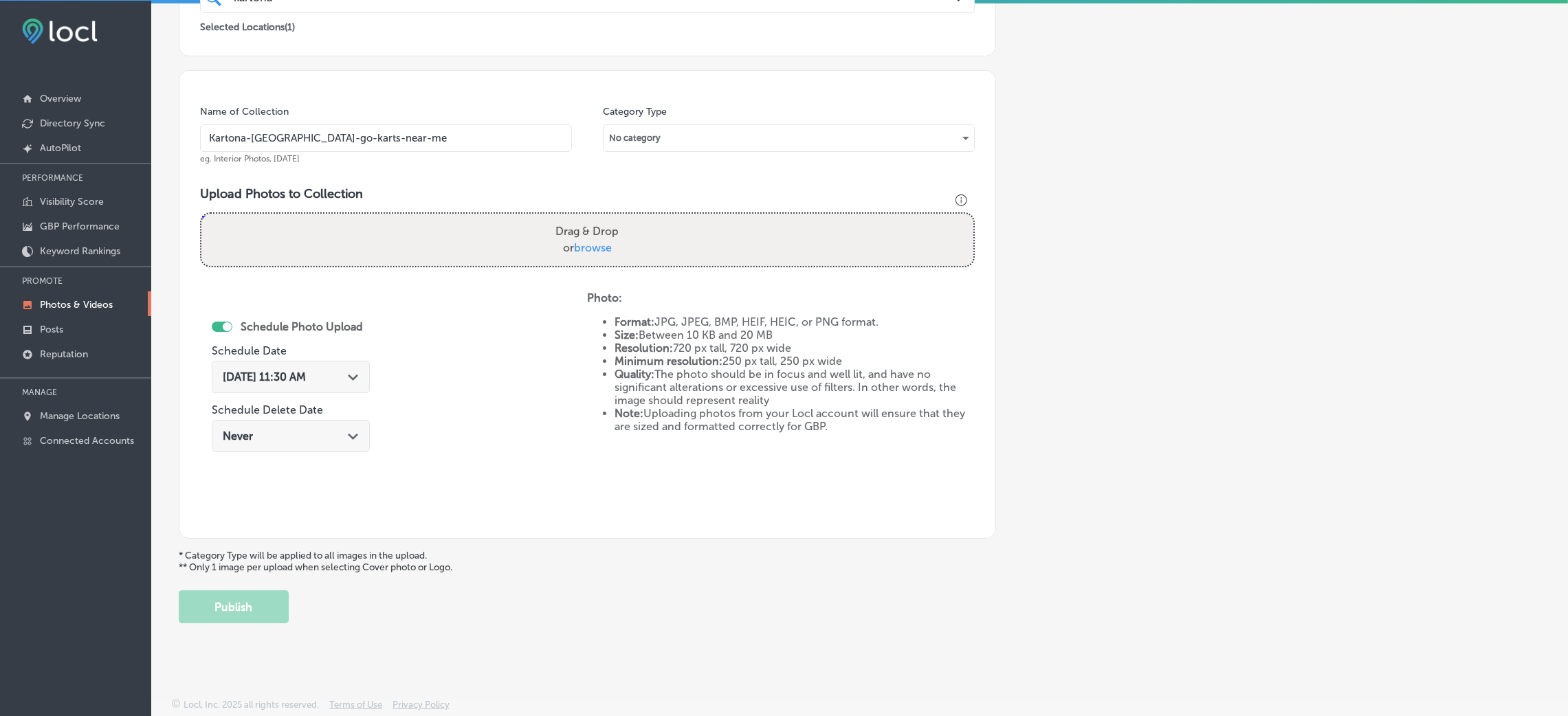
type input "C:\fakepath\Kartona Electric Speedway (14).jpg"
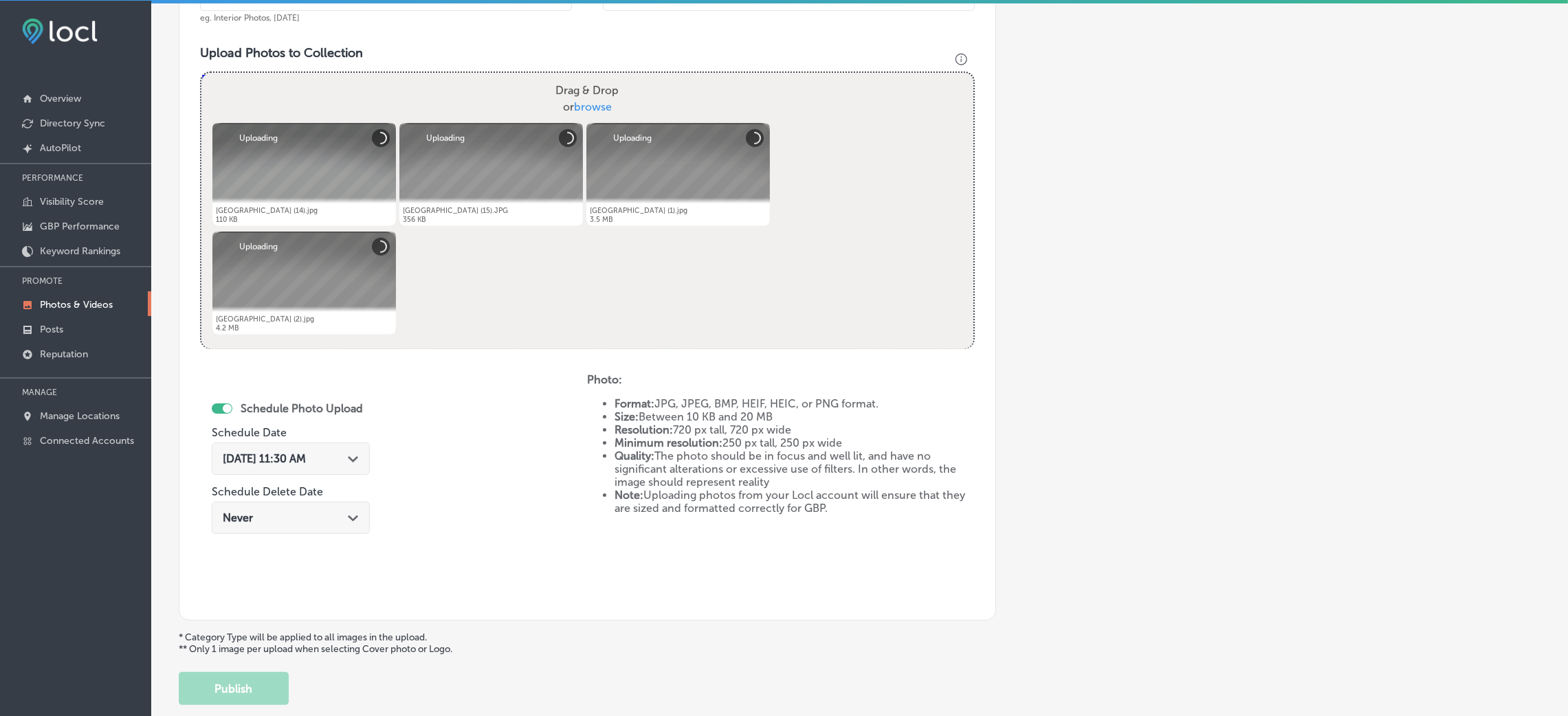
scroll to position [532, 0]
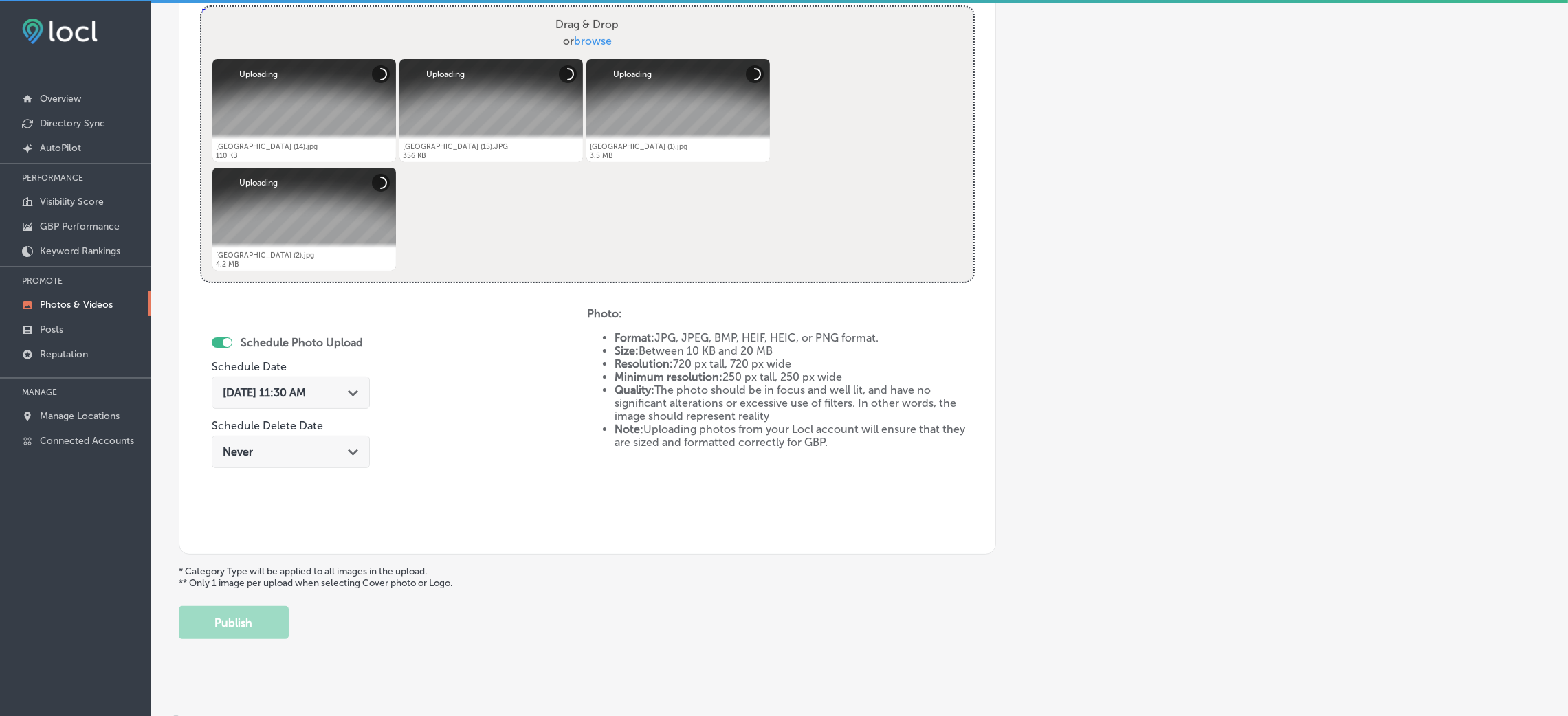
click at [304, 400] on div "Aug 26, 2025 11:30 AM Path Created with Sketch." at bounding box center [290, 392] width 158 height 32
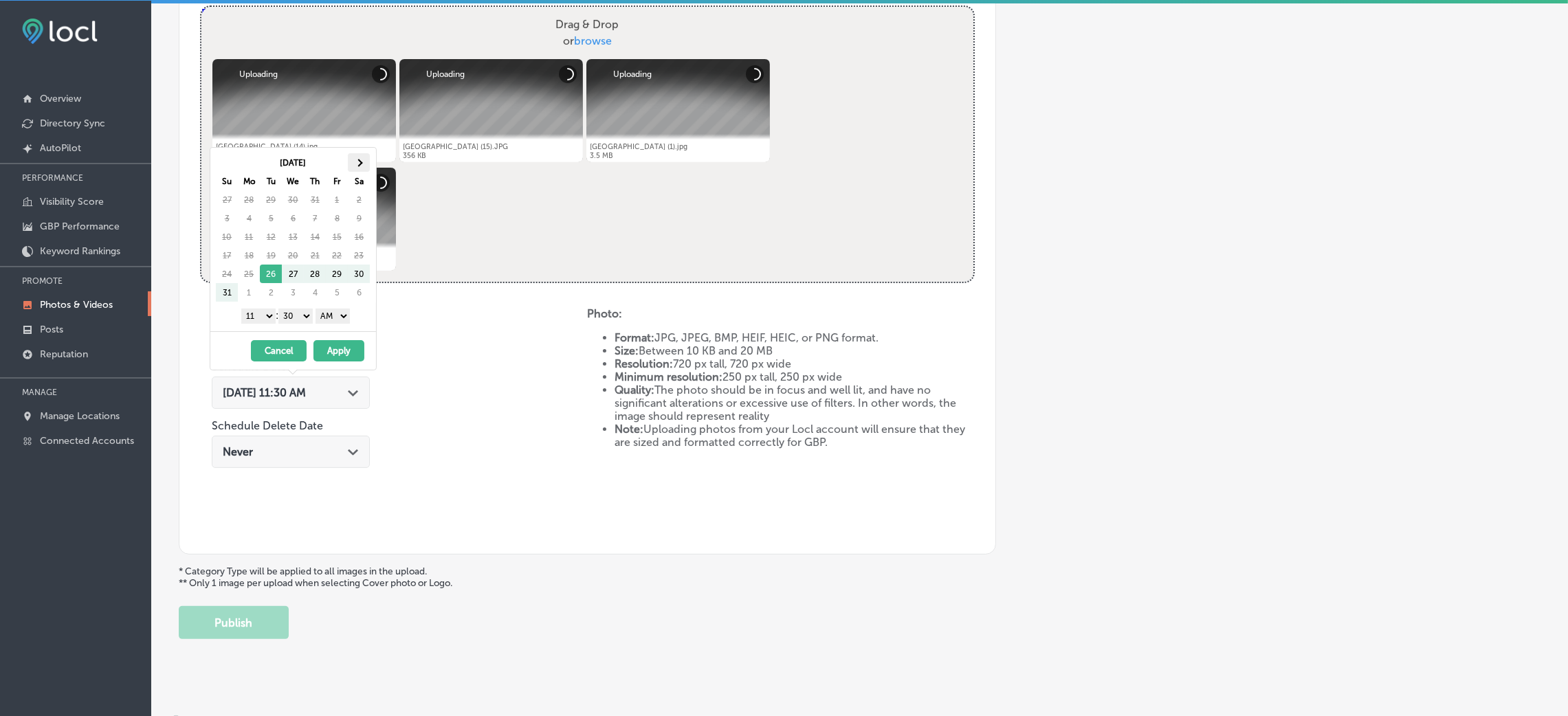
click at [360, 154] on th at bounding box center [358, 162] width 22 height 19
click at [327, 321] on select "AM PM" at bounding box center [333, 316] width 34 height 15
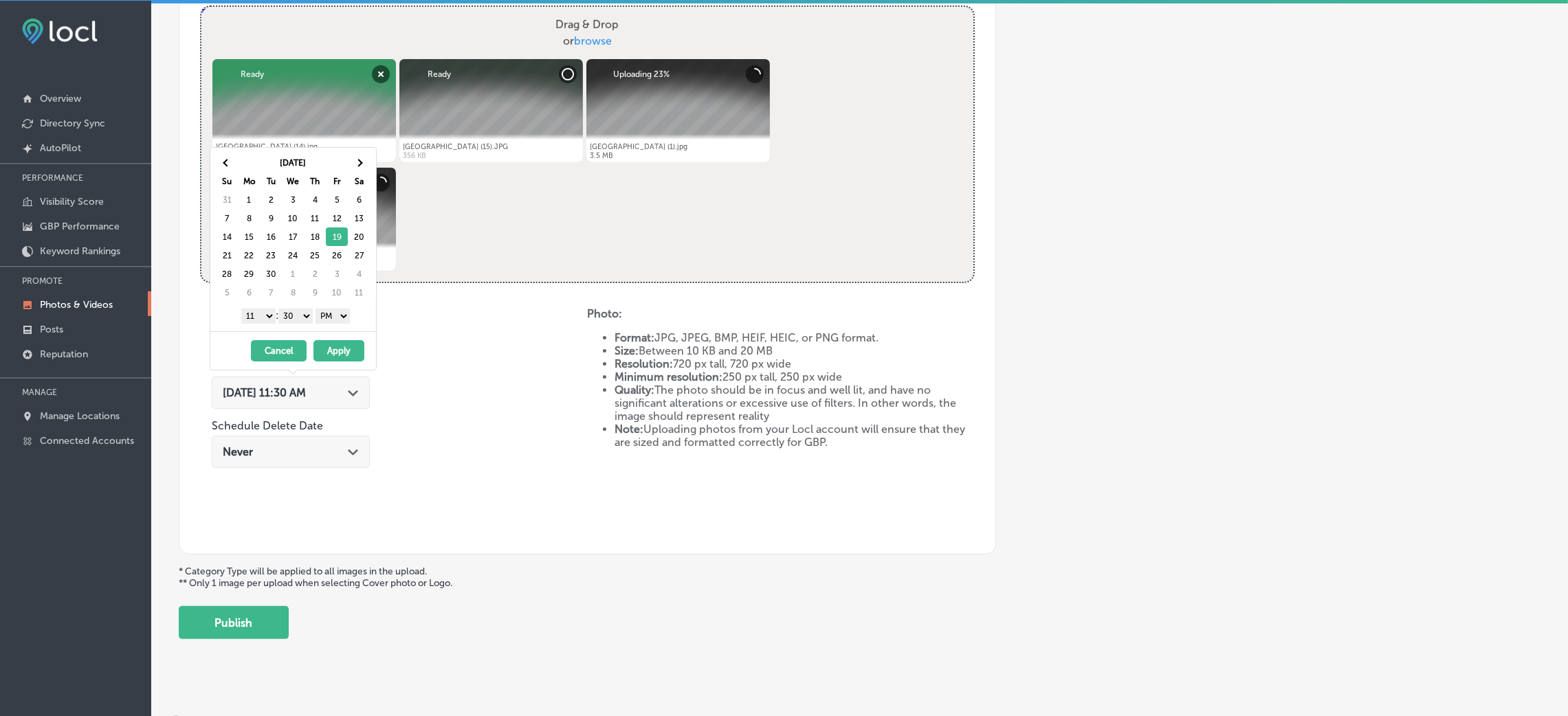
click at [309, 325] on div "1 2 3 4 5 6 7 8 9 10 11 12 : 00 10 20 30 40 50 AM PM" at bounding box center [295, 315] width 160 height 20
click at [304, 316] on select "00 10 20 30 40 50" at bounding box center [296, 316] width 34 height 15
click at [255, 315] on select "1 2 3 4 5 6 7 8 9 10 11 12" at bounding box center [258, 316] width 34 height 15
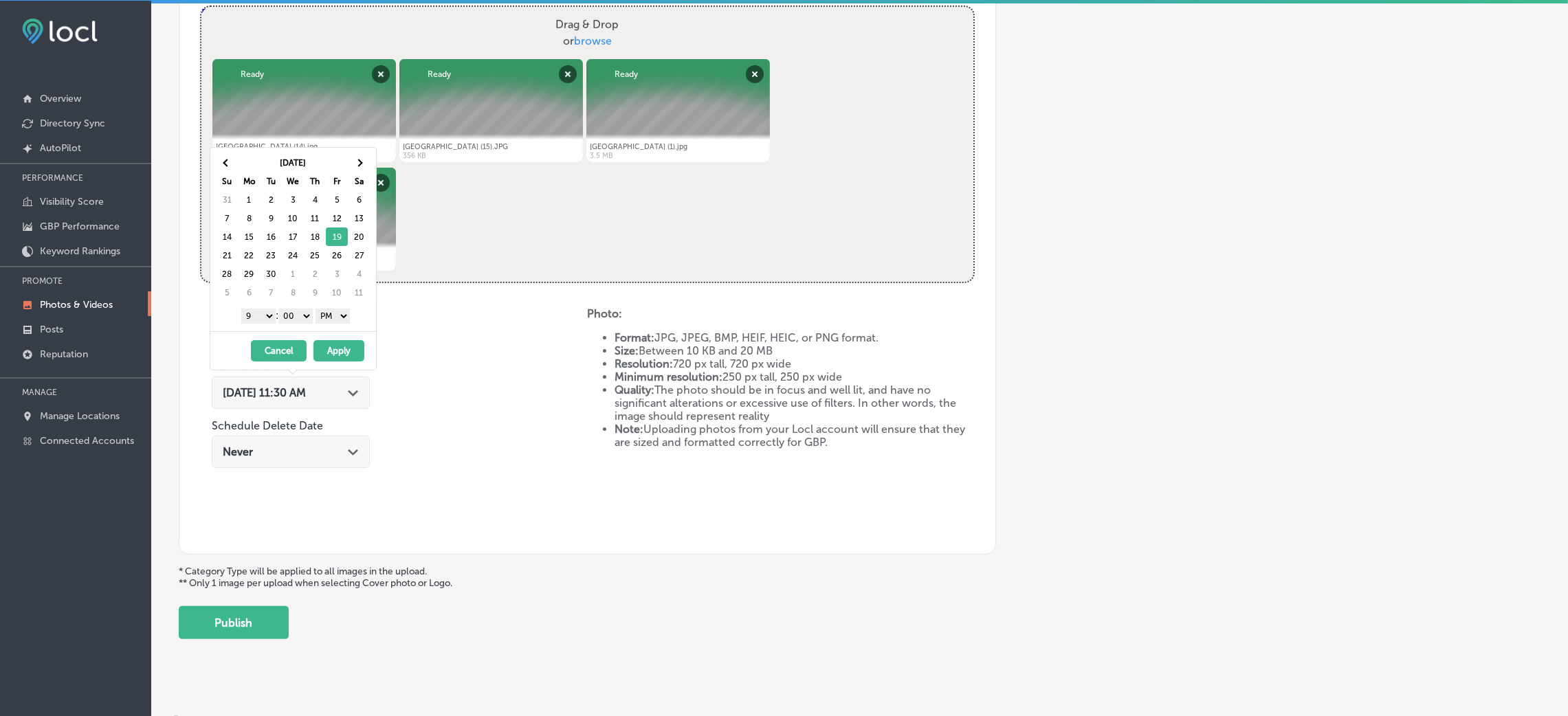
click at [349, 346] on button "Apply" at bounding box center [339, 351] width 51 height 21
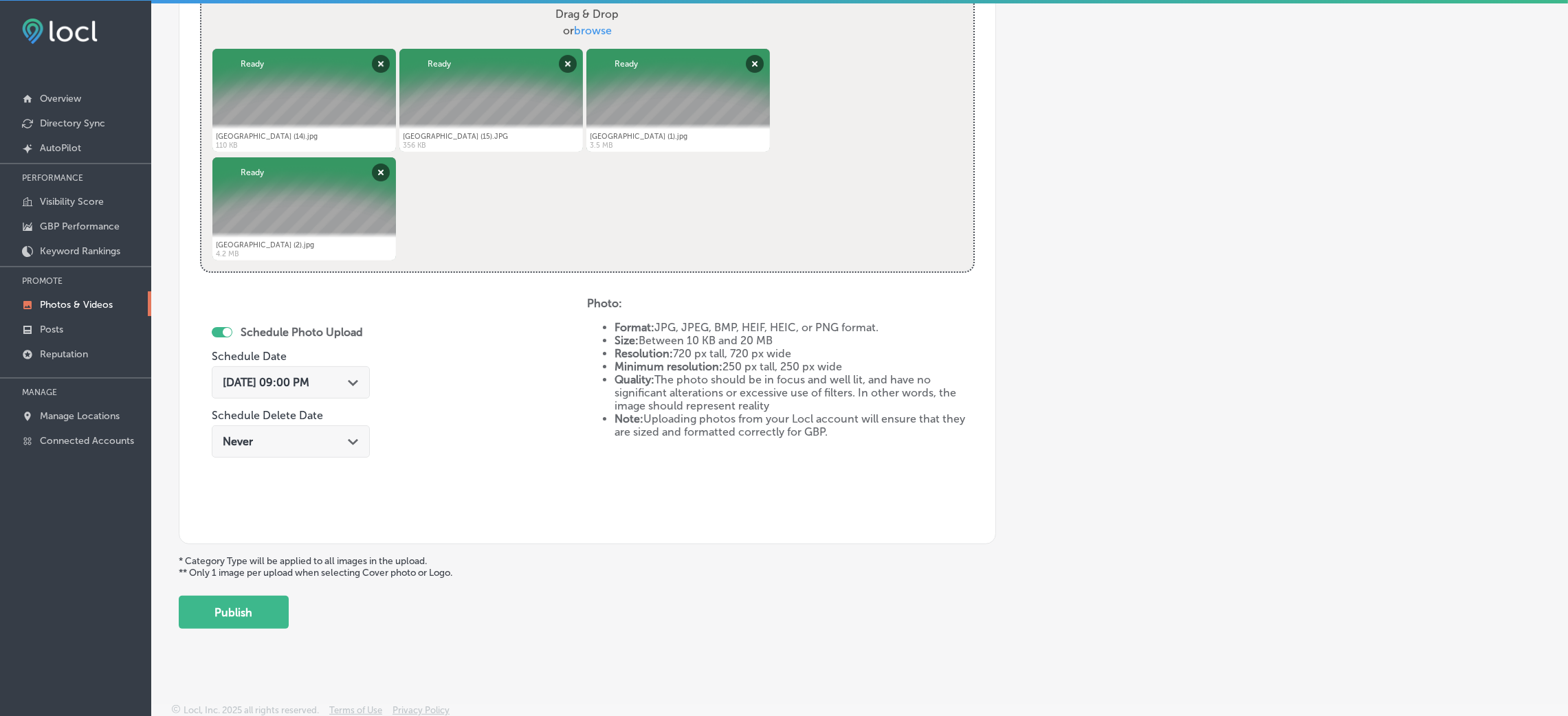
scroll to position [549, 0]
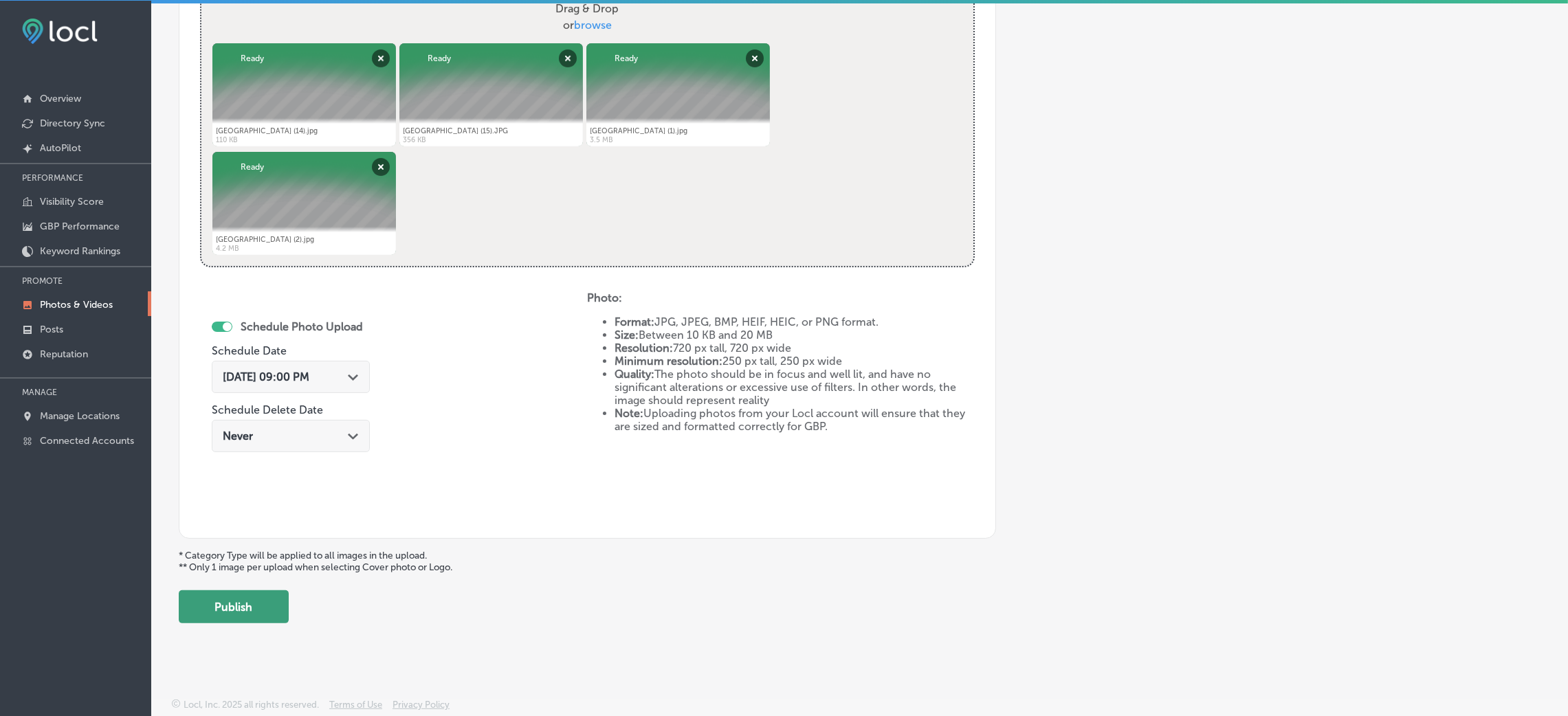
click at [248, 593] on button "Publish" at bounding box center [234, 606] width 110 height 33
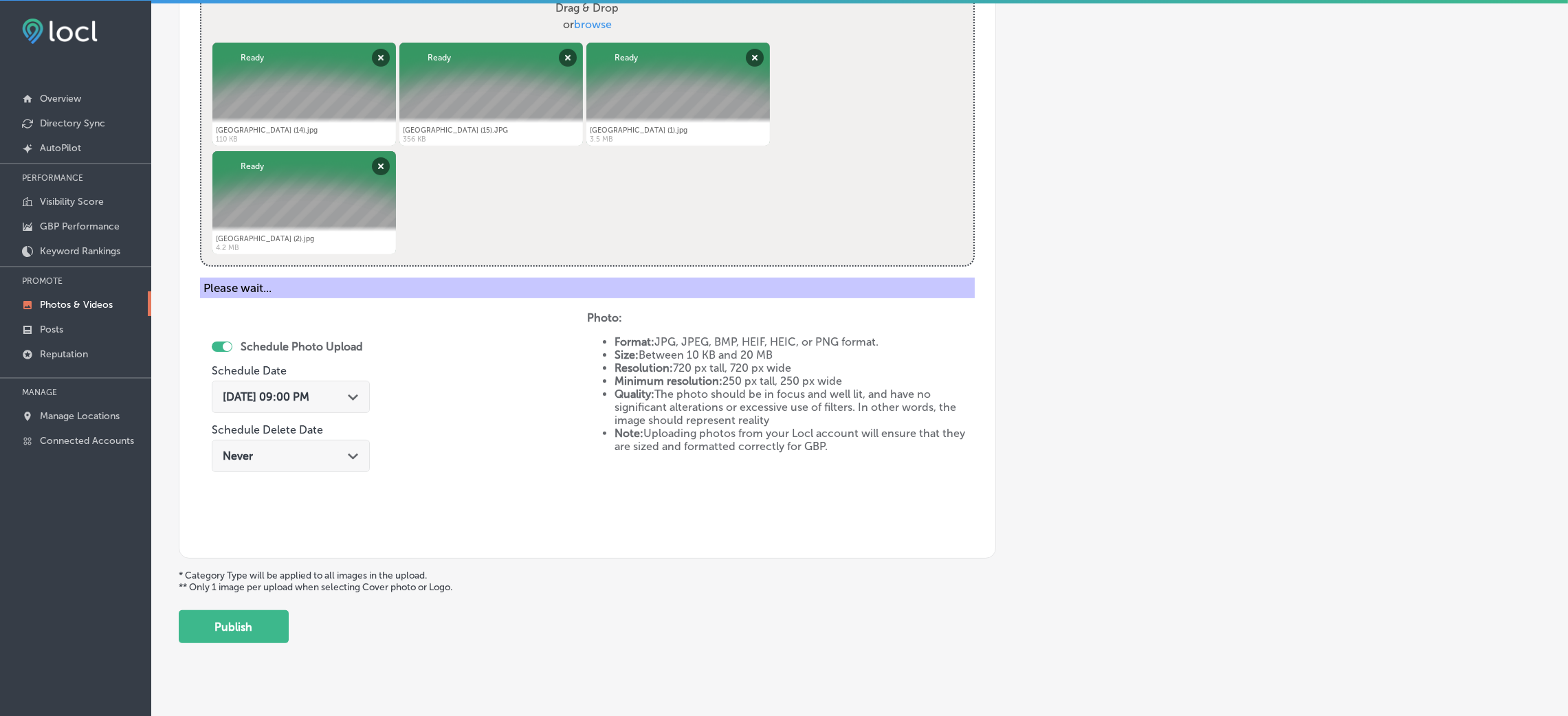
scroll to position [326, 0]
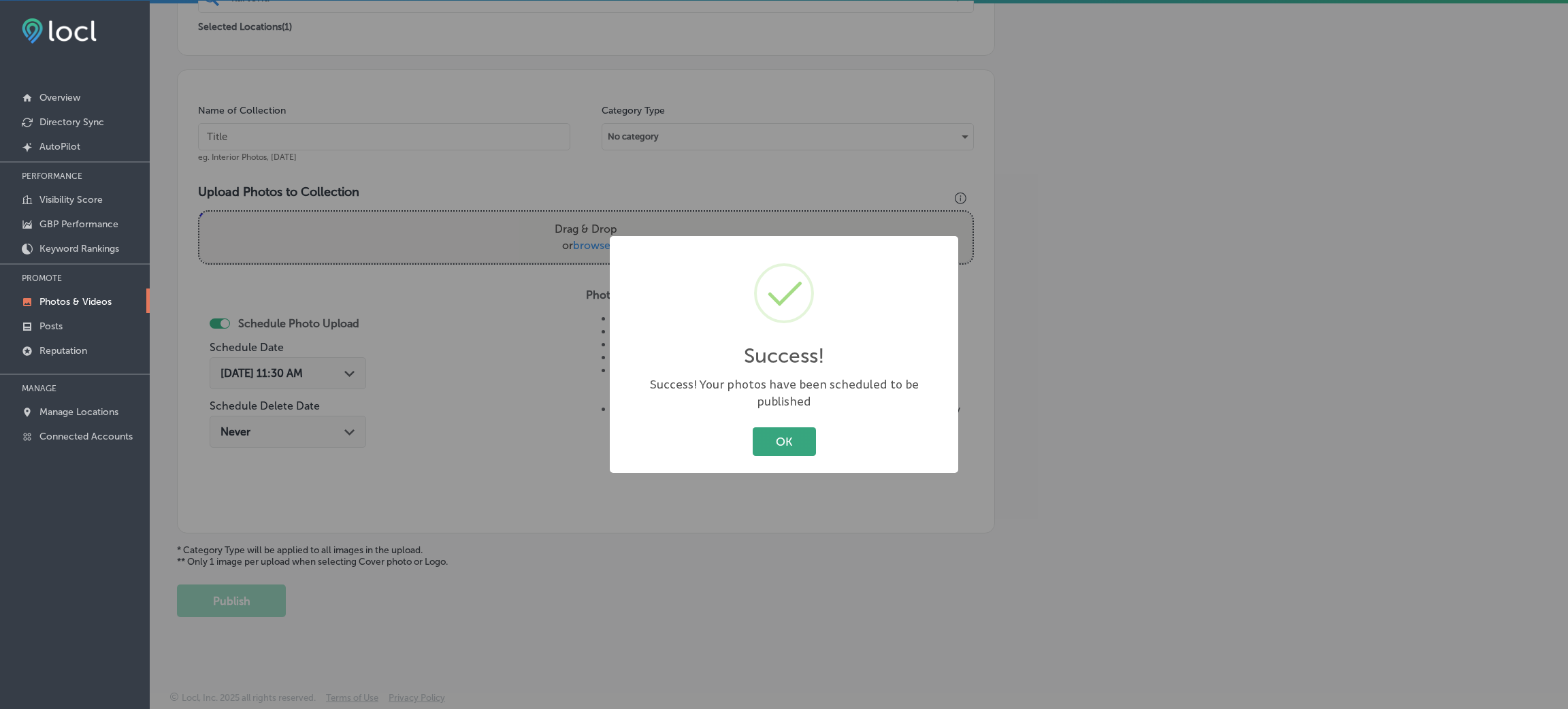
drag, startPoint x: 808, startPoint y: 436, endPoint x: 799, endPoint y: 436, distance: 9.0
click at [807, 436] on button "OK" at bounding box center [784, 441] width 63 height 28
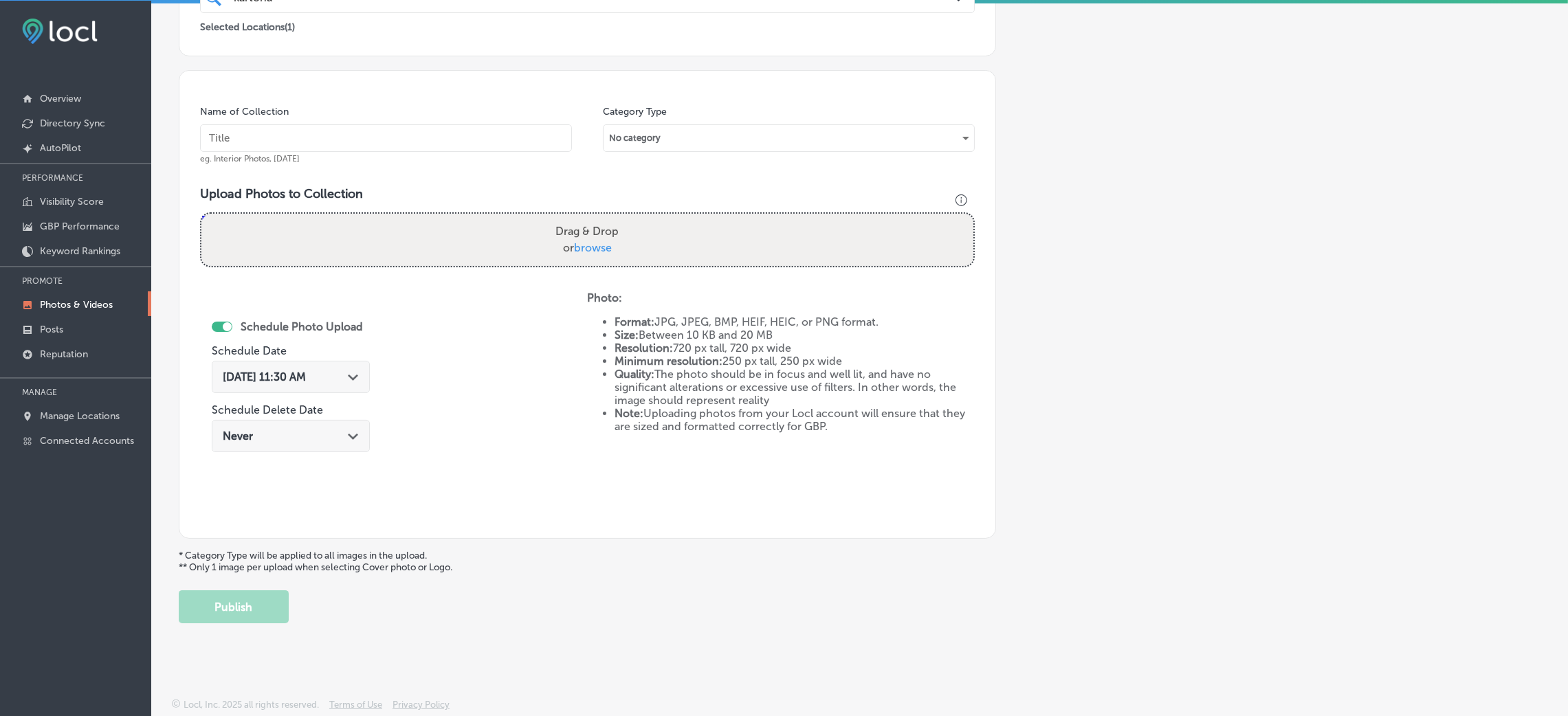
click at [476, 136] on input "text" at bounding box center [386, 138] width 372 height 28
paste input "Kartona-Electric-Speedway-go-karts-near-me"
type input "Kartona-Electric-Speedway-go-karts-near-me"
click at [539, 207] on div "Upload Photos to Collection Powered by PQINA Drag & Drop or browse Kartona Elec…" at bounding box center [587, 232] width 775 height 92
click at [534, 255] on div "Drag & Drop or browse" at bounding box center [588, 240] width 772 height 52
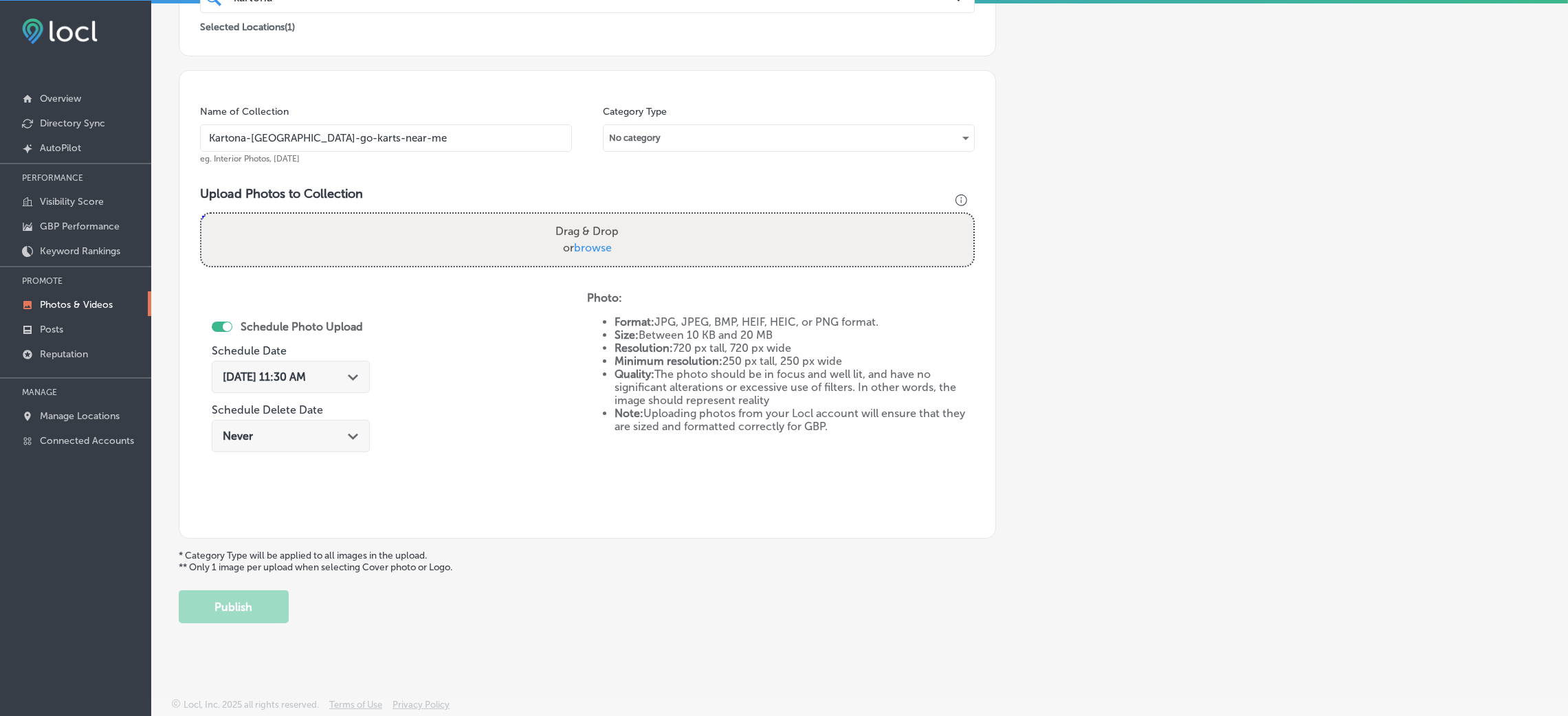
click at [202, 214] on input "Drag & Drop or browse" at bounding box center [588, 215] width 772 height 4
type input "C:\fakepath\Kartona Electric Speedway (3).jpg"
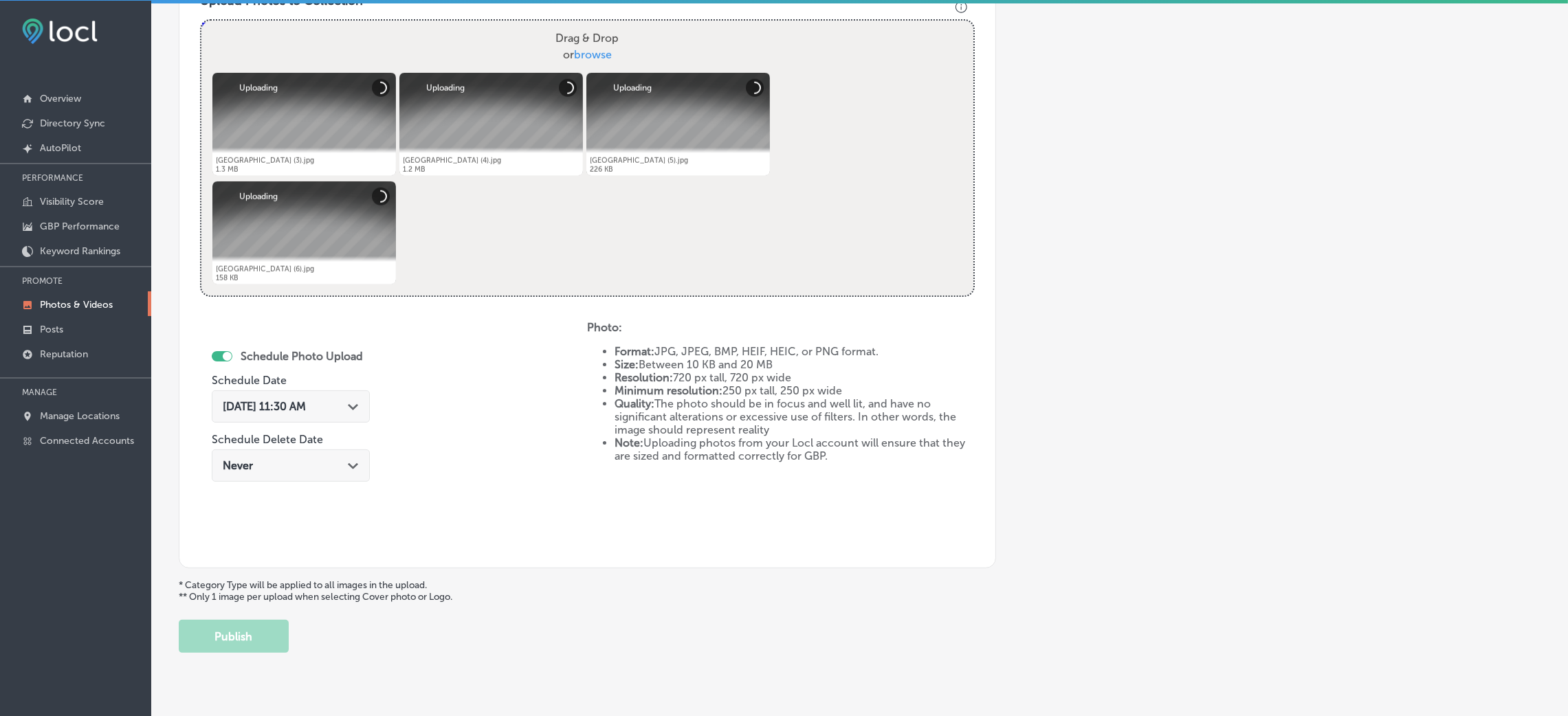
scroll to position [532, 0]
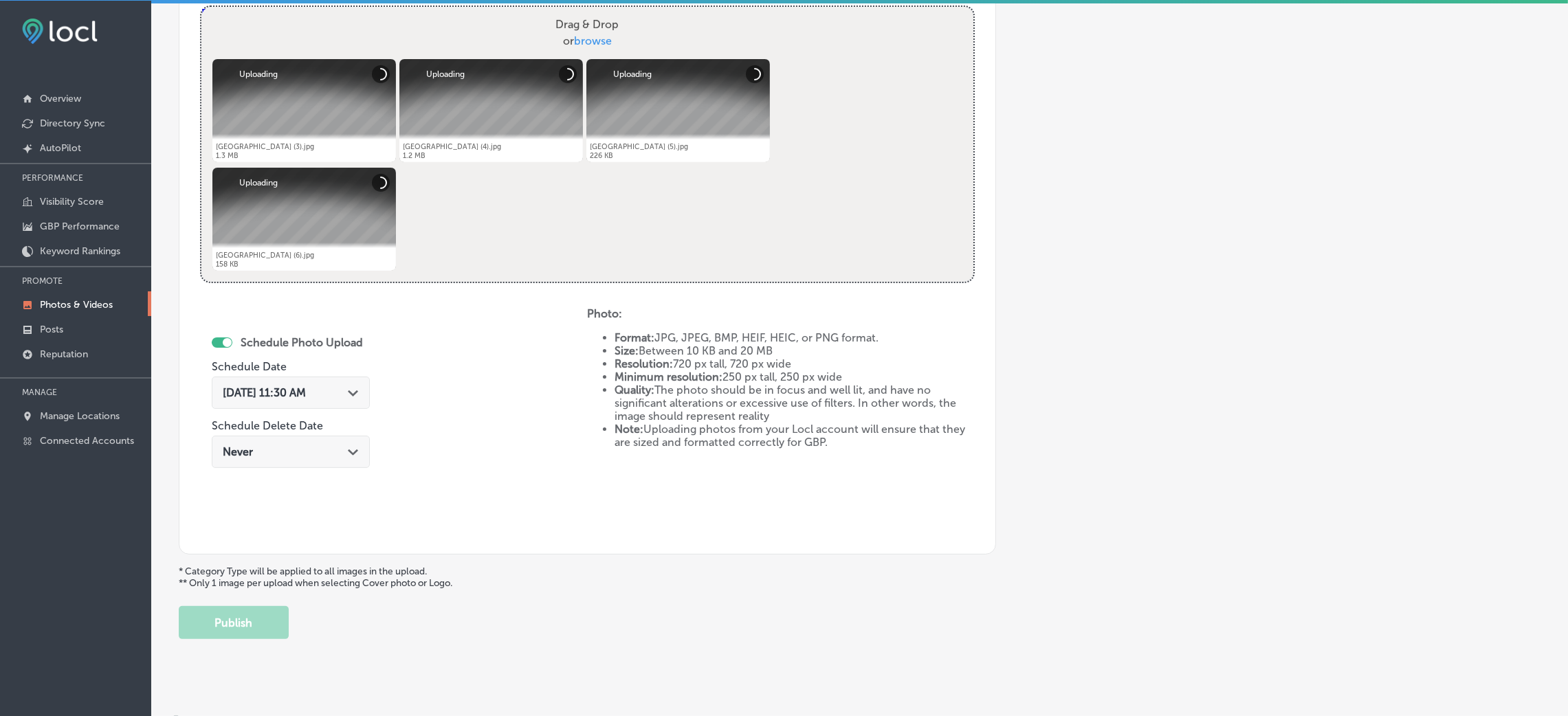
click at [271, 383] on div "Aug 26, 2025 11:30 AM Path Created with Sketch." at bounding box center [290, 392] width 158 height 32
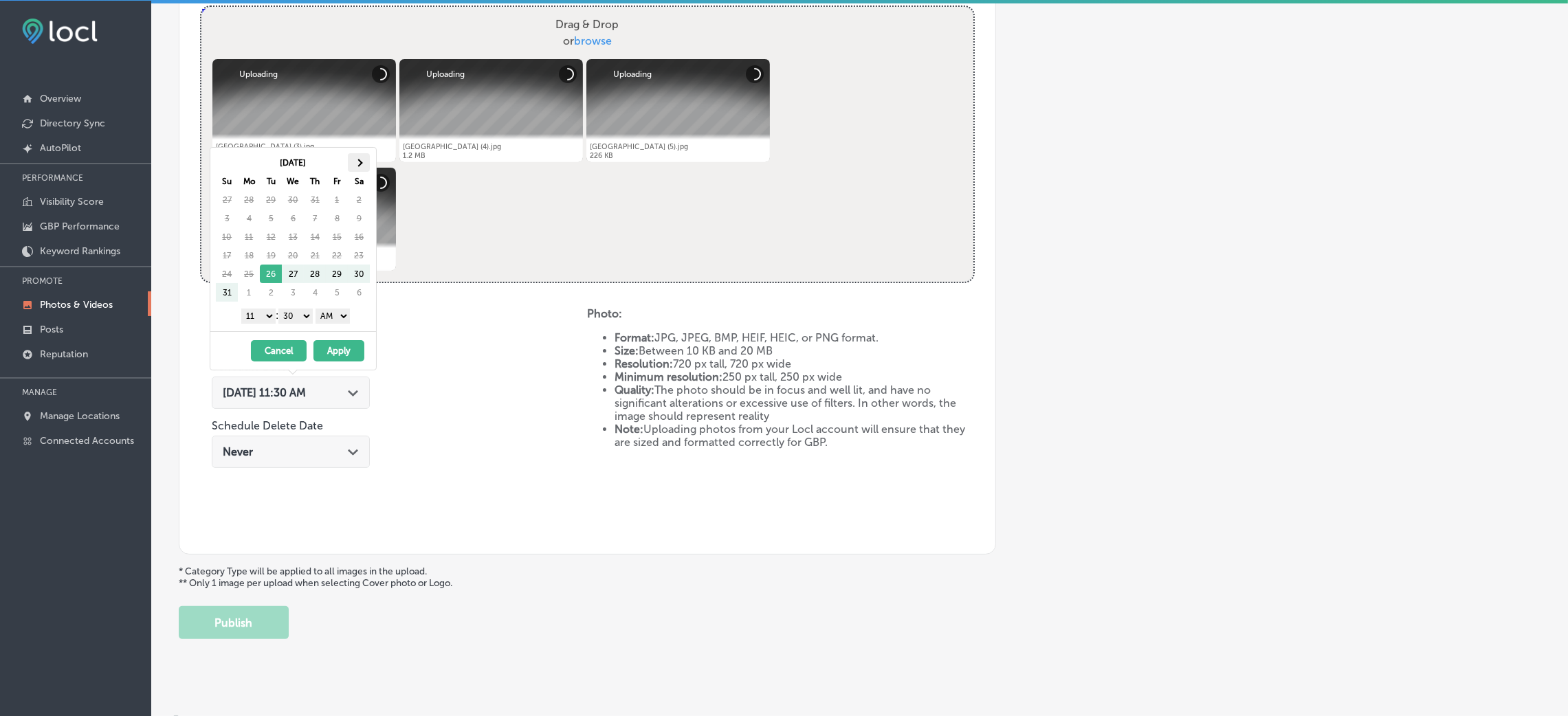
click at [360, 158] on th at bounding box center [358, 162] width 22 height 19
click at [348, 312] on select "AM PM" at bounding box center [333, 316] width 34 height 15
click at [290, 307] on div "1 2 3 4 5 6 7 8 9 10 11 12 : 00 10 20 30 40 50 AM PM" at bounding box center [295, 315] width 160 height 20
click at [292, 316] on select "00 10 20 30 40 50" at bounding box center [296, 316] width 34 height 15
click at [261, 305] on div "1 2 3 4 5 6 7 8 9 10 11 12 : 00 10 20 30 40 50 AM PM" at bounding box center [295, 315] width 160 height 20
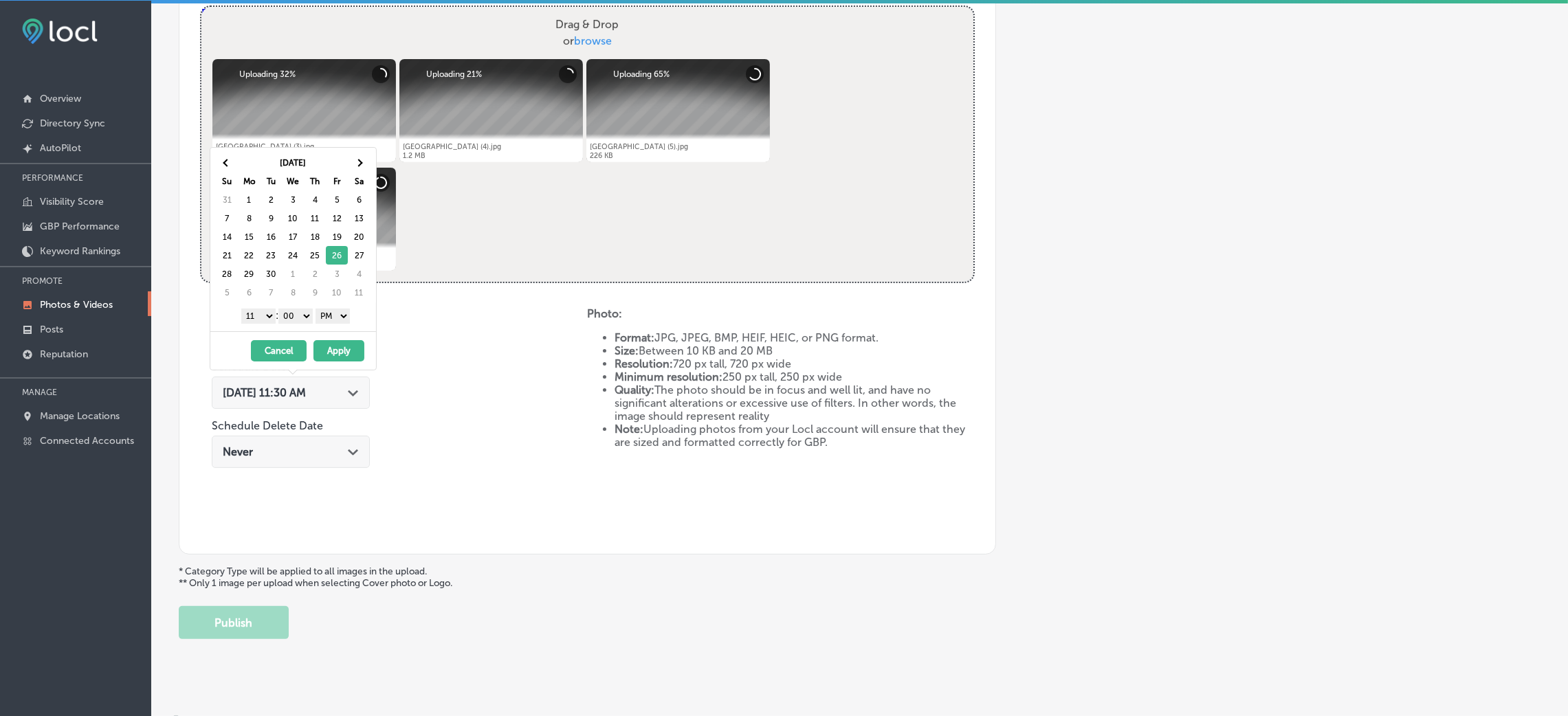
click at [261, 315] on select "1 2 3 4 5 6 7 8 9 10 11 12" at bounding box center [258, 316] width 34 height 15
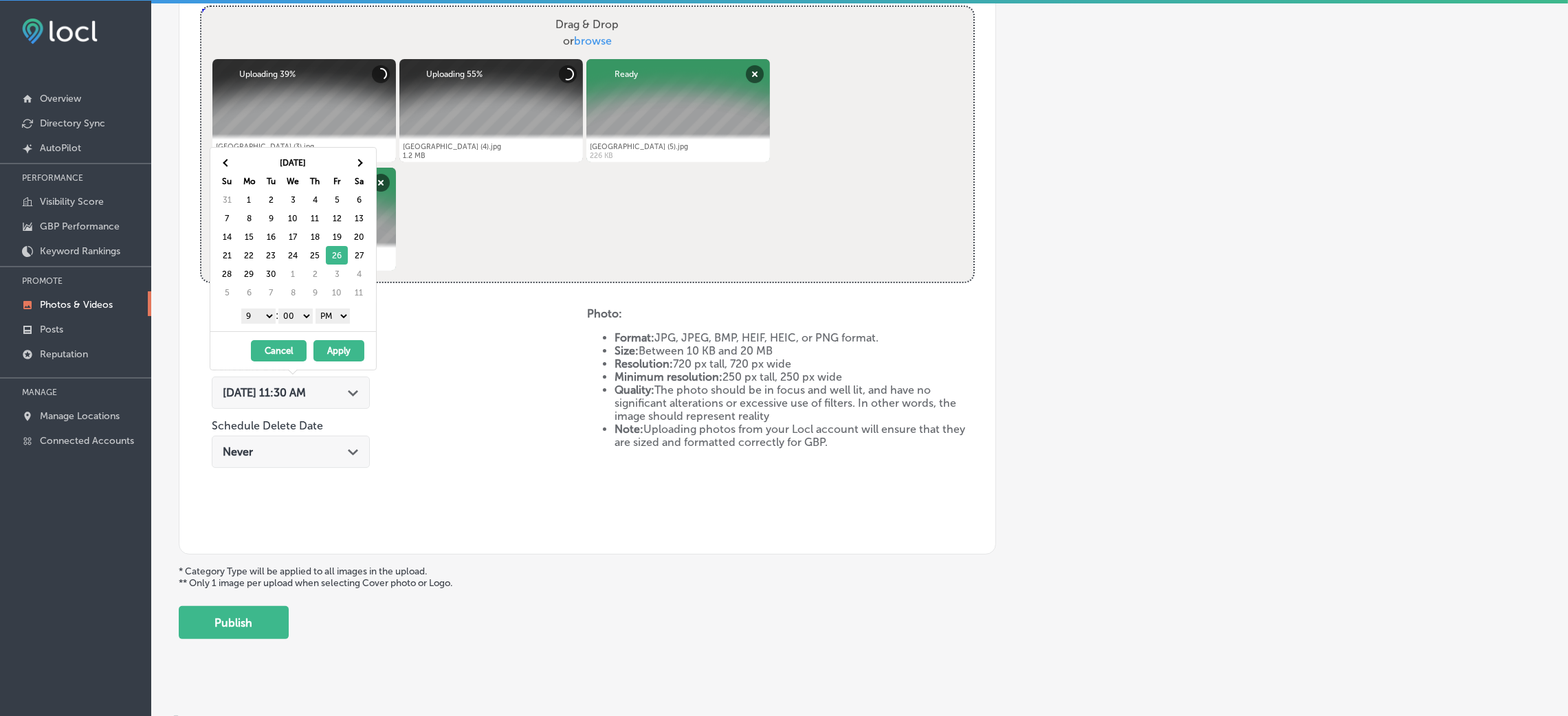
click at [344, 342] on button "Apply" at bounding box center [339, 351] width 51 height 21
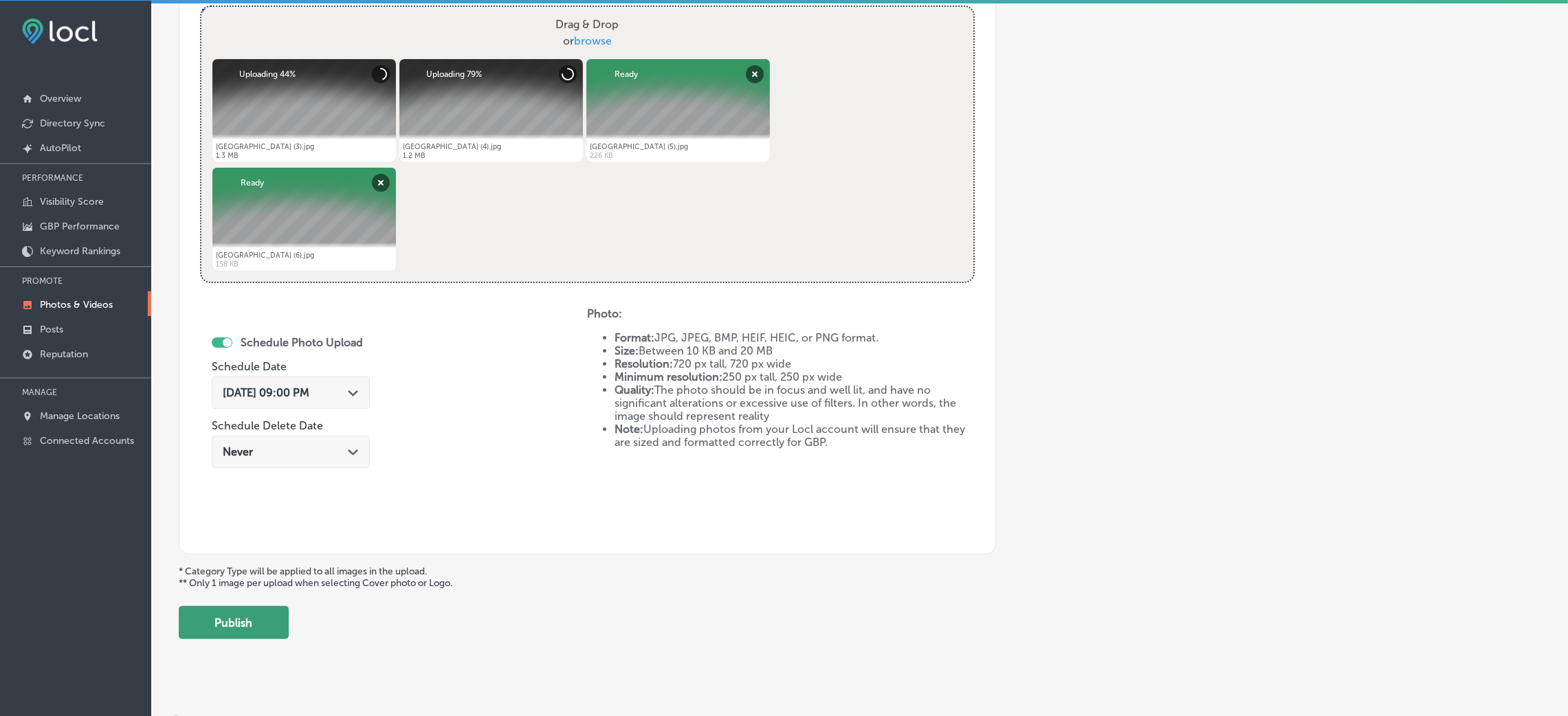
click at [230, 617] on button "Publish" at bounding box center [234, 623] width 110 height 33
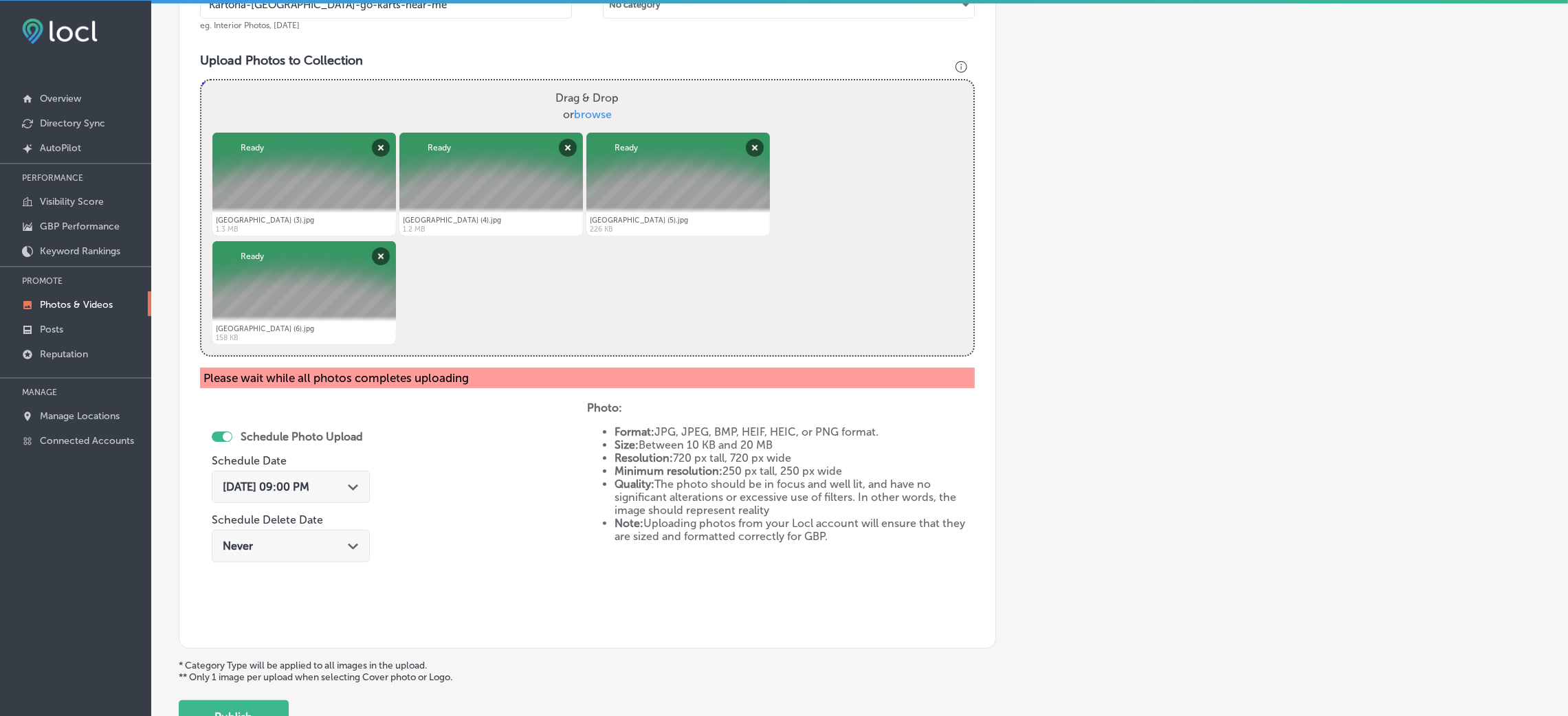
scroll to position [569, 0]
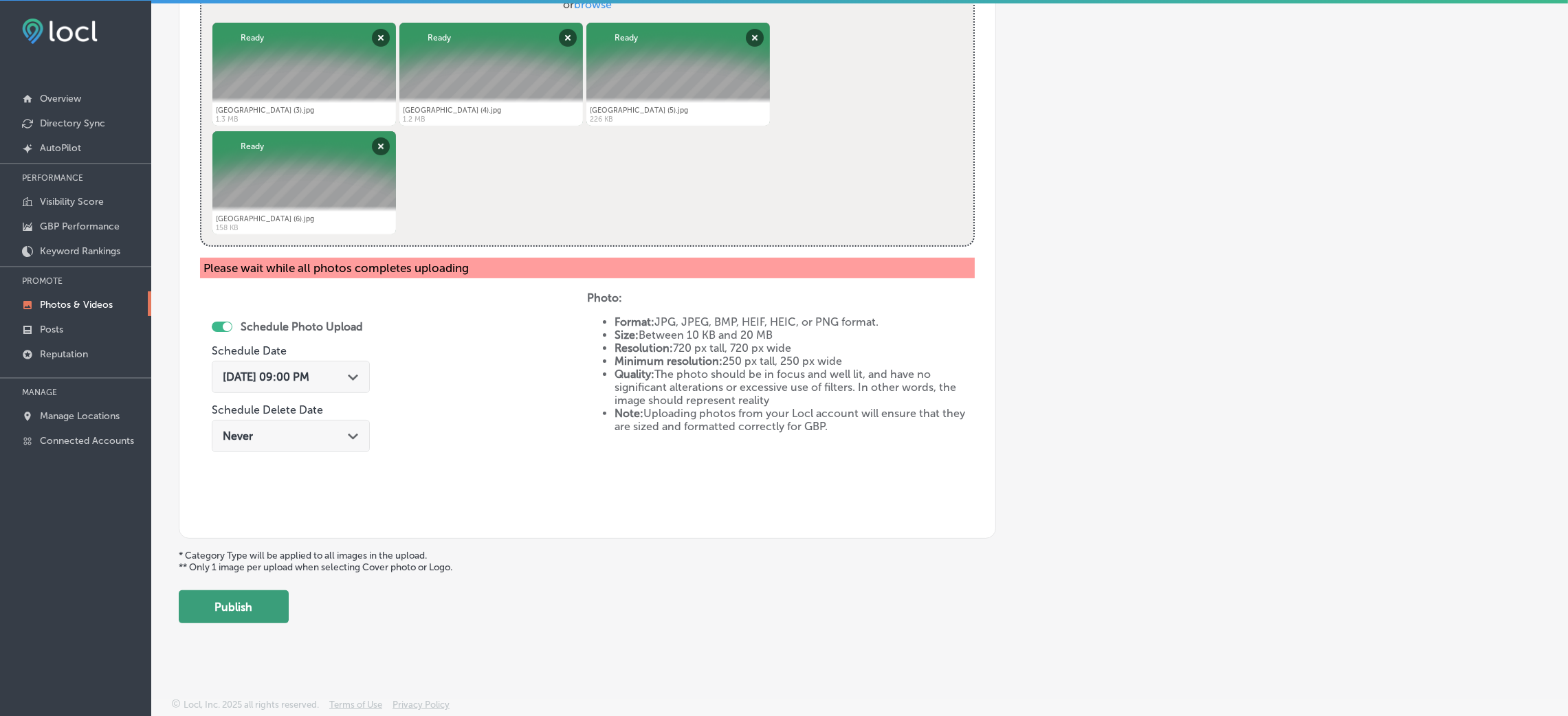
click at [263, 599] on button "Publish" at bounding box center [234, 606] width 110 height 33
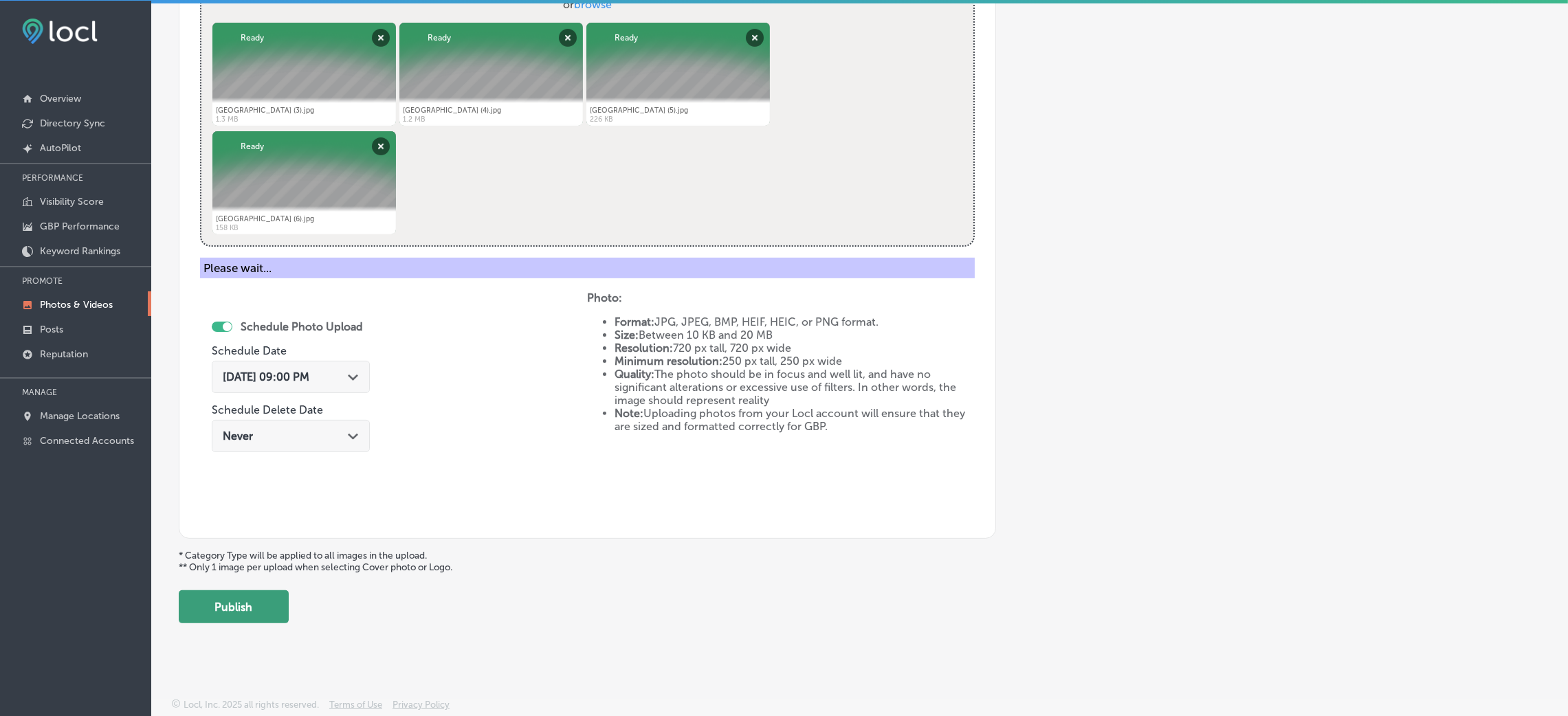
click at [224, 603] on button "Publish" at bounding box center [234, 606] width 110 height 33
click at [230, 599] on button "Publish" at bounding box center [234, 606] width 110 height 33
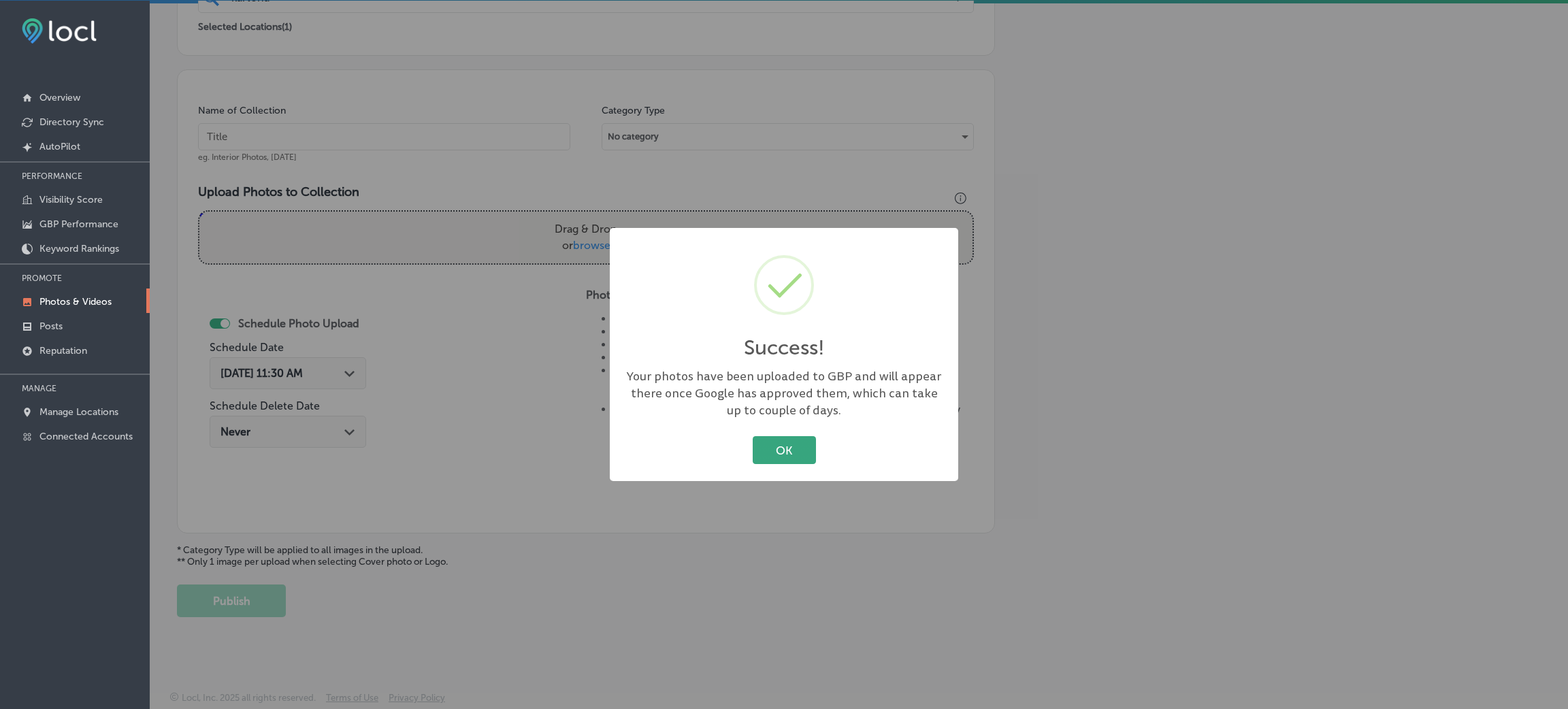
click at [797, 453] on button "OK" at bounding box center [784, 450] width 63 height 28
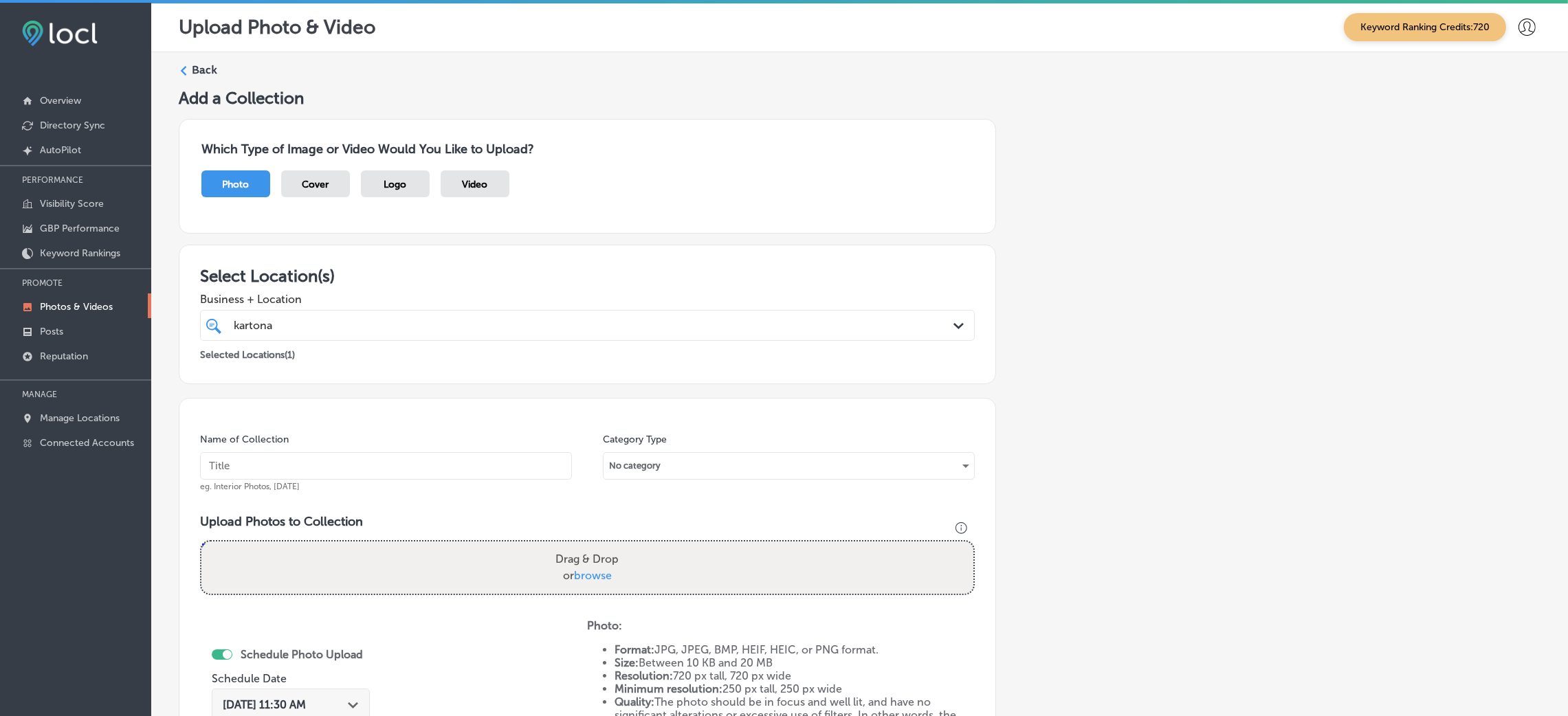
scroll to position [0, 0]
drag, startPoint x: 201, startPoint y: 57, endPoint x: 199, endPoint y: 65, distance: 8.2
click at [199, 61] on div "Back Add a Collection Which Type of Image or Video Would You Like to Upload? Ph…" at bounding box center [859, 507] width 1416 height 909
click at [196, 73] on label "Back" at bounding box center [204, 70] width 25 height 15
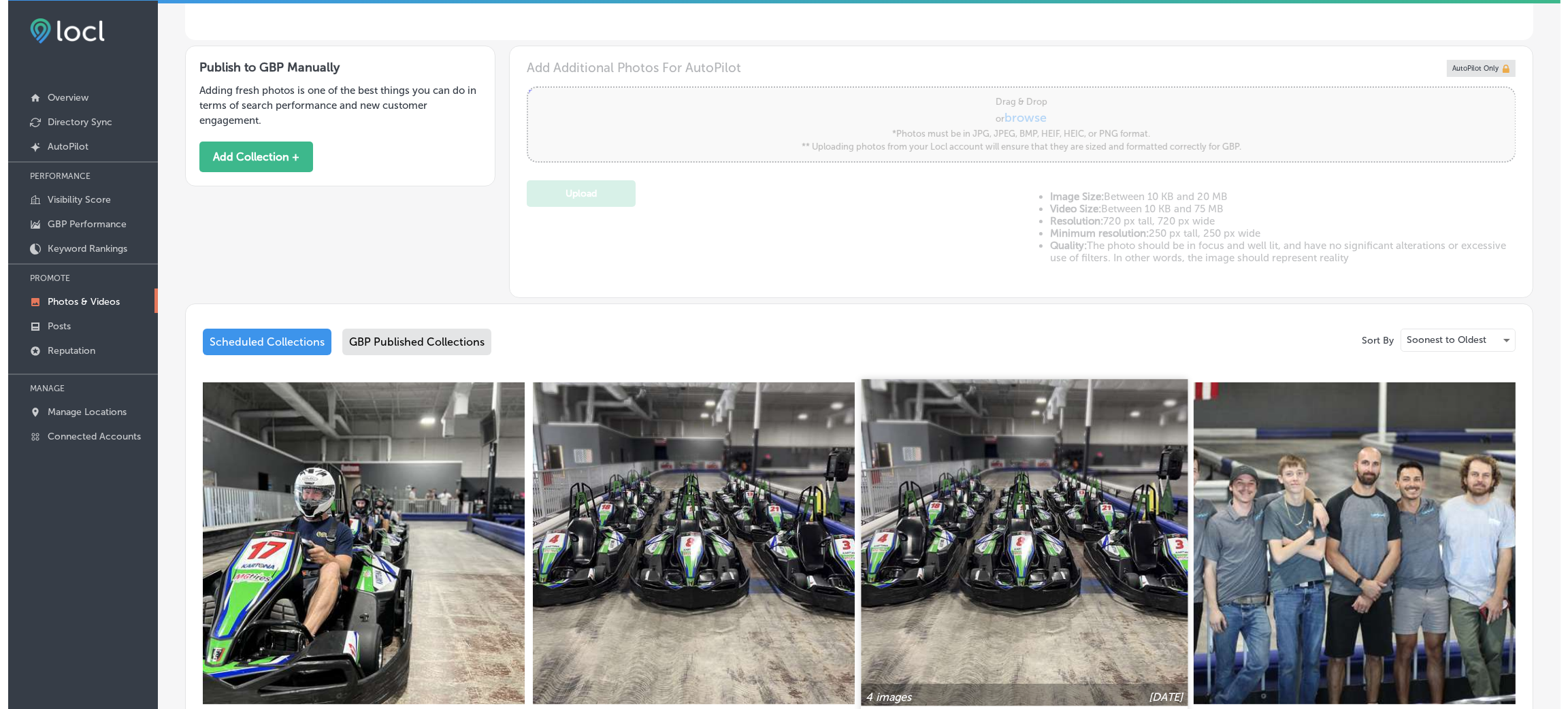
scroll to position [612, 0]
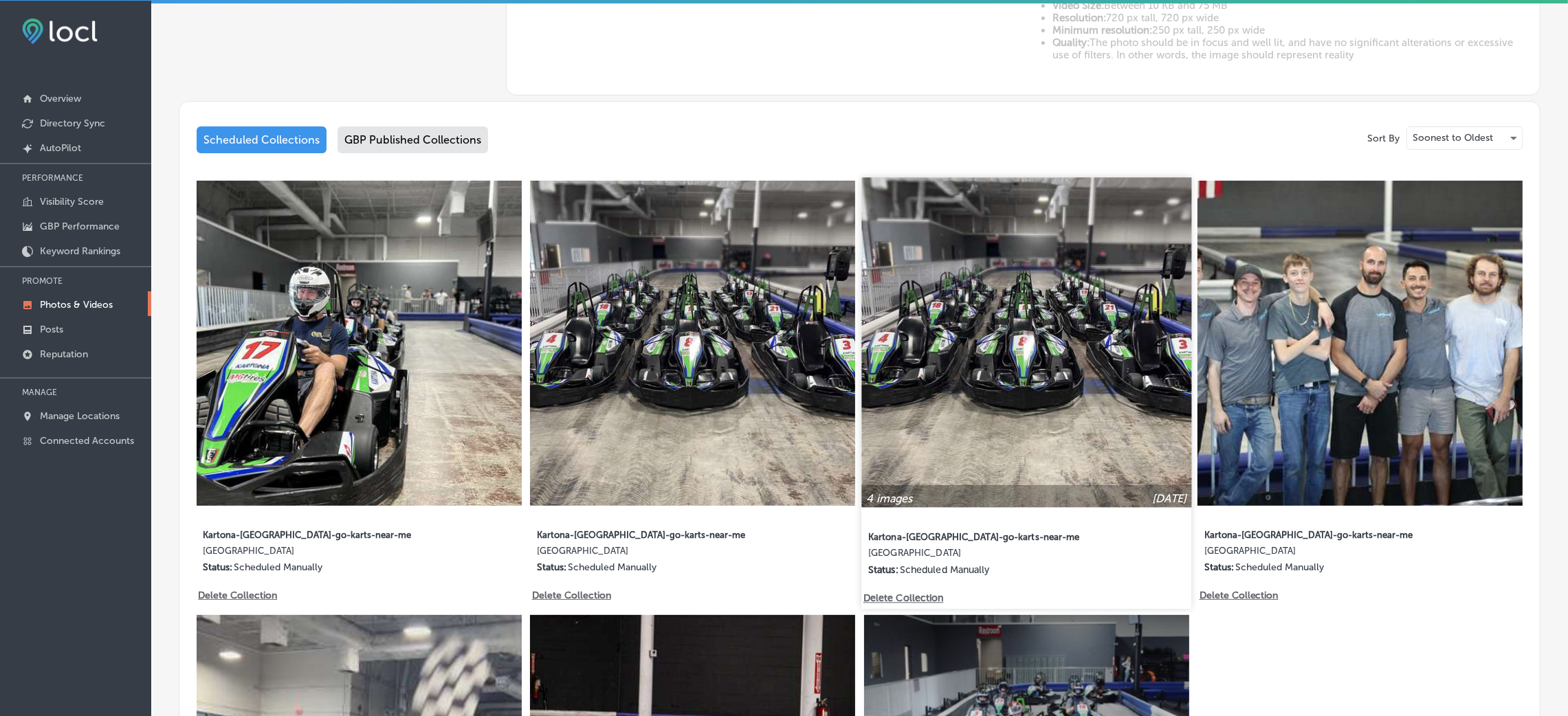
click at [884, 592] on p "Delete Collection" at bounding box center [902, 598] width 79 height 11
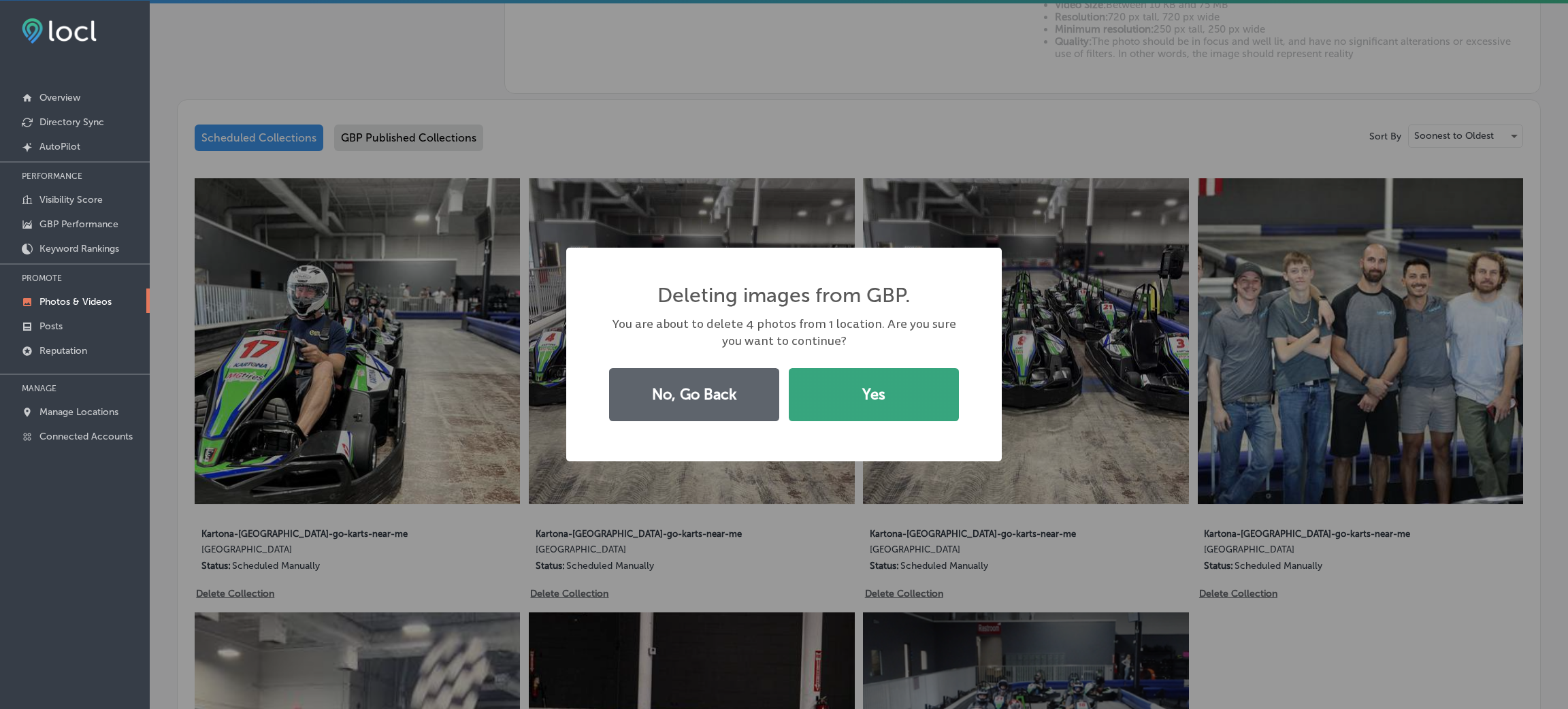
click at [871, 400] on button "Yes" at bounding box center [874, 394] width 170 height 53
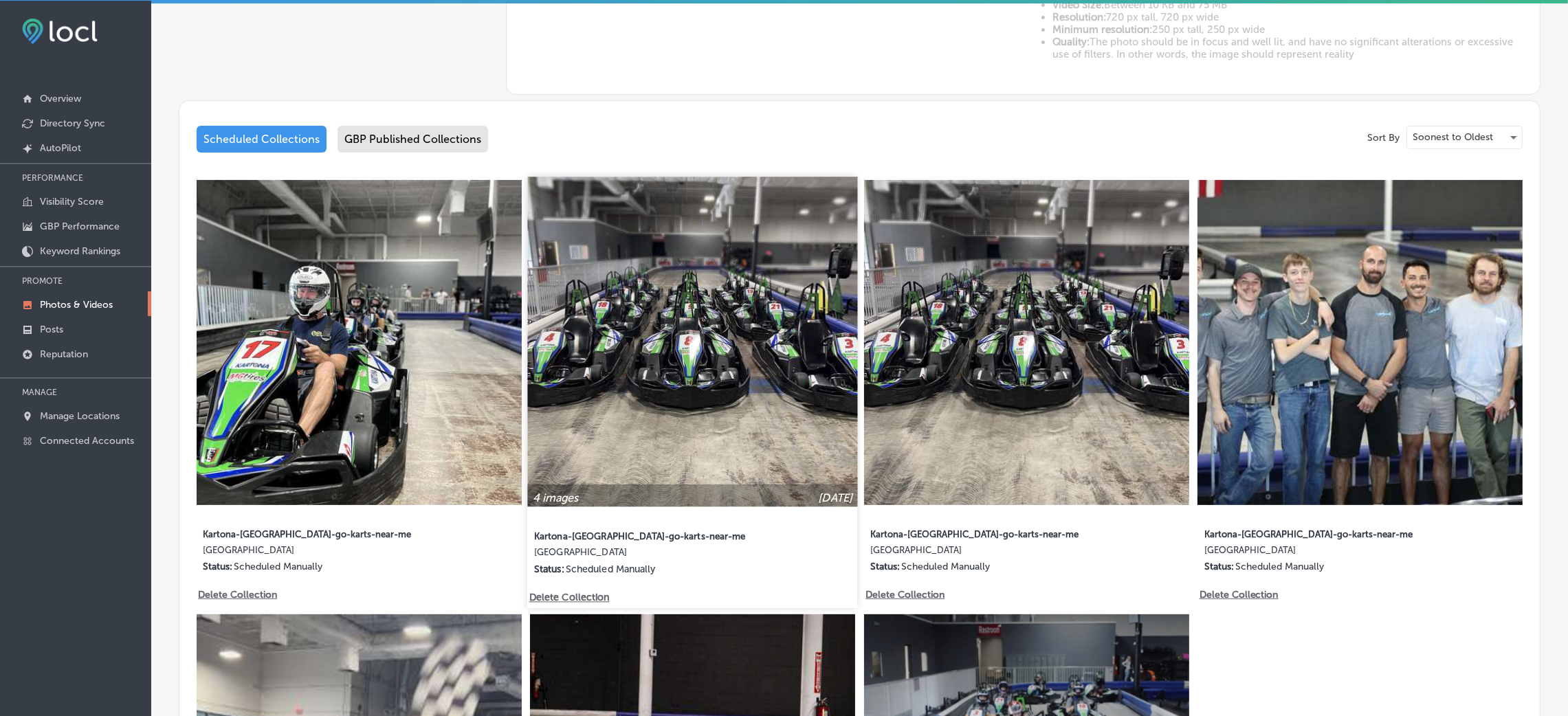
click at [600, 591] on p "Delete Collection" at bounding box center [569, 597] width 79 height 11
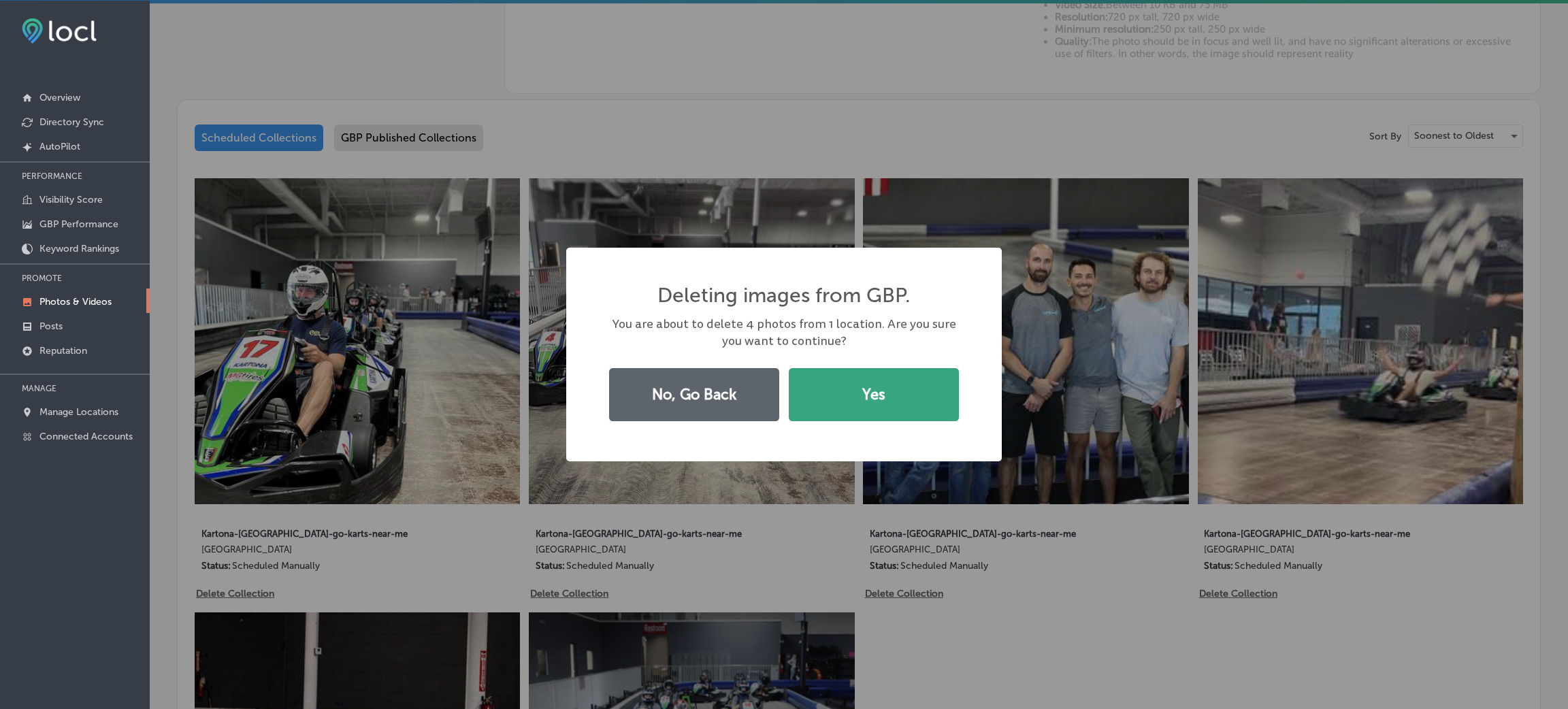
click at [884, 412] on button "Yes" at bounding box center [874, 394] width 170 height 53
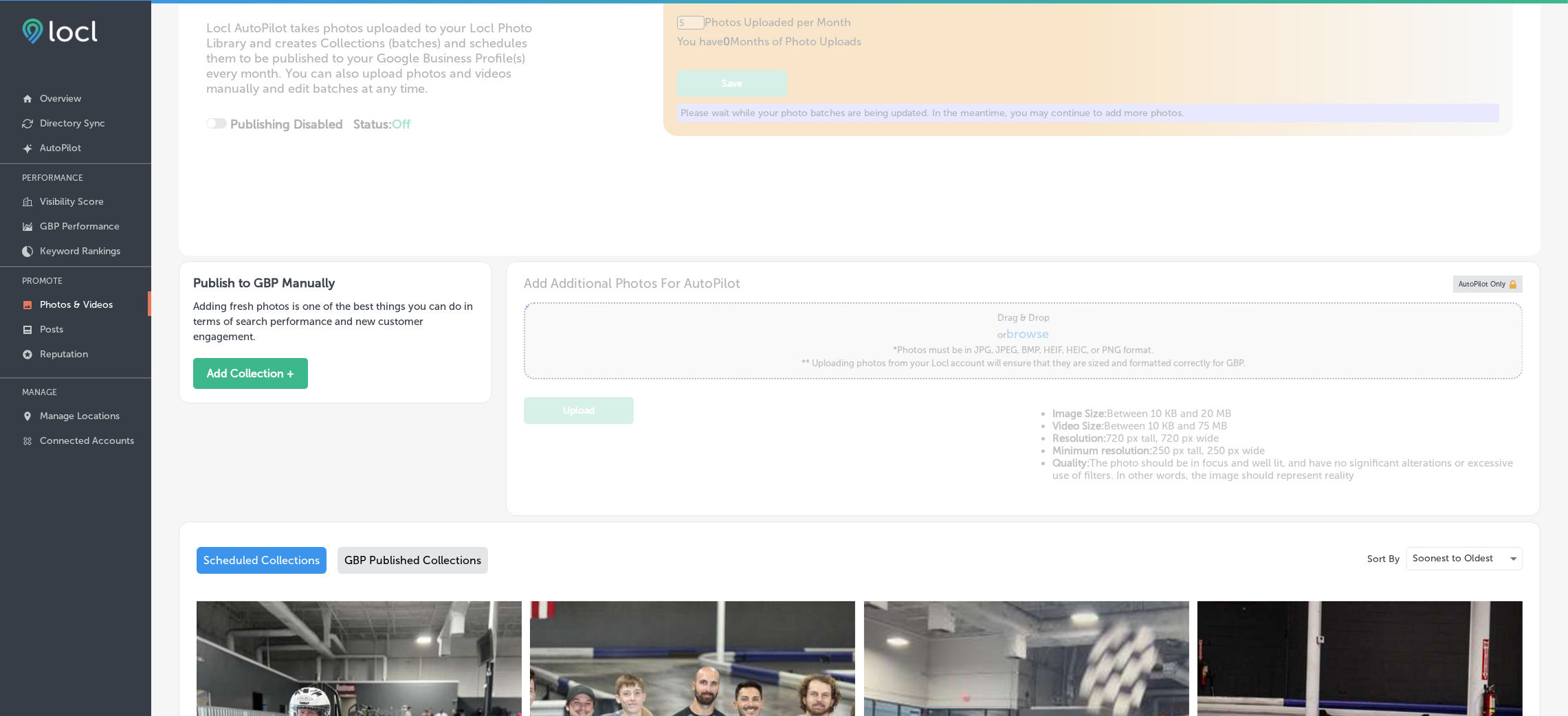
scroll to position [0, 0]
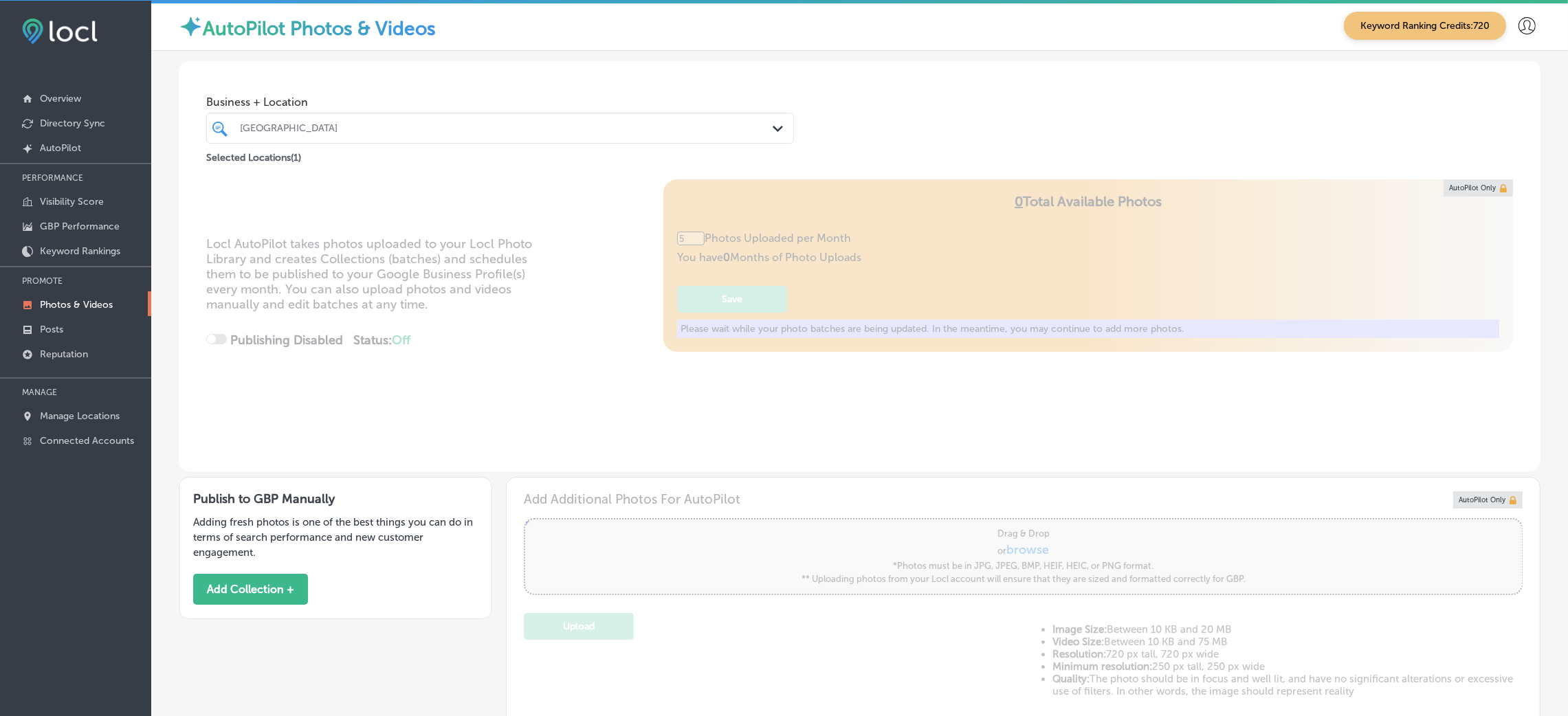
click at [395, 124] on div "[GEOGRAPHIC_DATA]" at bounding box center [507, 128] width 534 height 11
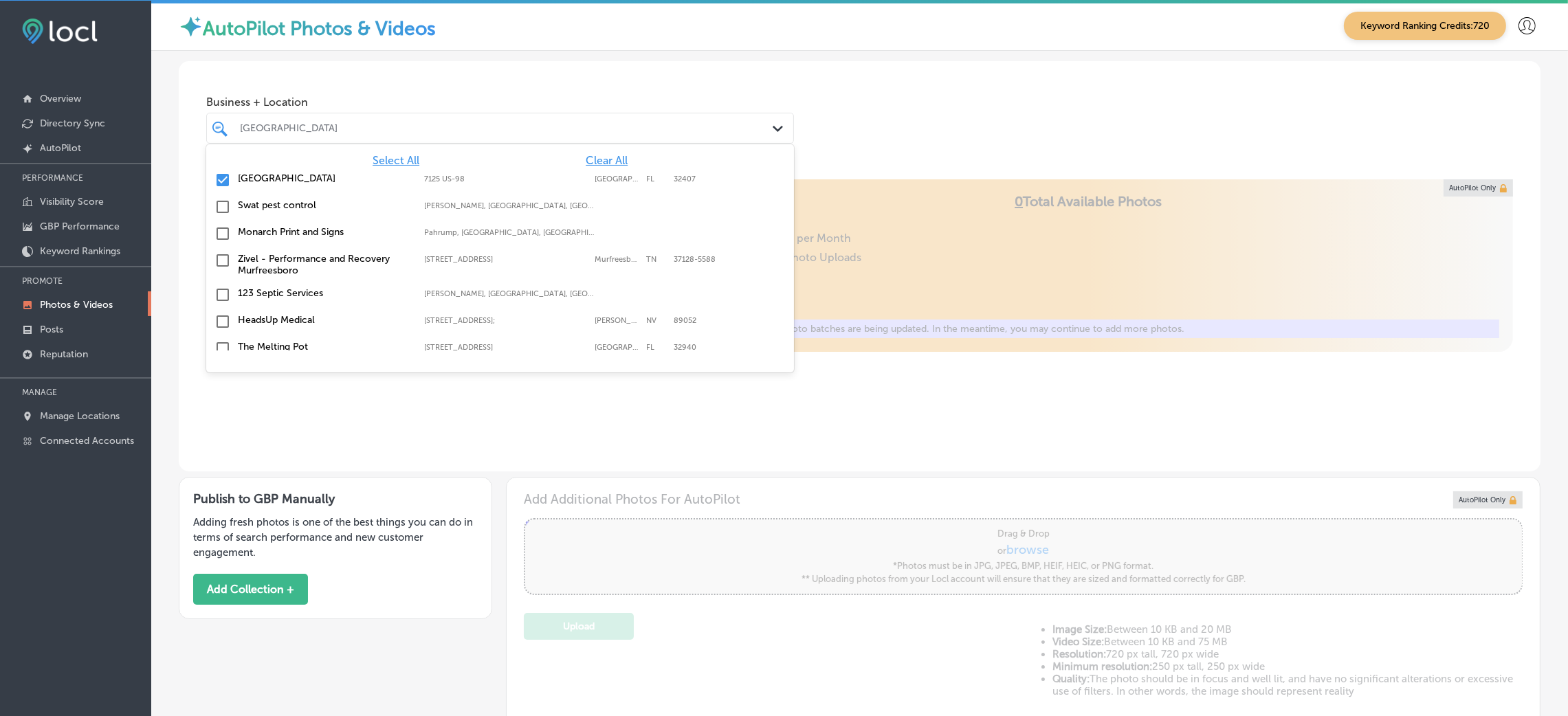
click at [598, 154] on span "Clear All" at bounding box center [606, 161] width 42 height 13
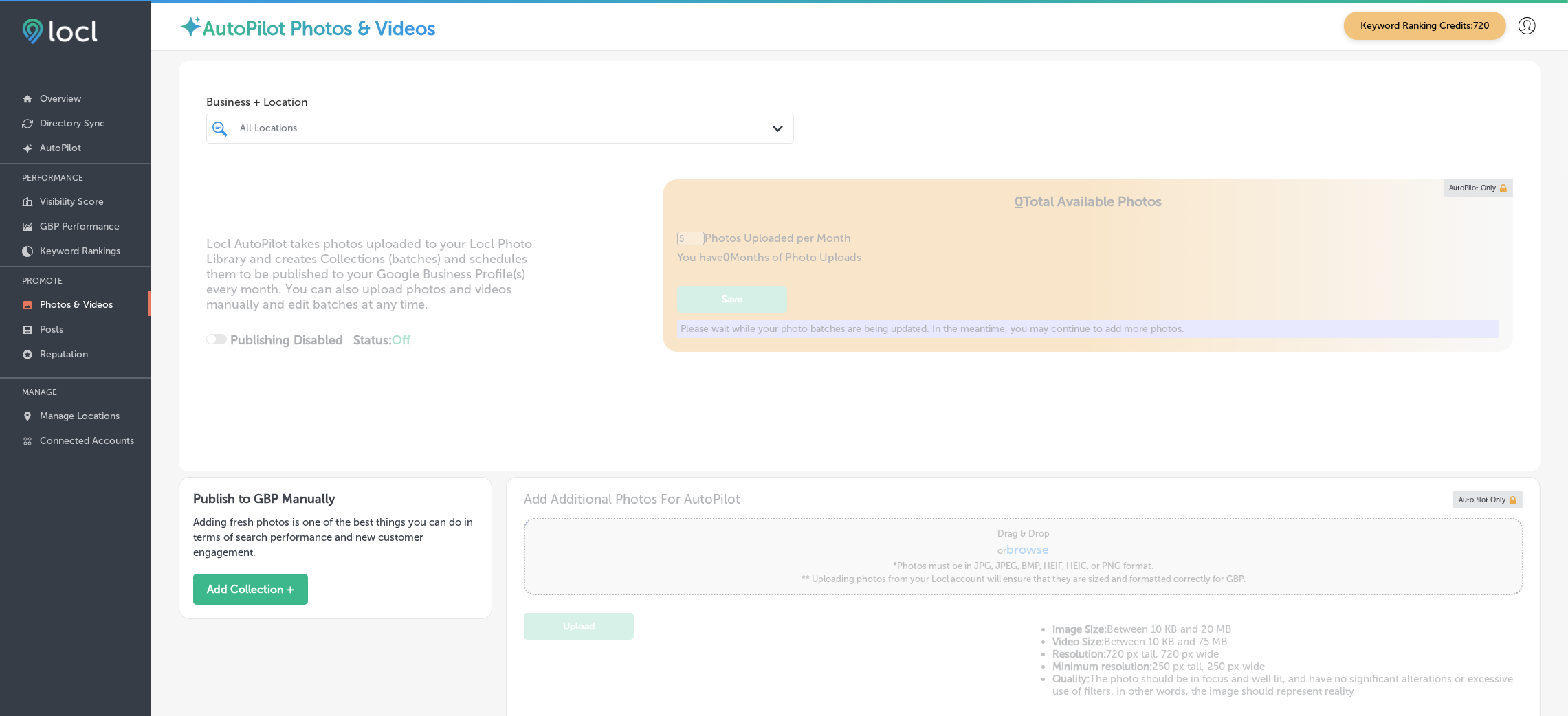
drag, startPoint x: 868, startPoint y: 138, endPoint x: 861, endPoint y: 143, distance: 8.6
click at [870, 138] on div "Business + Location All Locations Path Created with Sketch." at bounding box center [859, 113] width 1361 height 104
type input "0"
click at [420, 113] on div "All Locations Path Created with Sketch." at bounding box center [500, 129] width 588 height 31
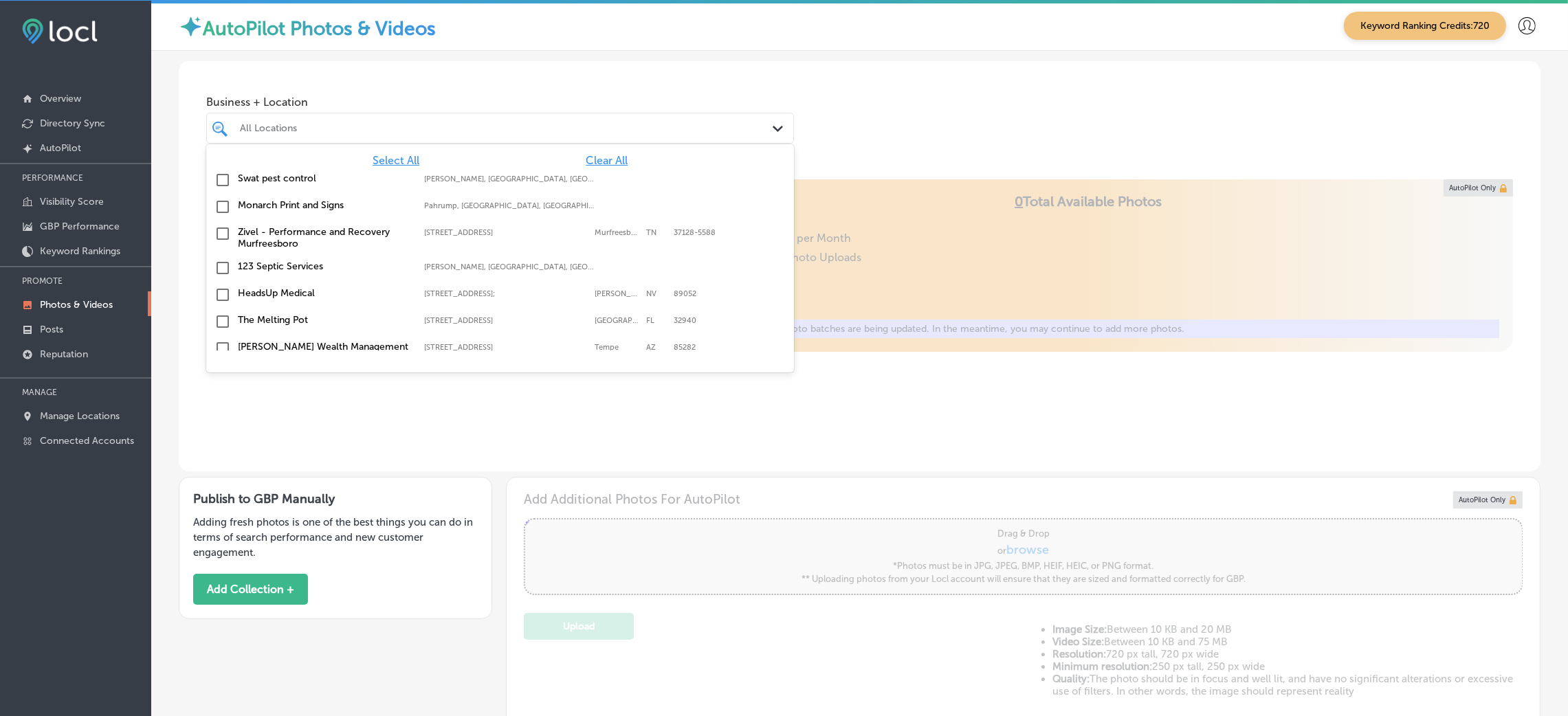
click at [594, 152] on div "Select All Clear All Swat pest control Gilliam, LA, USA | Hosston, LA, USA | Ea…" at bounding box center [500, 247] width 588 height 206
click at [593, 164] on span "Clear All" at bounding box center [606, 161] width 42 height 13
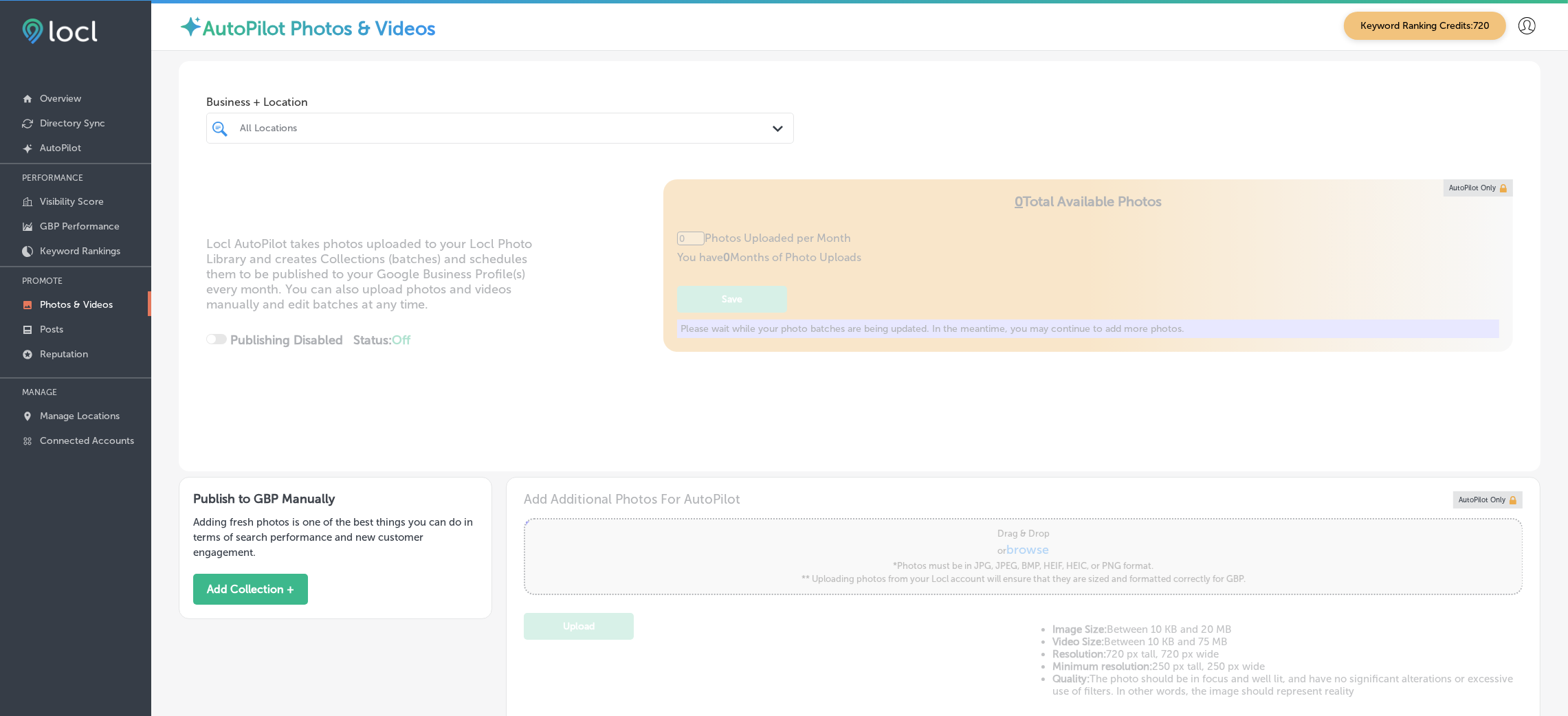
click at [848, 101] on div "Business + Location All Locations Path Created with Sketch." at bounding box center [859, 113] width 1361 height 104
click at [720, 114] on div "All Locations Path Created with Sketch." at bounding box center [500, 129] width 588 height 31
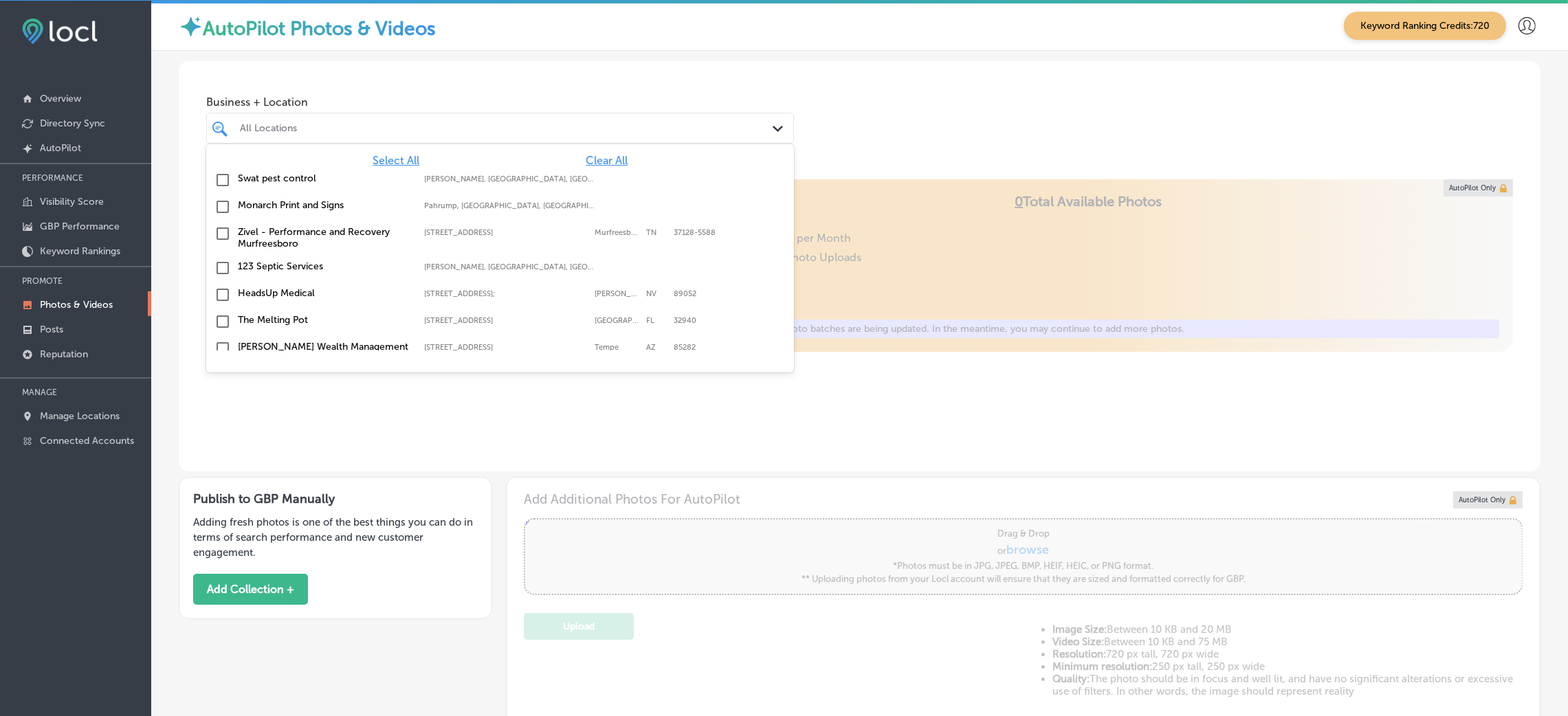
click at [981, 114] on div "Business + Location option focused, 1 of 150. 150 results available. Use Up and…" at bounding box center [859, 113] width 1361 height 104
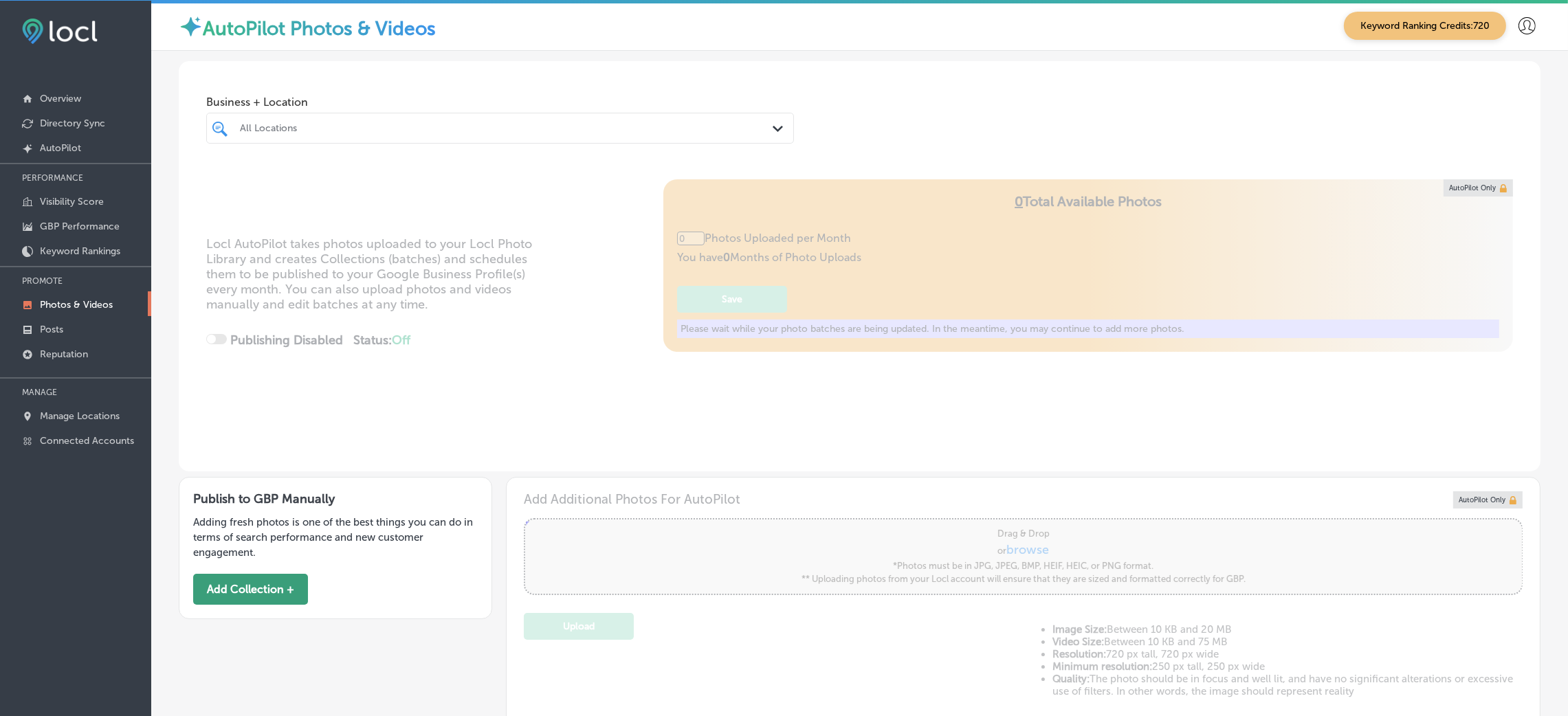
click at [224, 588] on button "Add Collection +" at bounding box center [251, 589] width 115 height 31
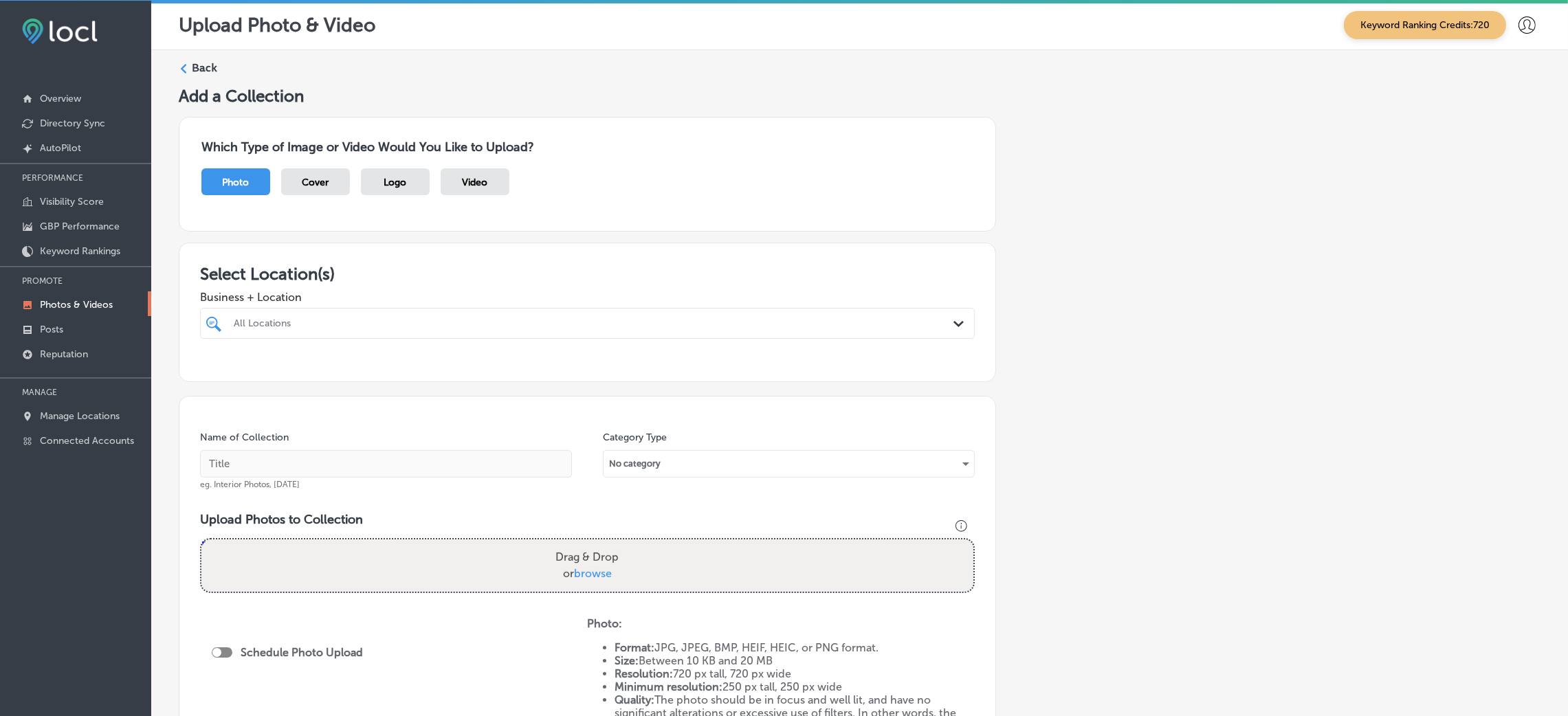
click at [338, 319] on div "All Locations" at bounding box center [594, 323] width 721 height 11
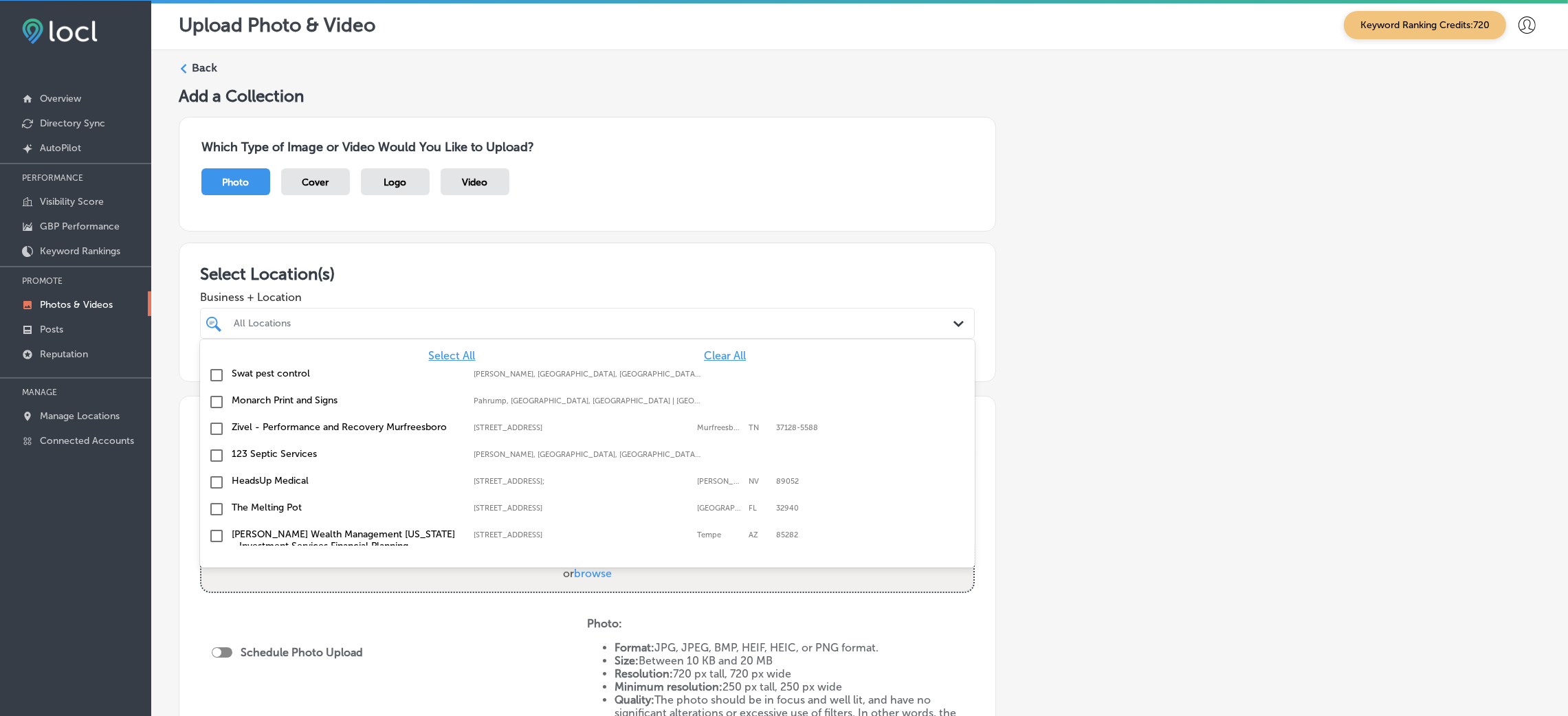
click at [722, 347] on div "Select All Clear All Swat pest control Gilliam, LA, USA | Hosston, LA, USA | Ea…" at bounding box center [587, 442] width 775 height 206
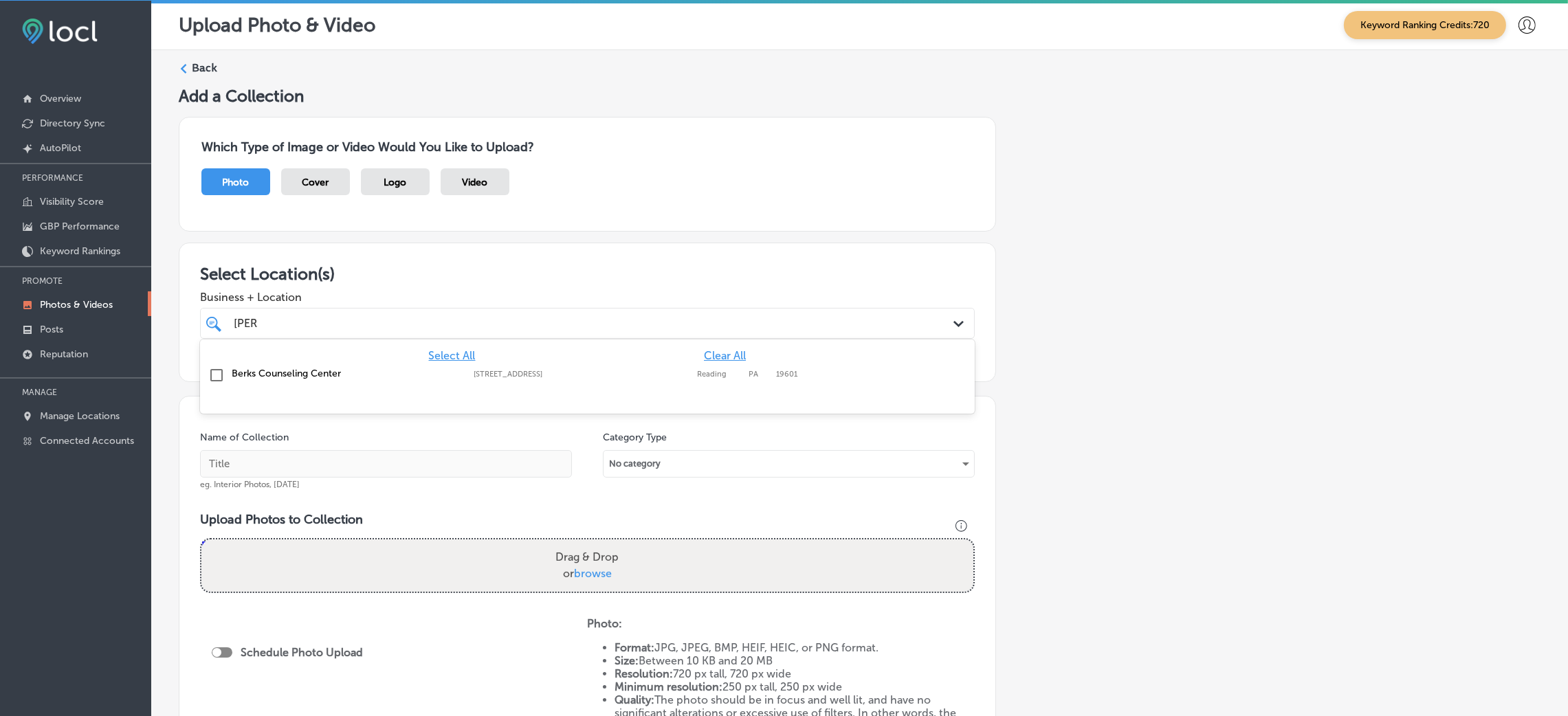
click at [633, 387] on div "Berks Counseling Center 645 Penn St, Reading, PA, 19601 645 Penn St Reading PA …" at bounding box center [587, 375] width 775 height 27
type input "berk"
click at [1152, 445] on div "Add a Collection Which Type of Image or Video Would You Like to Upload? Photo C…" at bounding box center [859, 481] width 1361 height 790
click at [484, 460] on input "text" at bounding box center [386, 464] width 372 height 28
click at [348, 467] on input "berks" at bounding box center [386, 464] width 372 height 28
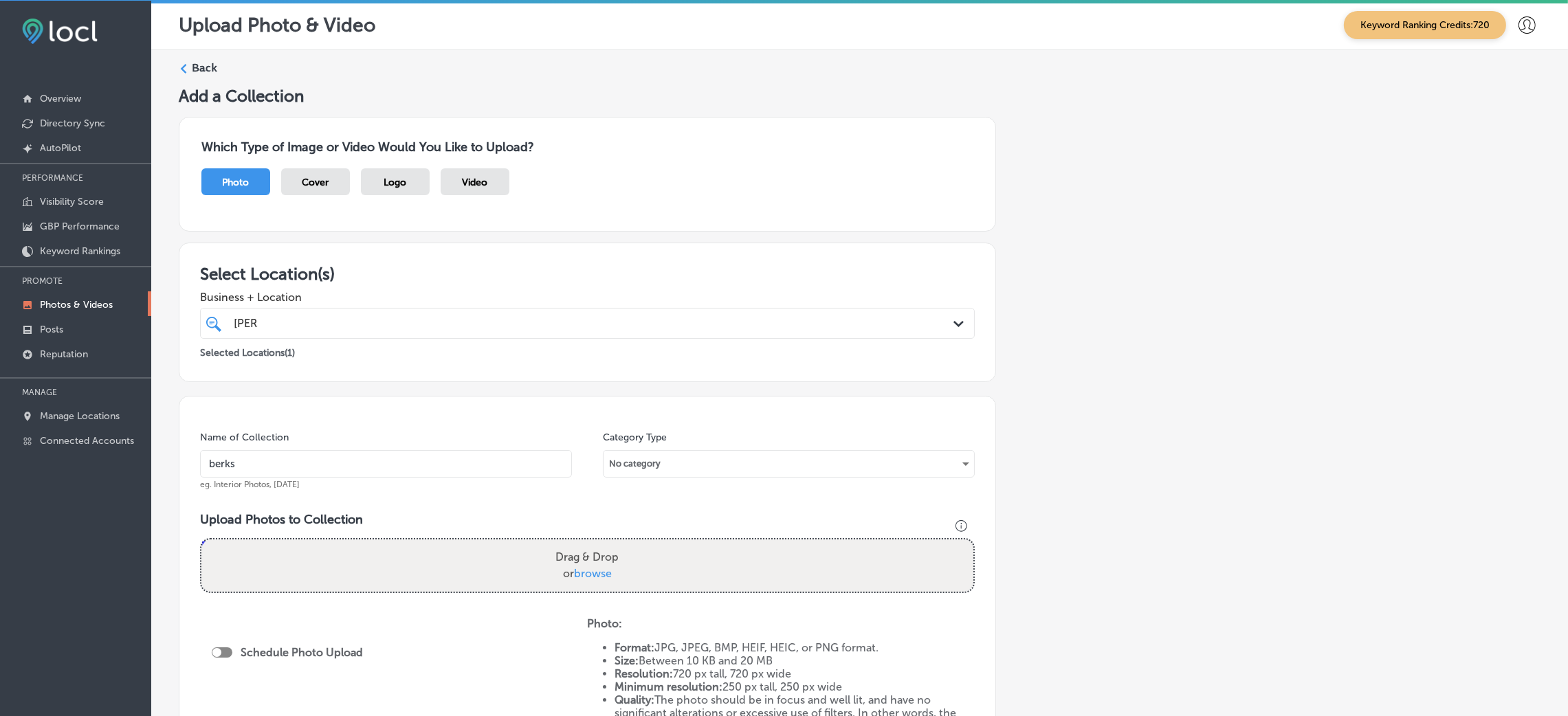
click at [348, 467] on input "berks" at bounding box center [386, 464] width 372 height 28
paste input "Berks Counseling Center"
click at [210, 462] on input "Berks Counseling Center" at bounding box center [386, 464] width 372 height 28
click at [240, 463] on input "Berks Counseling Center" at bounding box center [386, 464] width 372 height 28
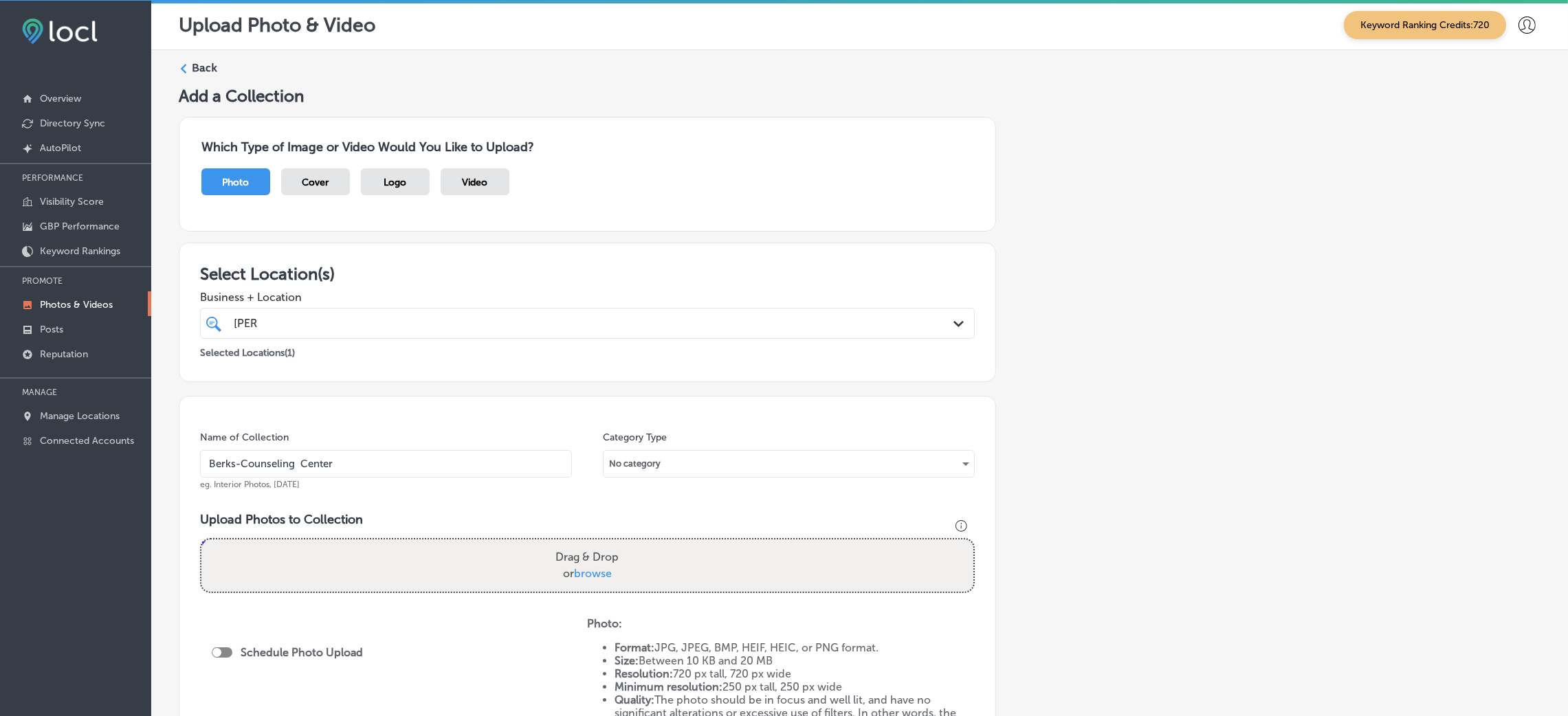
click at [300, 463] on input "Berks-Counseling Center" at bounding box center [386, 464] width 372 height 28
click at [387, 462] on input "Berks-Counseling -Center" at bounding box center [386, 464] width 372 height 28
click at [293, 466] on input "Berks-Counseling -Center" at bounding box center [386, 464] width 372 height 28
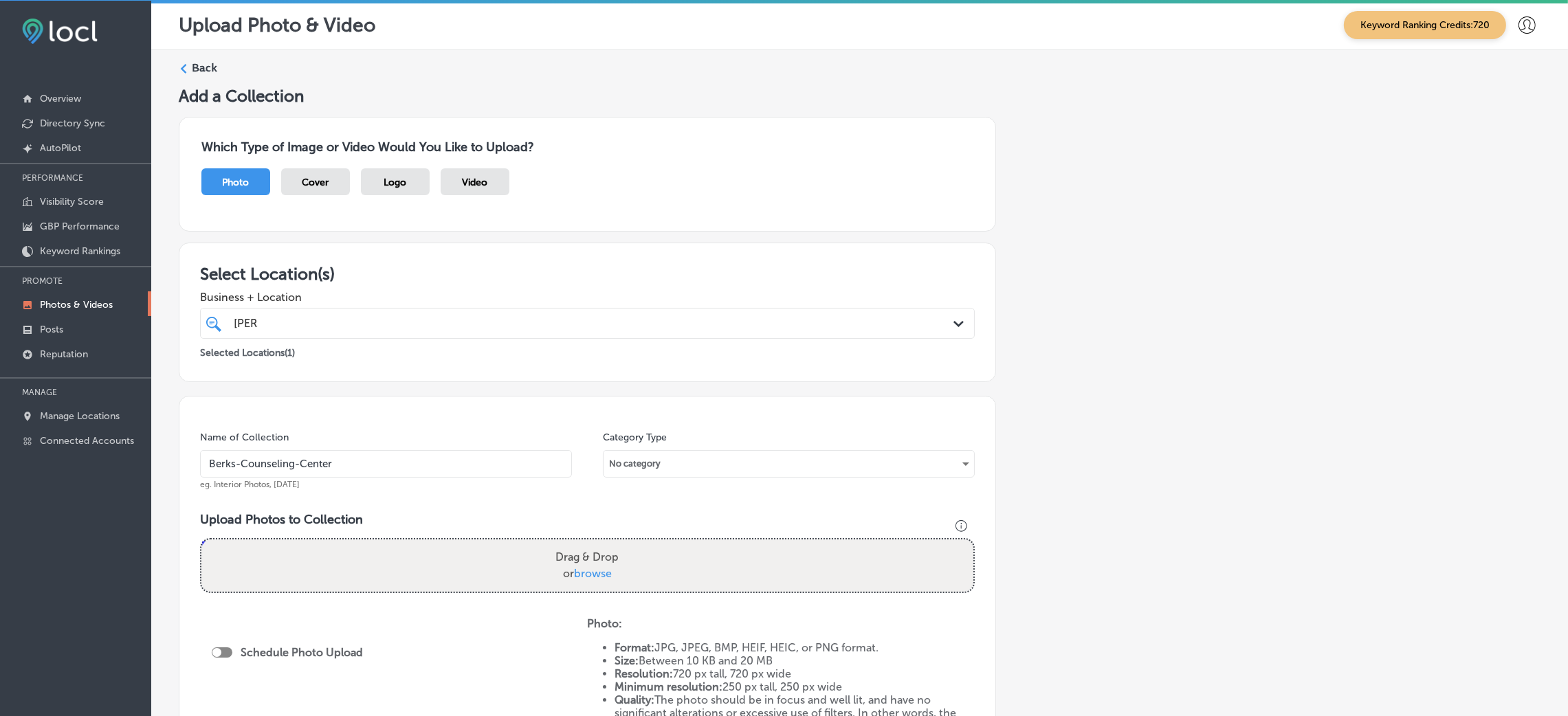
drag, startPoint x: 350, startPoint y: 464, endPoint x: 210, endPoint y: 463, distance: 140.0
click at [210, 463] on input "Berks-Counseling-Center" at bounding box center [386, 464] width 372 height 28
type input "Berks-Counseling-Center"
click at [469, 424] on div "Name of Collection Berks-Counseling-Center eg. Interior Photos, March 2020 Cate…" at bounding box center [587, 593] width 817 height 395
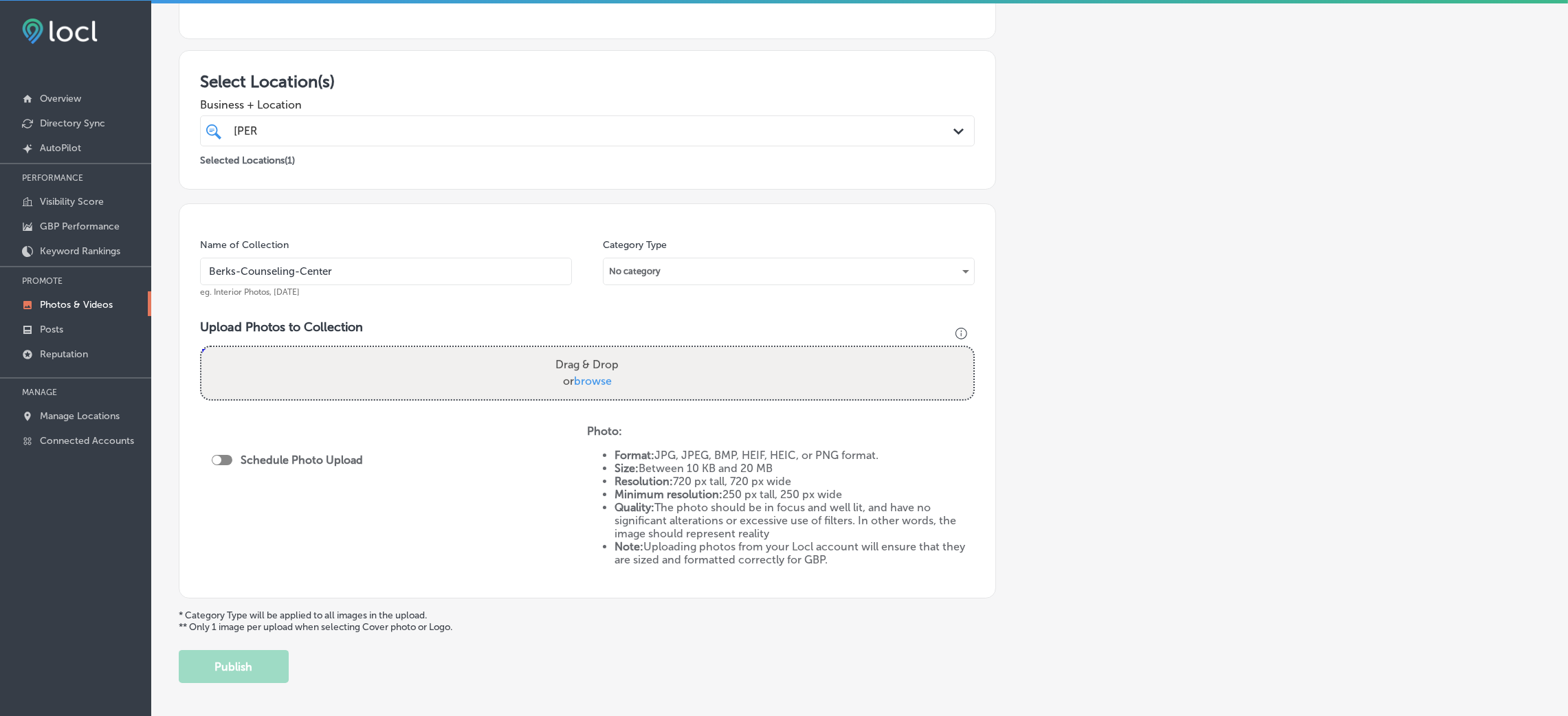
scroll to position [206, 0]
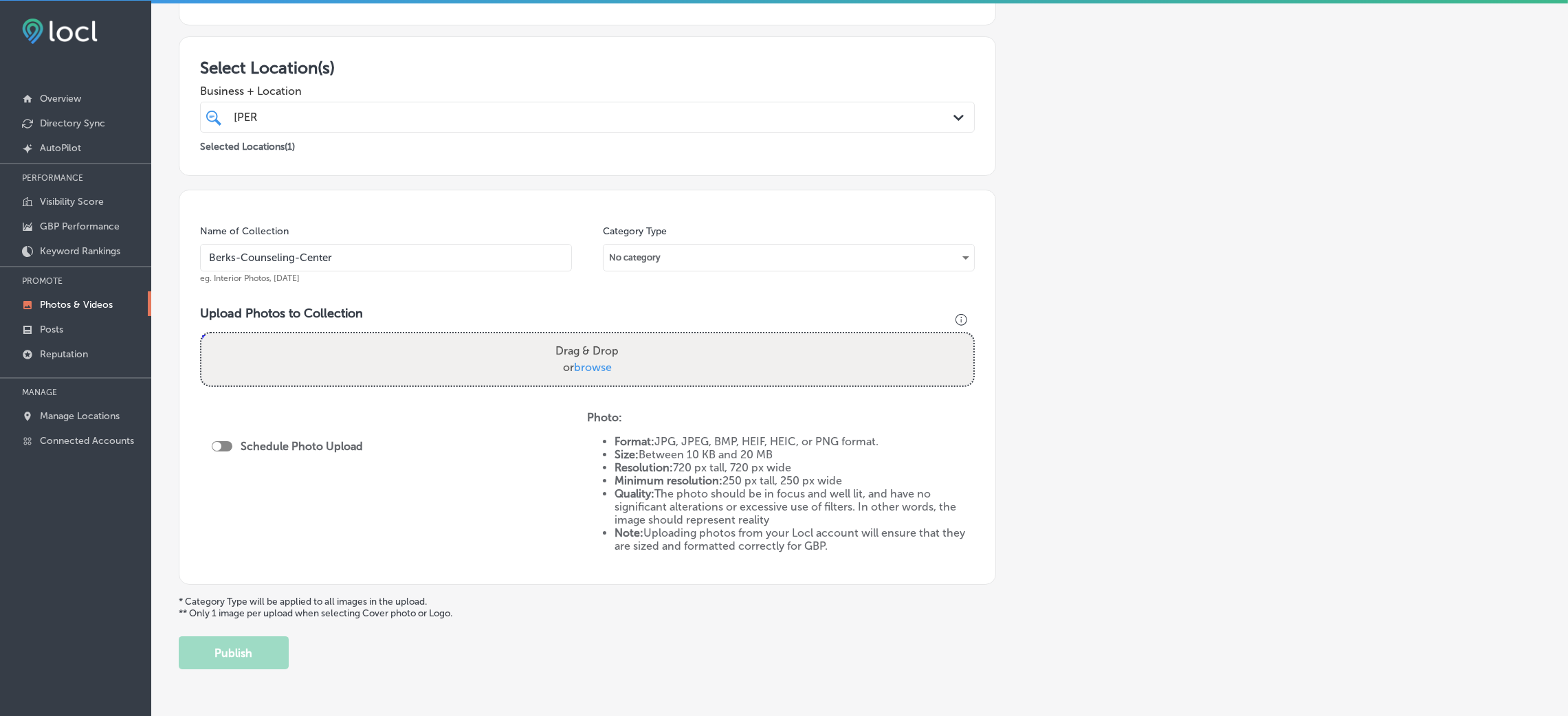
click at [606, 381] on label "Drag & Drop or browse" at bounding box center [587, 360] width 75 height 44
click at [606, 338] on input "Drag & Drop or browse" at bounding box center [588, 335] width 772 height 4
type input "C:\fakepath\Berks Counseling Center (20).jpg"
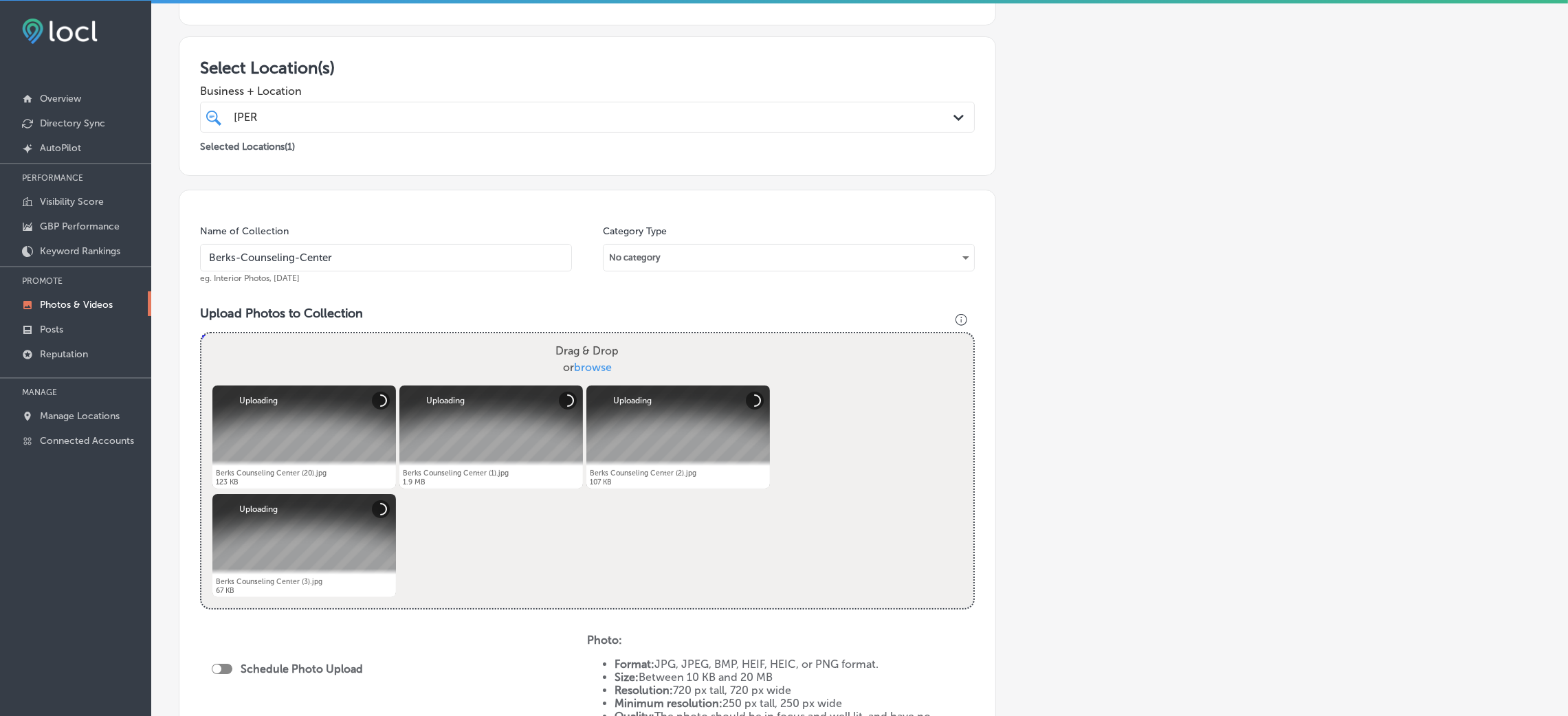
click at [410, 274] on div "Name of Collection Berks-Counseling-Center eg. Interior Photos, March 2020" at bounding box center [386, 254] width 372 height 59
click at [410, 267] on input "Berks-Counseling-Center" at bounding box center [386, 258] width 372 height 28
click at [853, 294] on div "Name of Collection Berks-Counseling-Center eg. Interior Photos, March 2020 Cate…" at bounding box center [587, 498] width 817 height 618
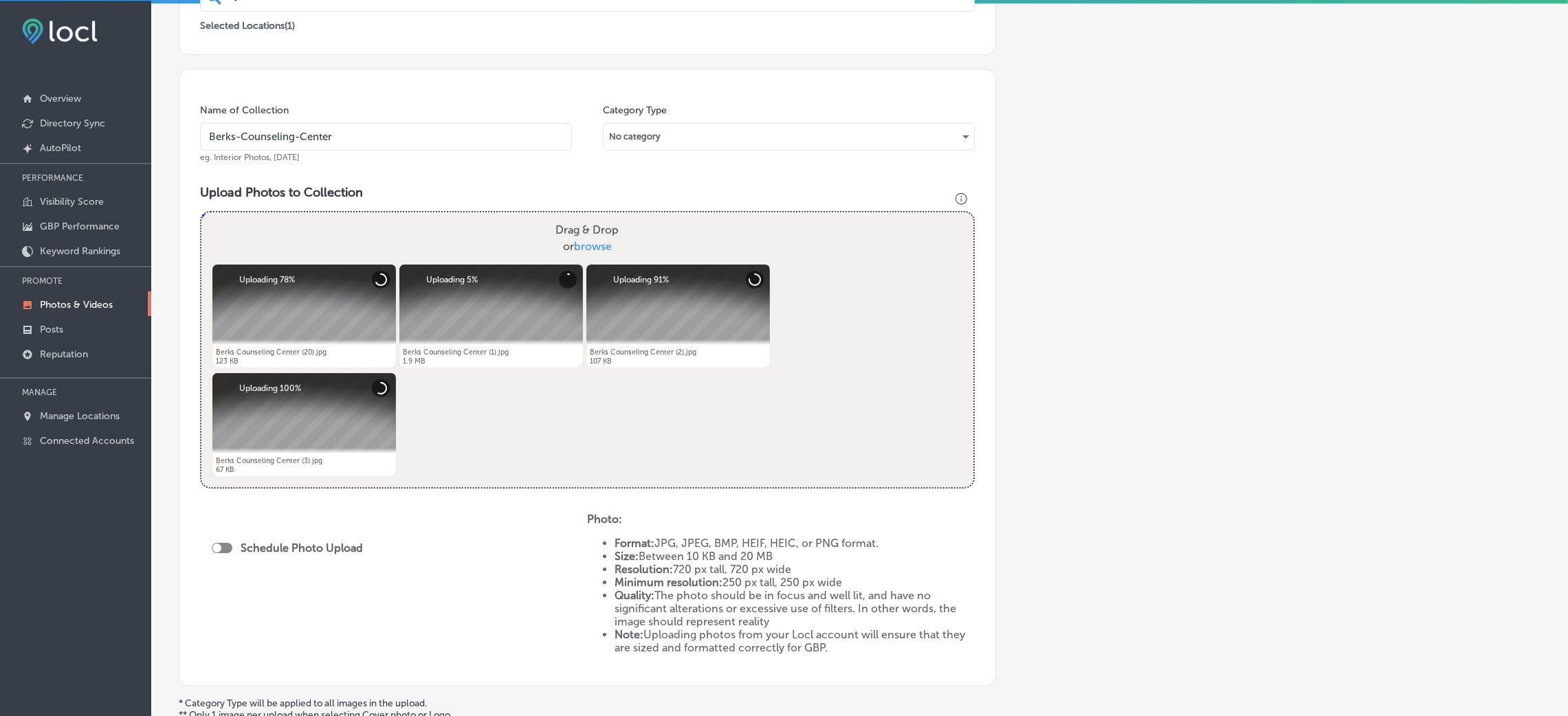
scroll to position [475, 0]
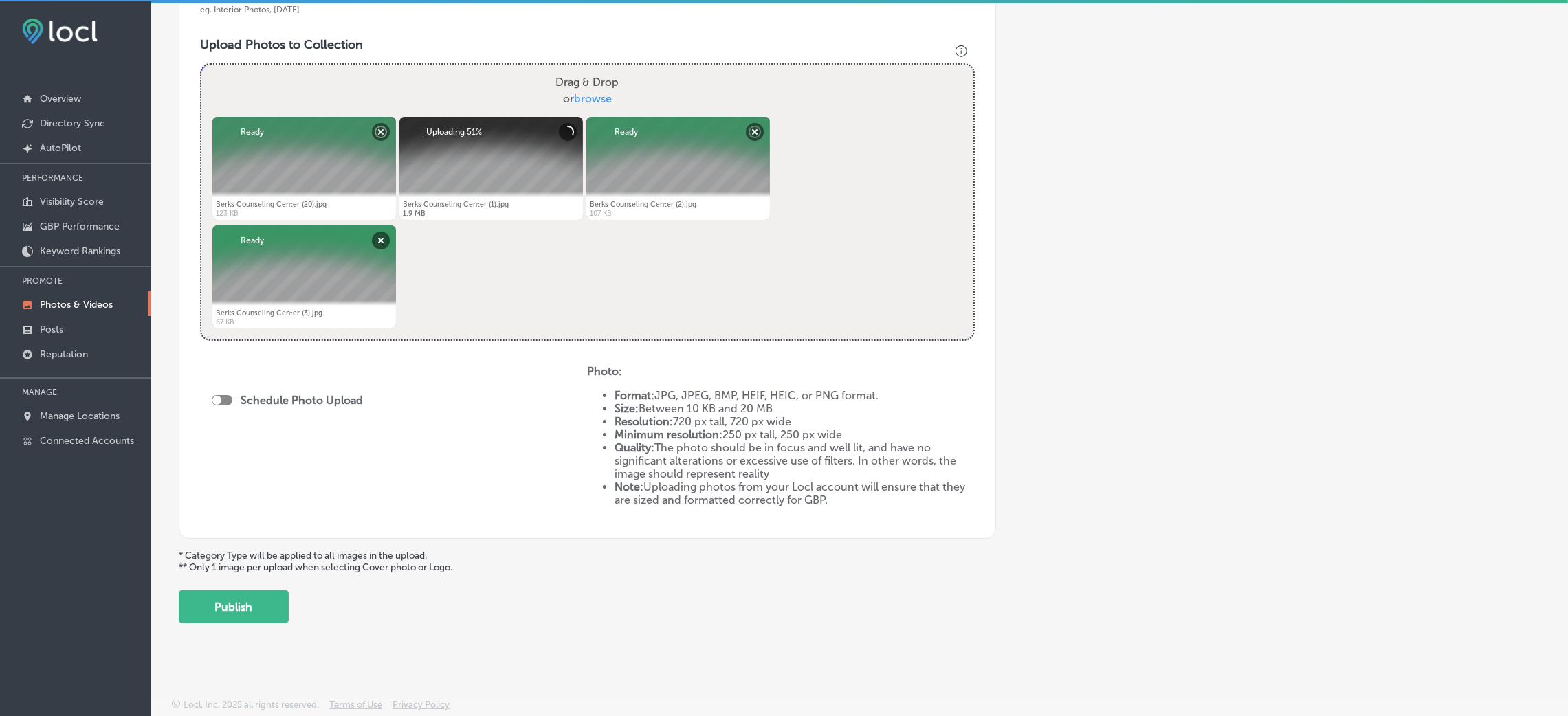
click at [228, 399] on div at bounding box center [221, 400] width 20 height 11
checkbox input "true"
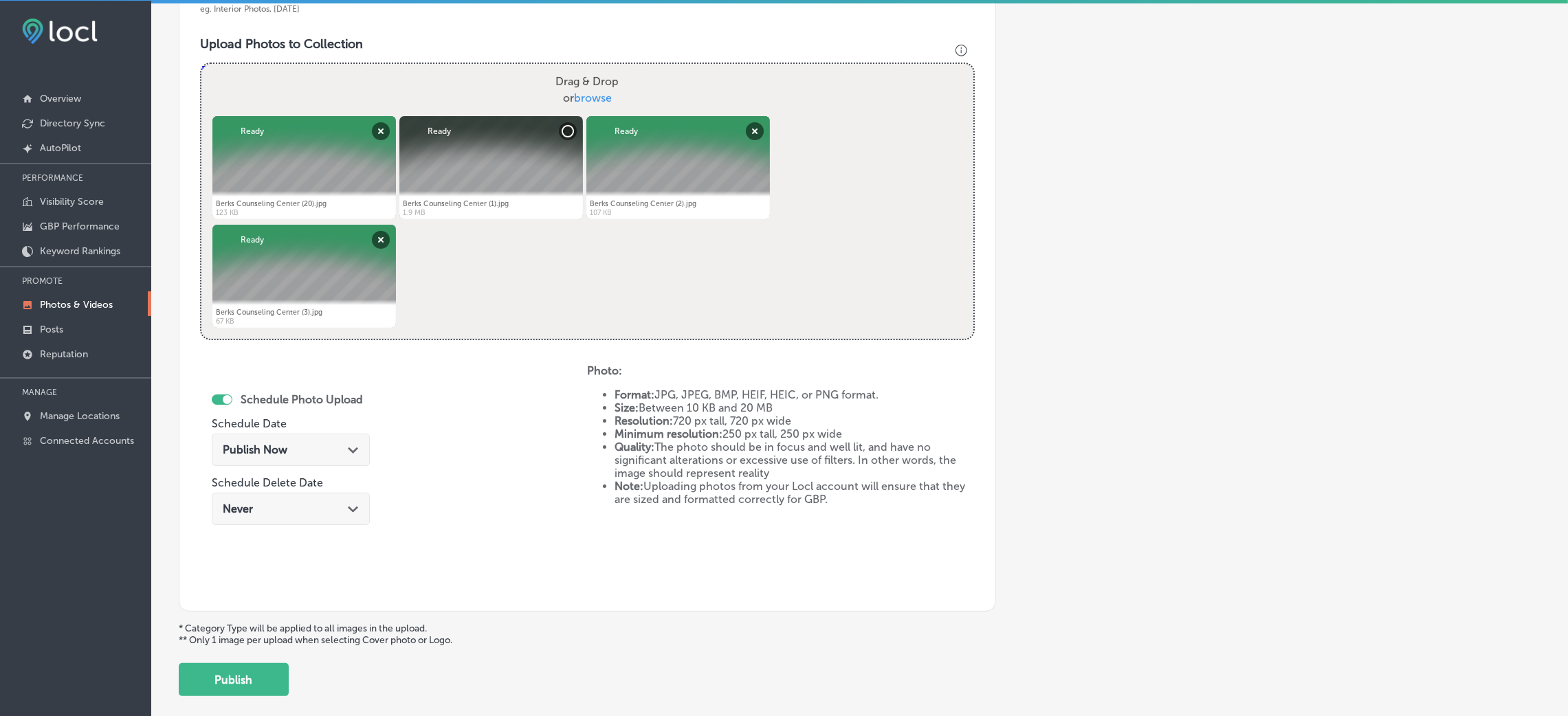
click at [308, 455] on div "Publish Now Path Created with Sketch." at bounding box center [291, 450] width 136 height 13
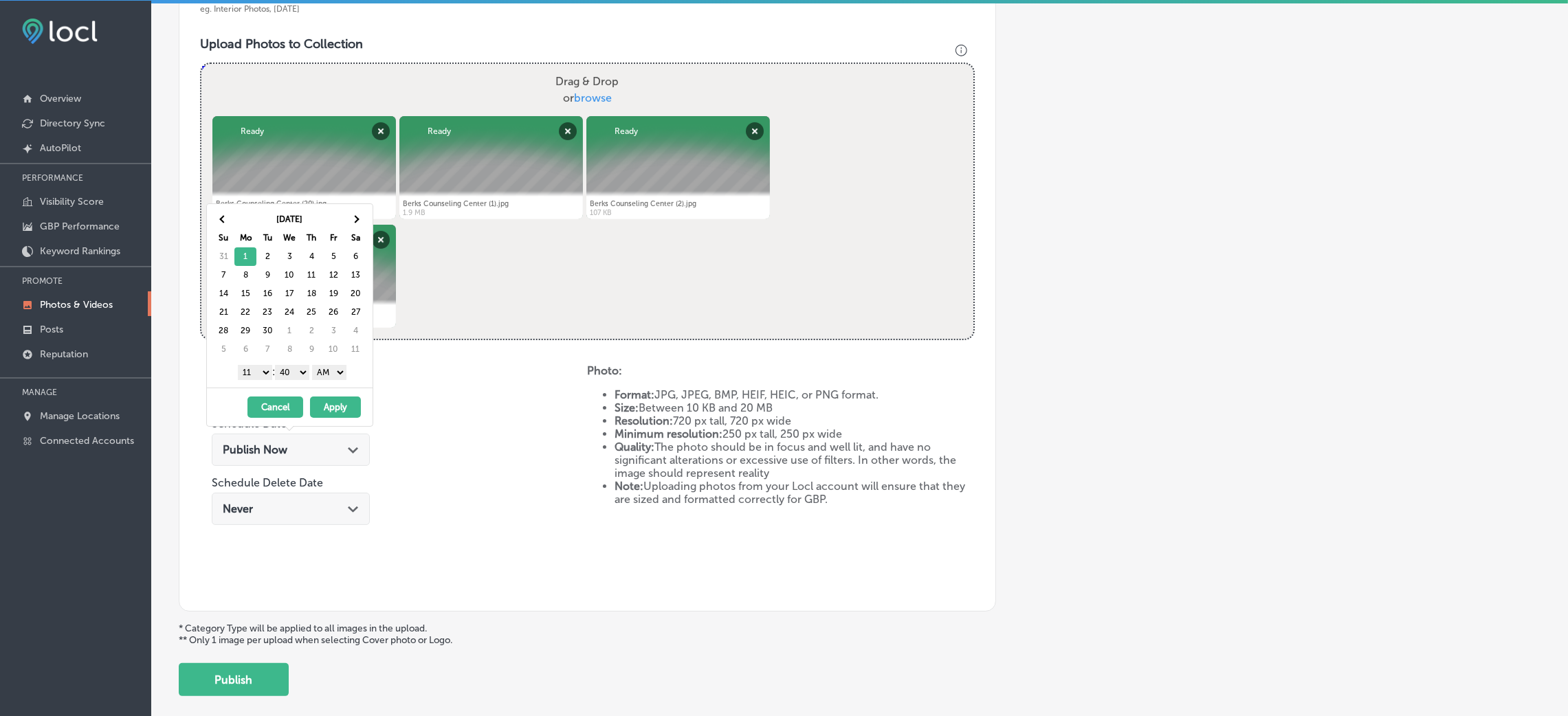
click at [320, 373] on select "AM PM" at bounding box center [330, 372] width 34 height 15
click at [302, 380] on select "00 10 20 30 40 50" at bounding box center [292, 372] width 34 height 15
click at [253, 369] on select "1 2 3 4 5 6 7 8 9 10 11 12" at bounding box center [255, 372] width 34 height 15
click at [324, 403] on button "Apply" at bounding box center [335, 407] width 51 height 21
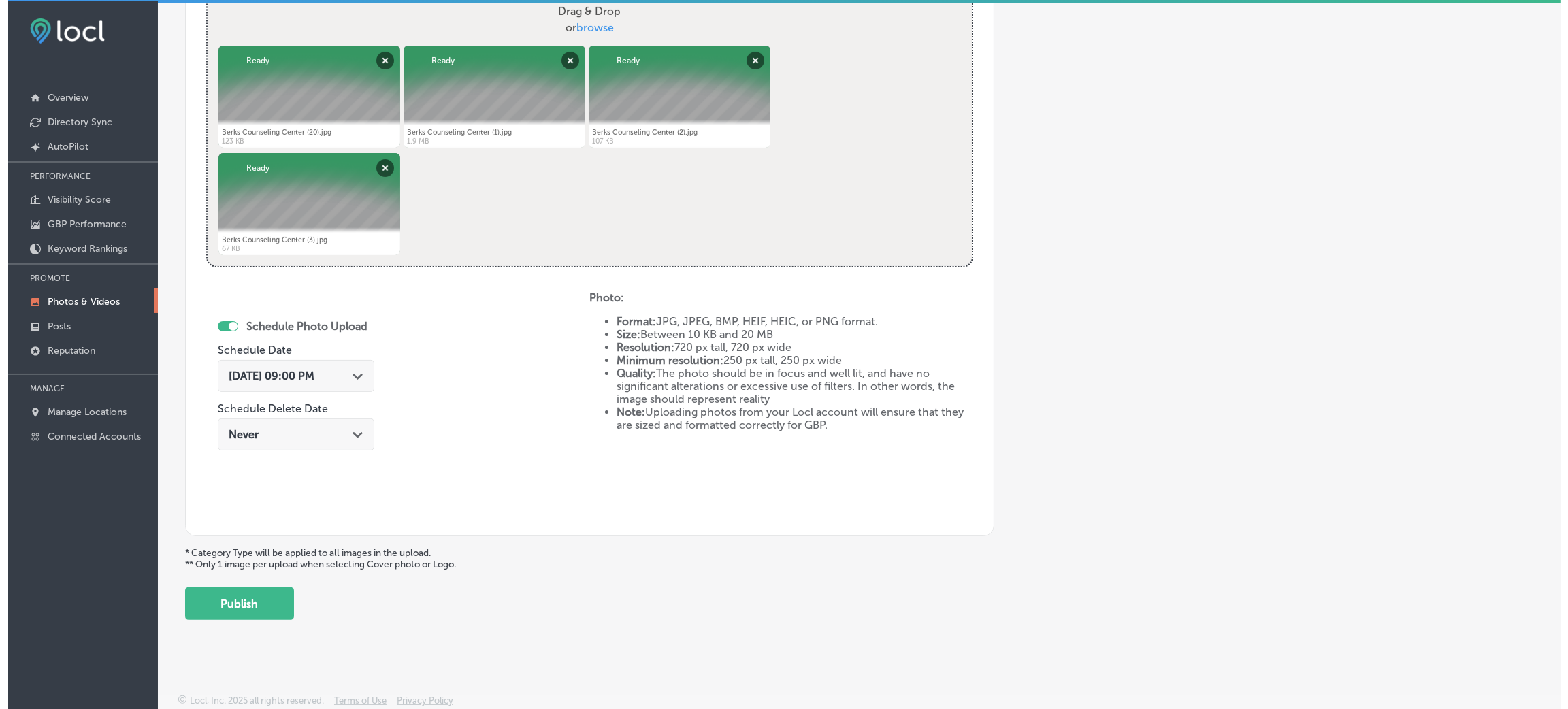
scroll to position [544, 0]
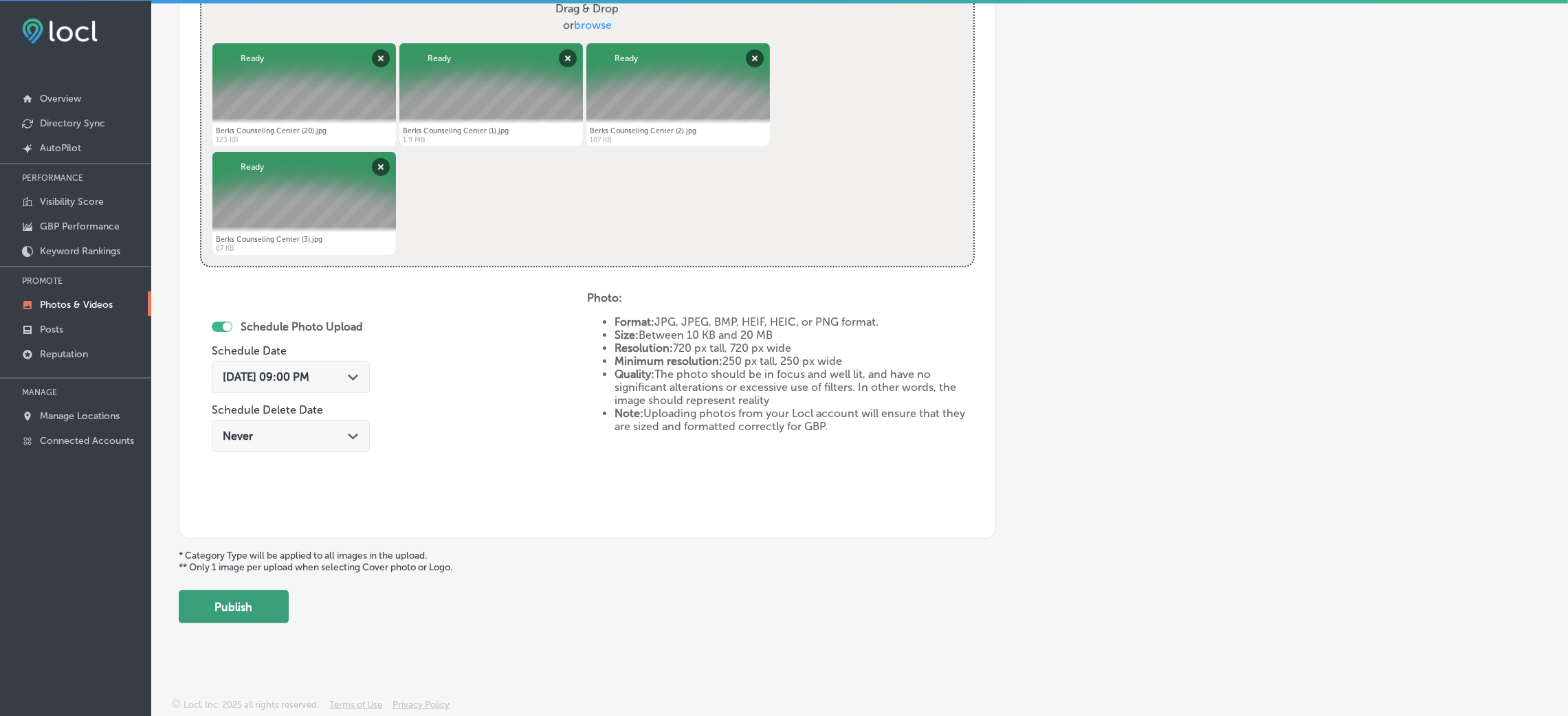
click at [239, 616] on button "Publish" at bounding box center [234, 606] width 110 height 33
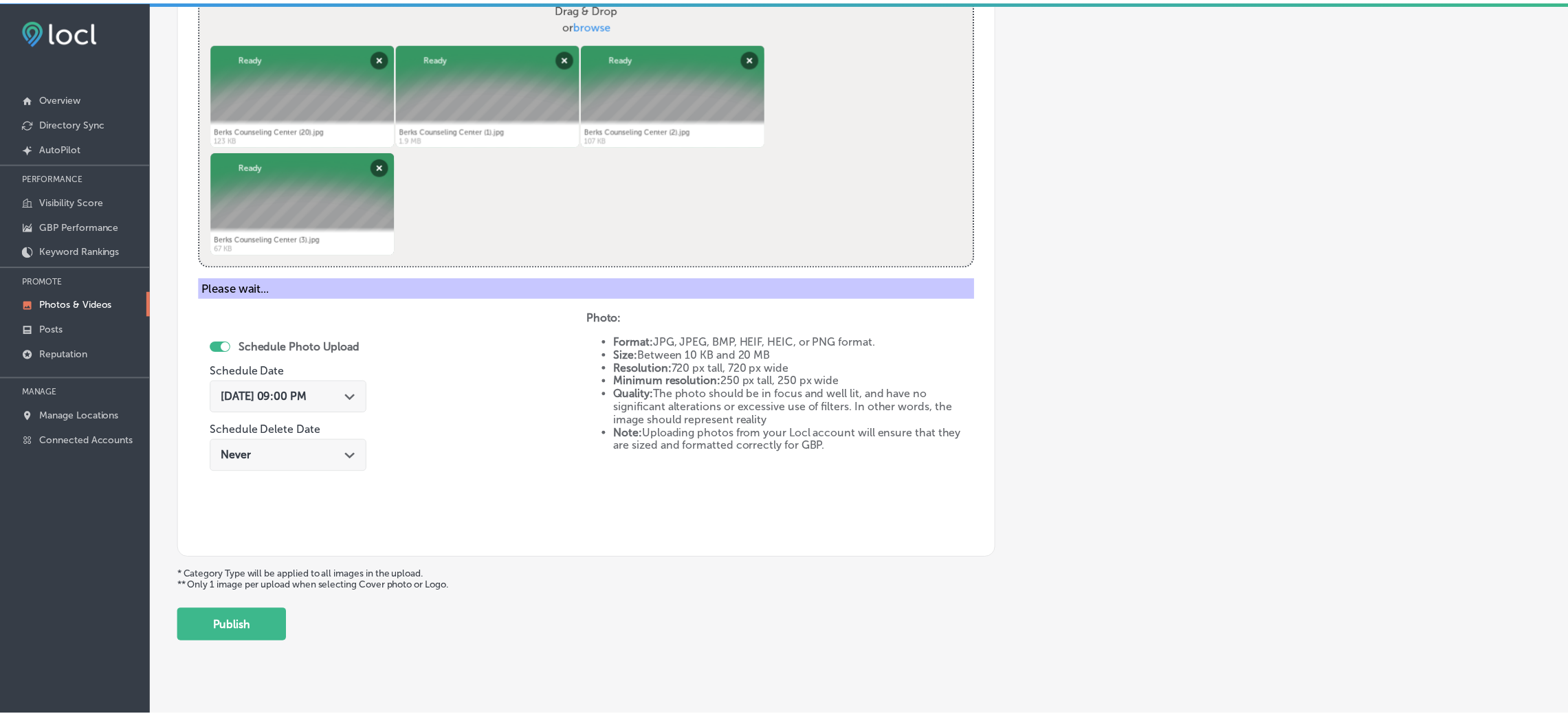
scroll to position [326, 0]
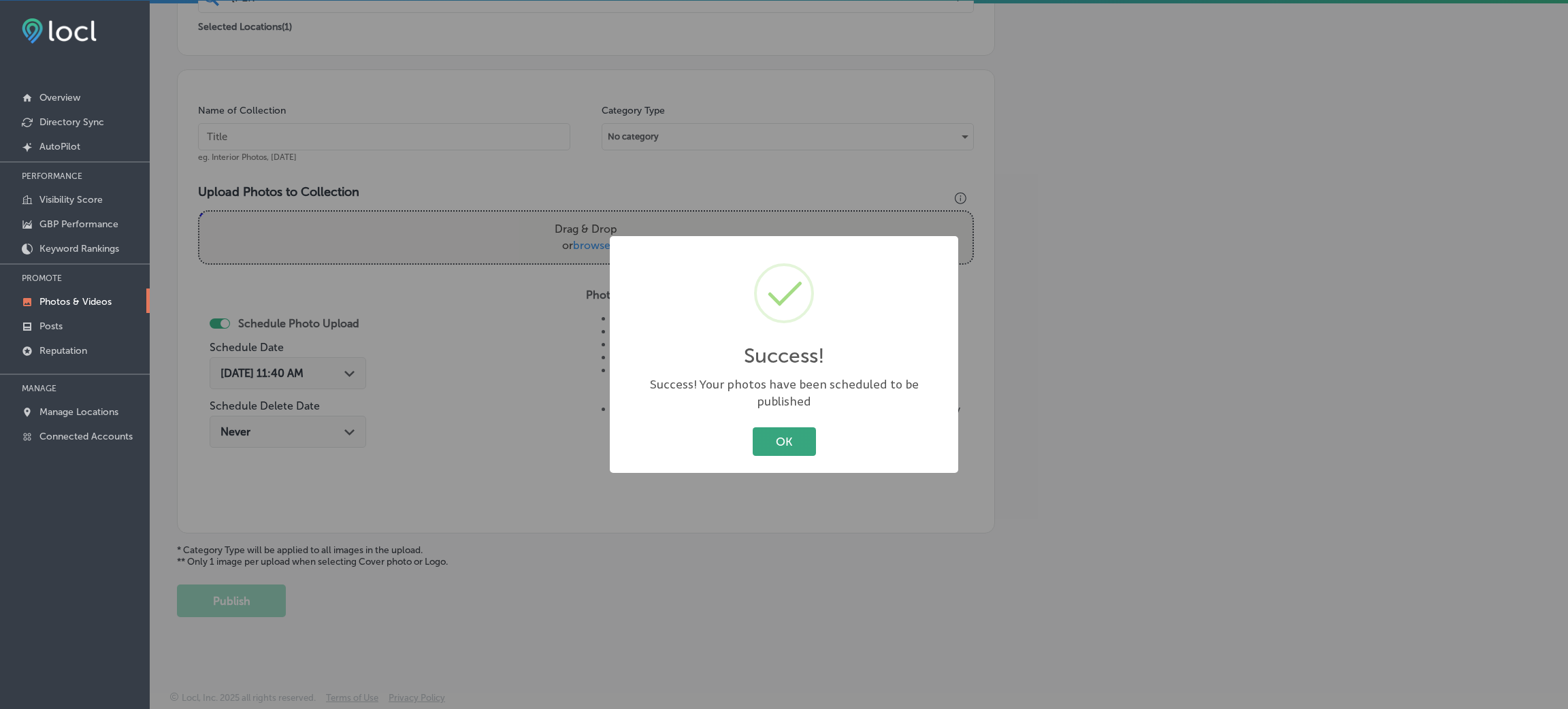
click at [773, 439] on button "OK" at bounding box center [784, 441] width 63 height 28
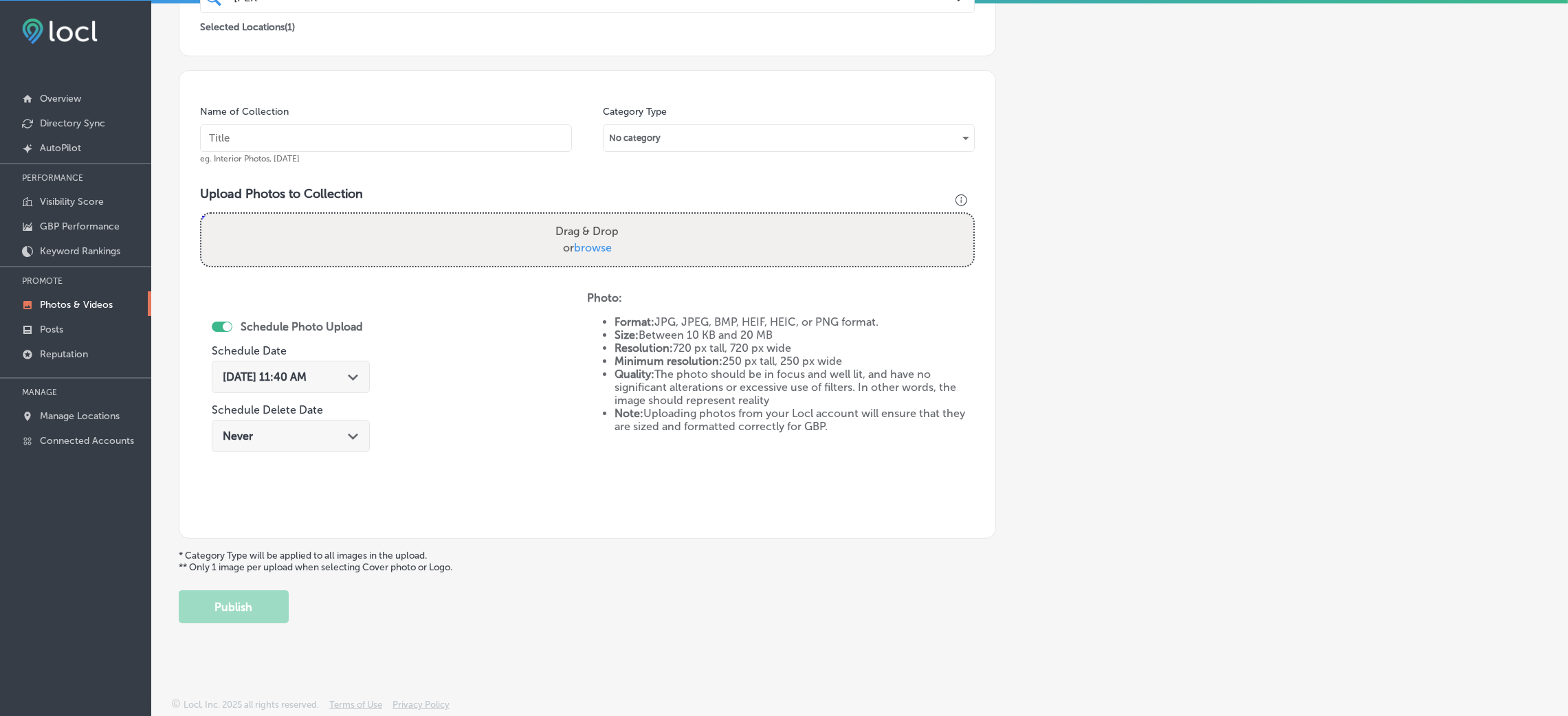
click at [377, 134] on input "text" at bounding box center [386, 138] width 372 height 28
paste input "Berks-Counseling-Center"
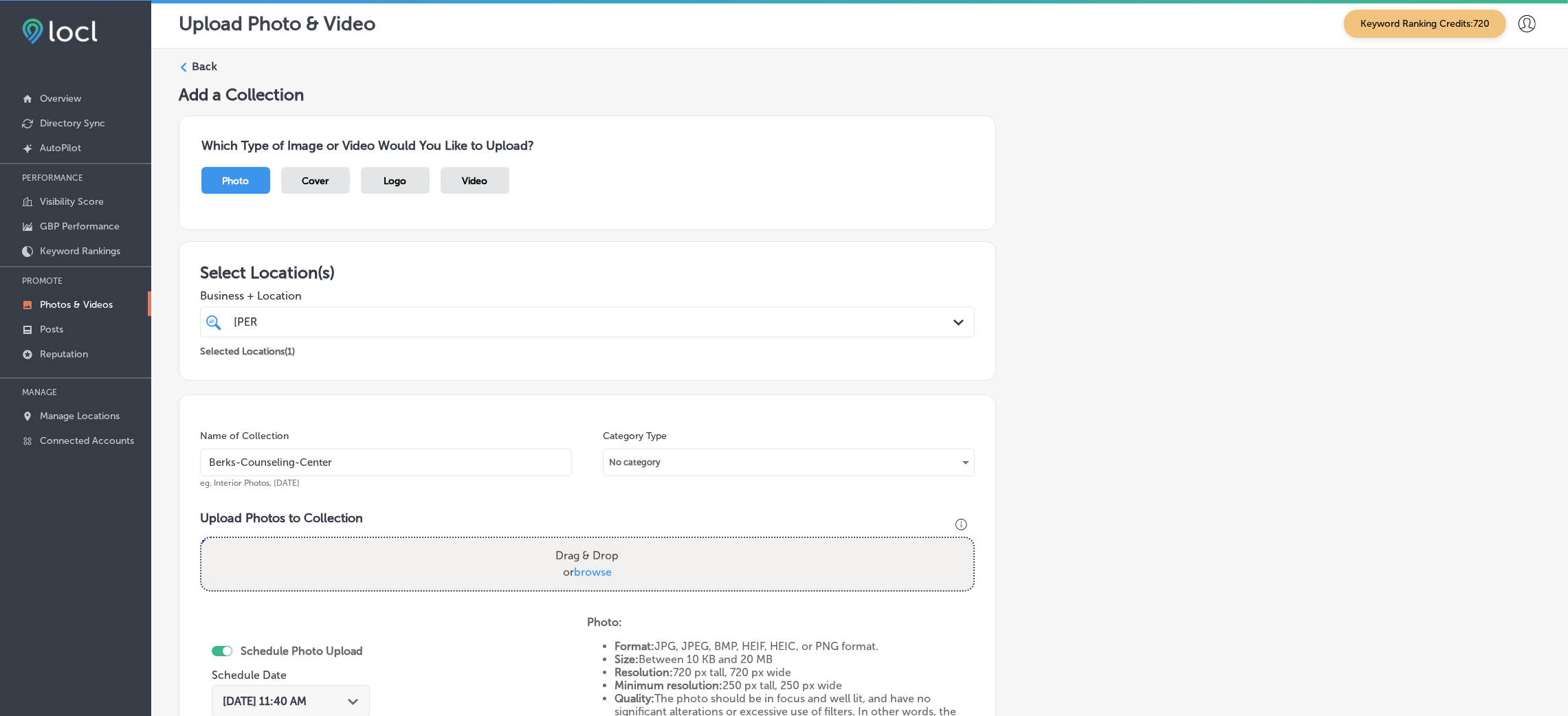
scroll to position [0, 0]
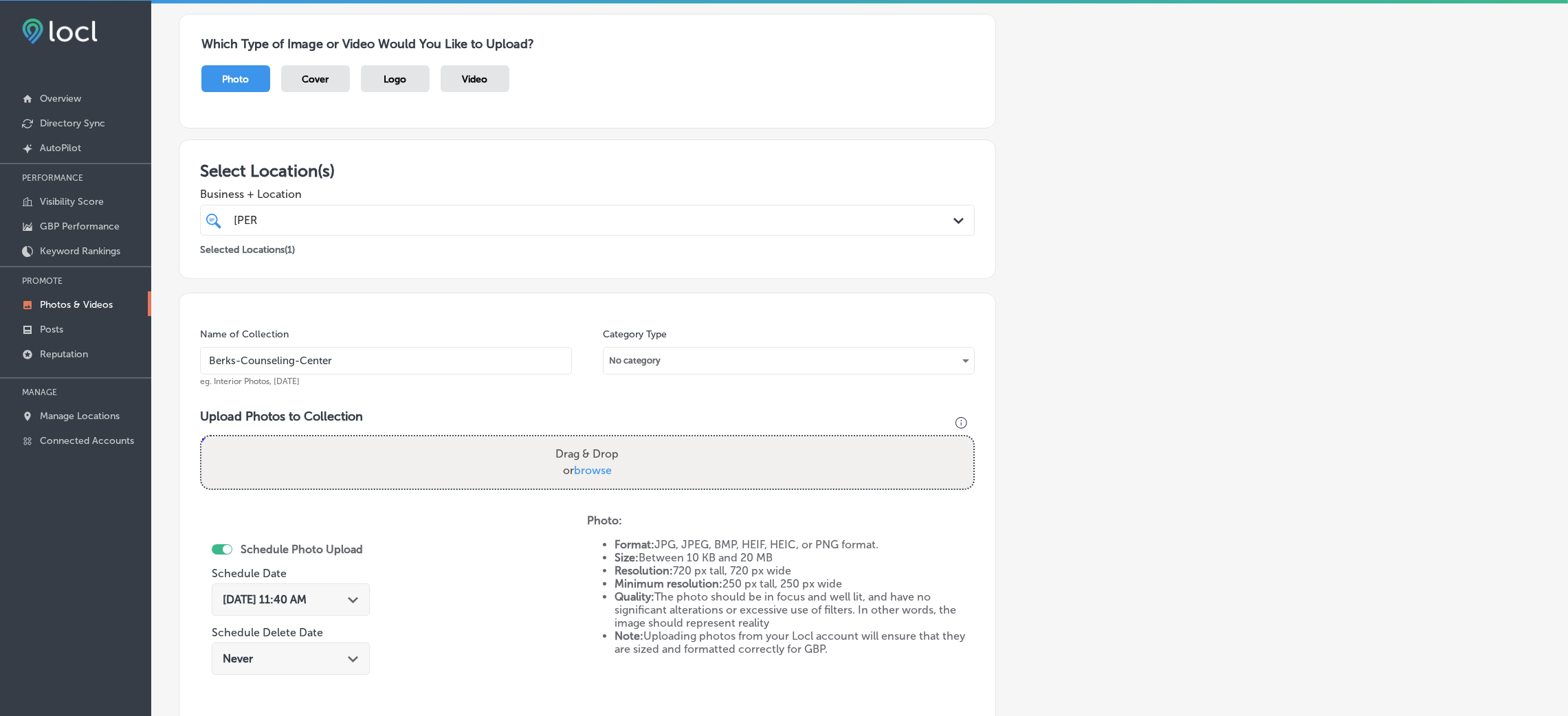
type input "Berks-Counseling-Center"
click at [517, 227] on div "berk berk" at bounding box center [551, 220] width 639 height 19
click at [552, 179] on h3 "Select Location(s)" at bounding box center [587, 170] width 775 height 20
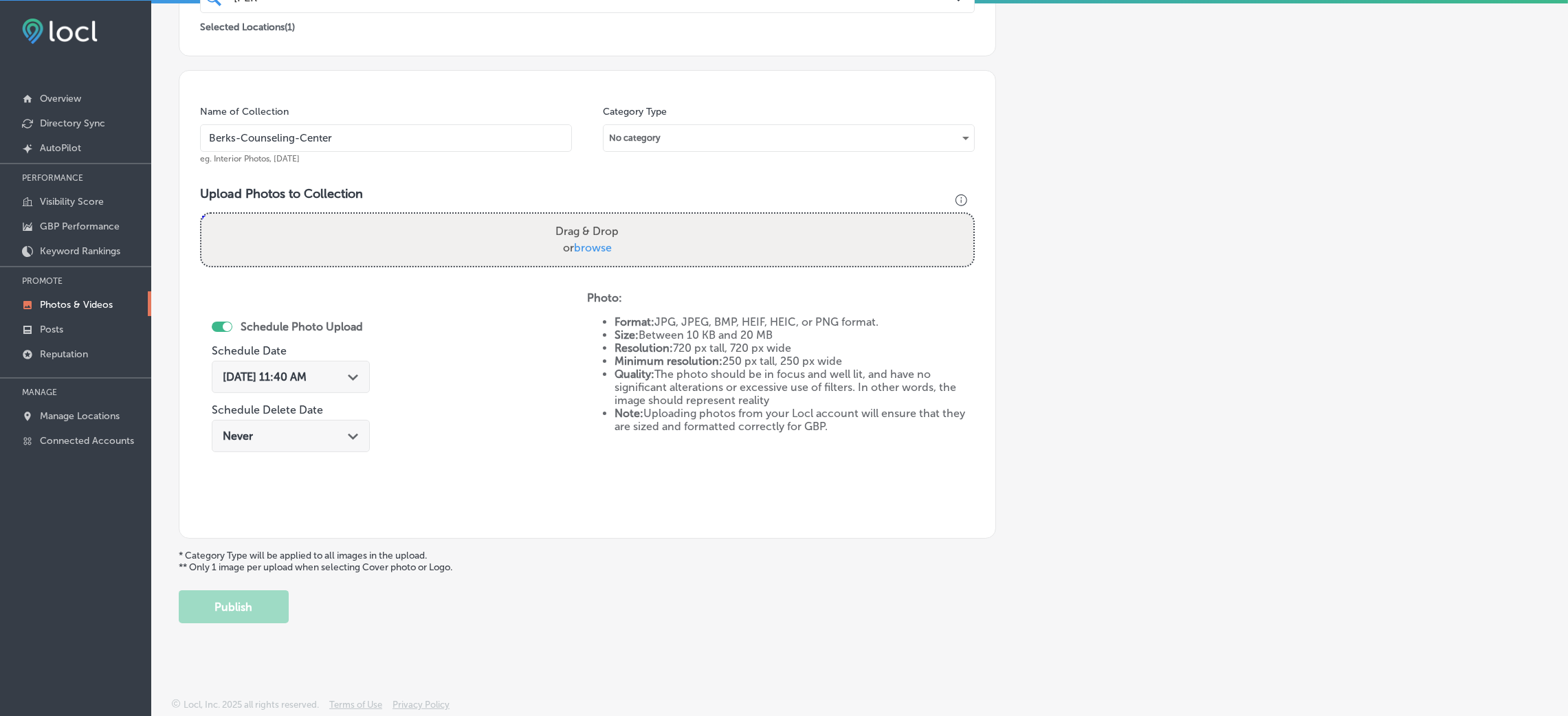
click at [485, 235] on div "Drag & Drop or browse" at bounding box center [588, 240] width 772 height 52
click at [202, 214] on input "Drag & Drop or browse" at bounding box center [588, 215] width 772 height 4
type input "C:\fakepath\Berks Counseling Center (4).jpg"
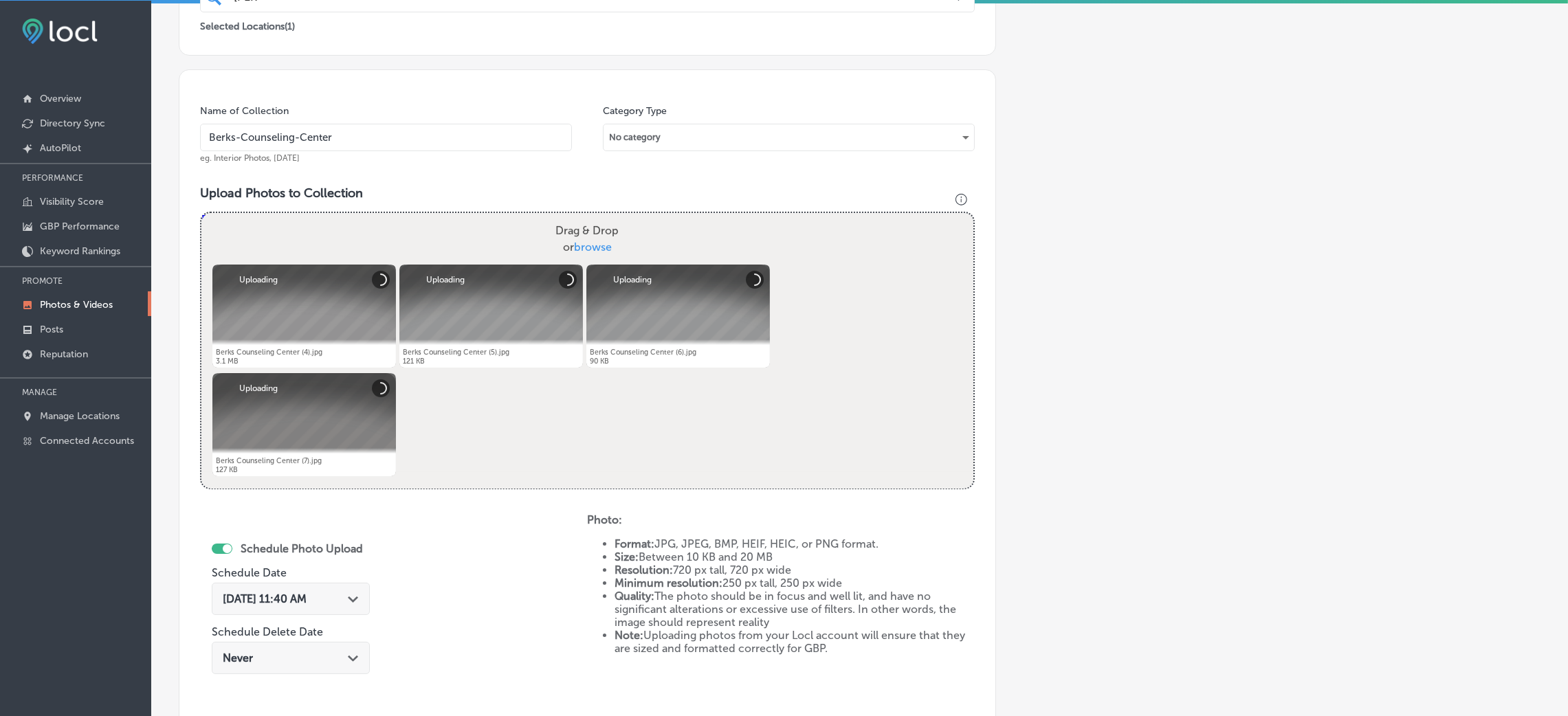
scroll to position [532, 0]
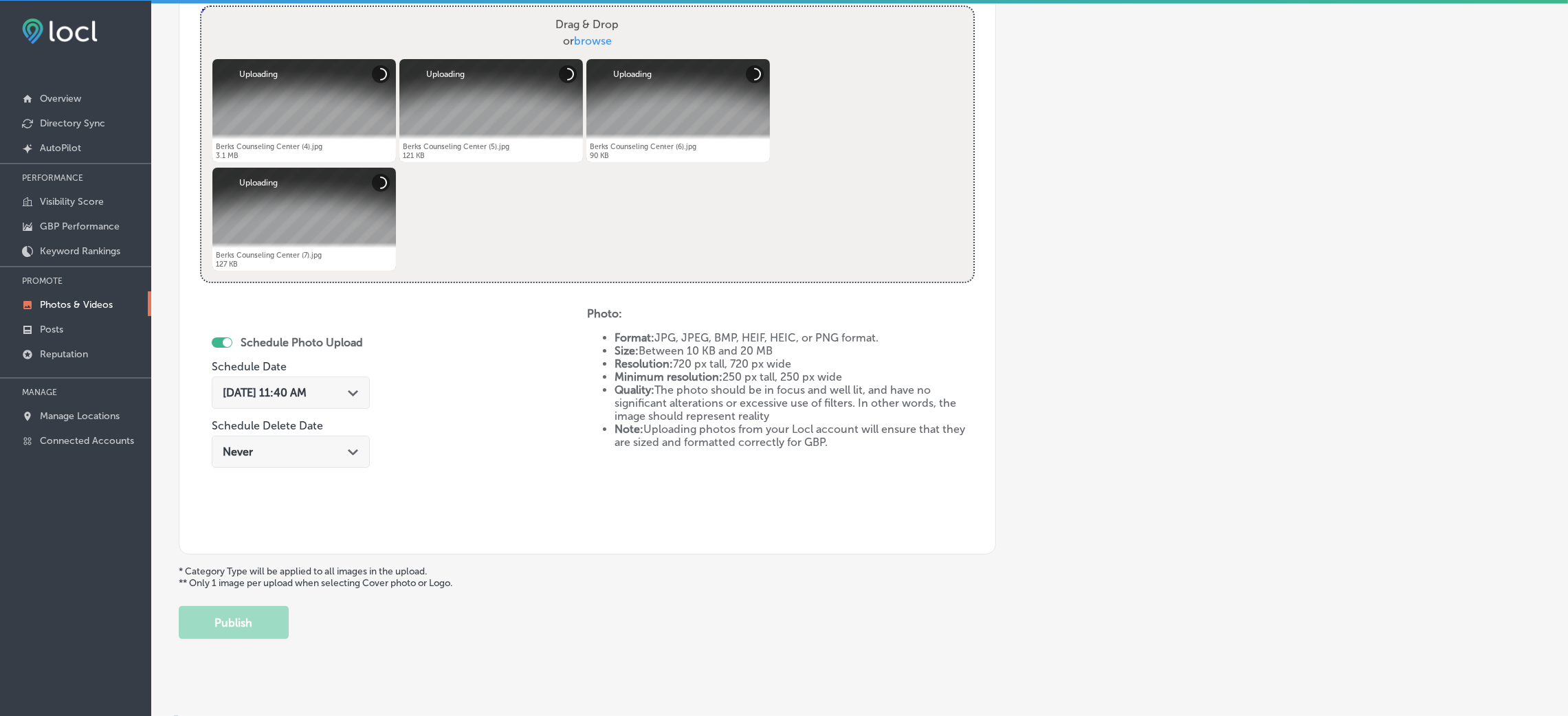
click at [334, 381] on div "Aug 26, 2025 11:40 AM Path Created with Sketch." at bounding box center [290, 392] width 158 height 32
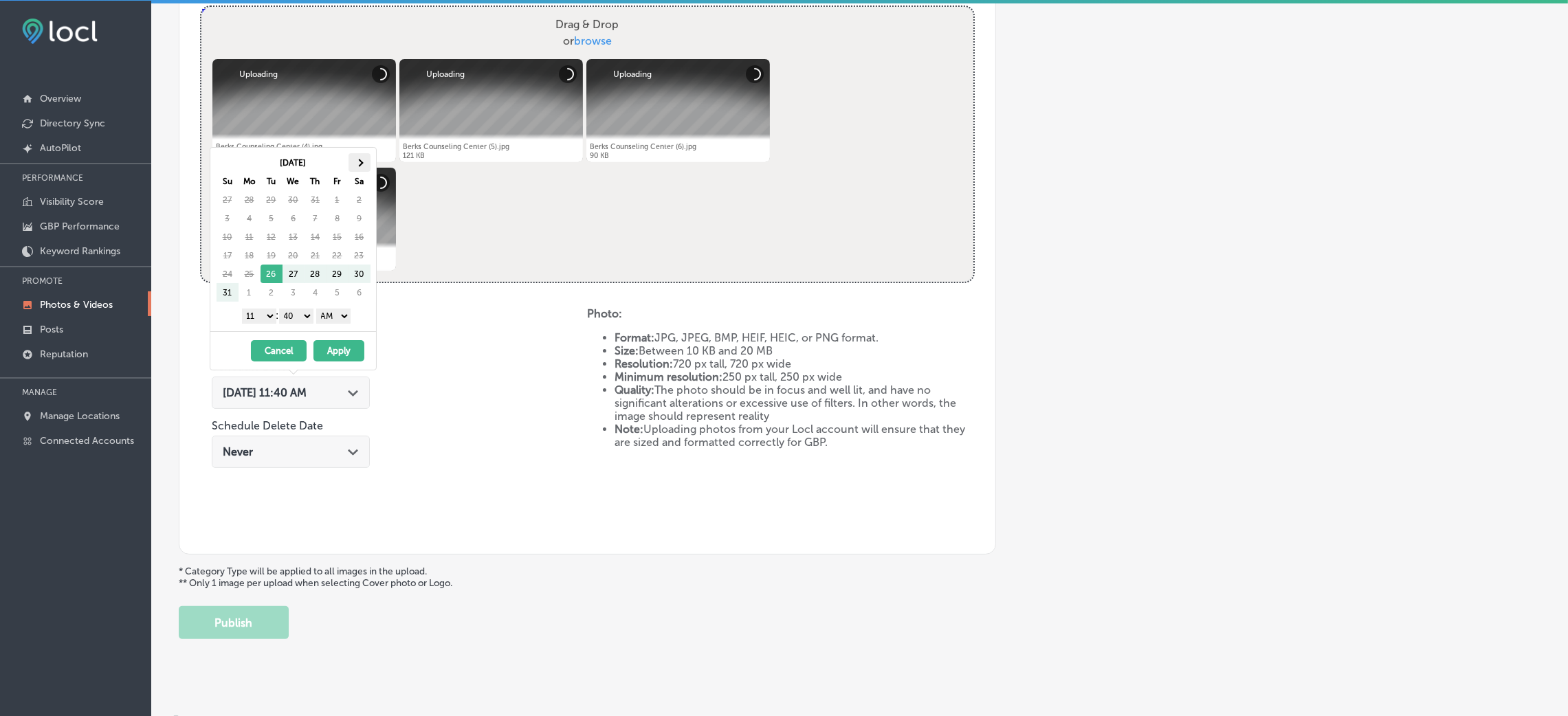
click at [357, 160] on span at bounding box center [359, 162] width 7 height 7
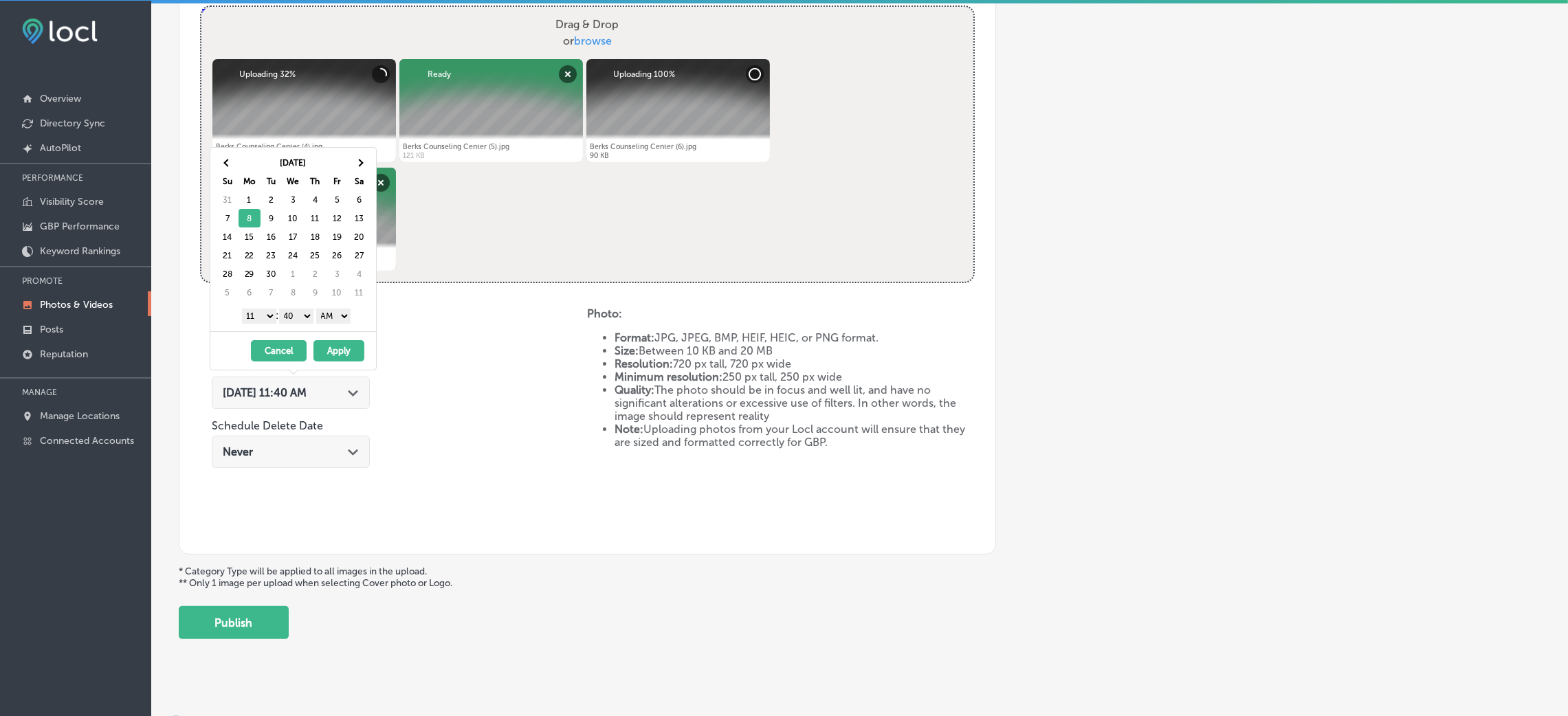
click at [325, 324] on select "AM PM" at bounding box center [334, 316] width 34 height 15
click at [293, 312] on select "00 10 20 30 40 50" at bounding box center [296, 316] width 34 height 15
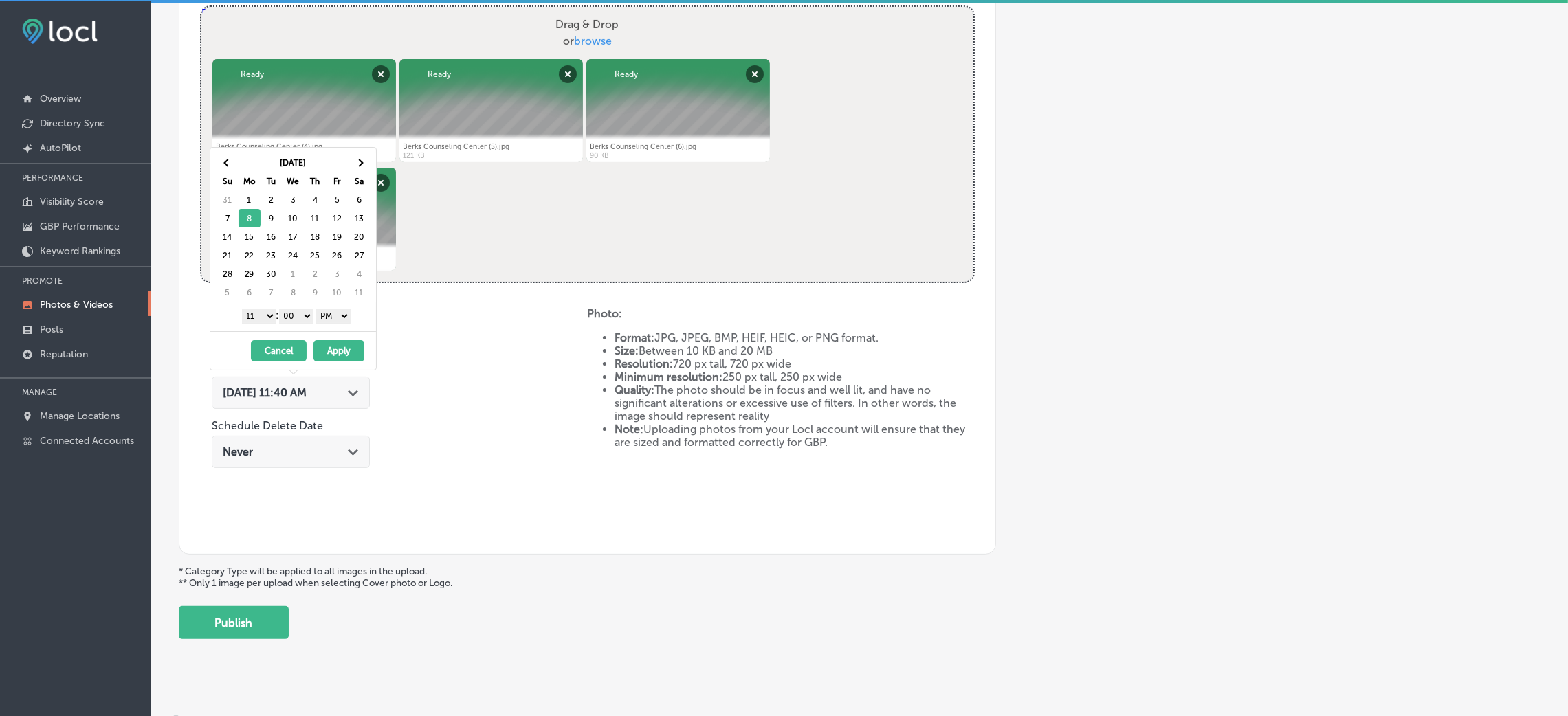
click at [253, 316] on select "1 2 3 4 5 6 7 8 9 10 11 12" at bounding box center [259, 316] width 34 height 15
click at [338, 348] on button "Apply" at bounding box center [339, 351] width 51 height 21
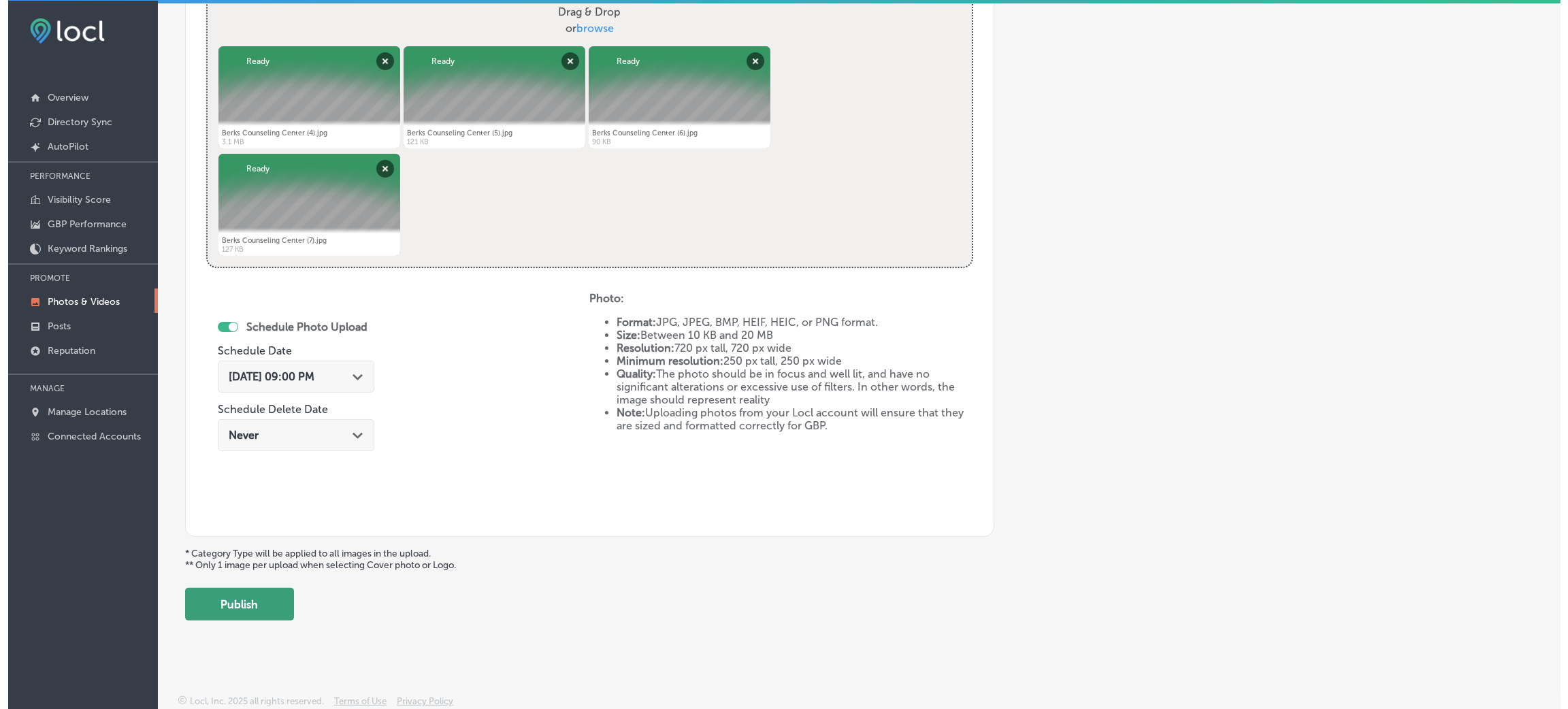
scroll to position [544, 0]
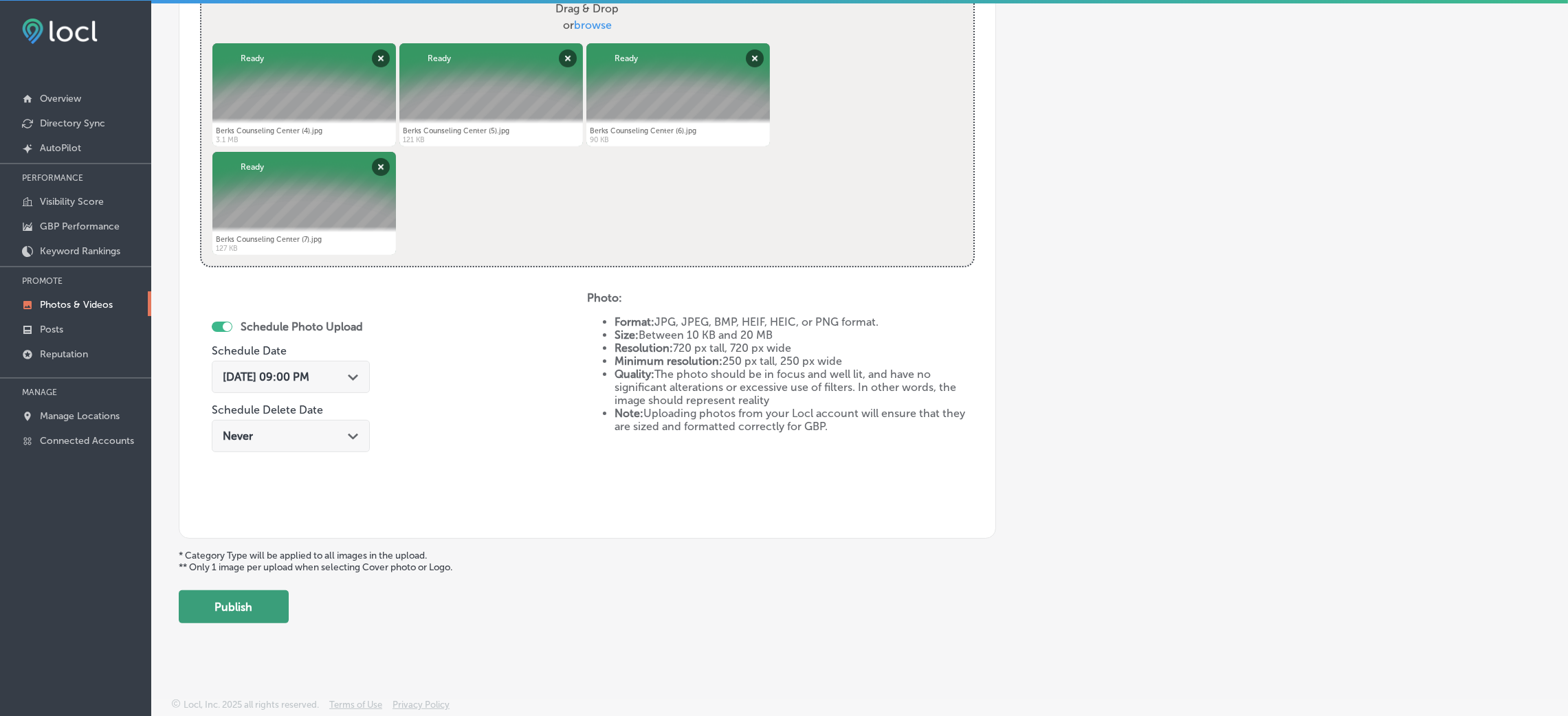
click at [275, 604] on button "Publish" at bounding box center [234, 606] width 110 height 33
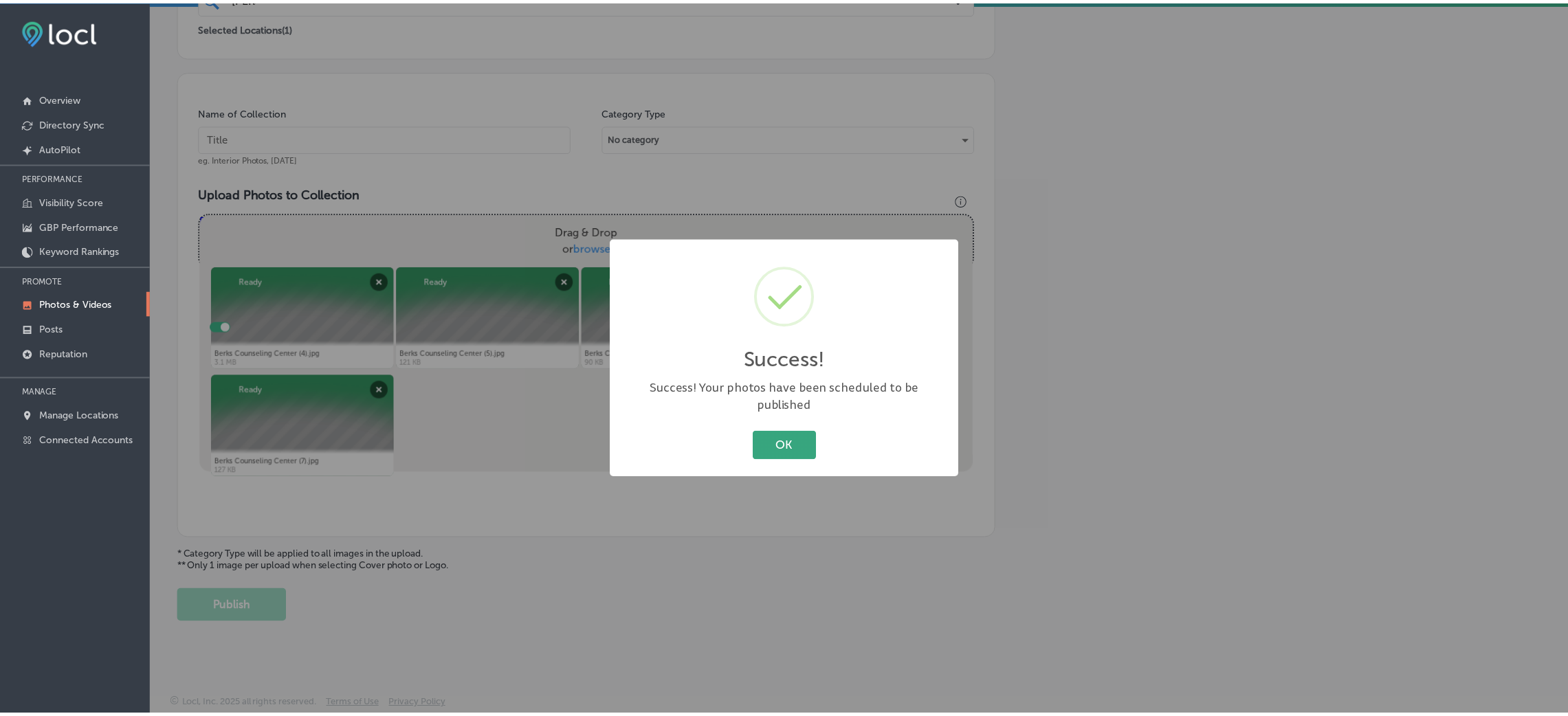
scroll to position [326, 0]
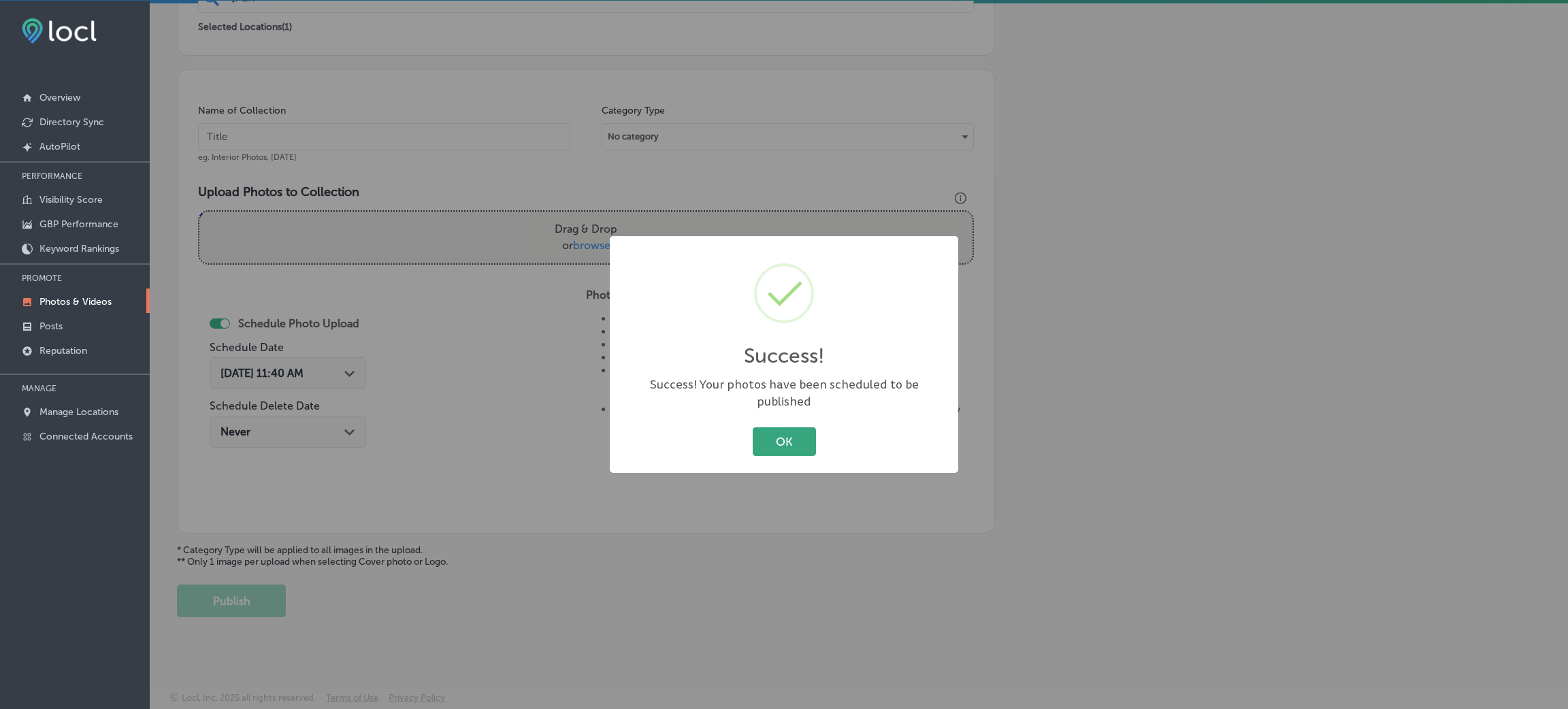
click at [795, 440] on button "OK" at bounding box center [784, 441] width 63 height 28
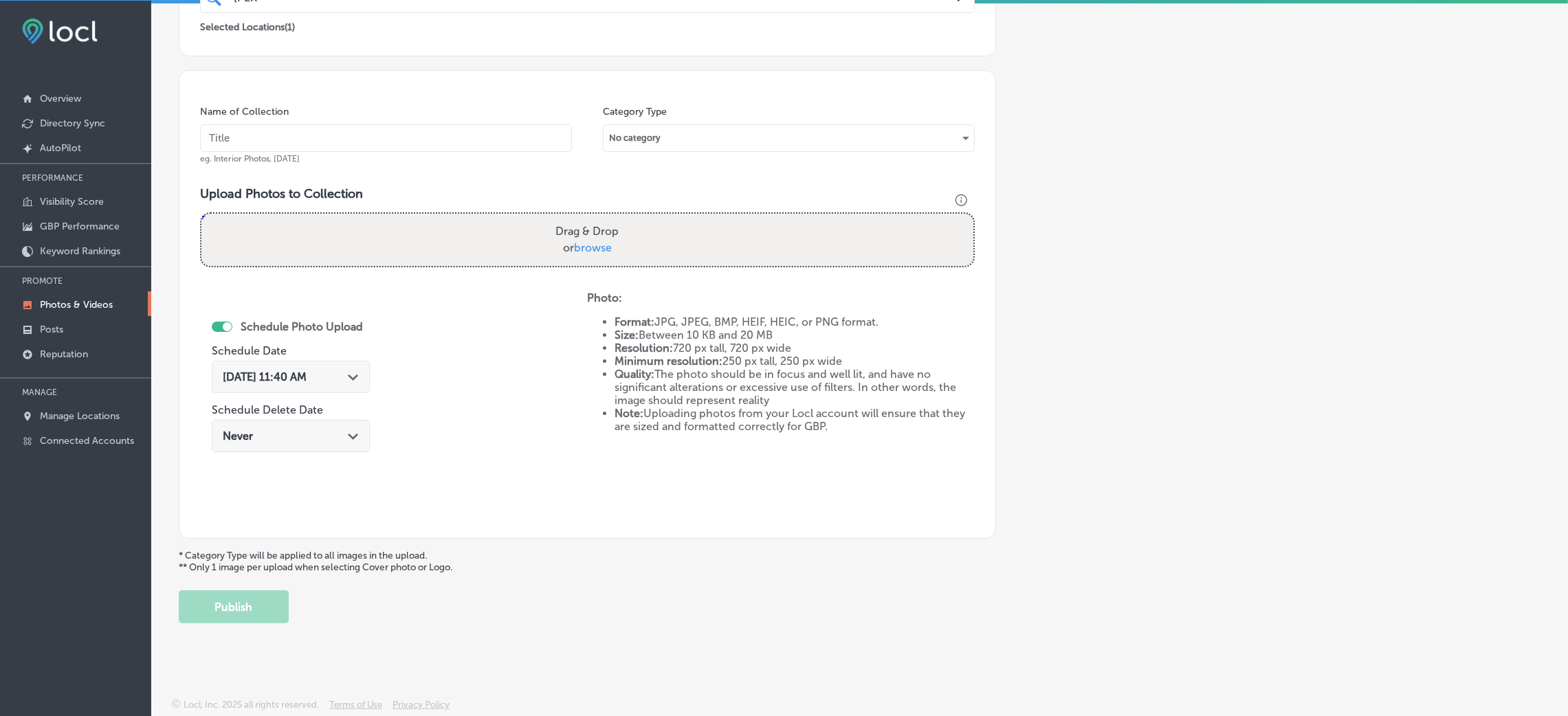
click at [393, 139] on input "text" at bounding box center [386, 138] width 372 height 28
paste input "Berks-Counseling-Center"
type input "Berks-Counseling-Center"
click at [481, 295] on div "Schedule Photo Upload Schedule Date Aug 26, 2025 11:40 AM Path Created with Ske…" at bounding box center [393, 405] width 387 height 226
click at [489, 260] on div "Drag & Drop or browse" at bounding box center [588, 240] width 772 height 52
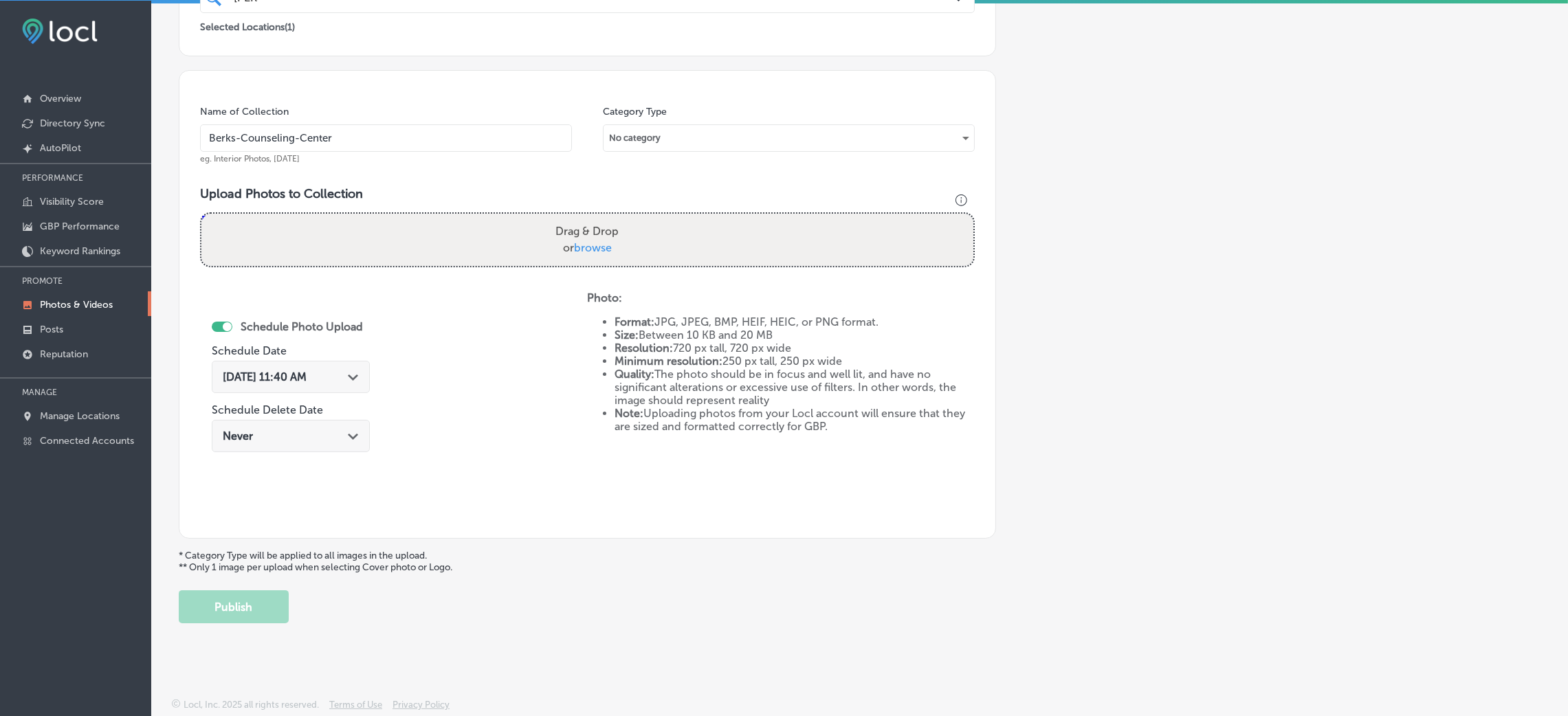
click at [202, 214] on input "Drag & Drop or browse" at bounding box center [588, 215] width 772 height 4
type input "C:\fakepath\Berks Counseling Center (8).jpg"
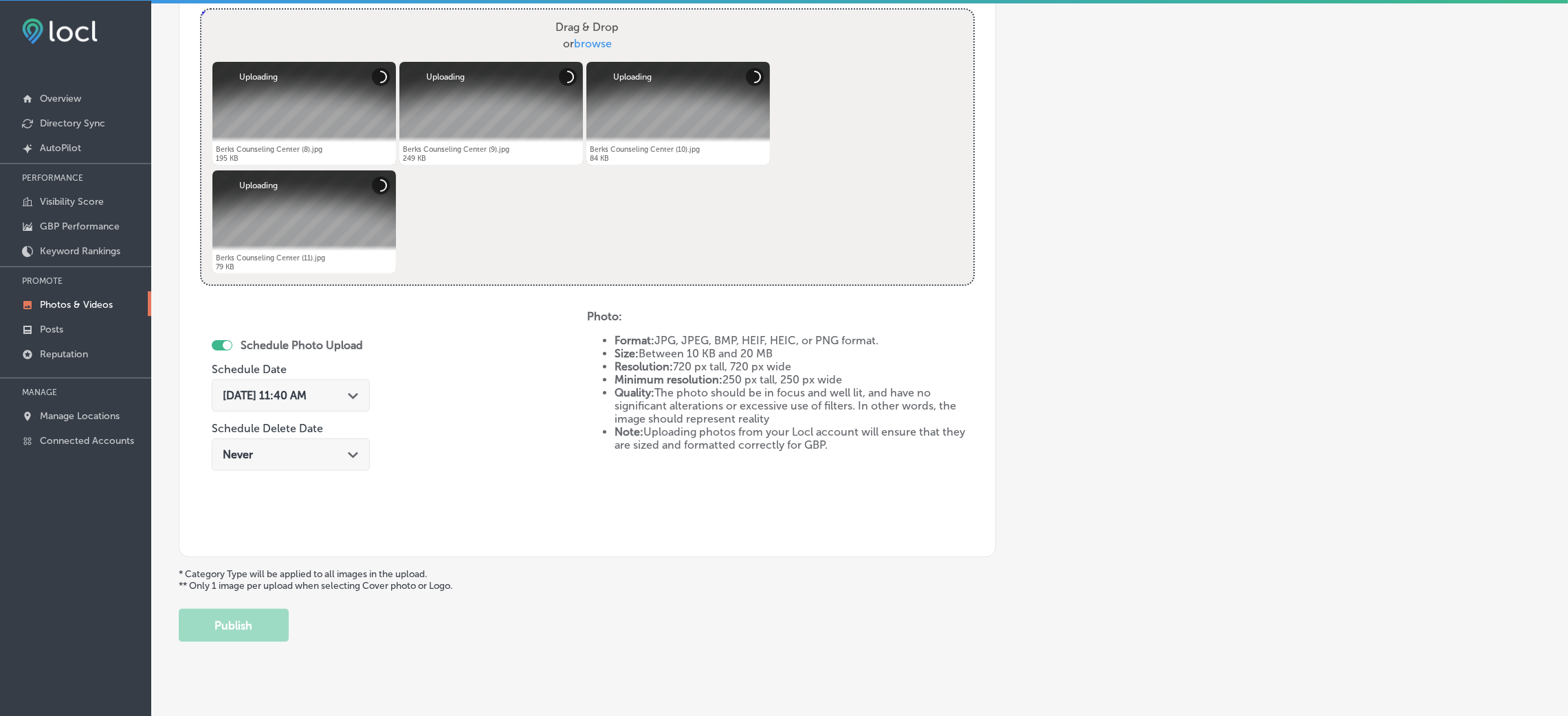
scroll to position [532, 0]
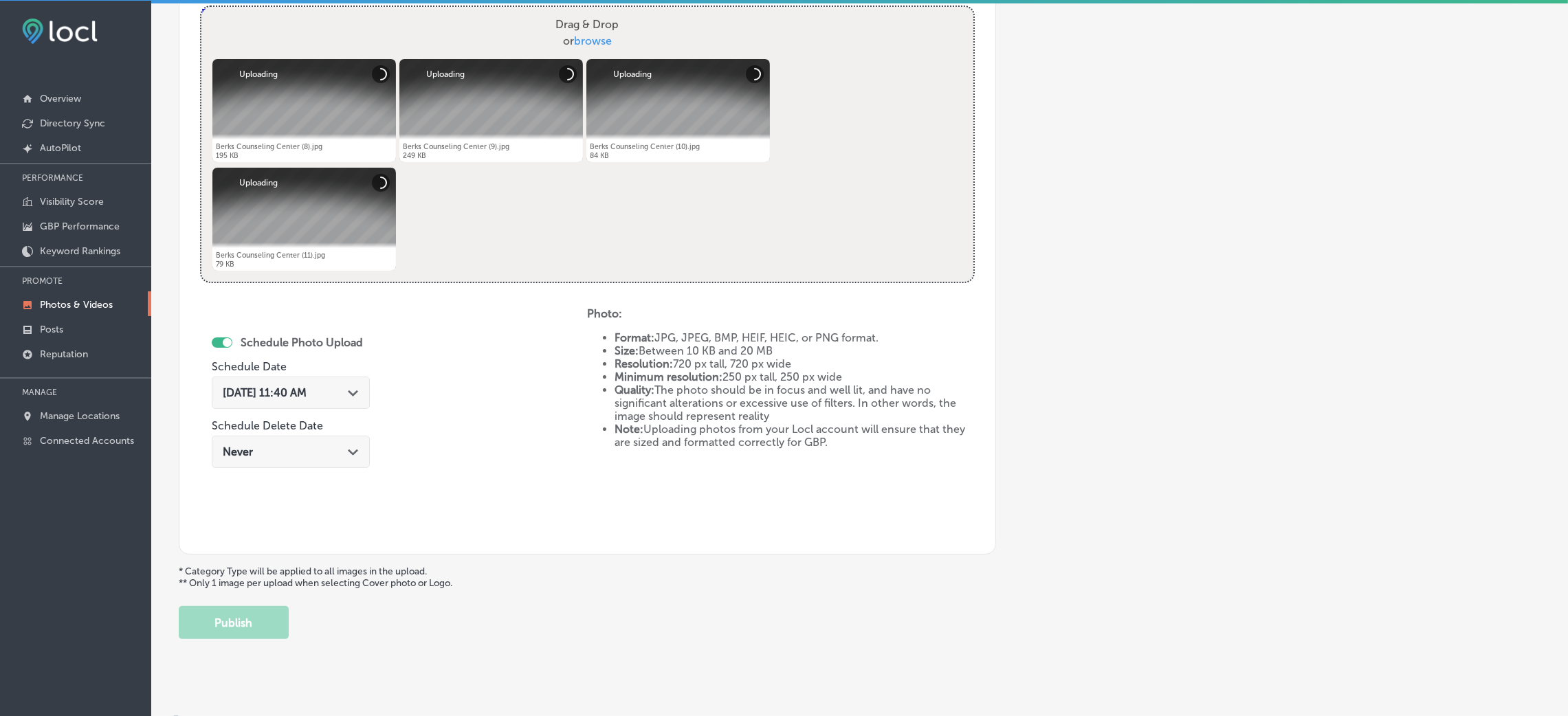
click at [343, 400] on div "Aug 26, 2025 11:40 AM Path Created with Sketch." at bounding box center [290, 392] width 158 height 32
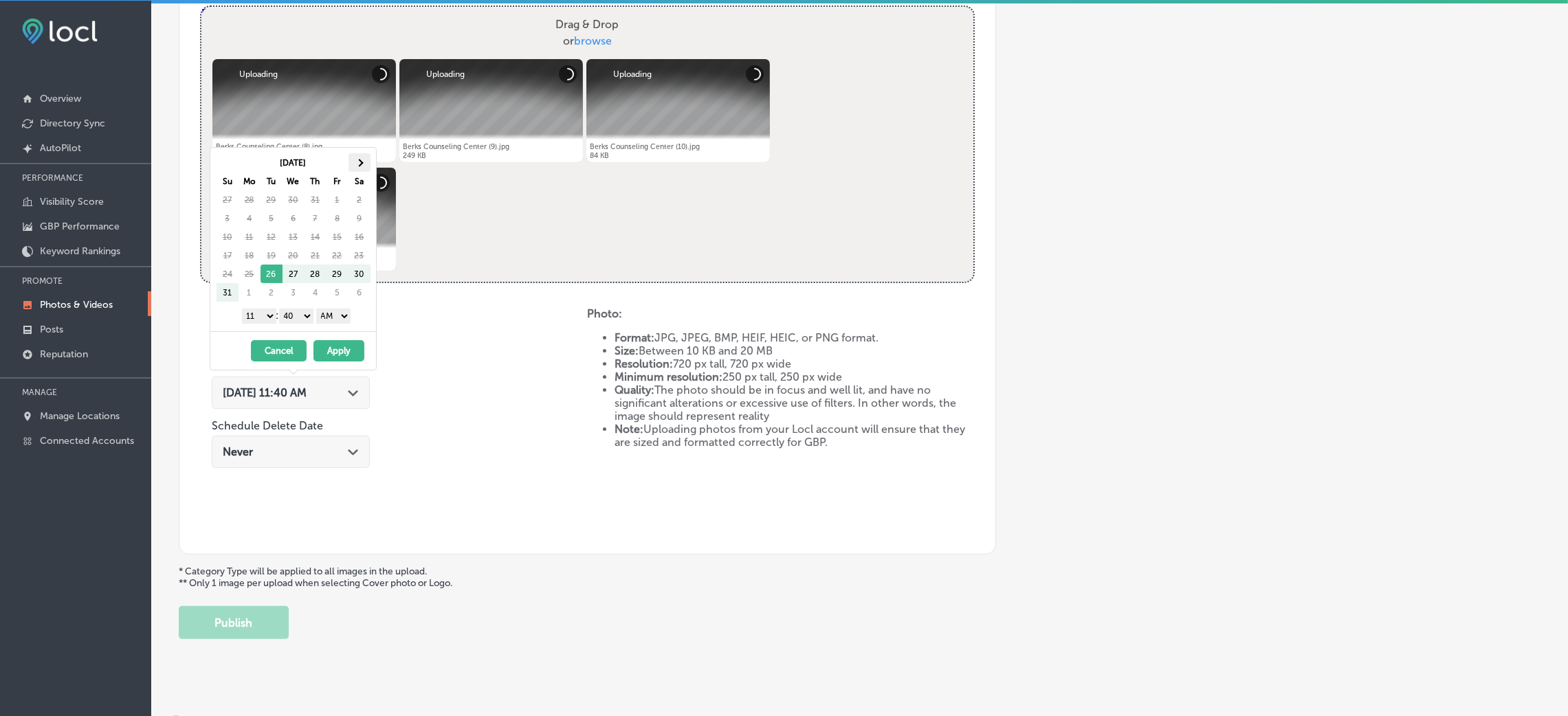
click at [357, 167] on th at bounding box center [359, 162] width 22 height 19
click at [327, 317] on select "AM PM" at bounding box center [334, 316] width 34 height 15
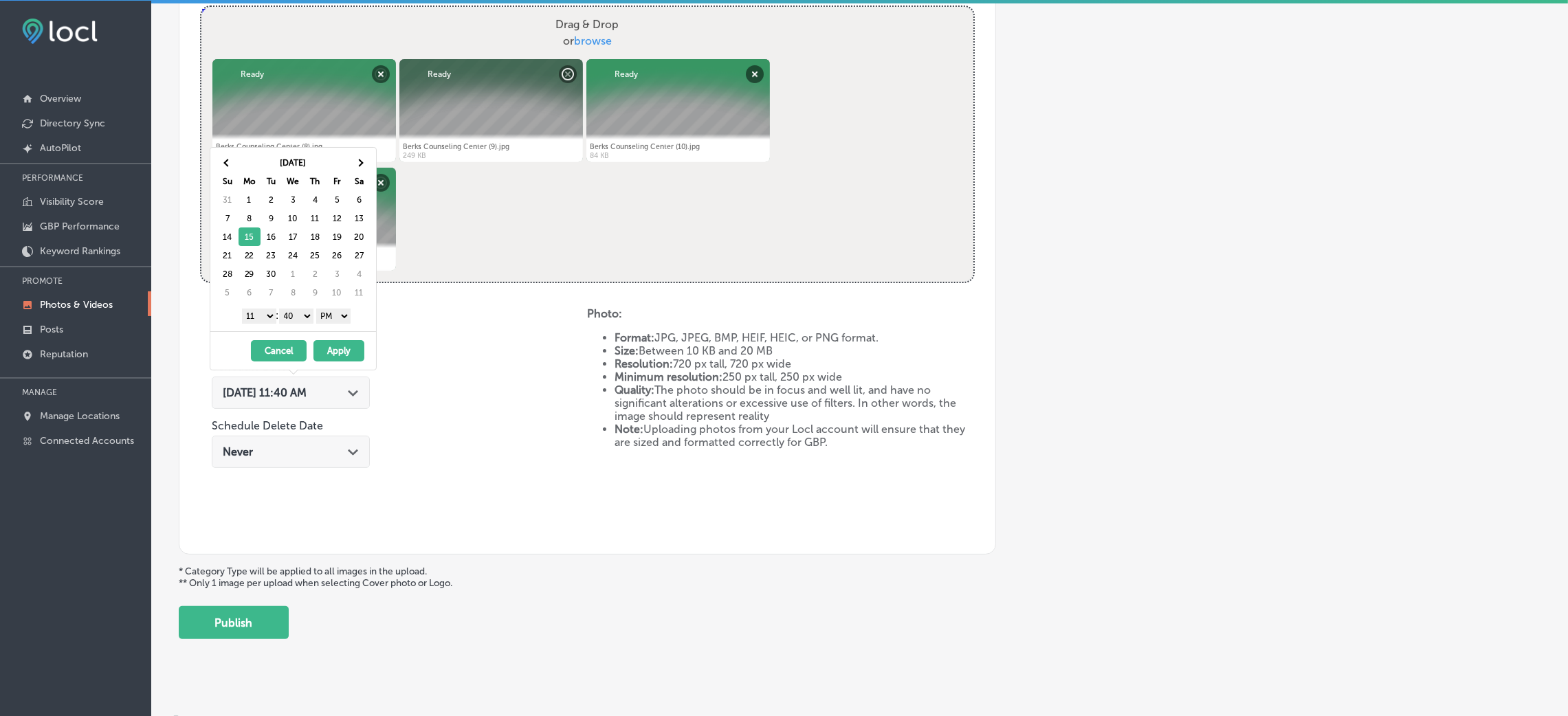
click at [307, 316] on select "00 10 20 30 40 50" at bounding box center [296, 316] width 34 height 15
click at [261, 313] on select "1 2 3 4 5 6 7 8 9 10 11 12" at bounding box center [259, 316] width 34 height 15
click at [333, 357] on button "Apply" at bounding box center [339, 351] width 51 height 21
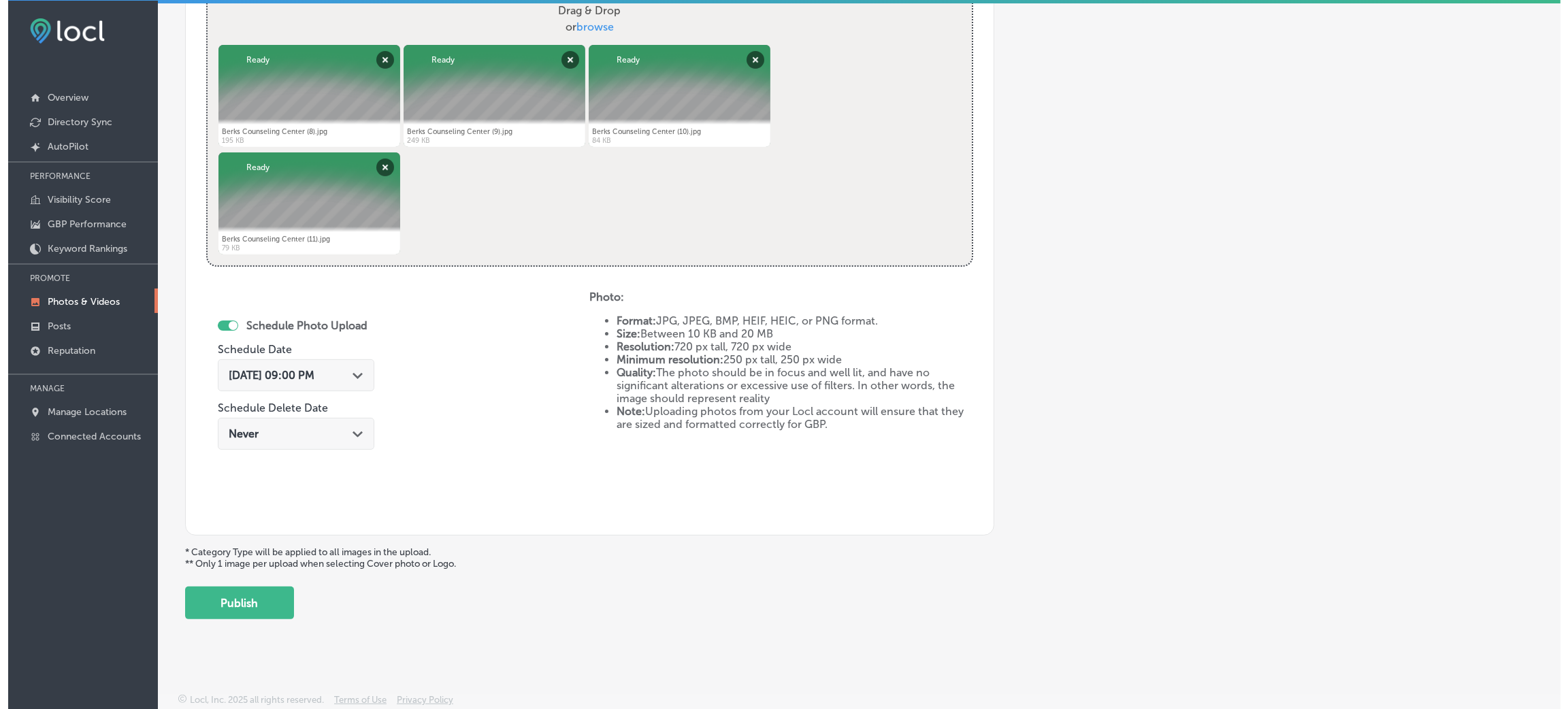
scroll to position [544, 0]
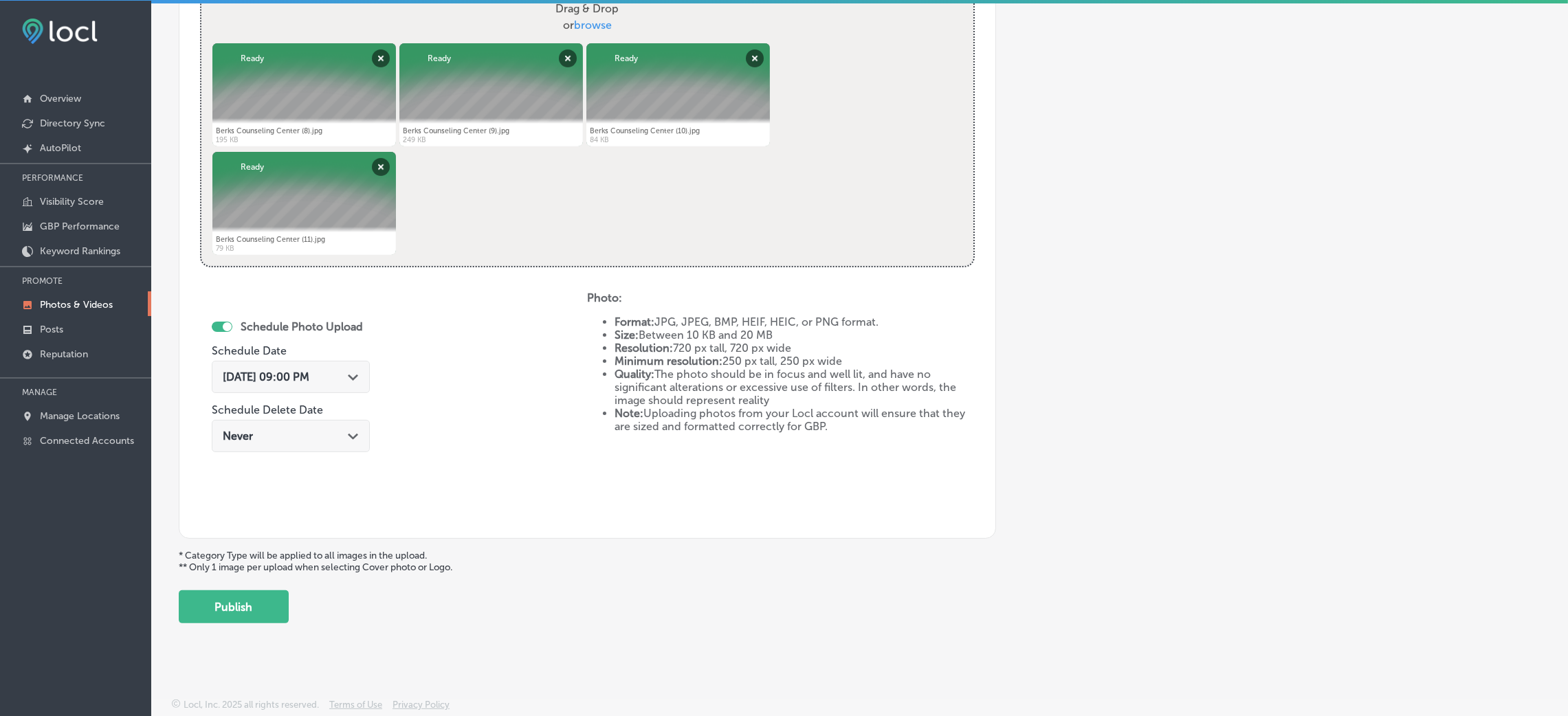
click at [248, 606] on button "Publish" at bounding box center [234, 606] width 110 height 33
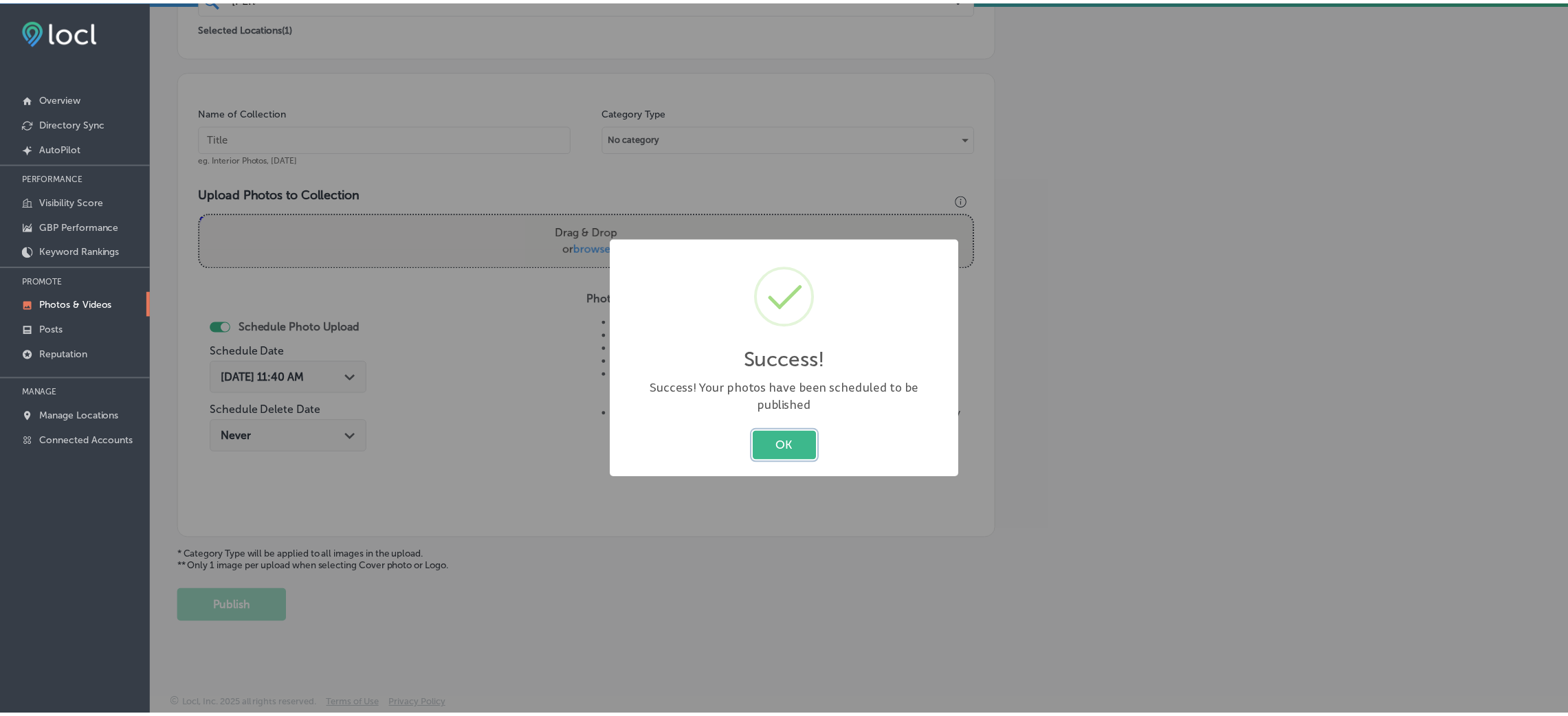
scroll to position [326, 0]
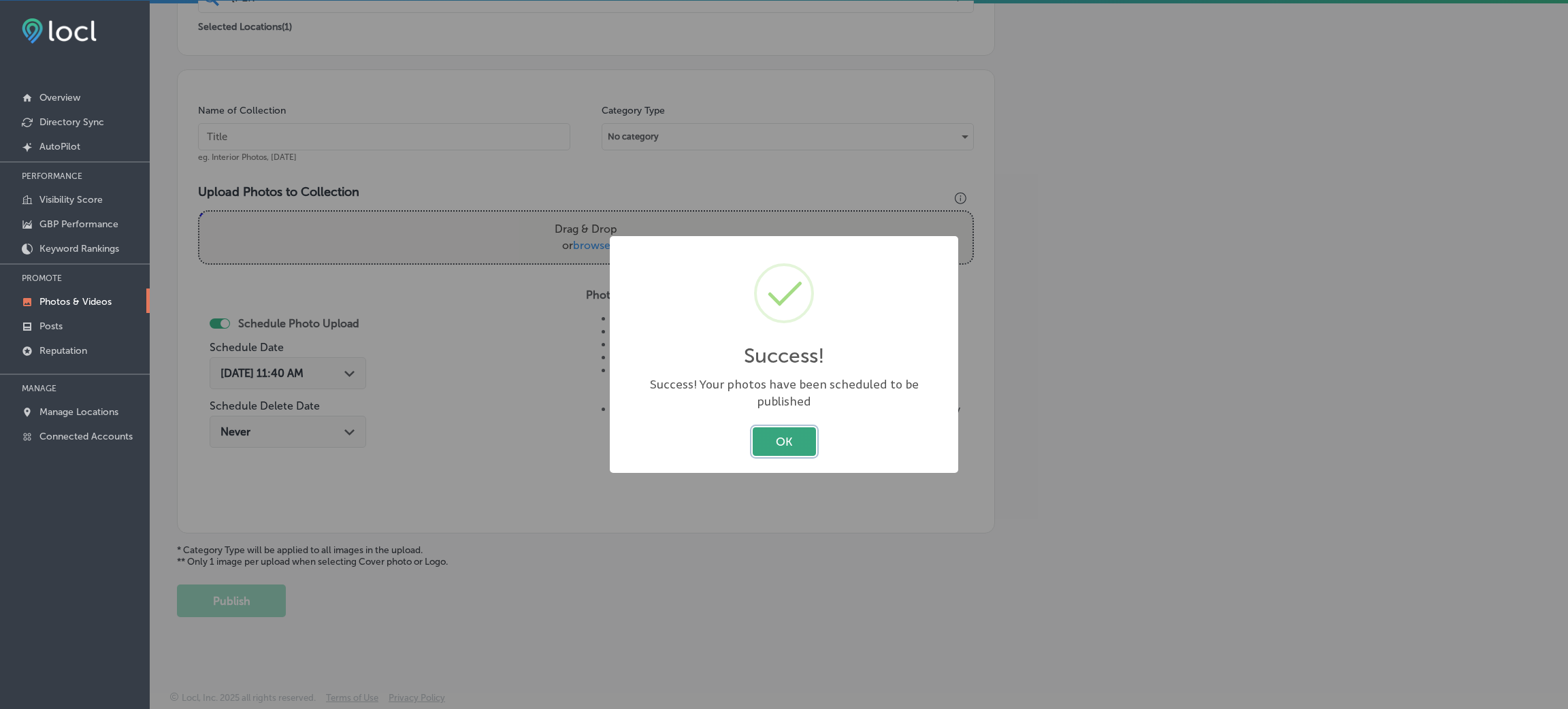
click at [773, 436] on button "OK" at bounding box center [784, 441] width 63 height 28
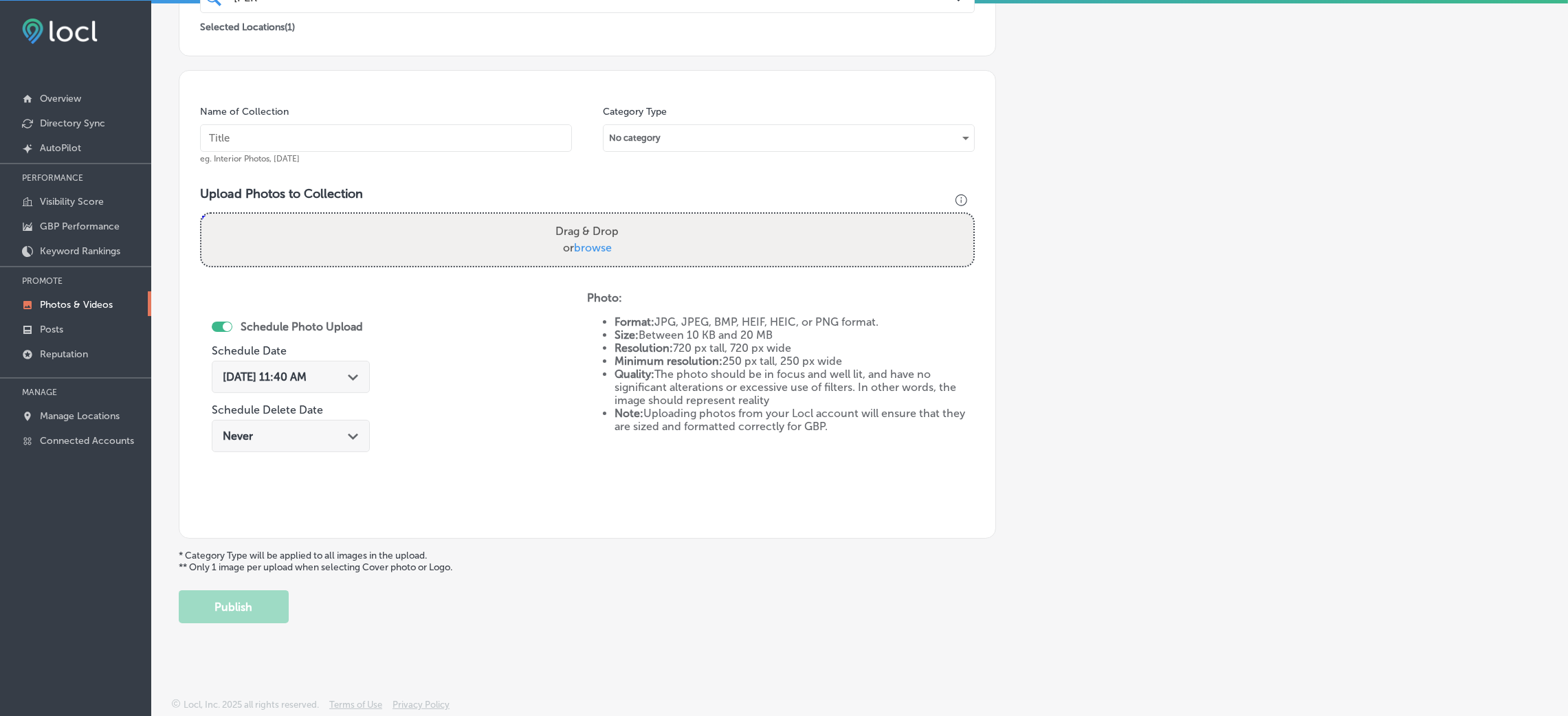
click at [526, 146] on input "text" at bounding box center [386, 138] width 372 height 28
paste input "Berks-Counseling-Center"
type input "Berks-Counseling-Center"
click at [579, 259] on label "Drag & Drop or browse" at bounding box center [587, 240] width 75 height 44
click at [579, 218] on input "Drag & Drop or browse" at bounding box center [588, 215] width 772 height 4
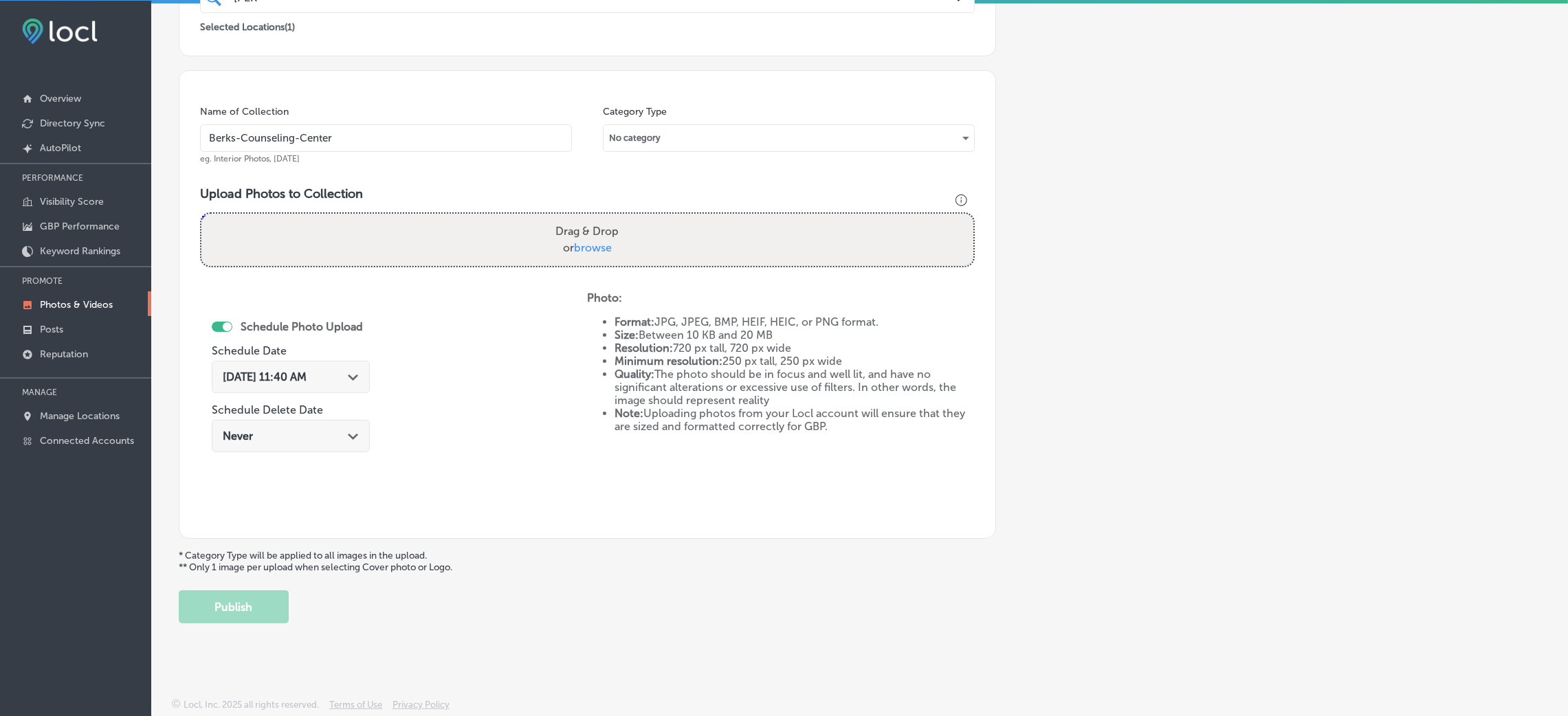
type input "C:\fakepath\Berks Counseling Center (12).jpg"
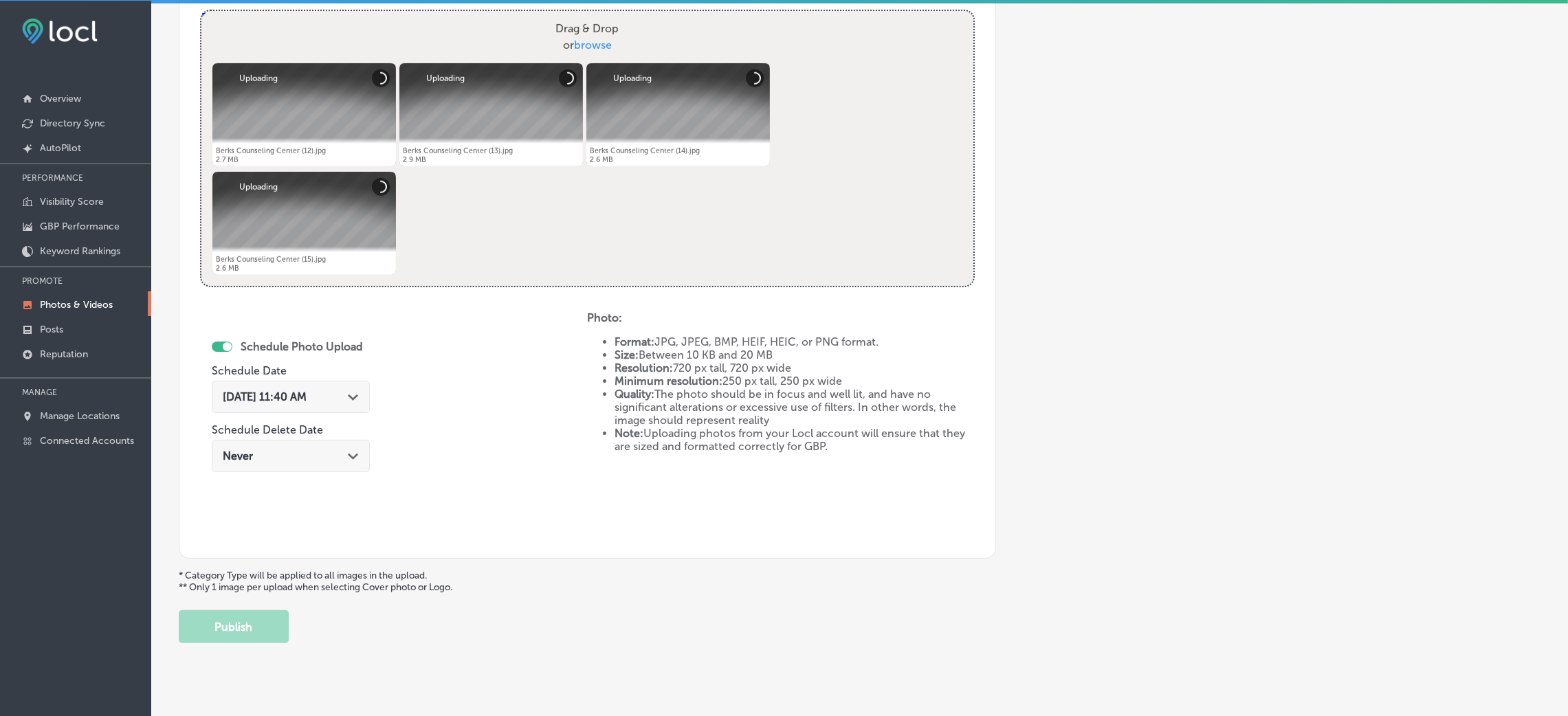
scroll to position [532, 0]
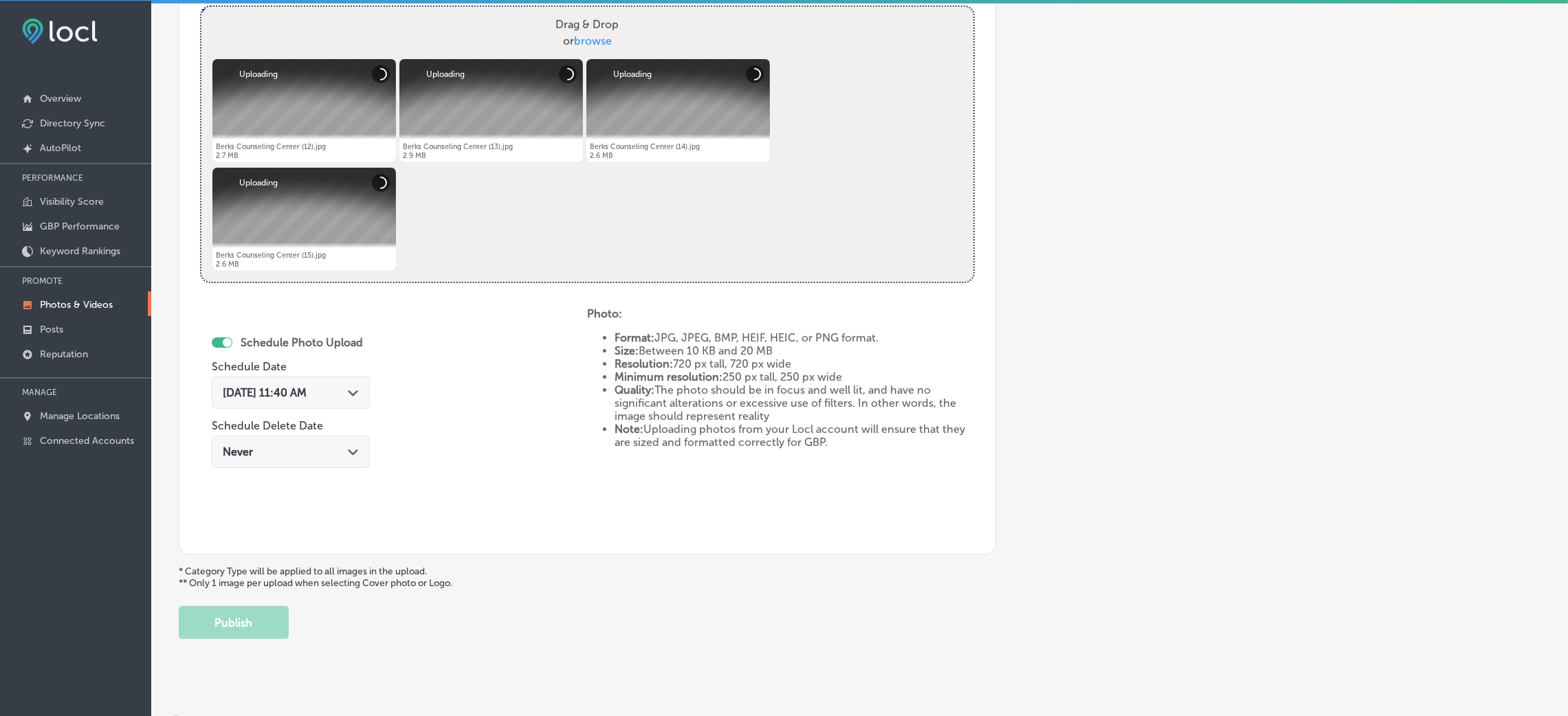
click at [307, 395] on span "Aug 26, 2025 11:40 AM" at bounding box center [265, 392] width 84 height 13
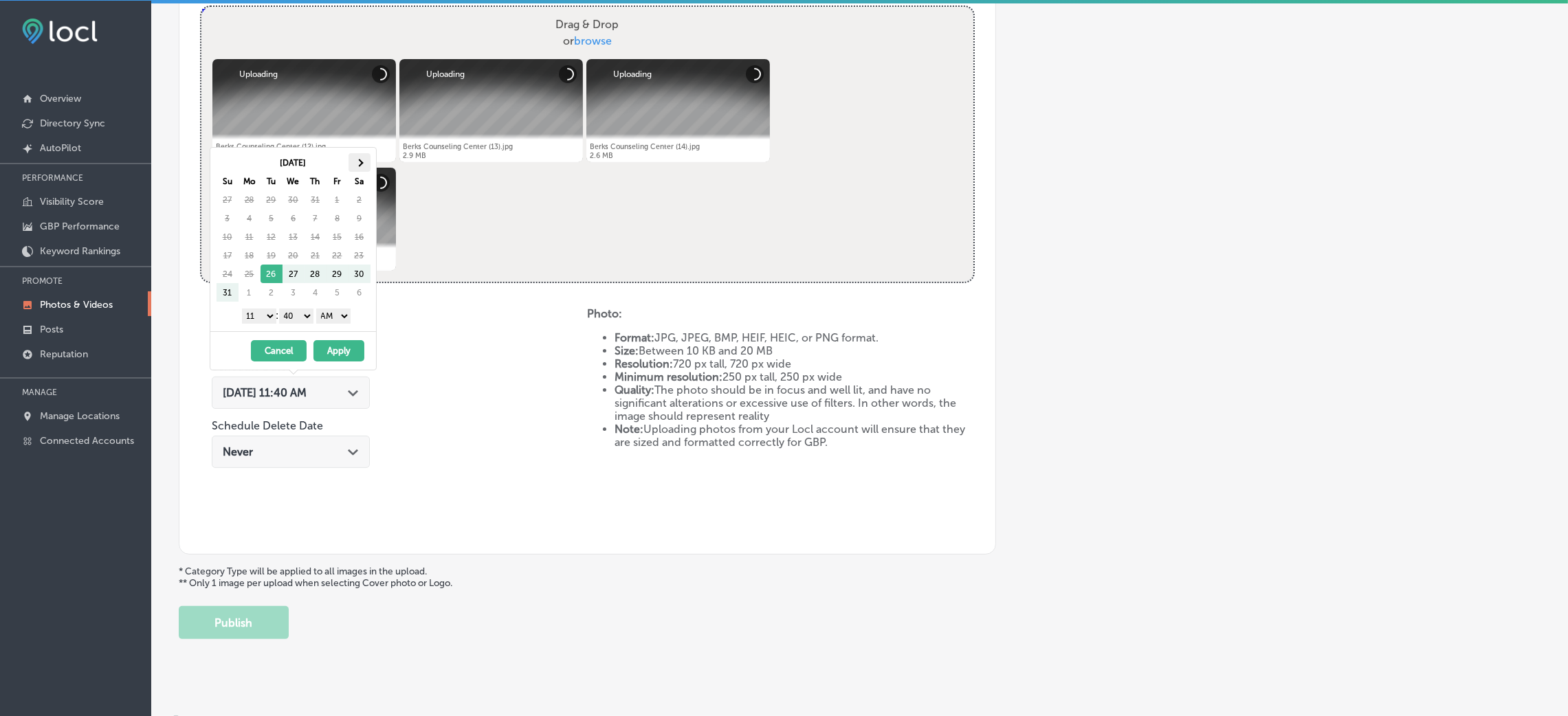
click at [362, 161] on th at bounding box center [359, 162] width 22 height 19
click at [330, 315] on select "AM PM" at bounding box center [334, 316] width 34 height 15
click at [300, 309] on div "1 2 3 4 5 6 7 8 9 10 11 12 : 00 10 20 30 40 50 AM PM" at bounding box center [295, 315] width 160 height 20
click at [303, 321] on select "00 10 20 30 40 50" at bounding box center [296, 316] width 34 height 15
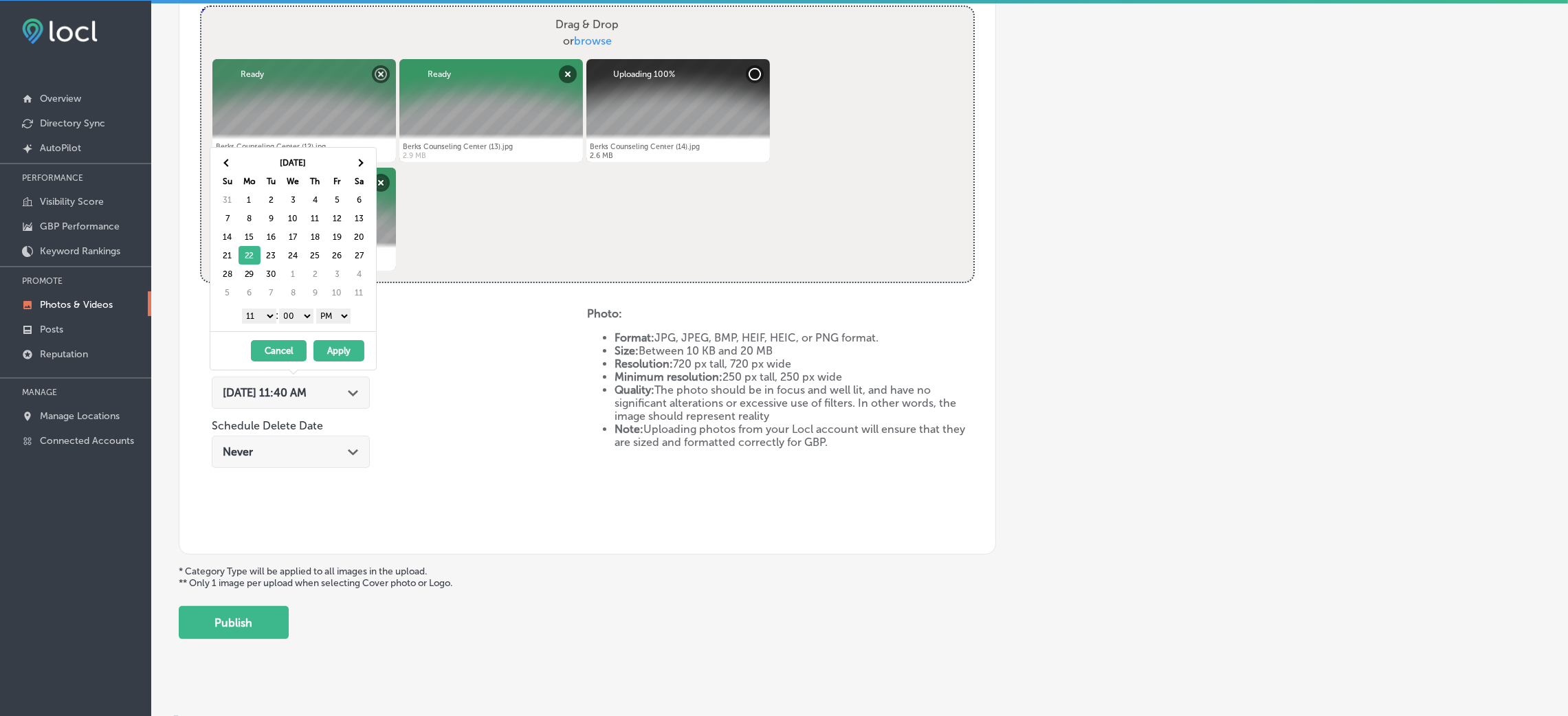
click at [269, 313] on select "1 2 3 4 5 6 7 8 9 10 11 12" at bounding box center [259, 316] width 34 height 15
click at [333, 351] on button "Apply" at bounding box center [339, 351] width 51 height 21
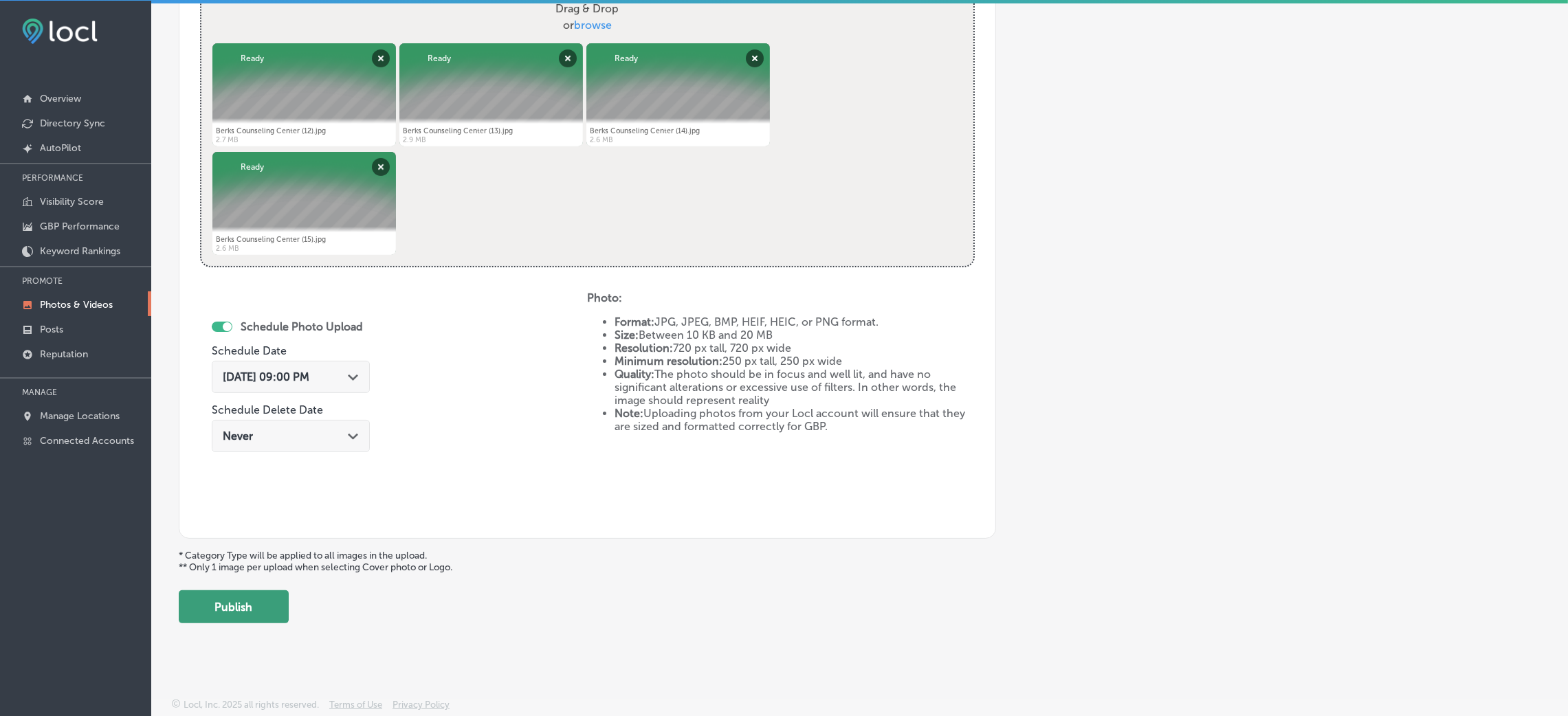
click at [261, 599] on button "Publish" at bounding box center [234, 606] width 110 height 33
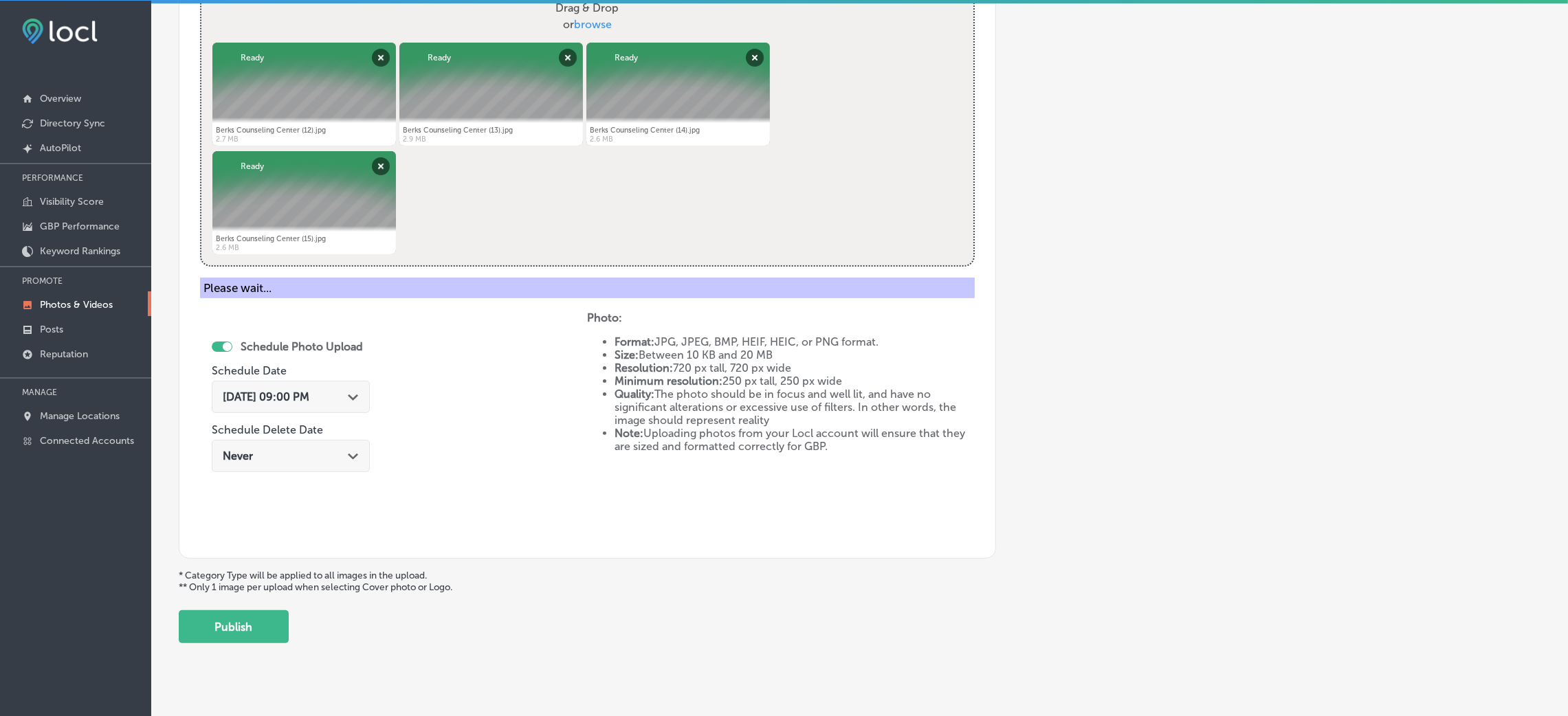
scroll to position [326, 0]
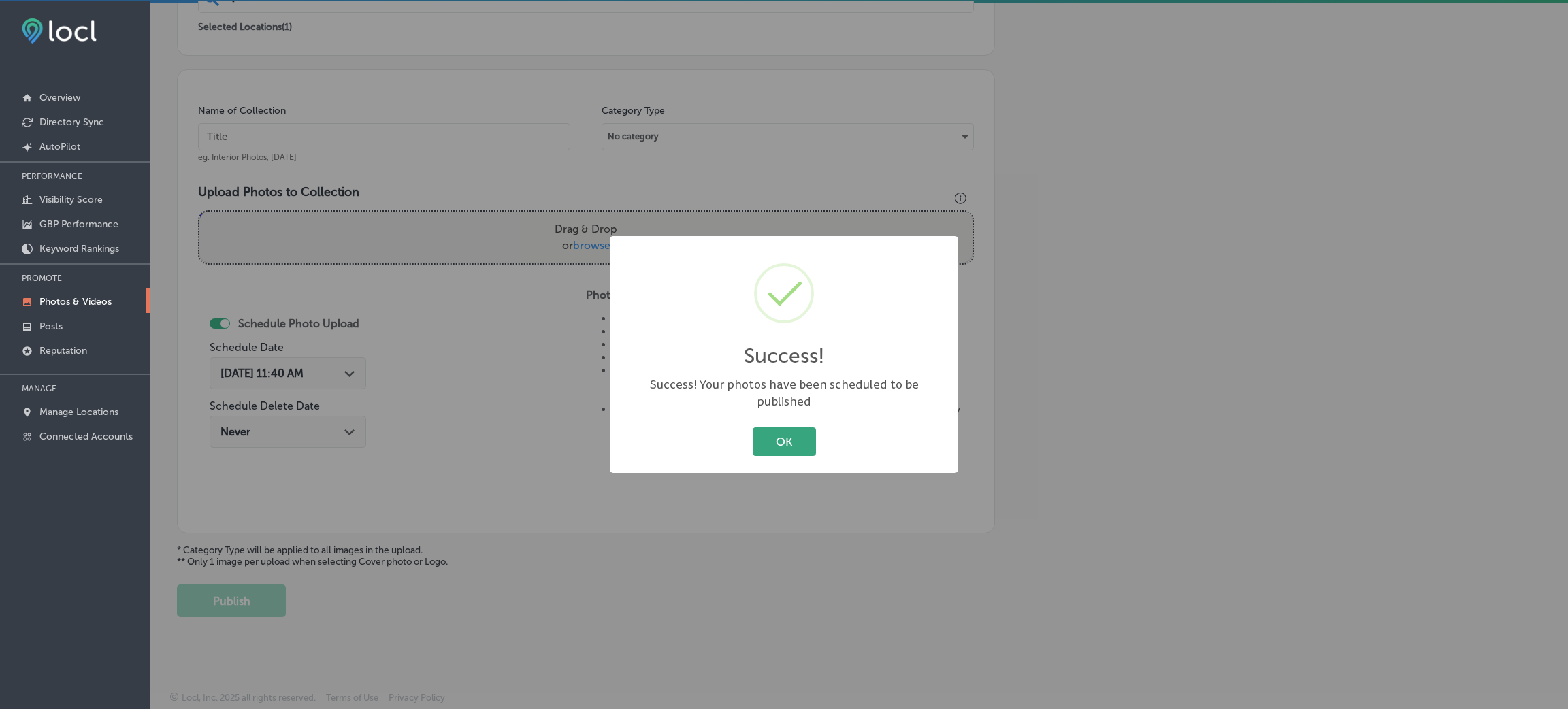
click at [774, 428] on button "OK" at bounding box center [784, 441] width 63 height 28
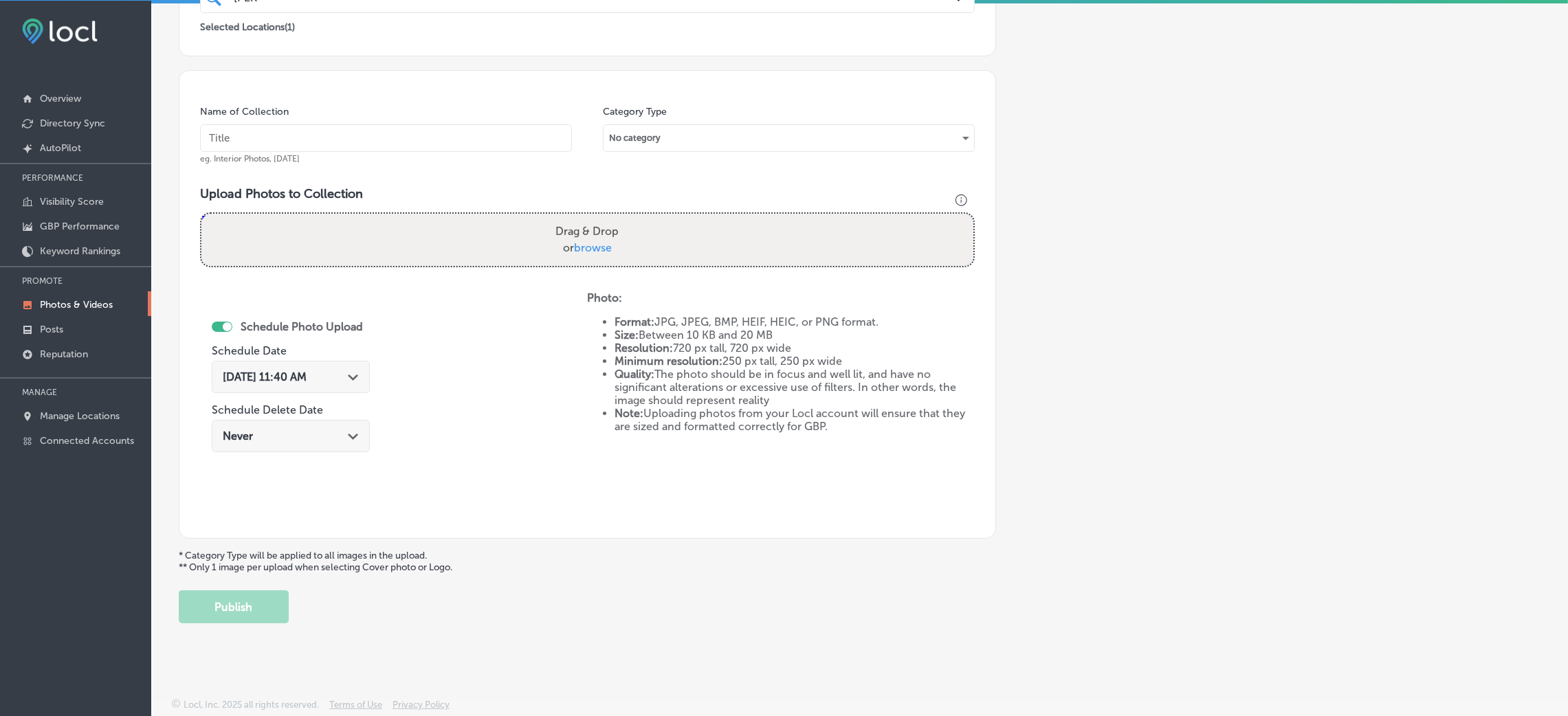
click at [370, 125] on input "text" at bounding box center [386, 138] width 372 height 28
paste input "Berks-Counseling-Center"
type input "Berks-Counseling-Center"
click at [550, 230] on label "Drag & Drop or browse" at bounding box center [587, 240] width 75 height 44
click at [548, 218] on input "Drag & Drop or browse" at bounding box center [588, 215] width 772 height 4
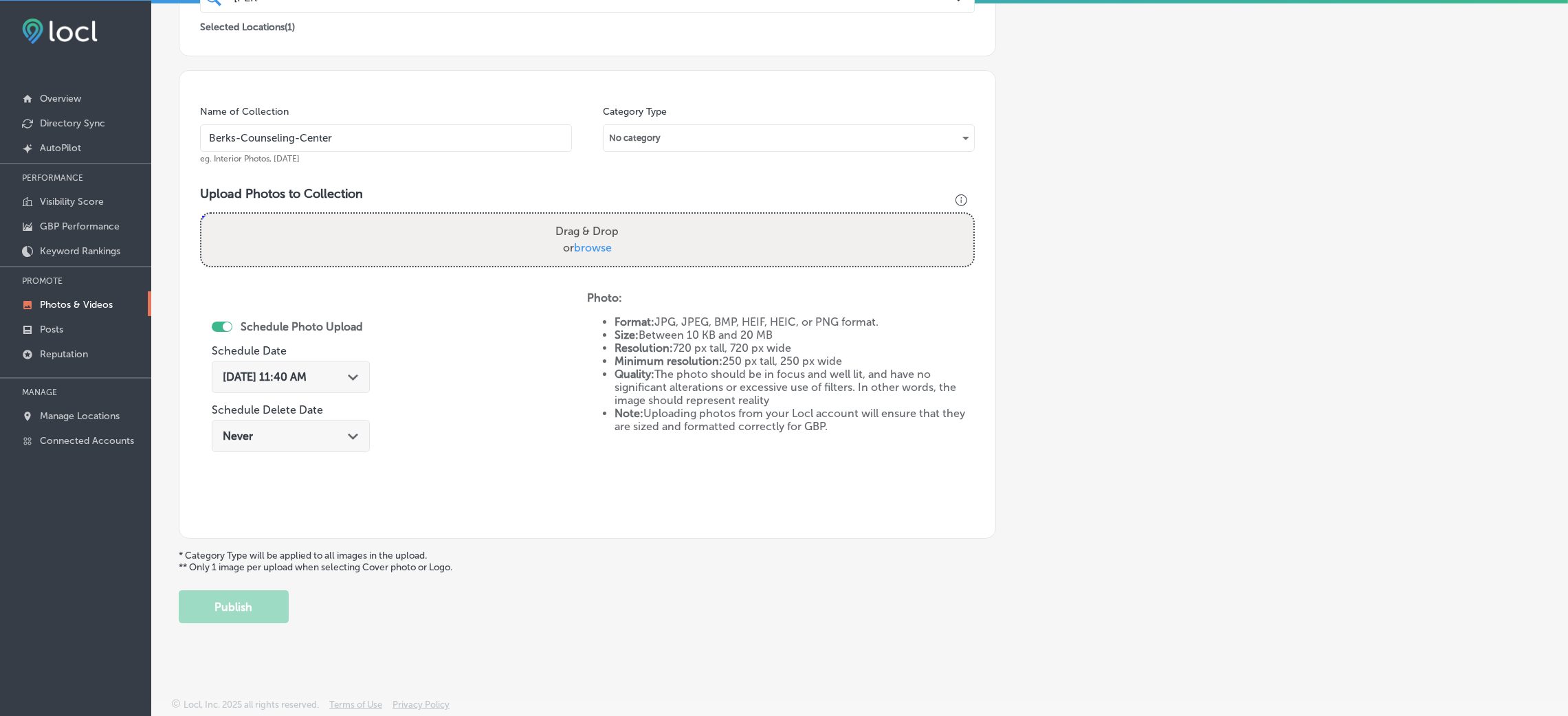
type input "C:\fakepath\Berks Counseling Center (16).jpg"
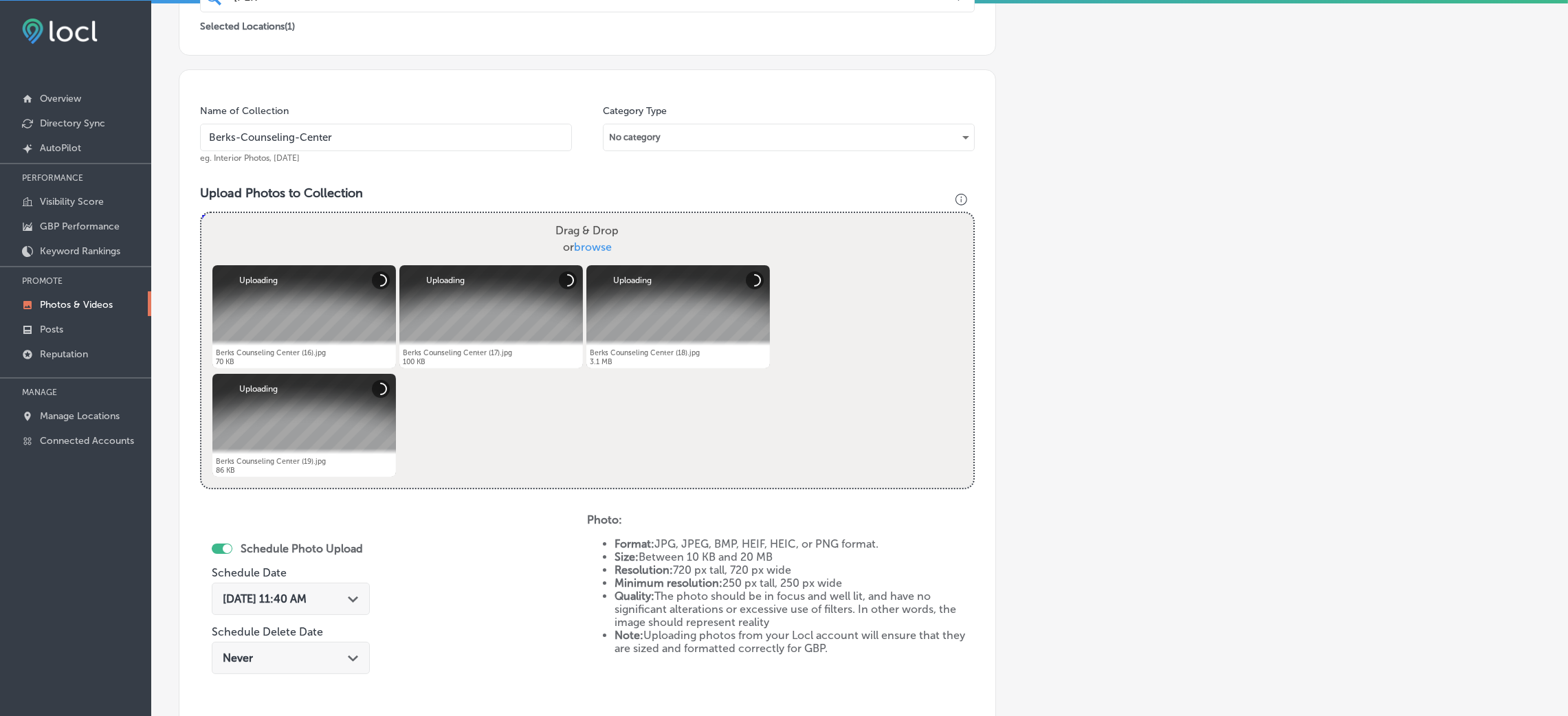
click at [334, 607] on div "Aug 26, 2025 11:40 AM Path Created with Sketch." at bounding box center [290, 598] width 158 height 32
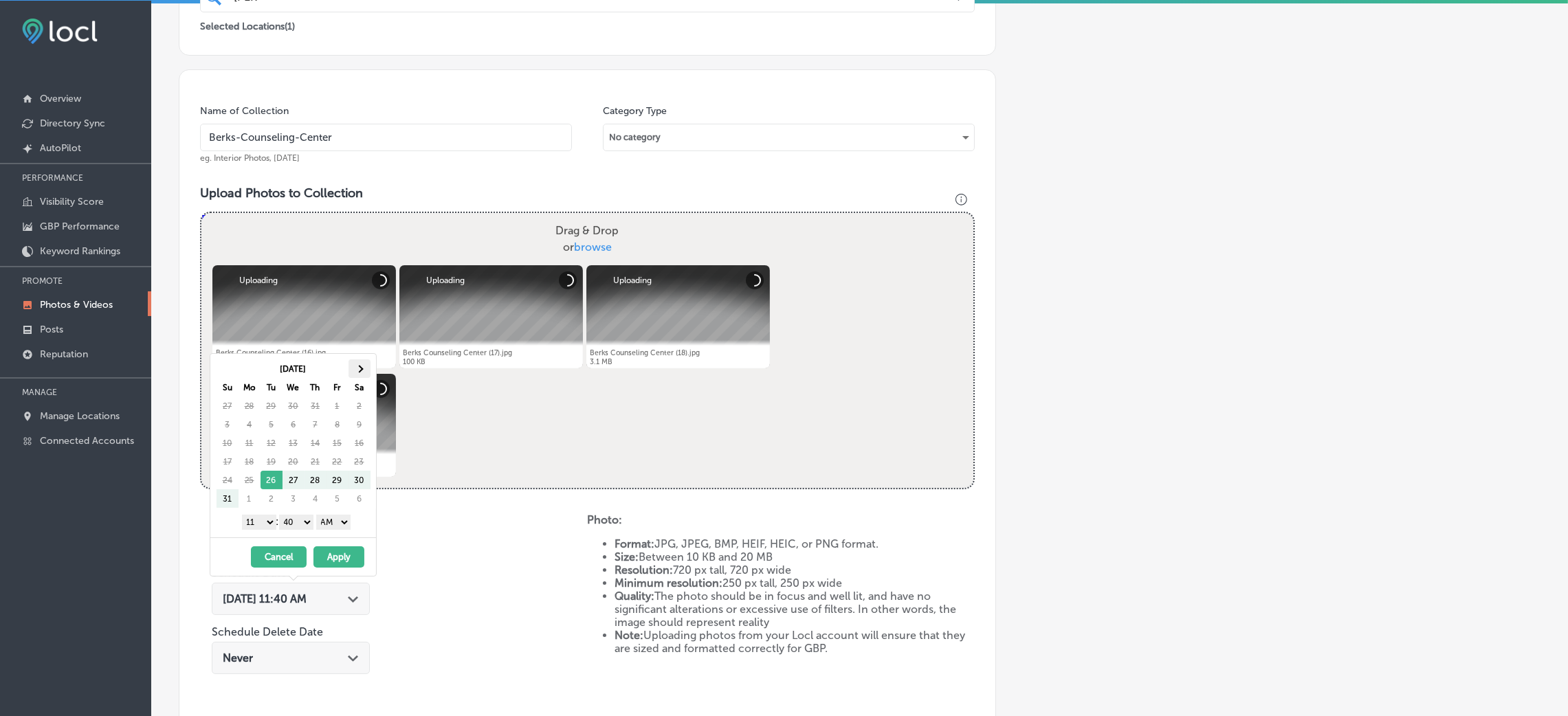
click at [368, 367] on th at bounding box center [359, 369] width 22 height 19
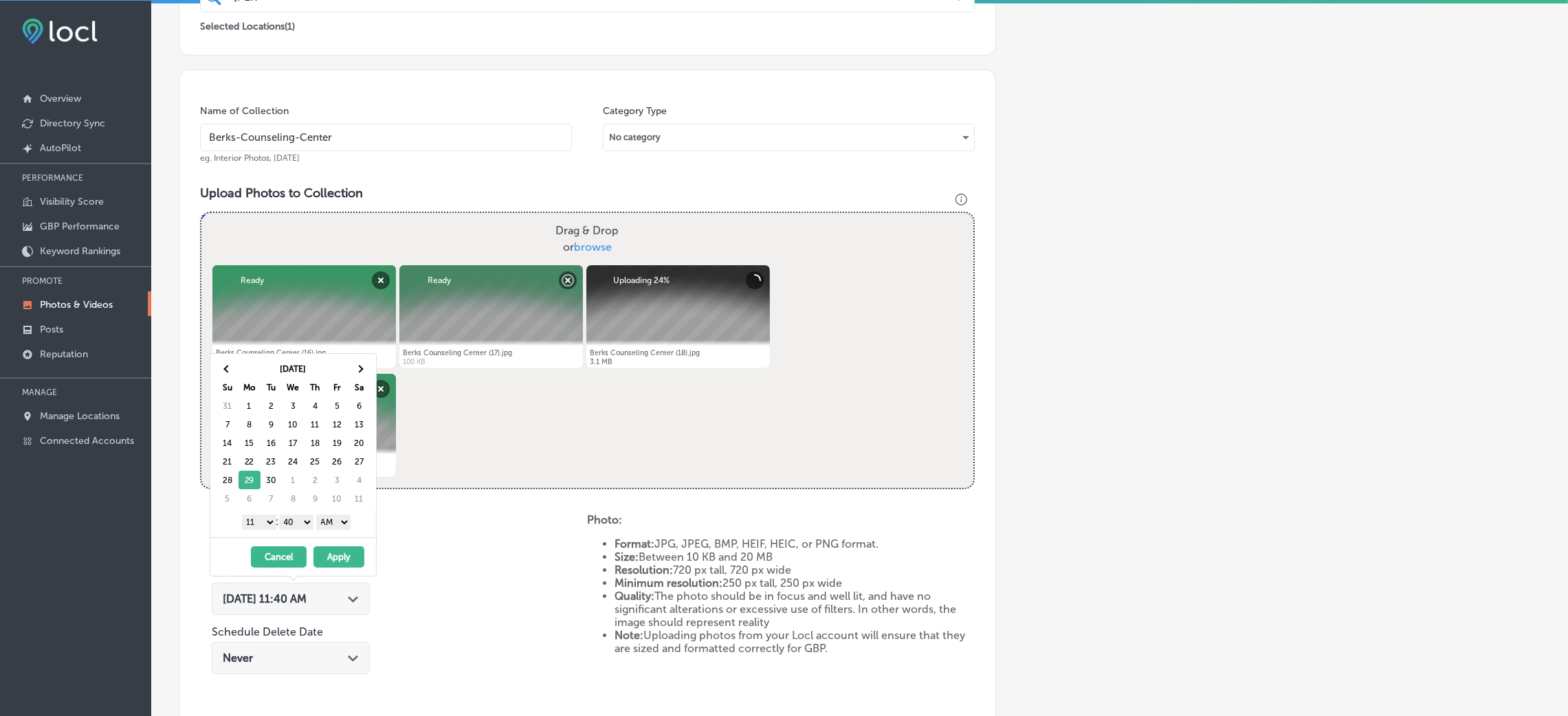
click at [339, 523] on select "AM PM" at bounding box center [334, 522] width 34 height 15
click at [299, 511] on div "1 2 3 4 5 6 7 8 9 10 11 12 : 00 10 20 30 40 50 AM PM" at bounding box center [295, 521] width 160 height 20
click at [300, 522] on select "00 10 20 30 40 50" at bounding box center [296, 522] width 34 height 15
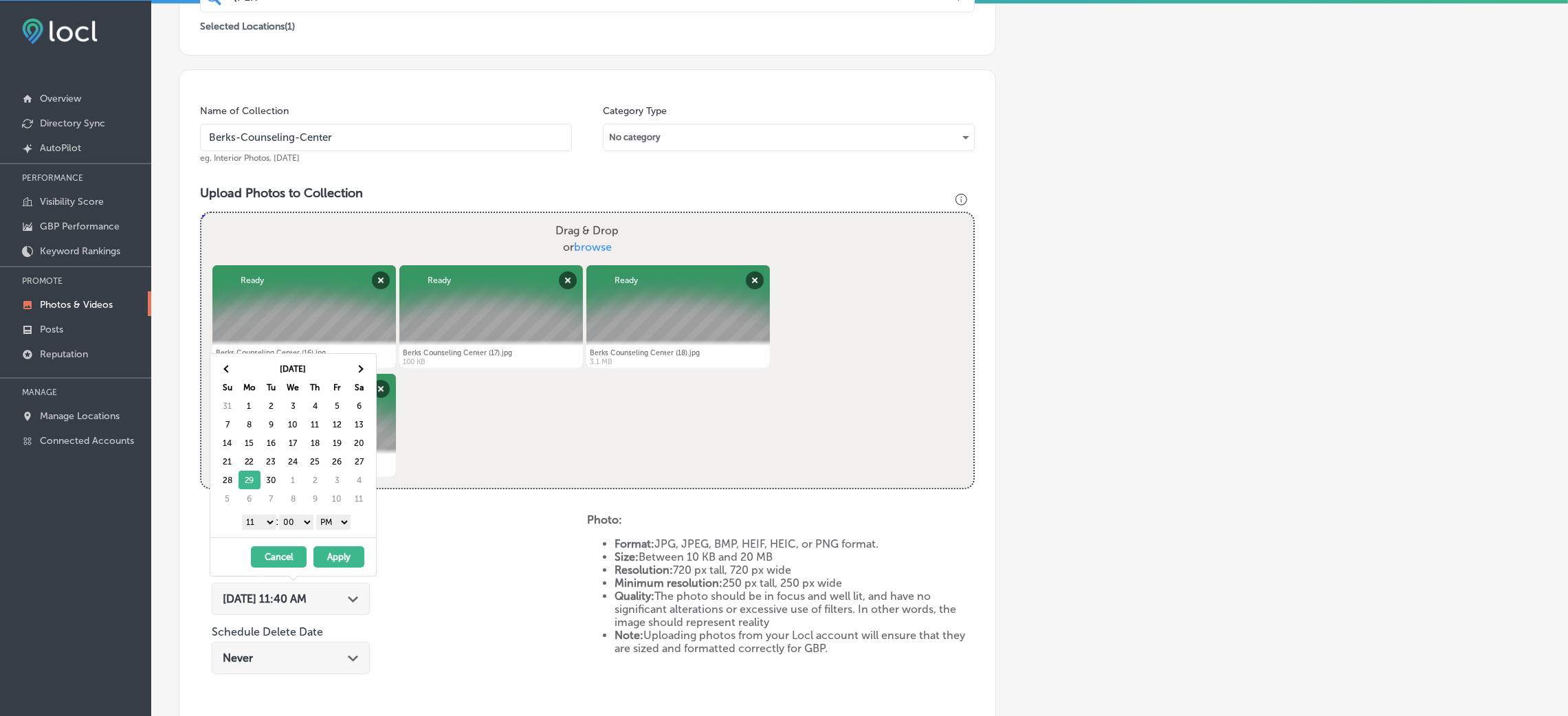
click at [251, 526] on select "1 2 3 4 5 6 7 8 9 10 11 12" at bounding box center [259, 522] width 34 height 15
click at [345, 555] on button "Apply" at bounding box center [339, 557] width 51 height 21
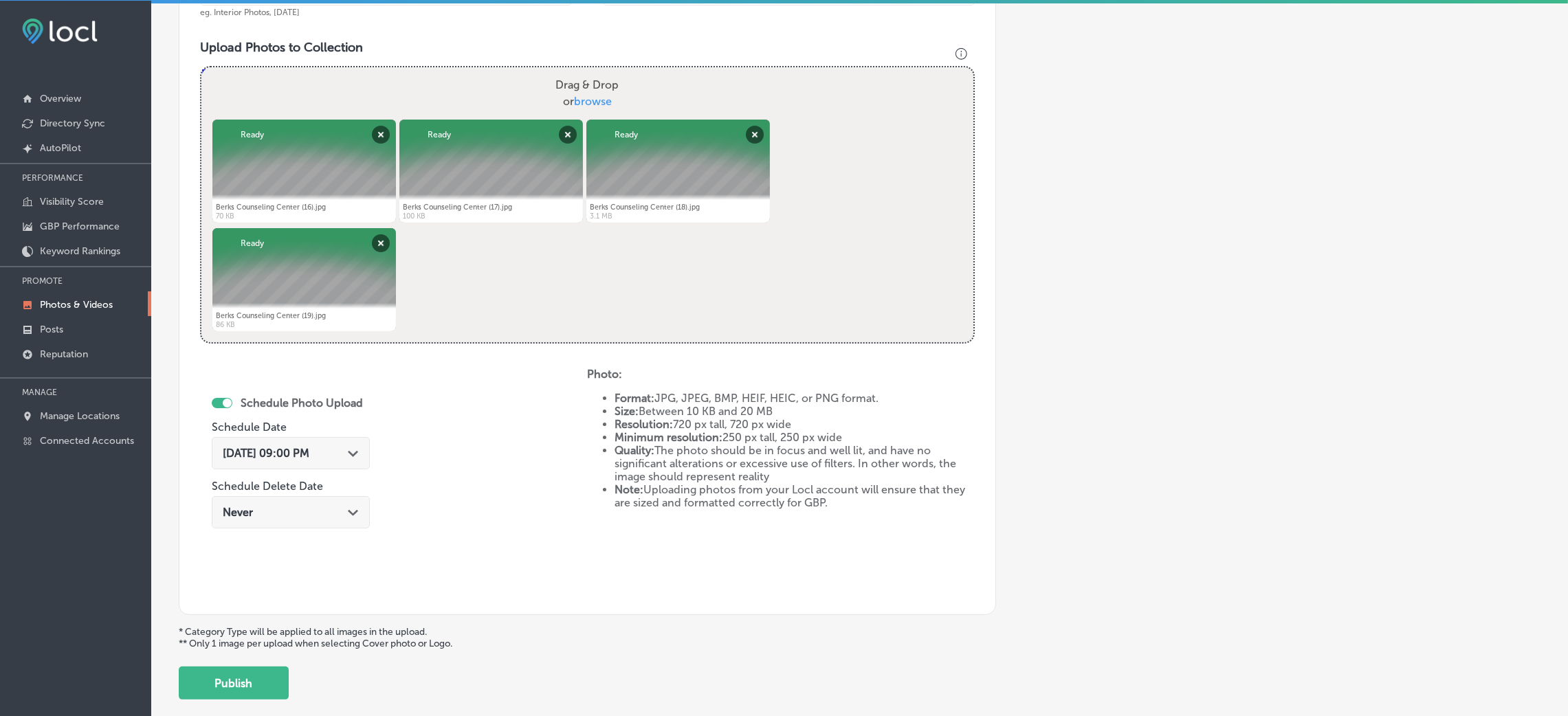
scroll to position [549, 0]
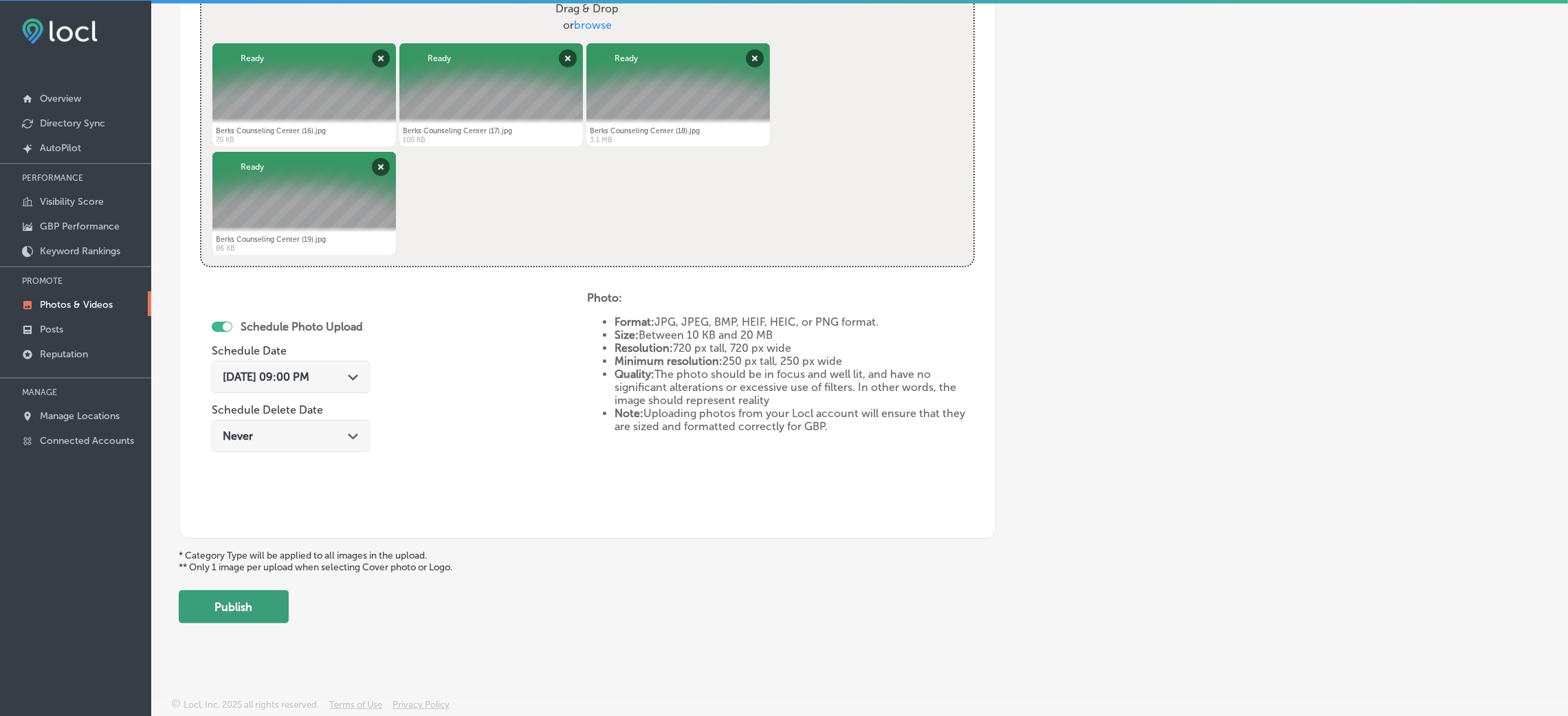
click at [273, 603] on button "Publish" at bounding box center [234, 606] width 110 height 33
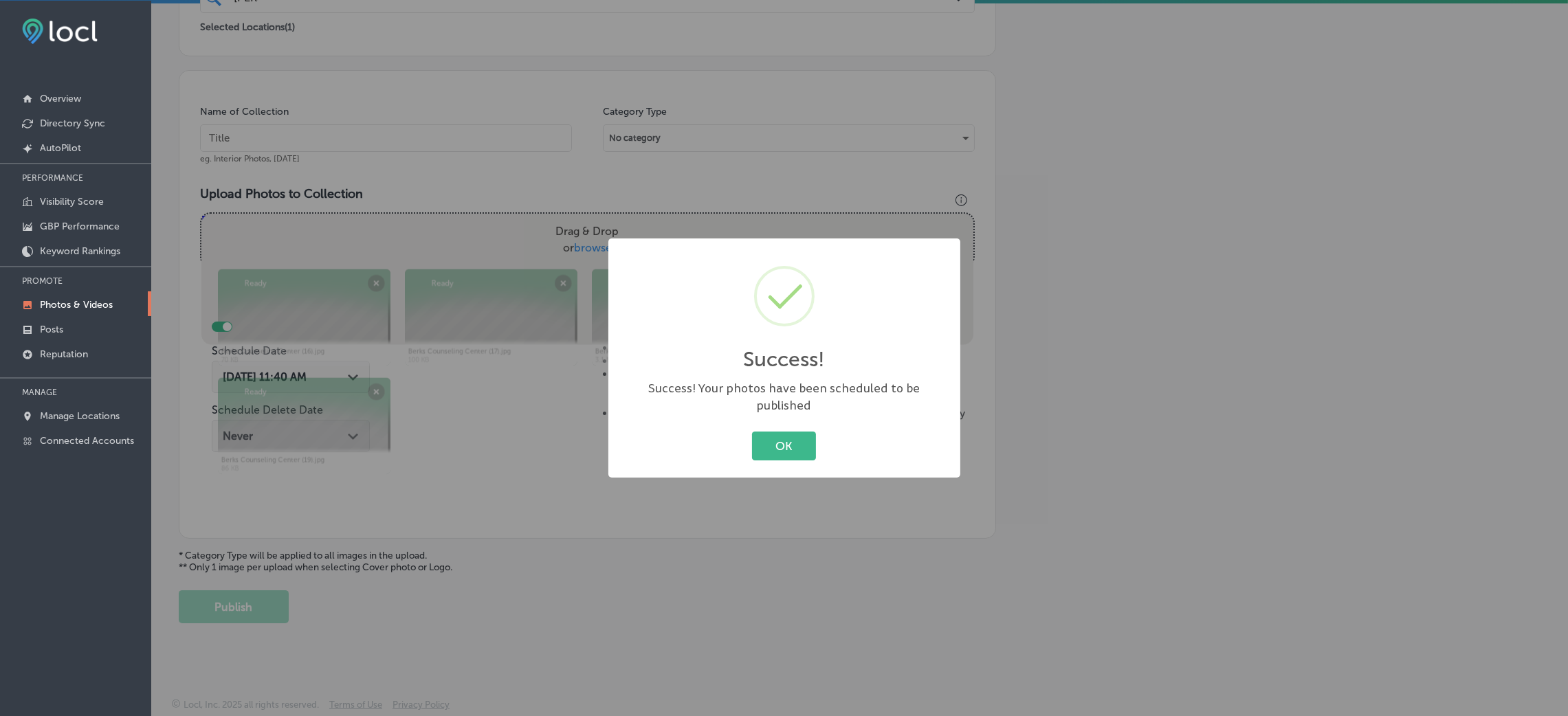
scroll to position [326, 0]
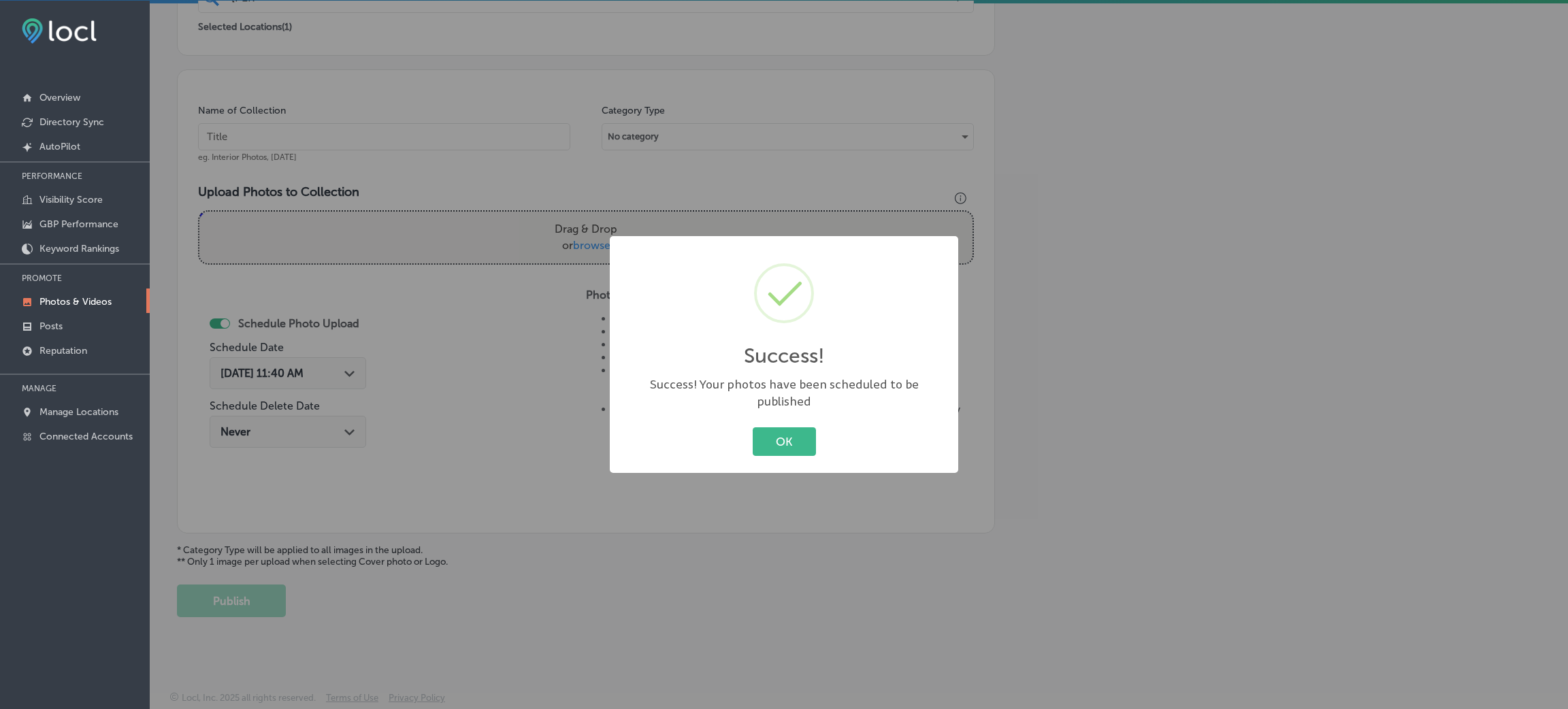
click at [786, 423] on div "OK Cancel" at bounding box center [784, 441] width 321 height 36
click at [756, 428] on button "OK" at bounding box center [784, 441] width 63 height 28
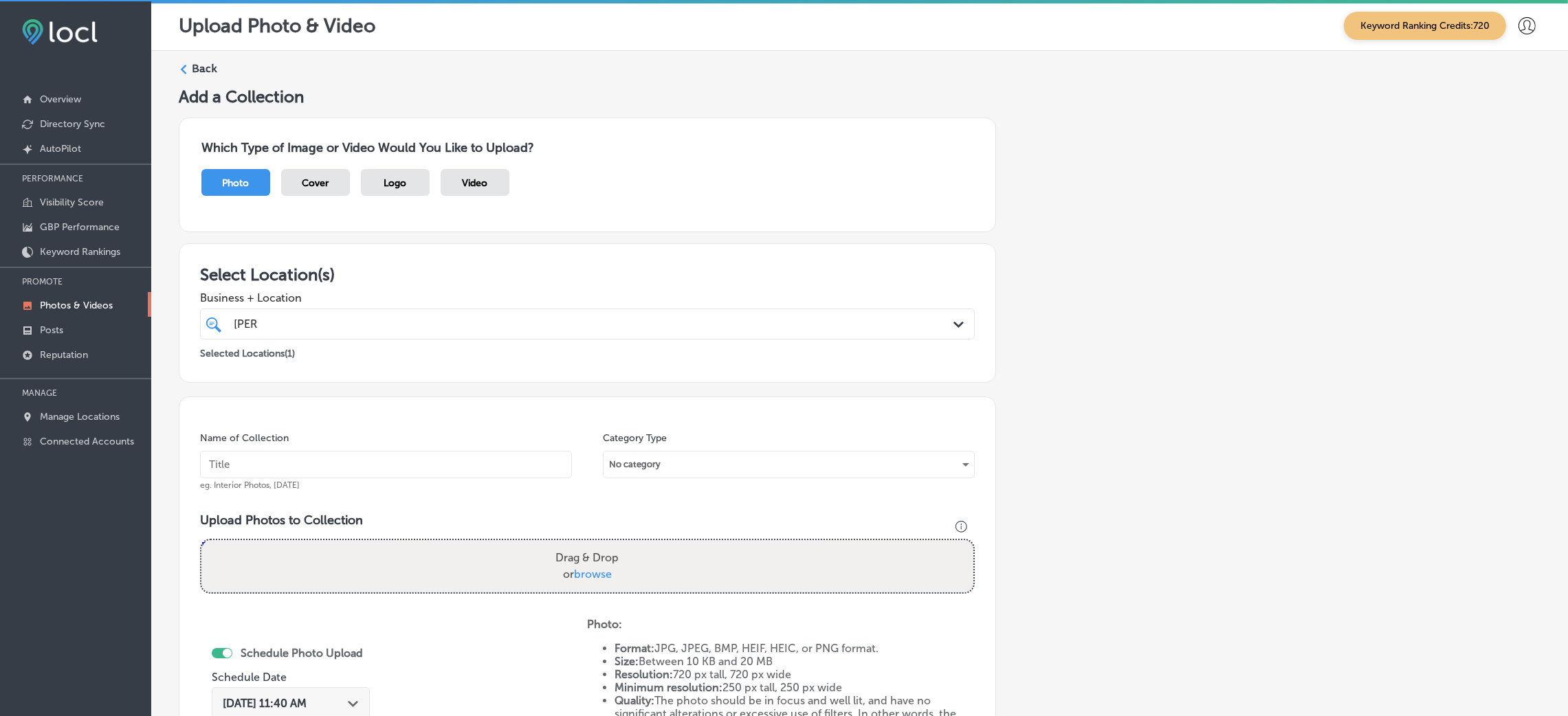
scroll to position [0, 0]
click at [208, 76] on label "Back" at bounding box center [204, 70] width 25 height 15
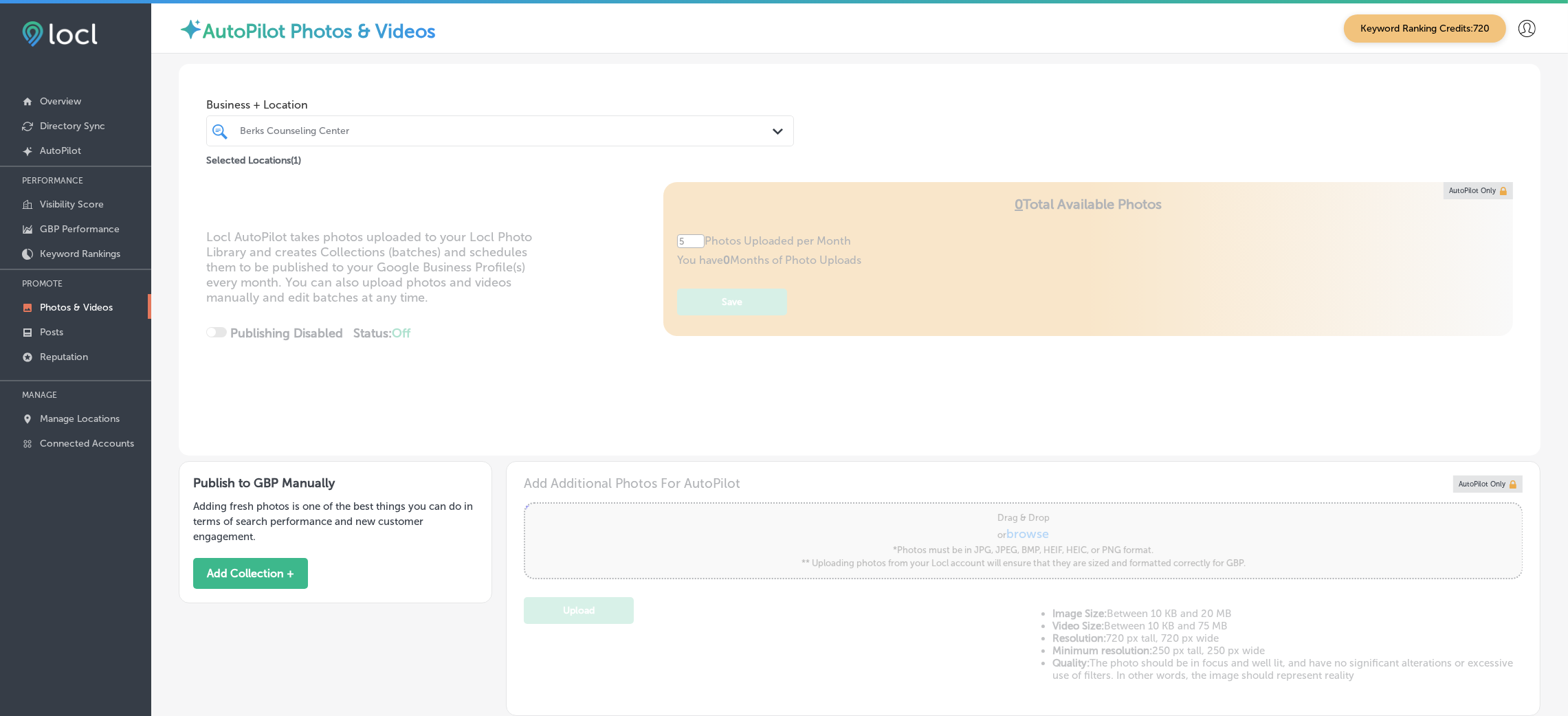
click at [356, 136] on div "Berks Counseling Center" at bounding box center [507, 131] width 534 height 11
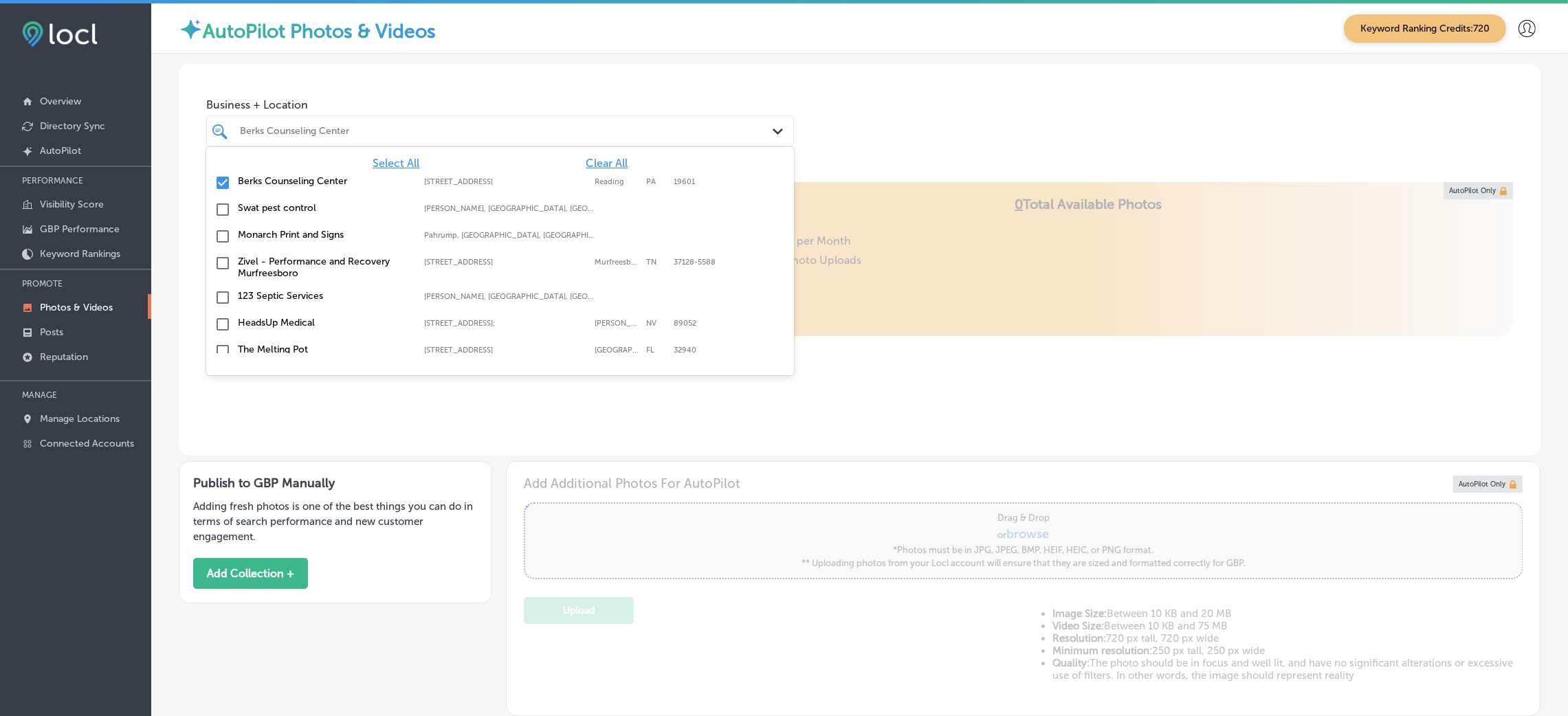
click at [598, 164] on span "Clear All" at bounding box center [606, 163] width 42 height 13
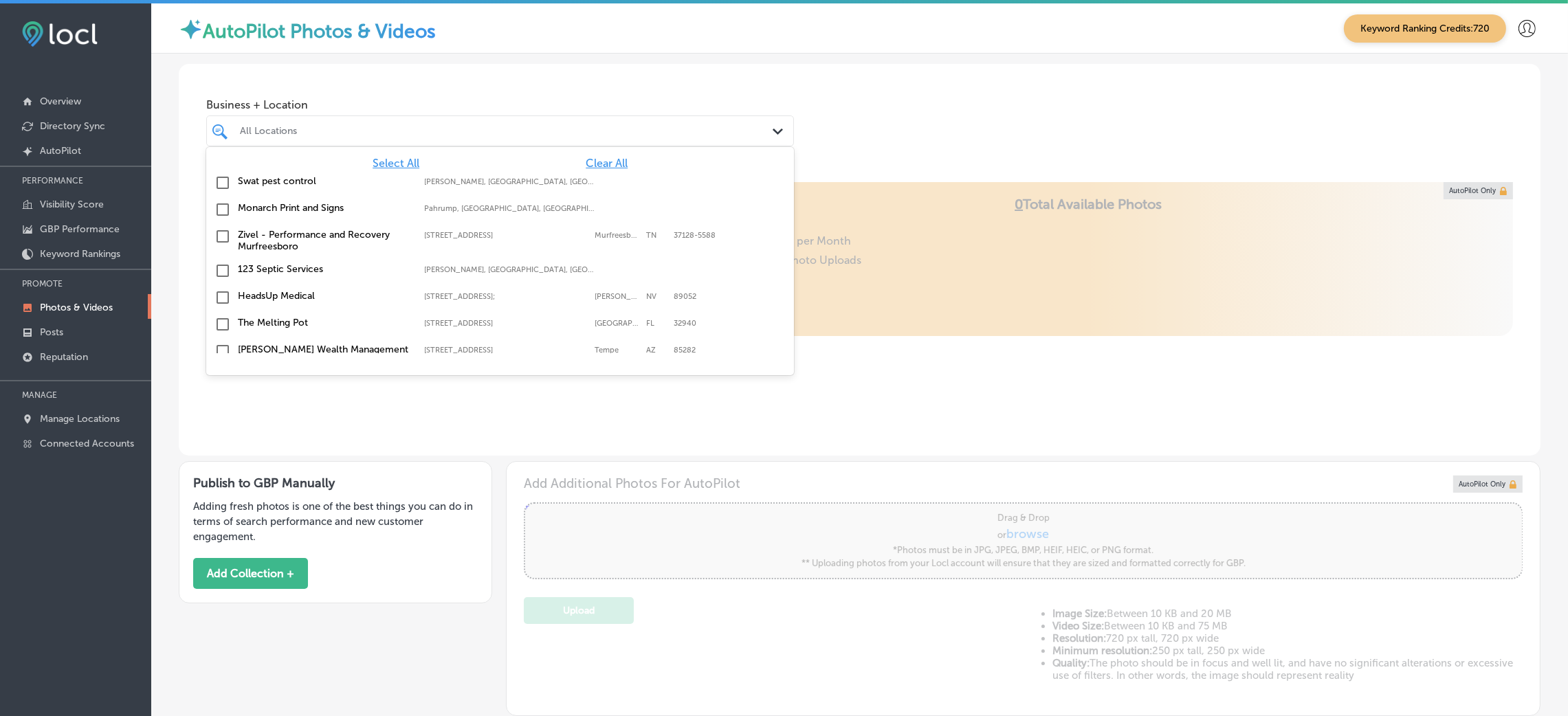
click at [1022, 88] on div "Business + Location option focused, 1 of 150. 150 results available. Use Up and…" at bounding box center [859, 116] width 1361 height 104
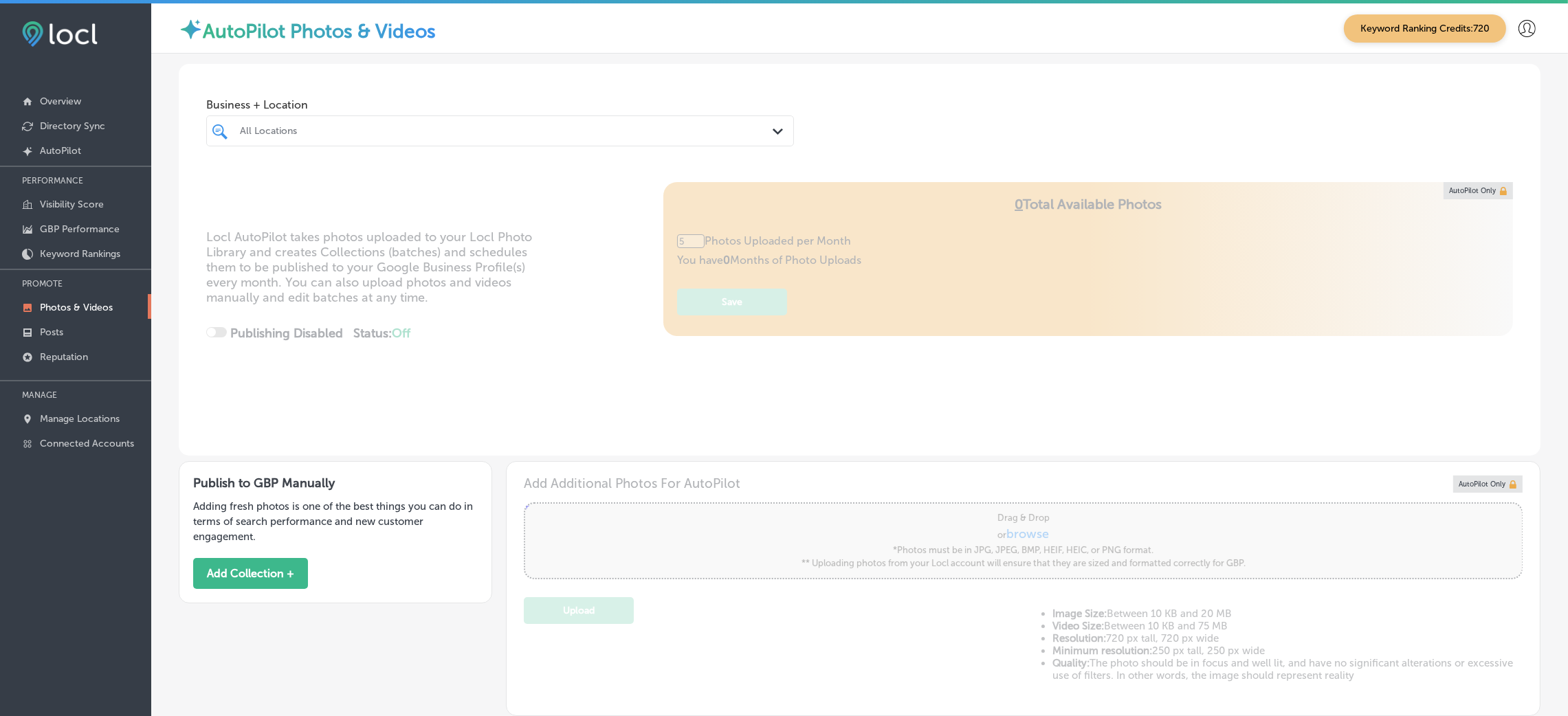
type input "0"
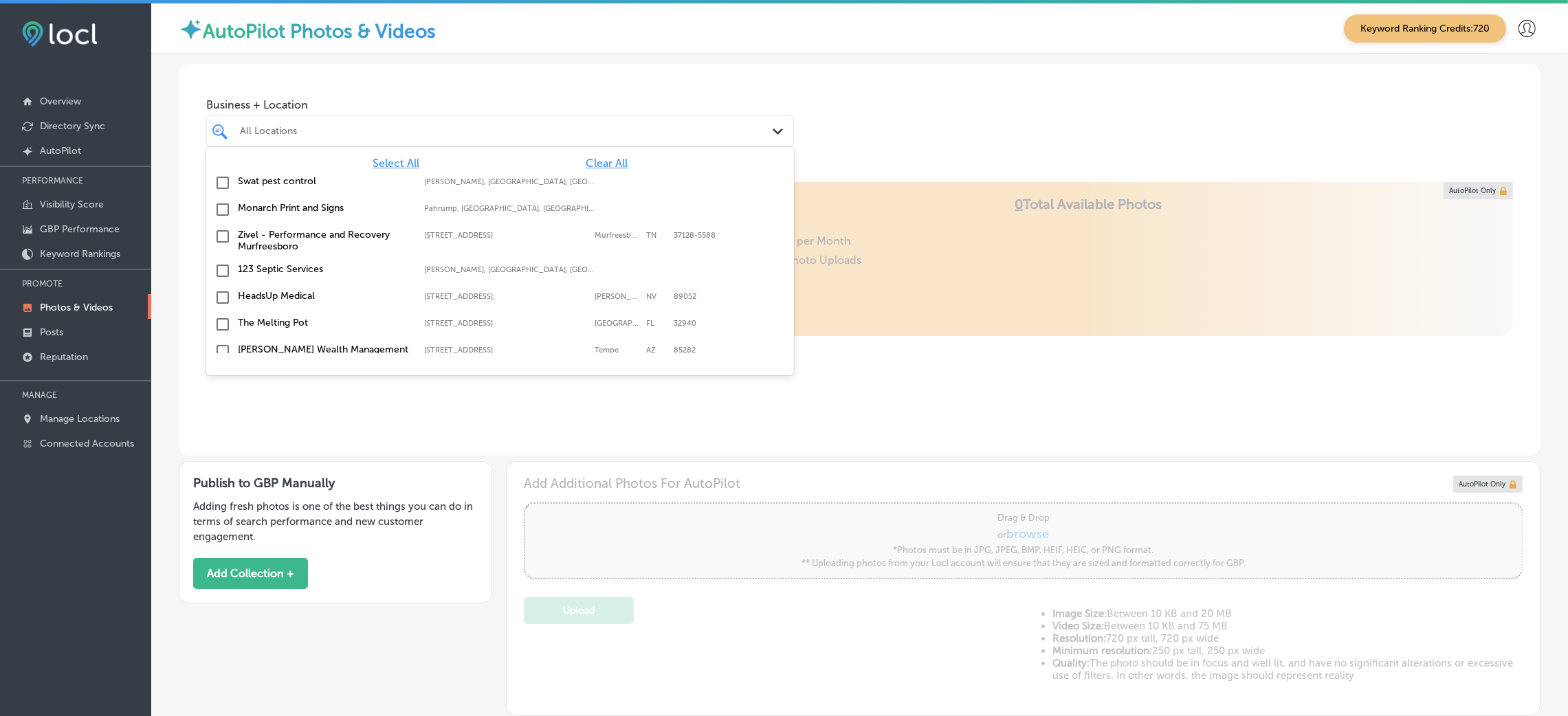
click at [688, 123] on div at bounding box center [474, 130] width 470 height 19
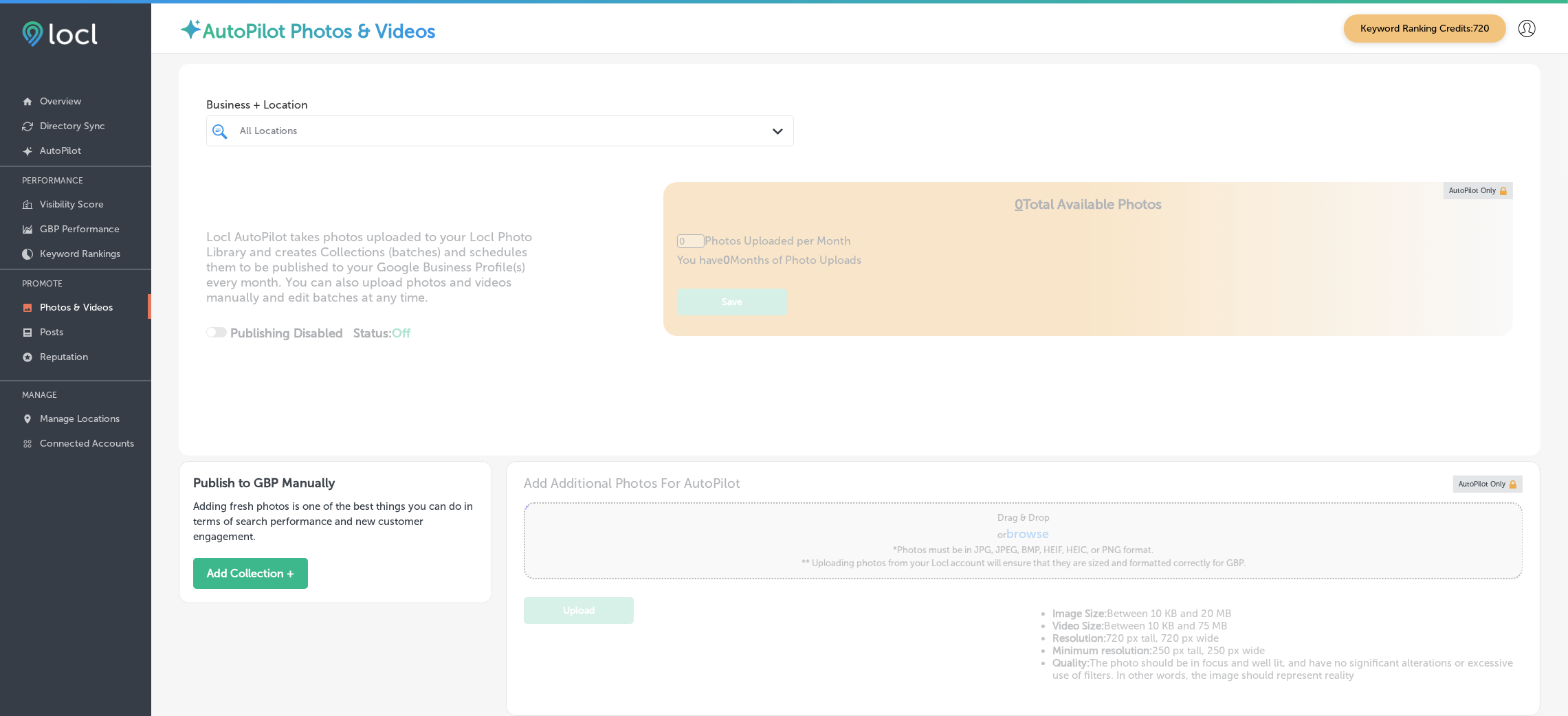
click at [925, 117] on div "Business + Location All Locations Path Created with Sketch." at bounding box center [859, 116] width 1361 height 104
